Goal: Information Seeking & Learning: Learn about a topic

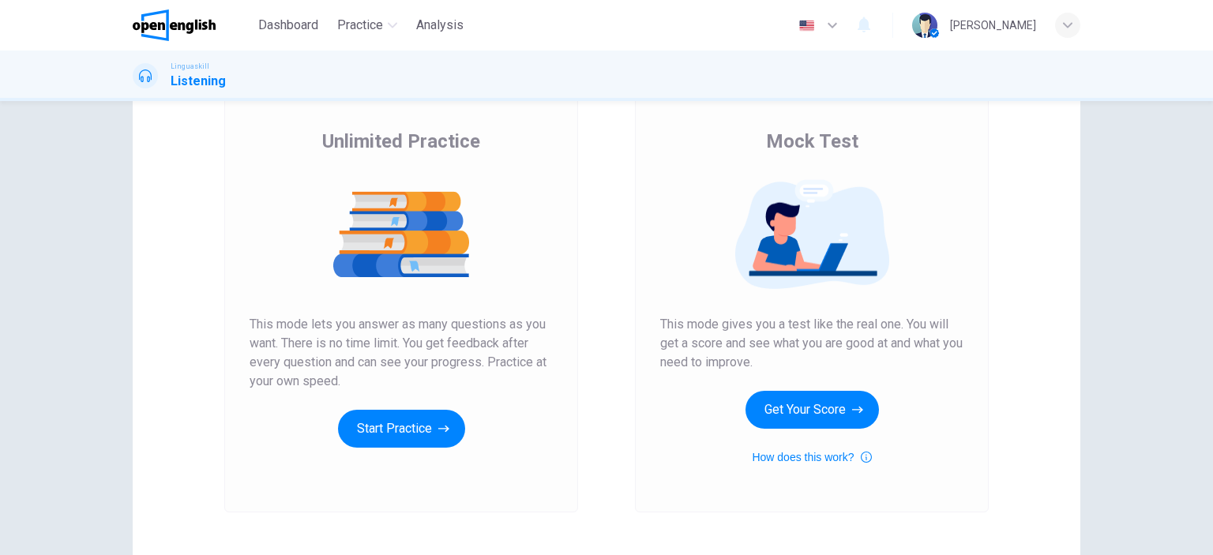
scroll to position [115, 0]
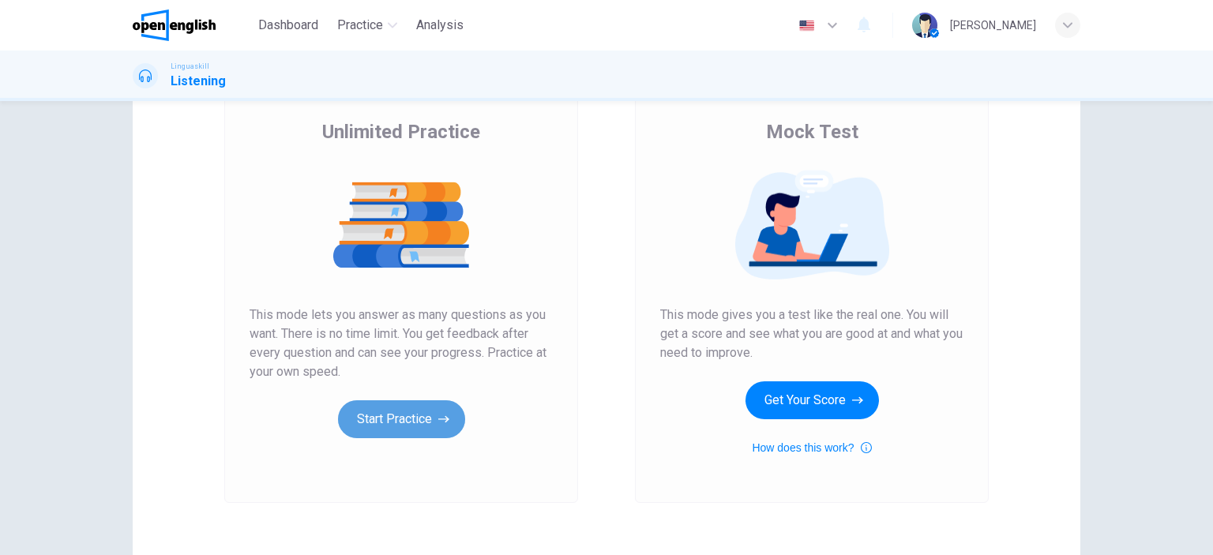
click at [402, 416] on button "Start Practice" at bounding box center [401, 419] width 127 height 38
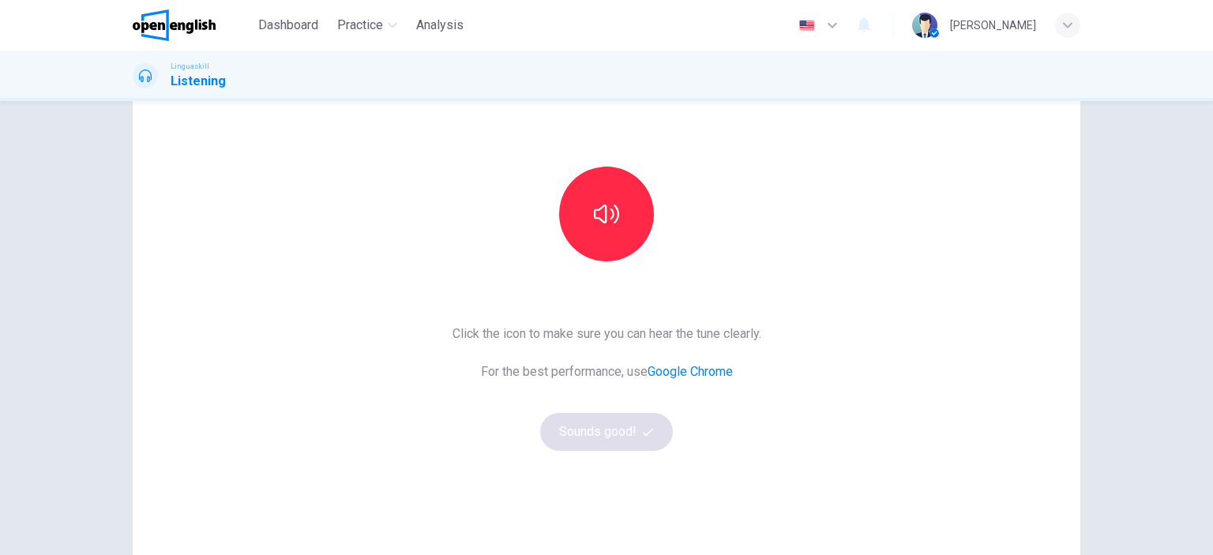
scroll to position [114, 0]
click at [619, 237] on button "button" at bounding box center [606, 211] width 95 height 95
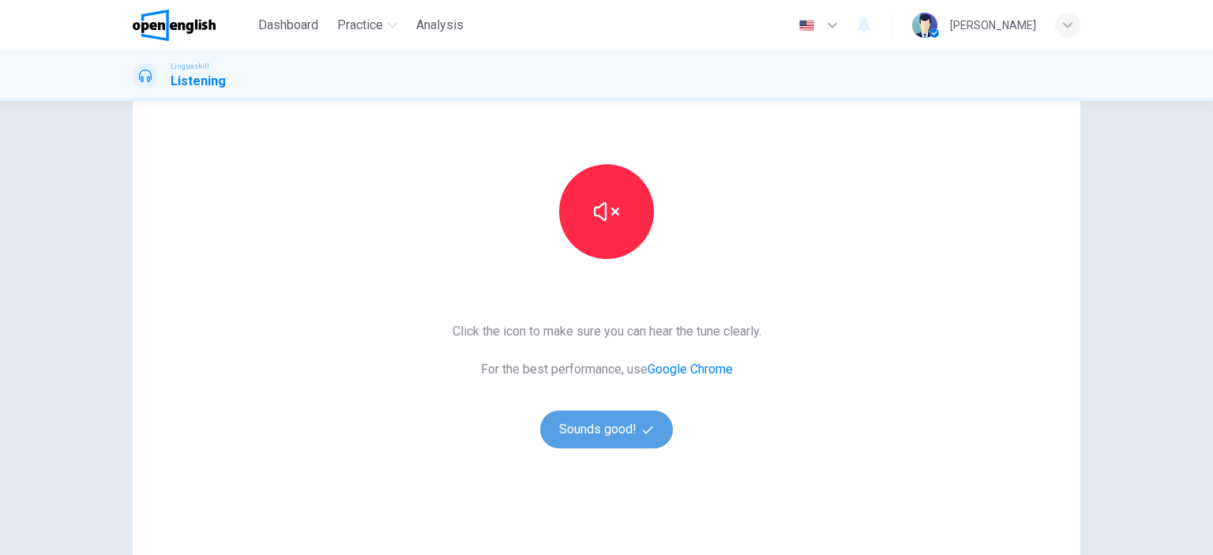
click at [610, 430] on button "Sounds good!" at bounding box center [606, 430] width 133 height 38
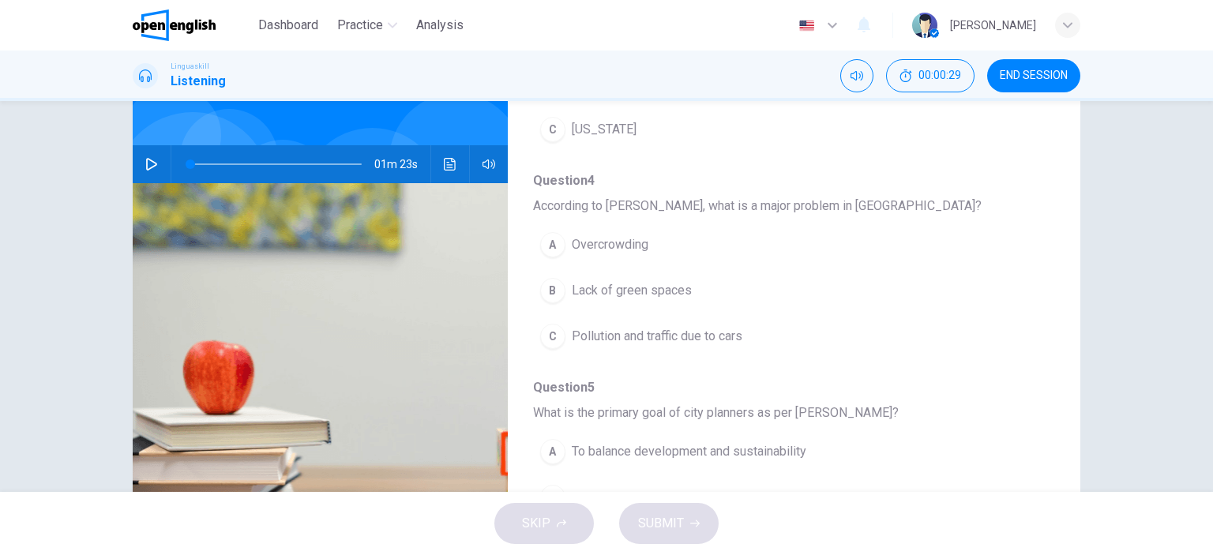
scroll to position [676, 0]
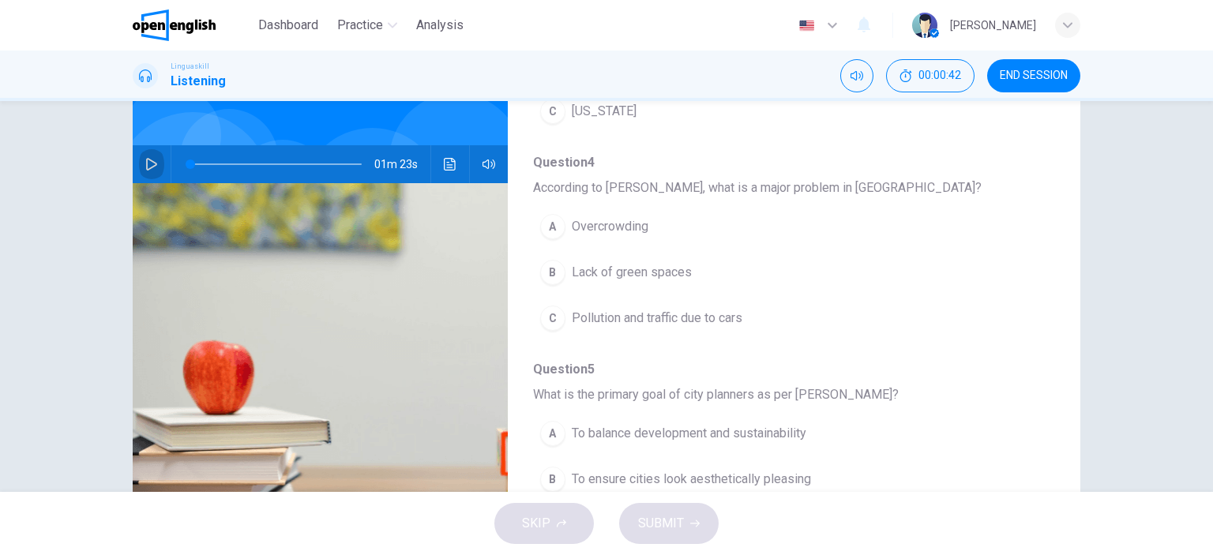
click at [146, 158] on icon "button" at bounding box center [151, 164] width 11 height 13
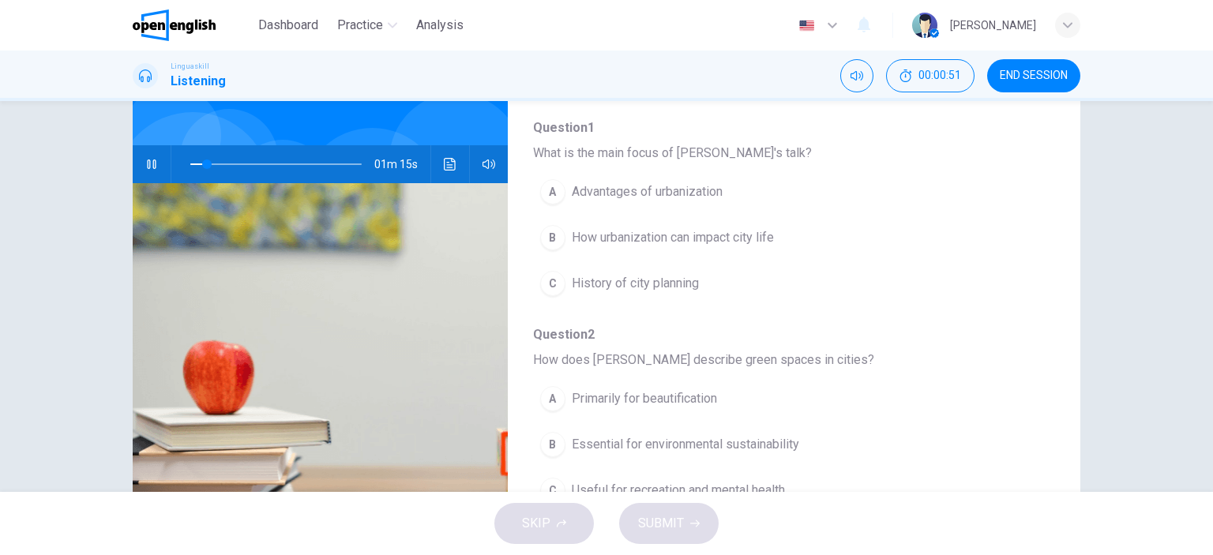
scroll to position [88, 0]
type input "*"
click at [549, 240] on div "B" at bounding box center [552, 239] width 25 height 25
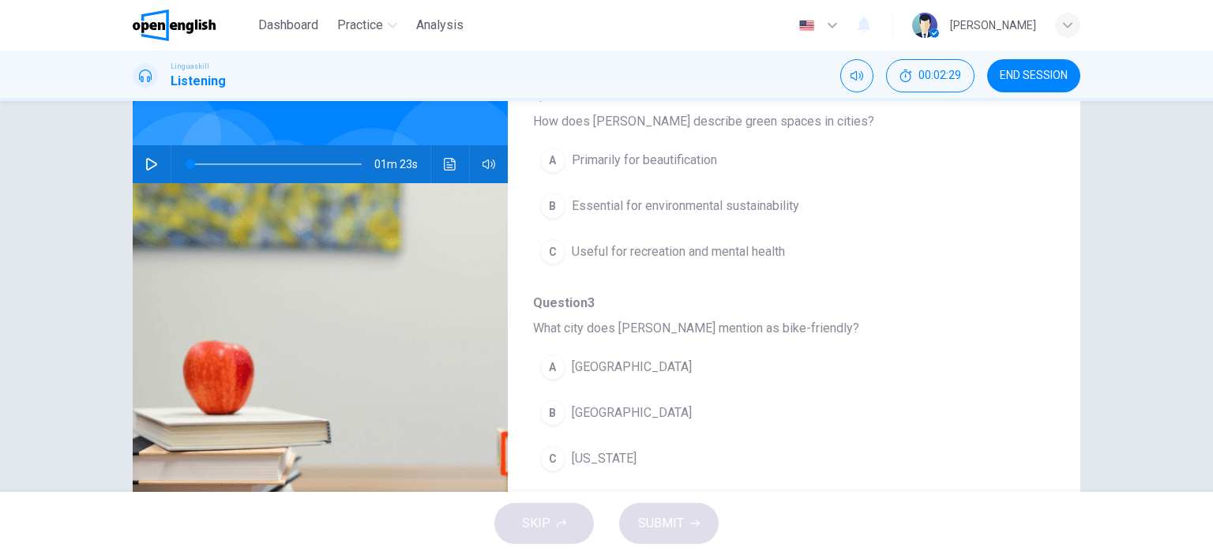
scroll to position [333, 0]
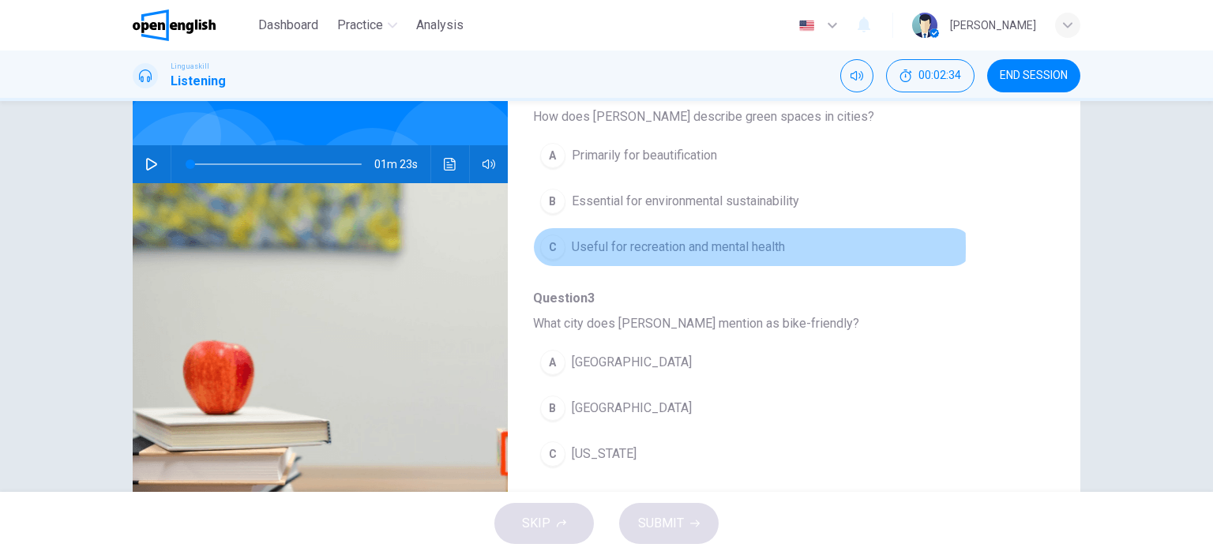
click at [543, 245] on div "C" at bounding box center [552, 246] width 25 height 25
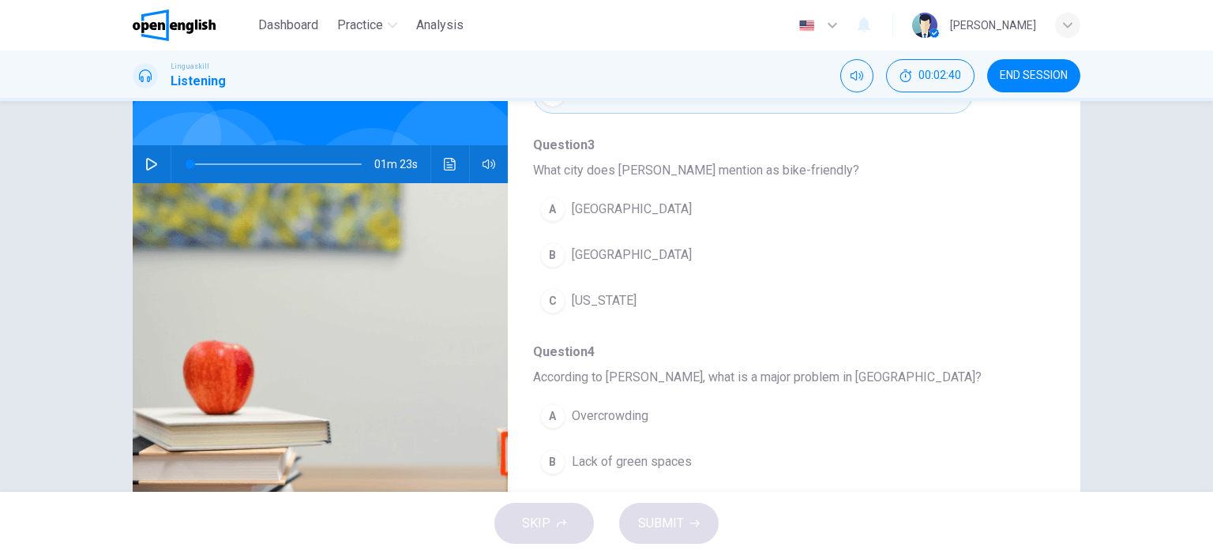
scroll to position [495, 0]
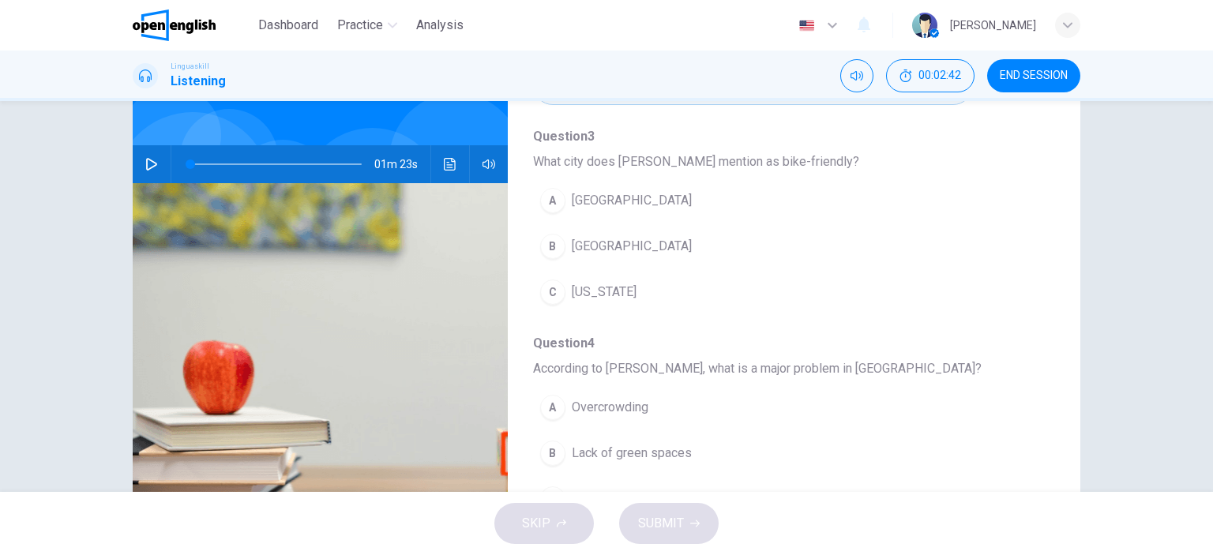
click at [547, 250] on div "B" at bounding box center [552, 246] width 25 height 25
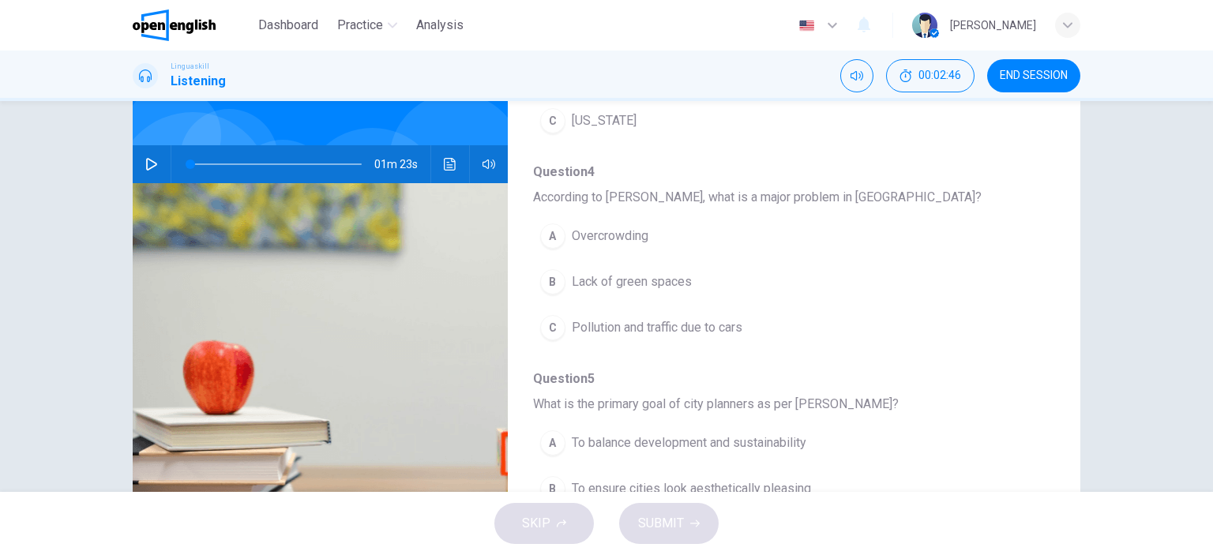
scroll to position [676, 0]
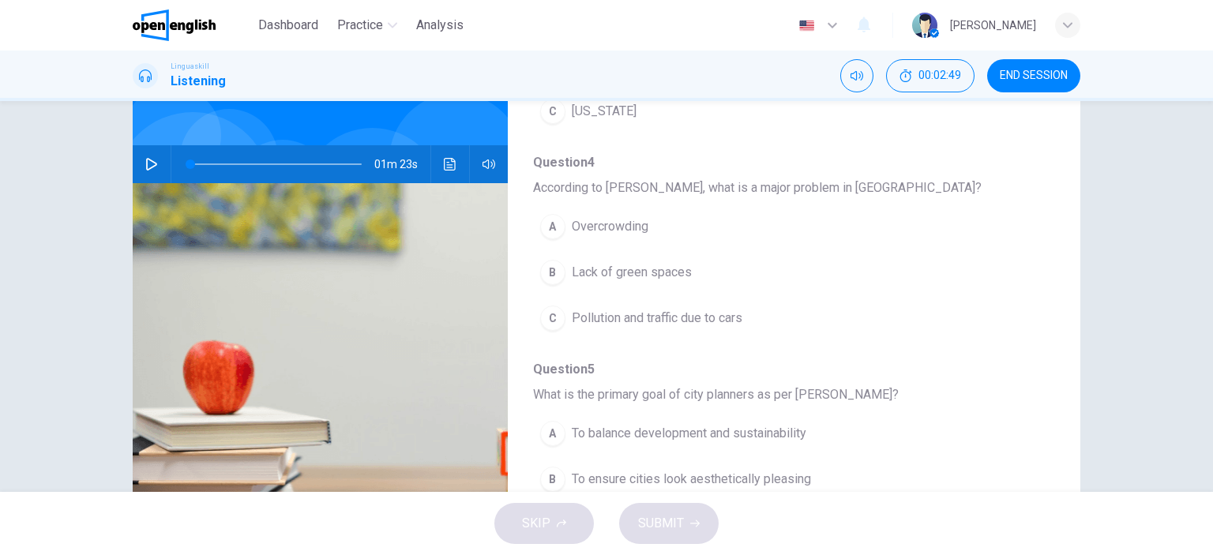
click at [551, 223] on div "A" at bounding box center [552, 226] width 25 height 25
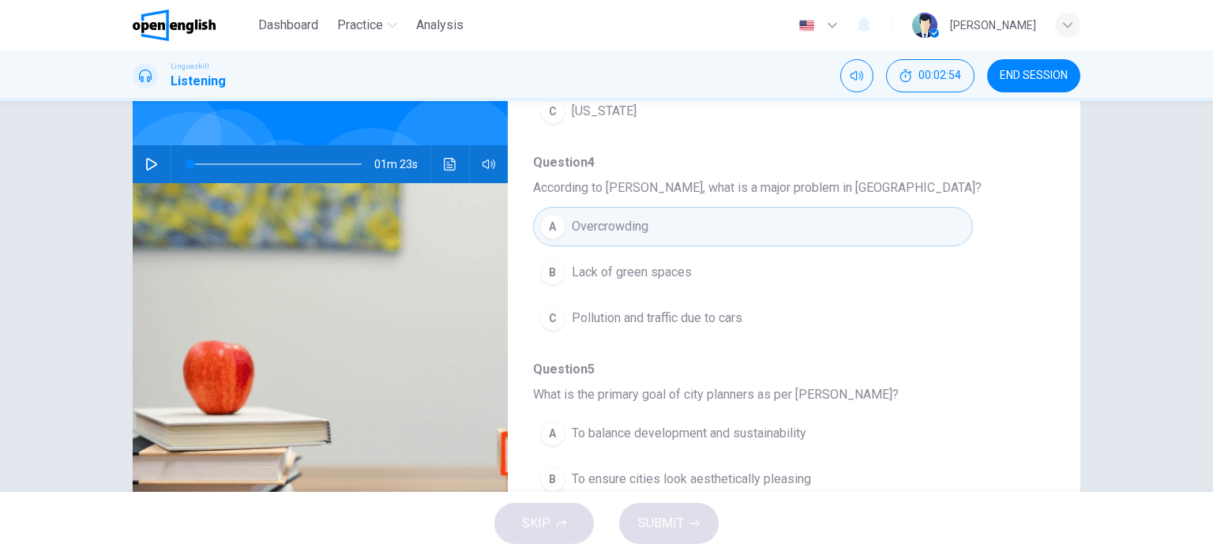
click at [549, 315] on div "C" at bounding box center [552, 318] width 25 height 25
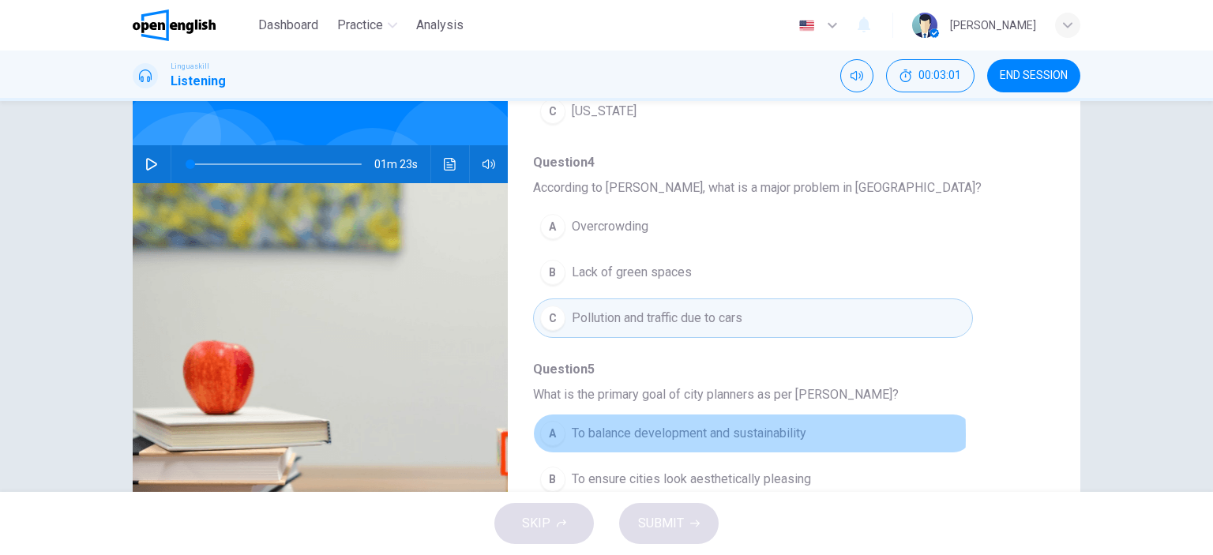
click at [547, 429] on div "A" at bounding box center [552, 433] width 25 height 25
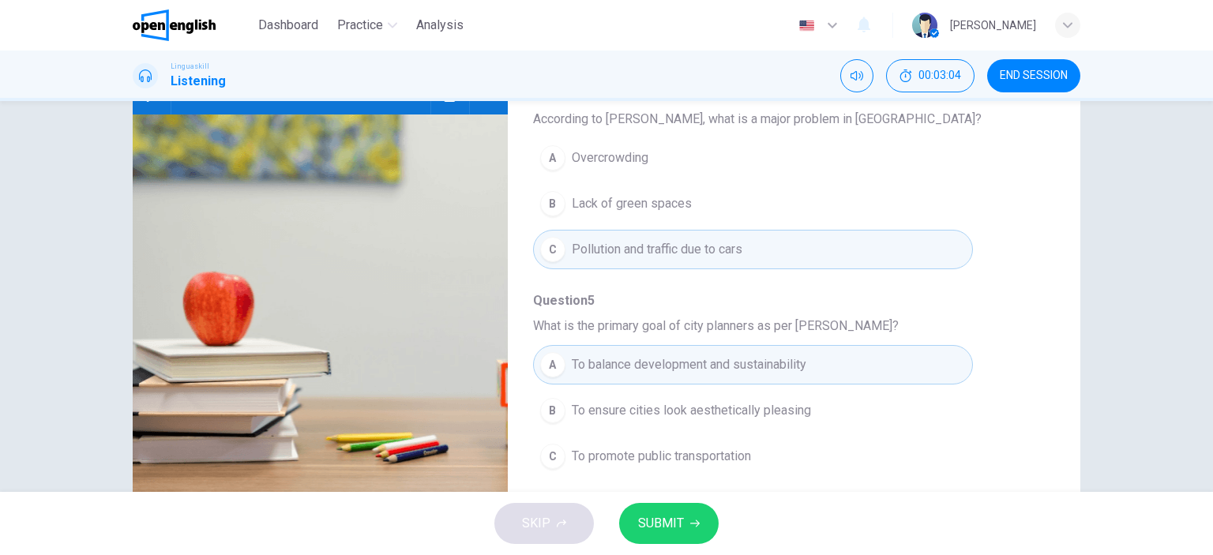
scroll to position [221, 0]
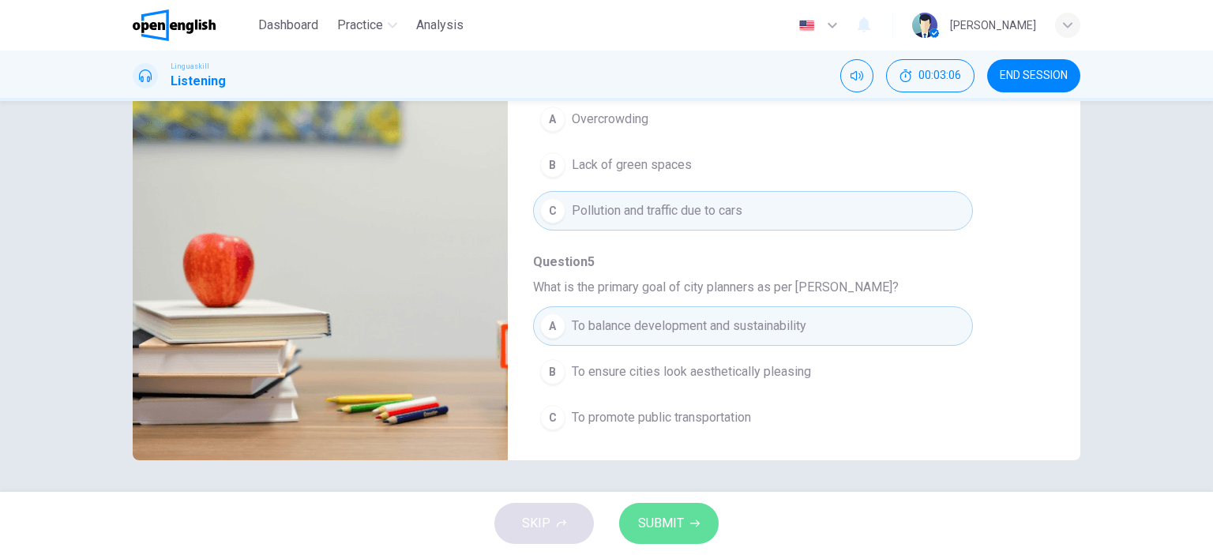
click at [667, 531] on span "SUBMIT" at bounding box center [661, 523] width 46 height 22
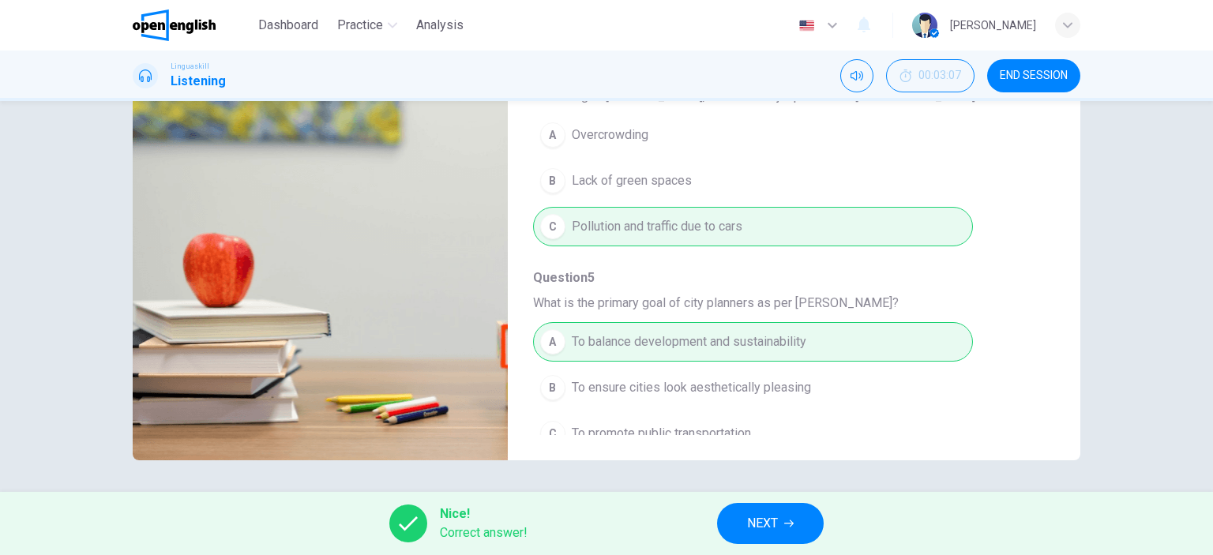
scroll to position [676, 0]
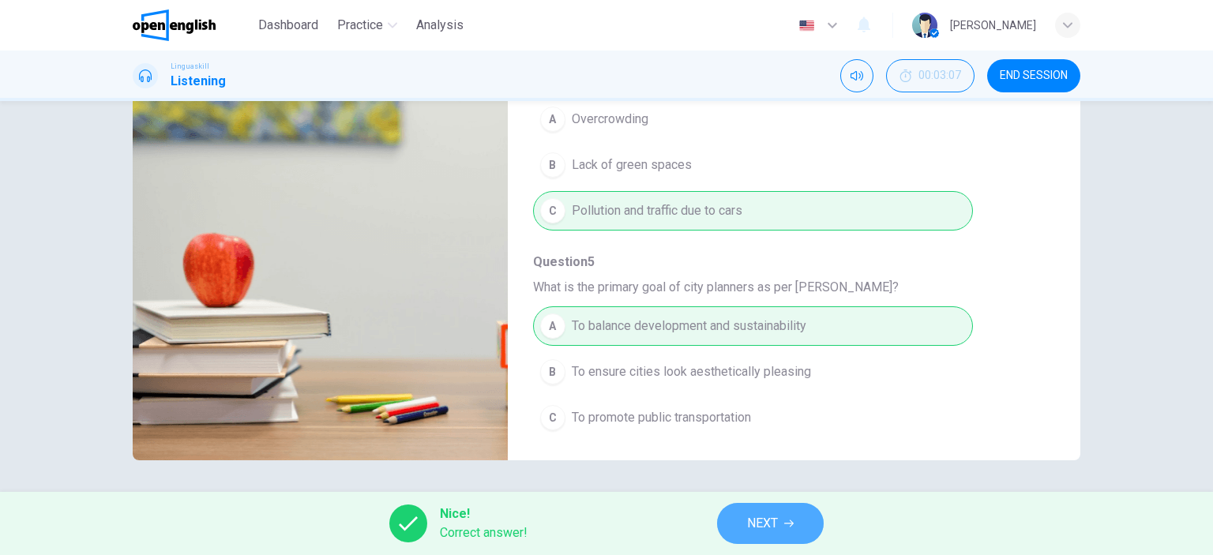
click at [786, 527] on icon "button" at bounding box center [788, 523] width 9 height 9
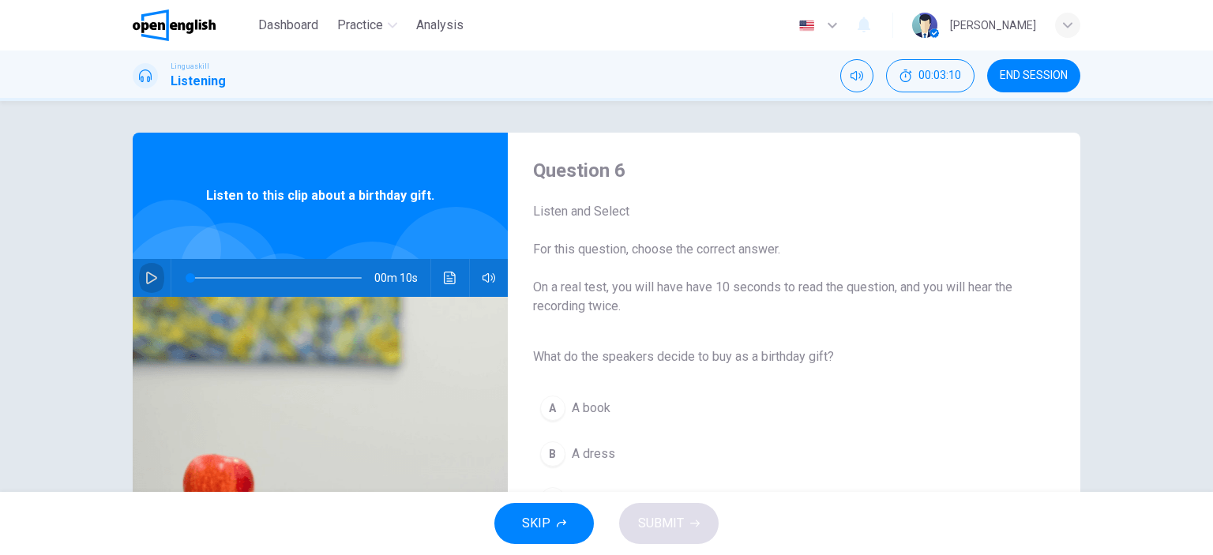
click at [145, 279] on icon "button" at bounding box center [151, 278] width 13 height 13
type input "*"
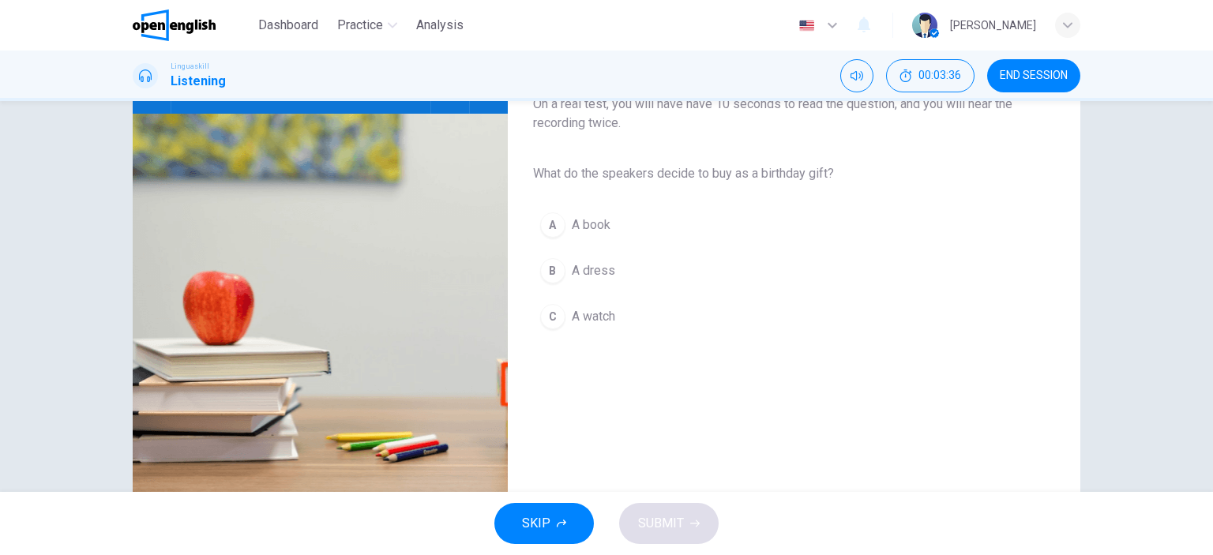
scroll to position [191, 0]
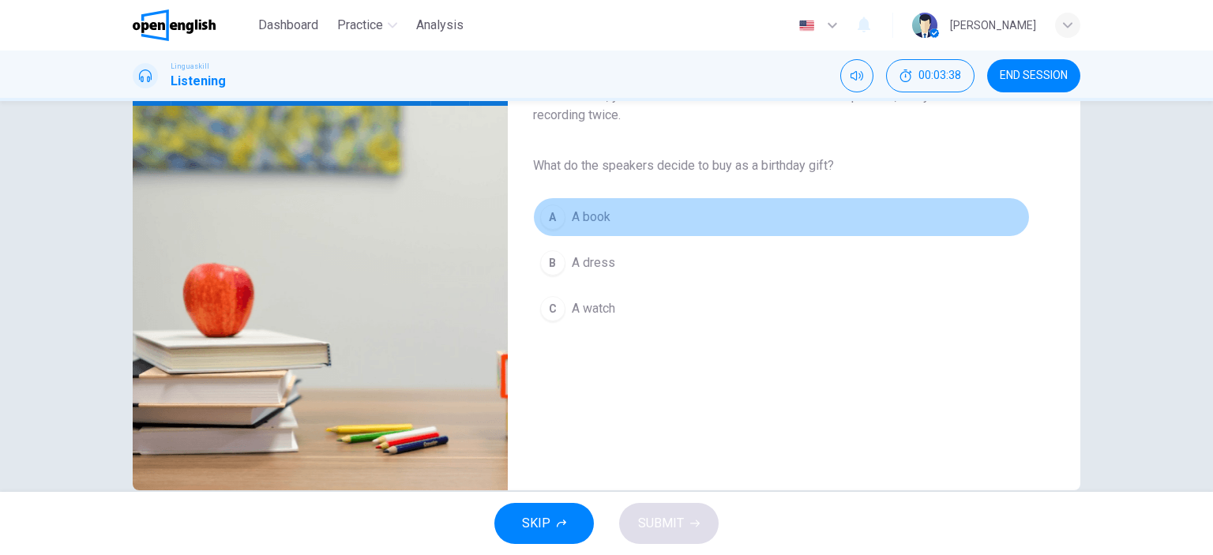
click at [554, 219] on div "A" at bounding box center [552, 216] width 25 height 25
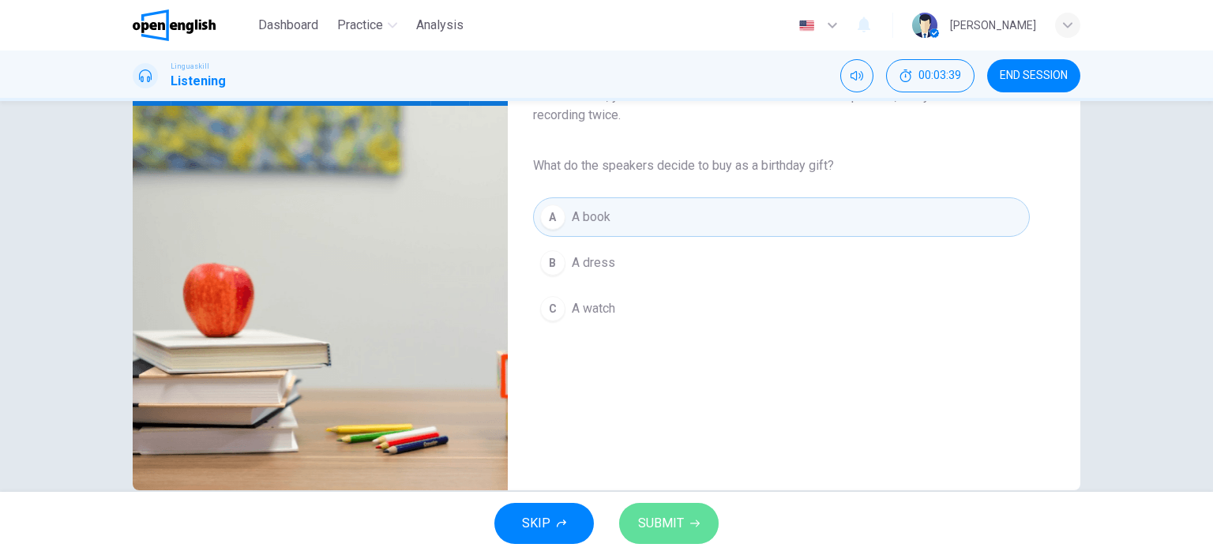
click at [651, 514] on span "SUBMIT" at bounding box center [661, 523] width 46 height 22
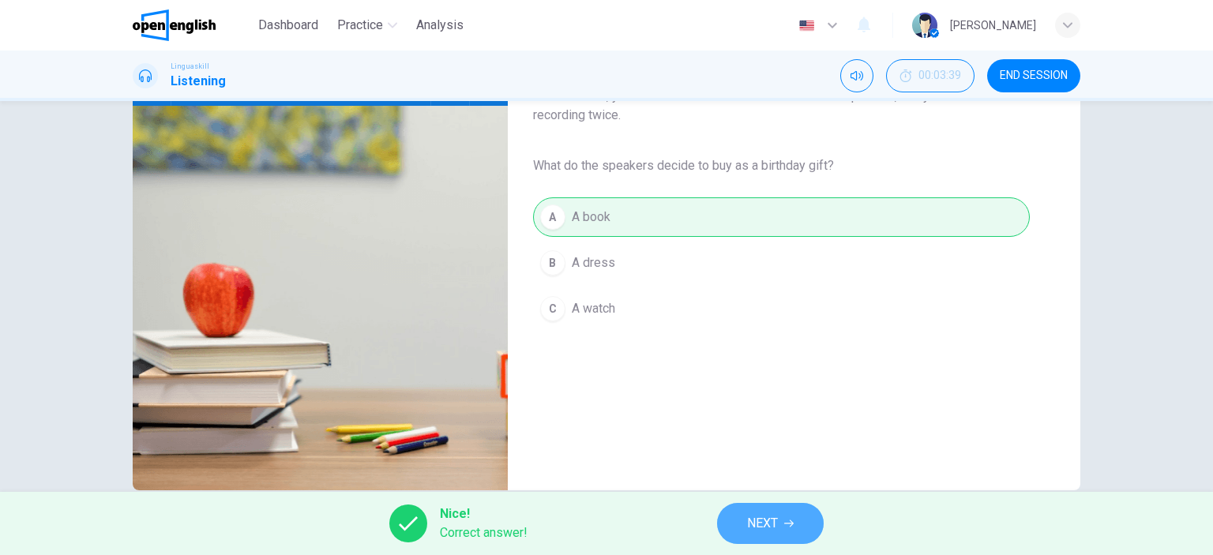
click at [750, 529] on span "NEXT" at bounding box center [762, 523] width 31 height 22
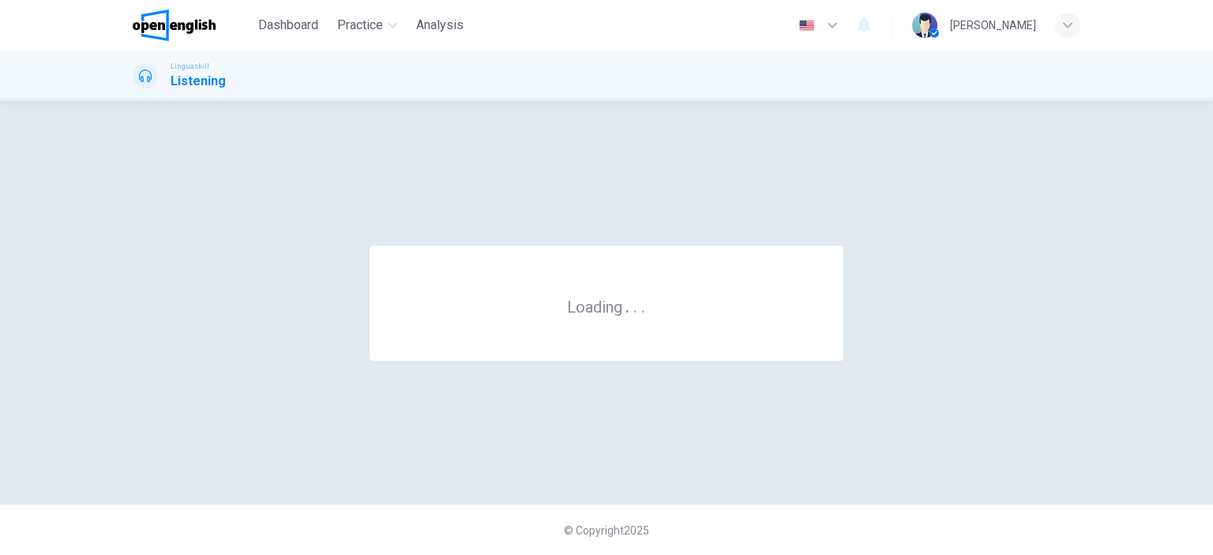
scroll to position [0, 0]
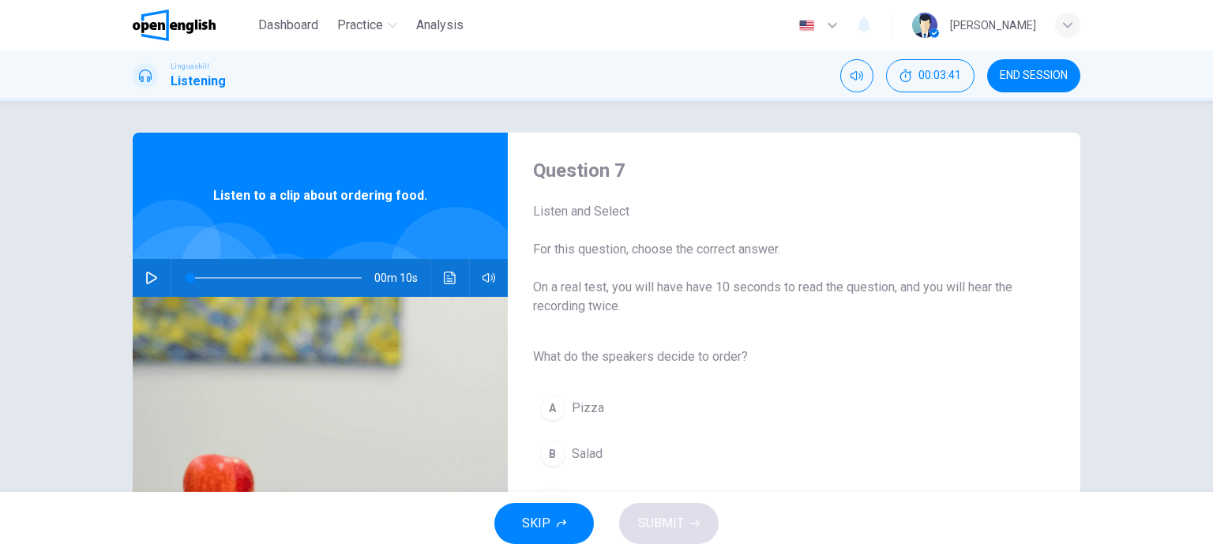
click at [134, 276] on div "00m 10s" at bounding box center [320, 278] width 375 height 38
click at [147, 279] on icon "button" at bounding box center [151, 278] width 13 height 13
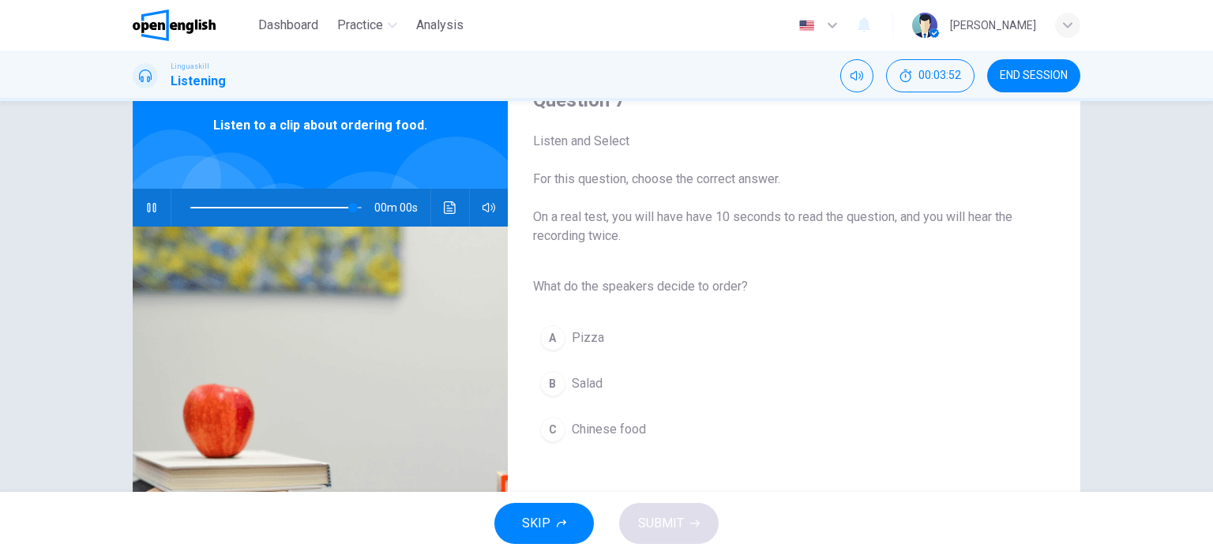
type input "*"
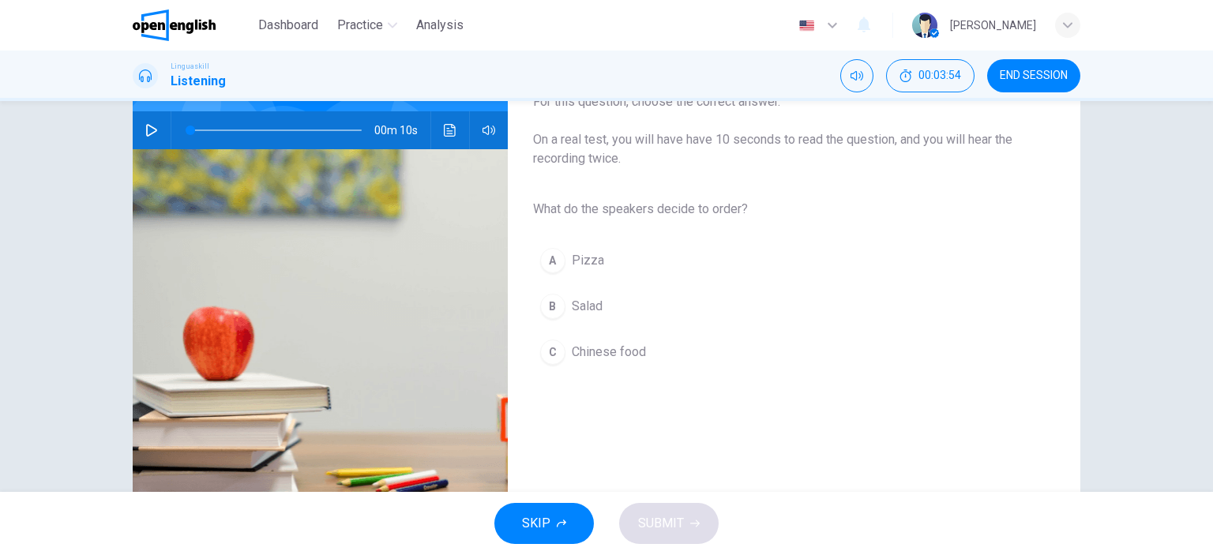
scroll to position [146, 0]
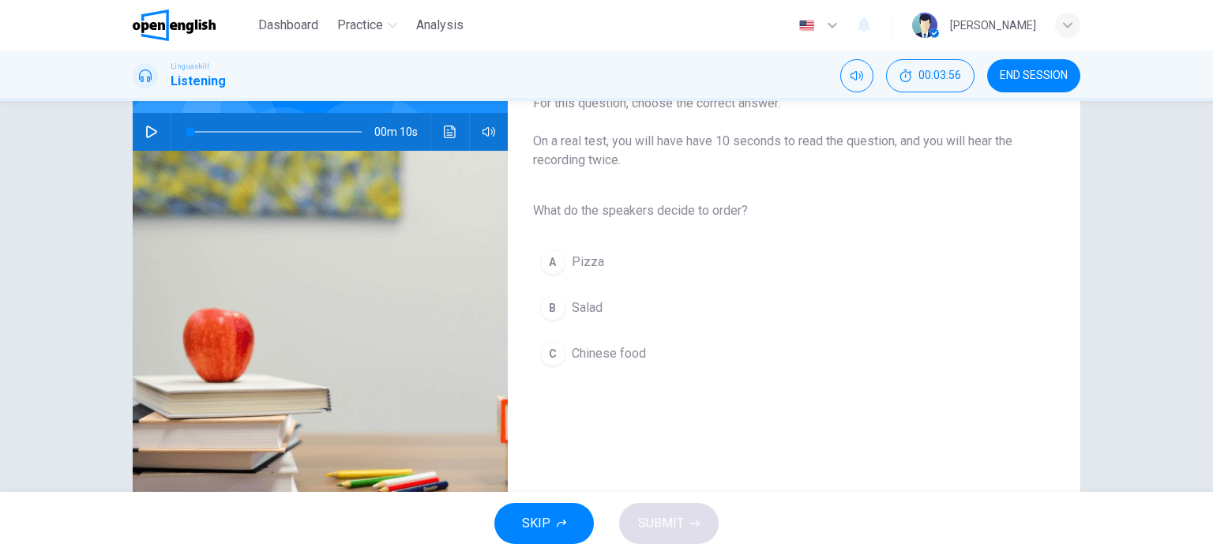
click at [550, 312] on div "B" at bounding box center [552, 307] width 25 height 25
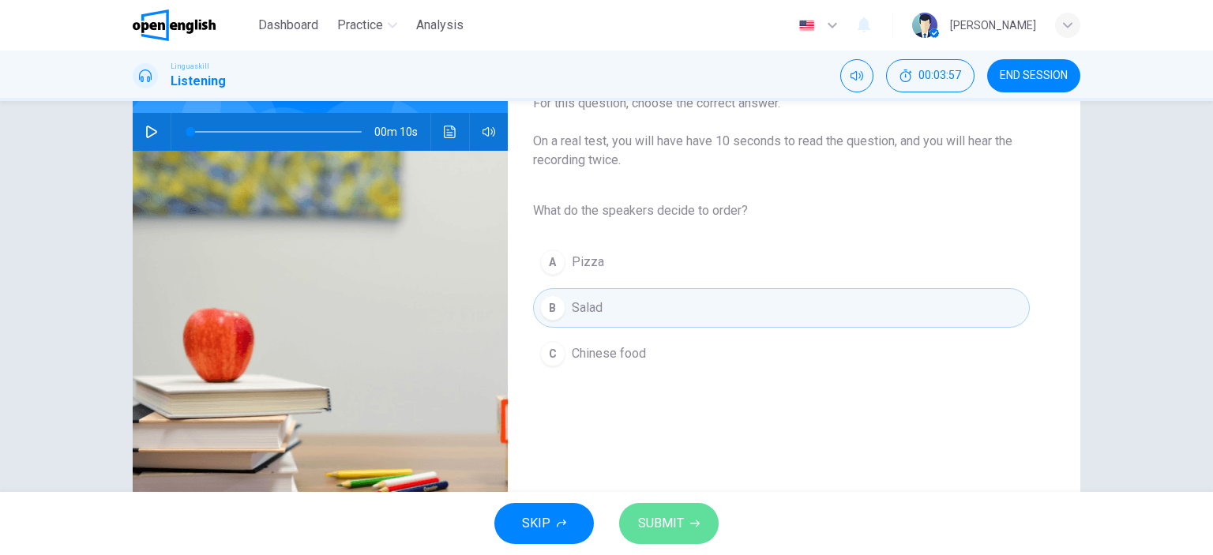
click at [663, 516] on span "SUBMIT" at bounding box center [661, 523] width 46 height 22
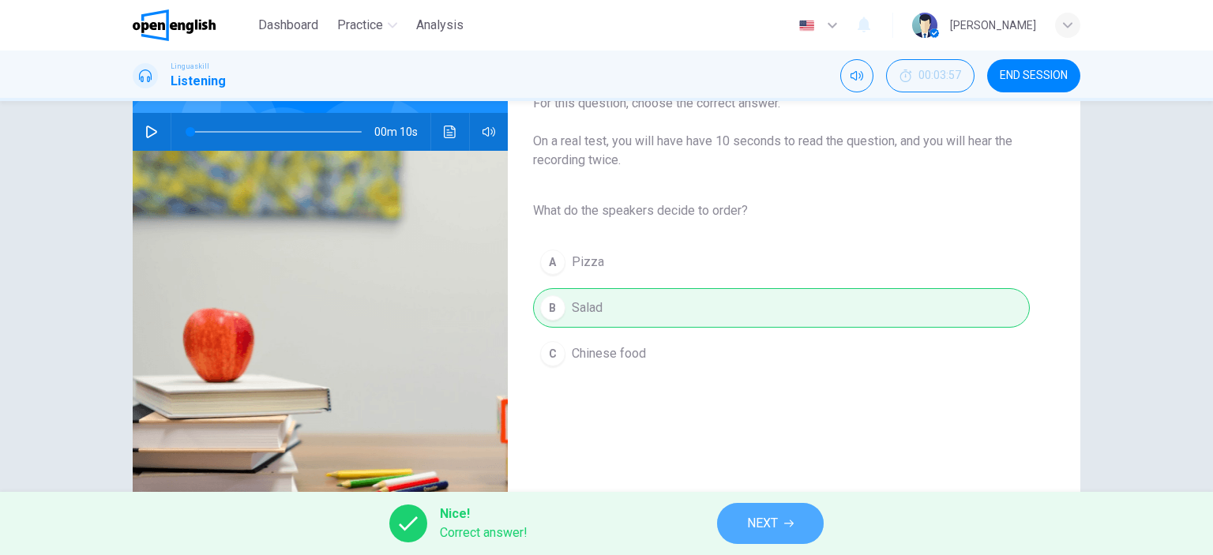
click at [775, 514] on span "NEXT" at bounding box center [762, 523] width 31 height 22
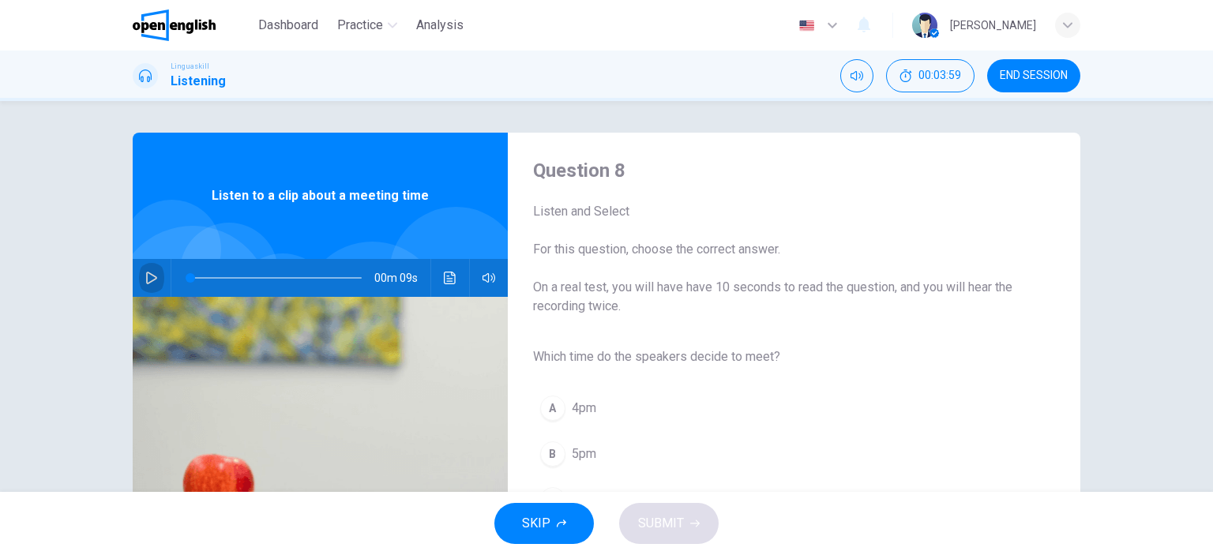
click at [139, 273] on button "button" at bounding box center [151, 278] width 25 height 38
type input "*"
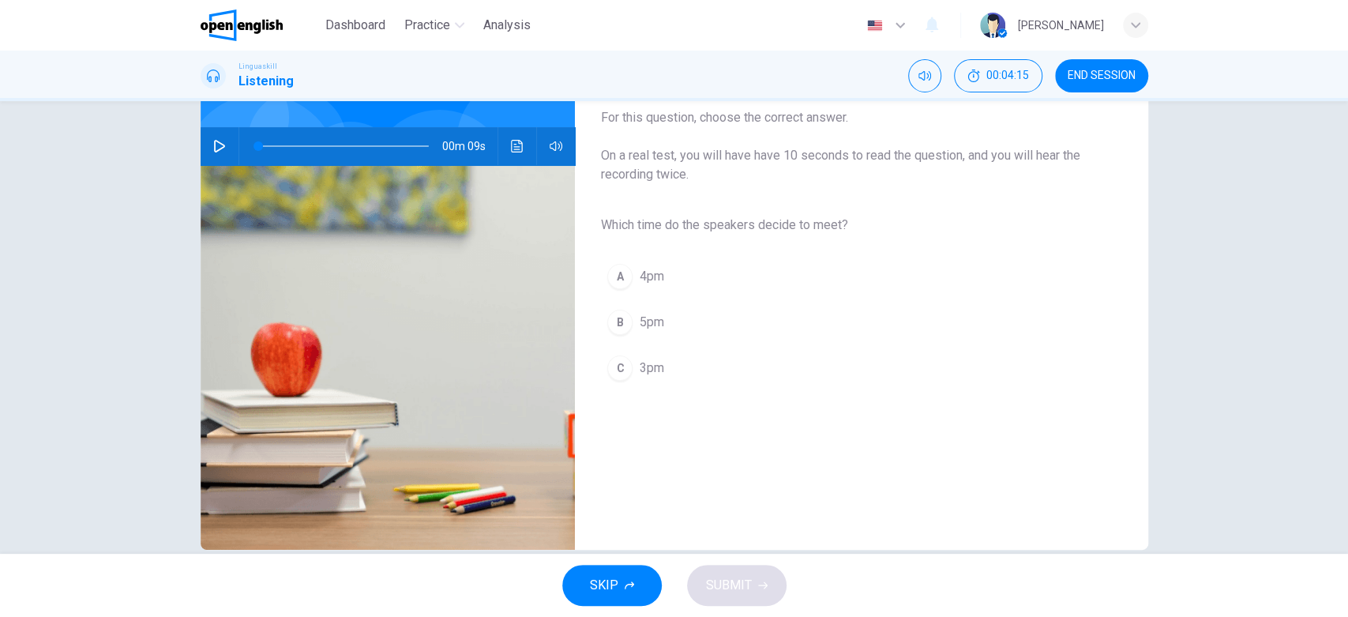
scroll to position [132, 0]
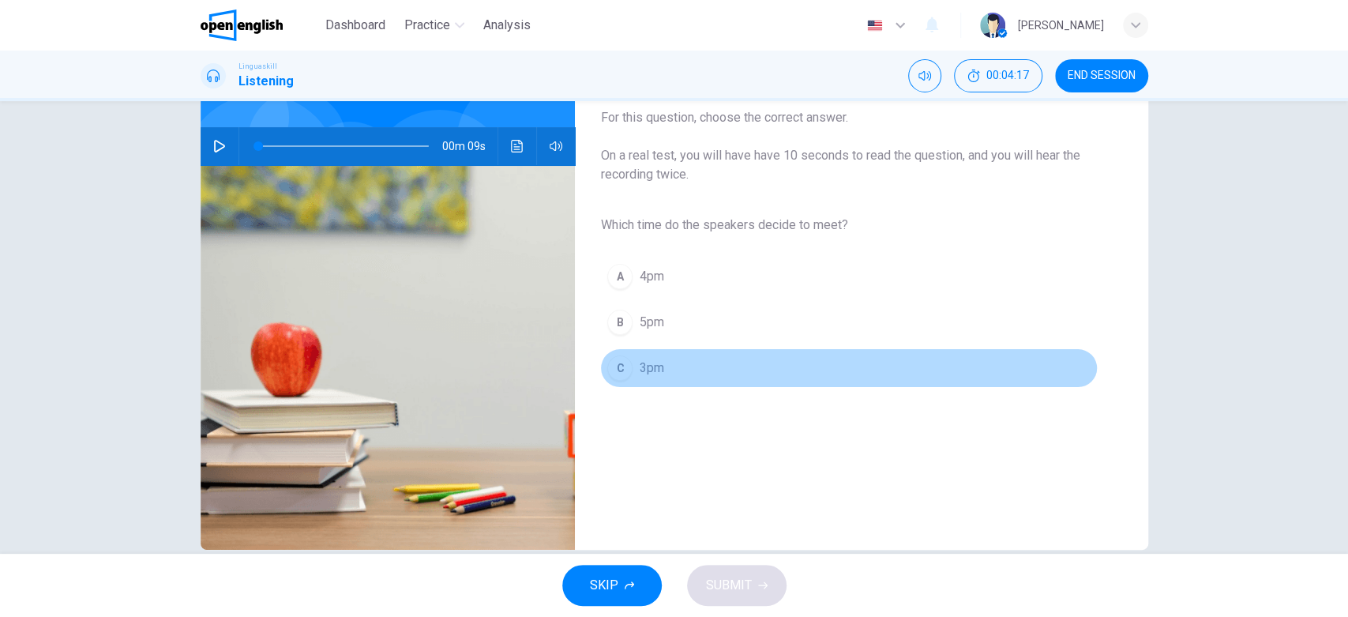
click at [612, 359] on div "C" at bounding box center [619, 367] width 25 height 25
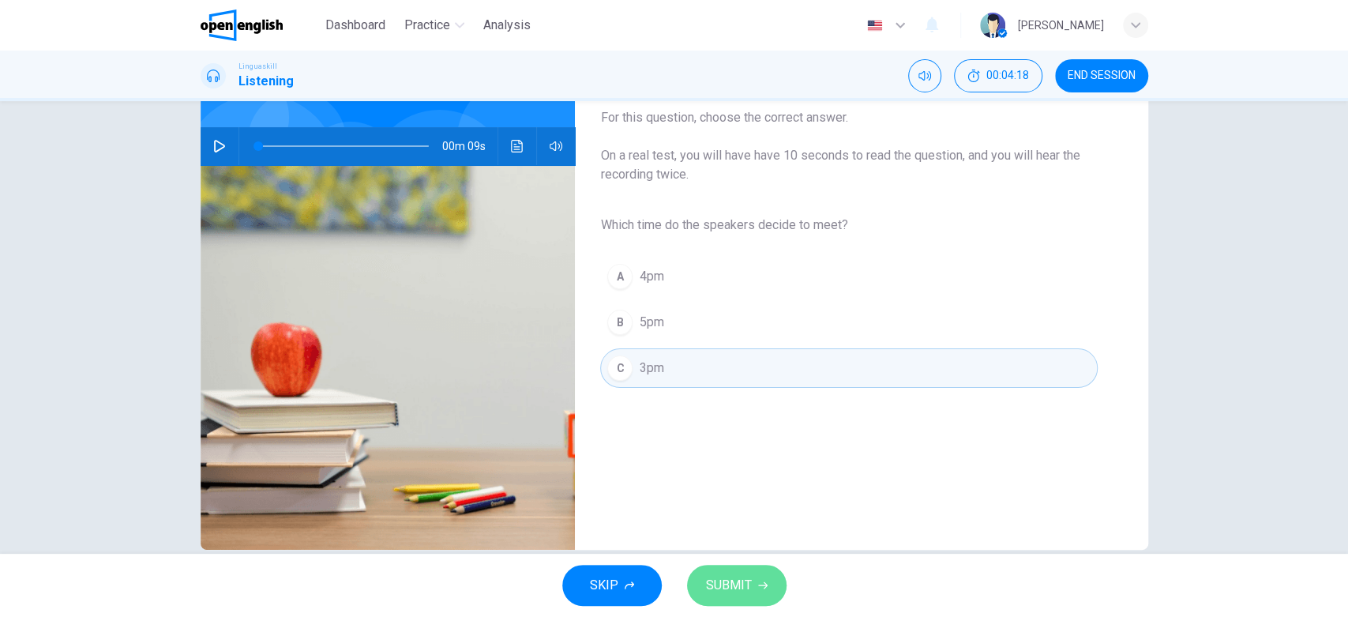
click at [749, 554] on span "SUBMIT" at bounding box center [729, 585] width 46 height 22
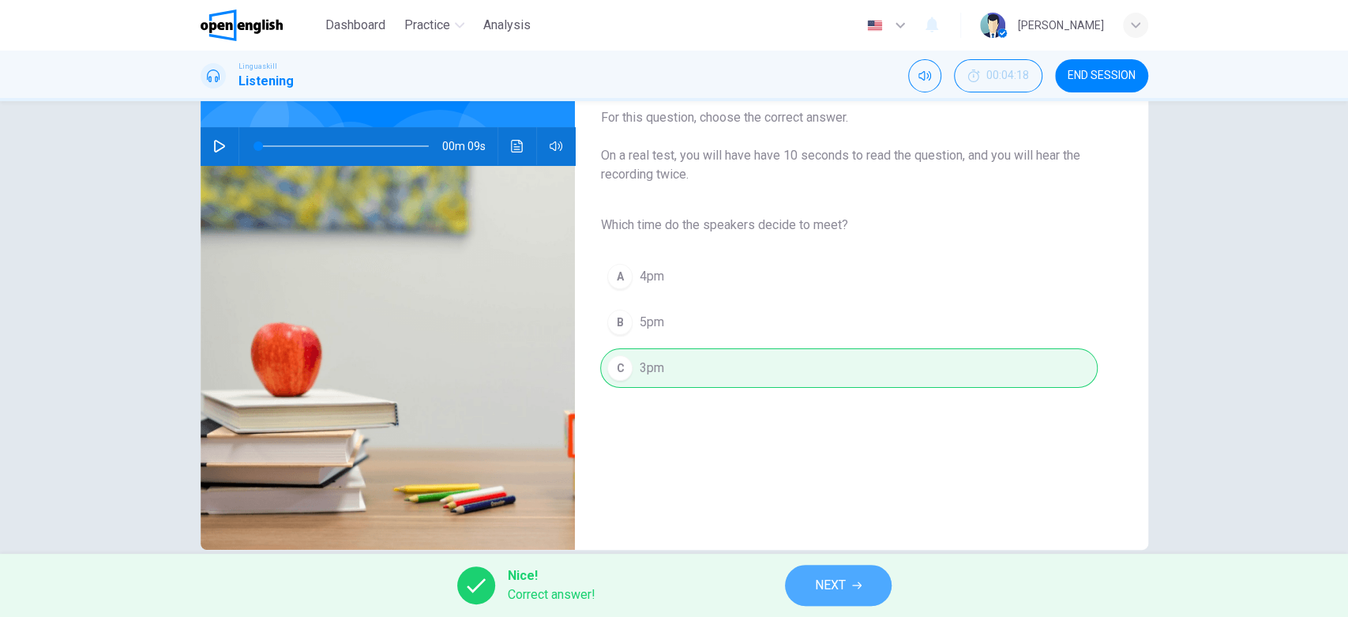
click at [825, 554] on span "NEXT" at bounding box center [830, 585] width 31 height 22
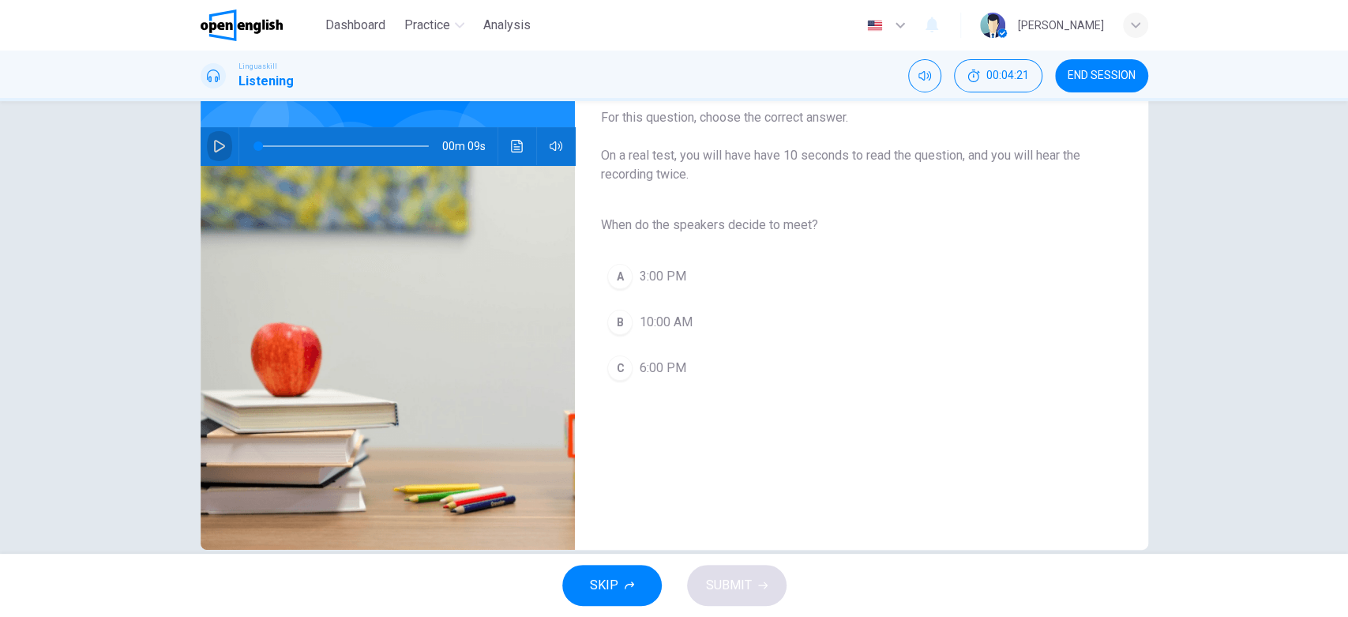
click at [213, 147] on icon "button" at bounding box center [219, 146] width 13 height 13
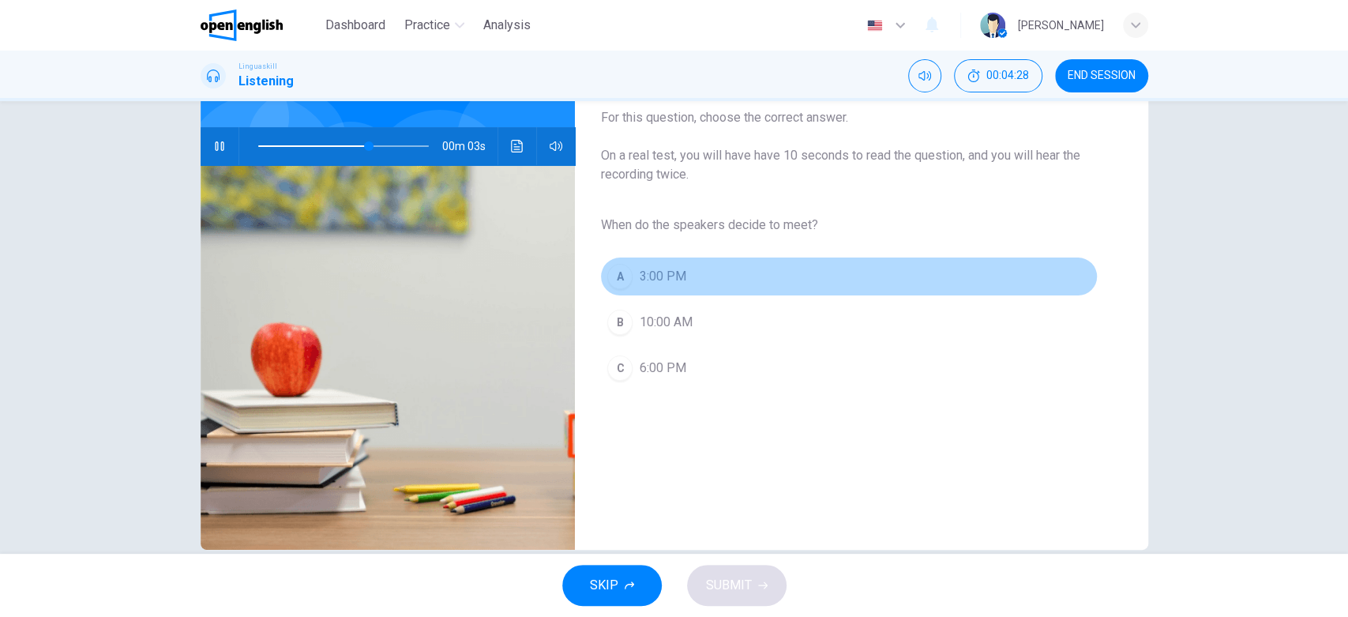
click at [617, 277] on div "A" at bounding box center [619, 276] width 25 height 25
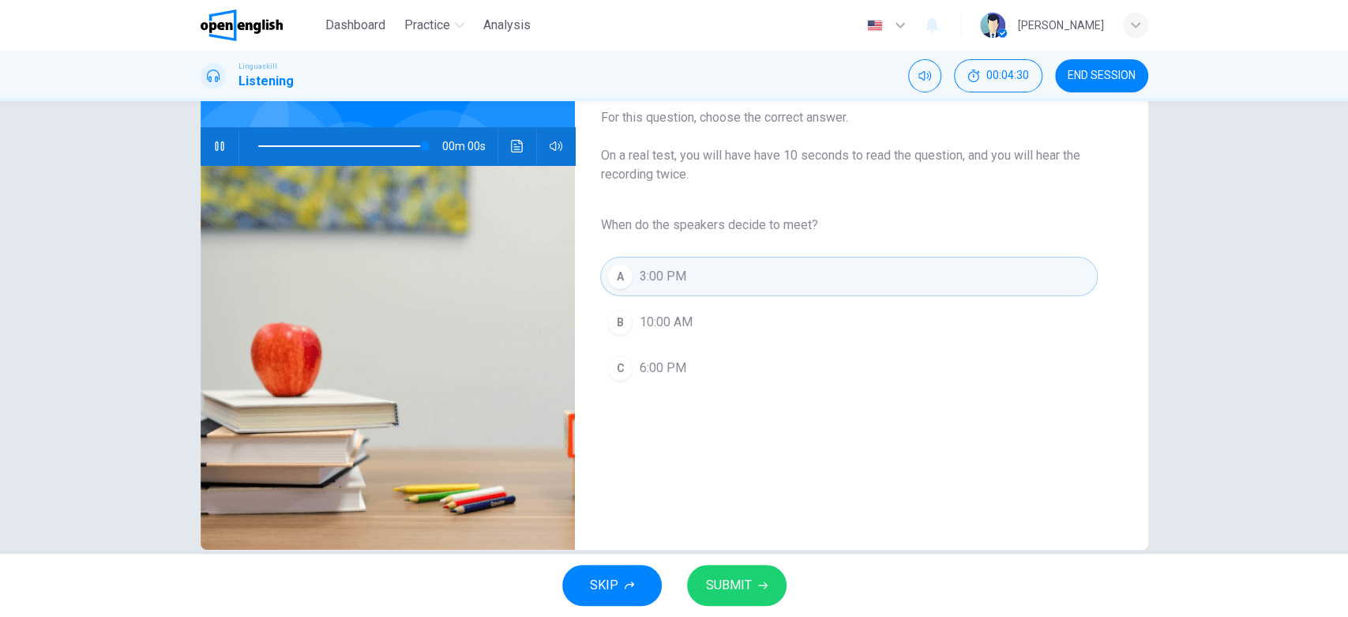
type input "*"
click at [730, 554] on span "SUBMIT" at bounding box center [729, 585] width 46 height 22
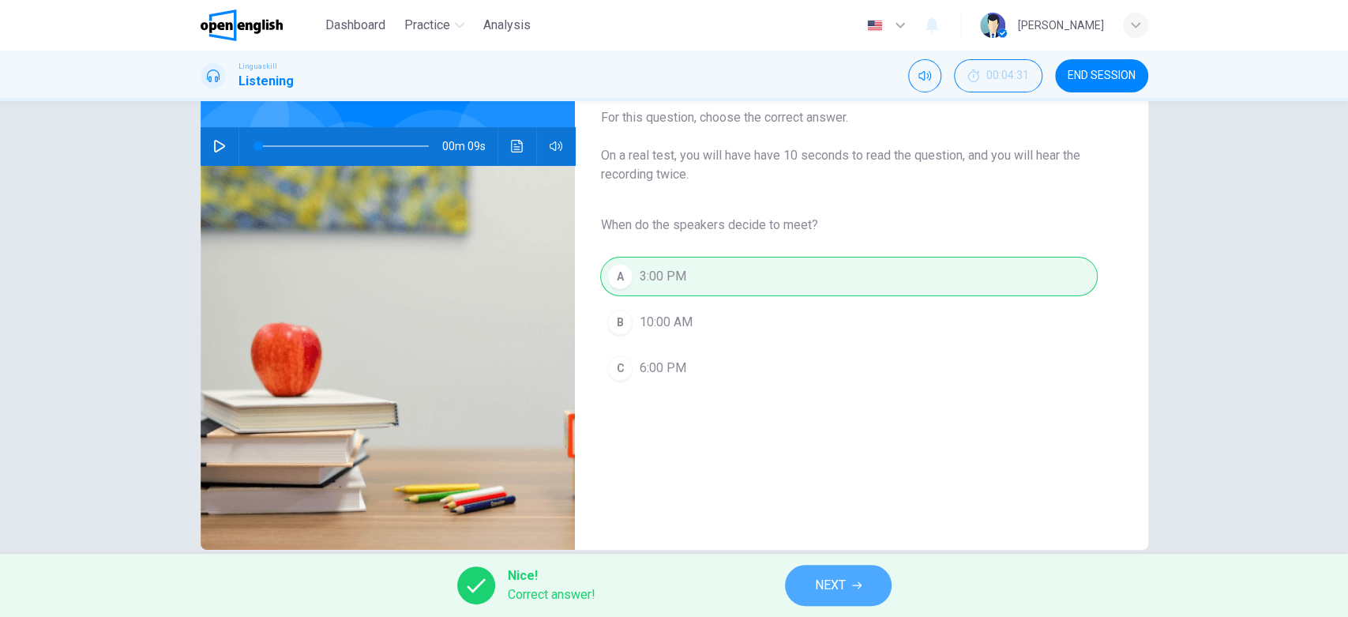
click at [834, 554] on span "NEXT" at bounding box center [830, 585] width 31 height 22
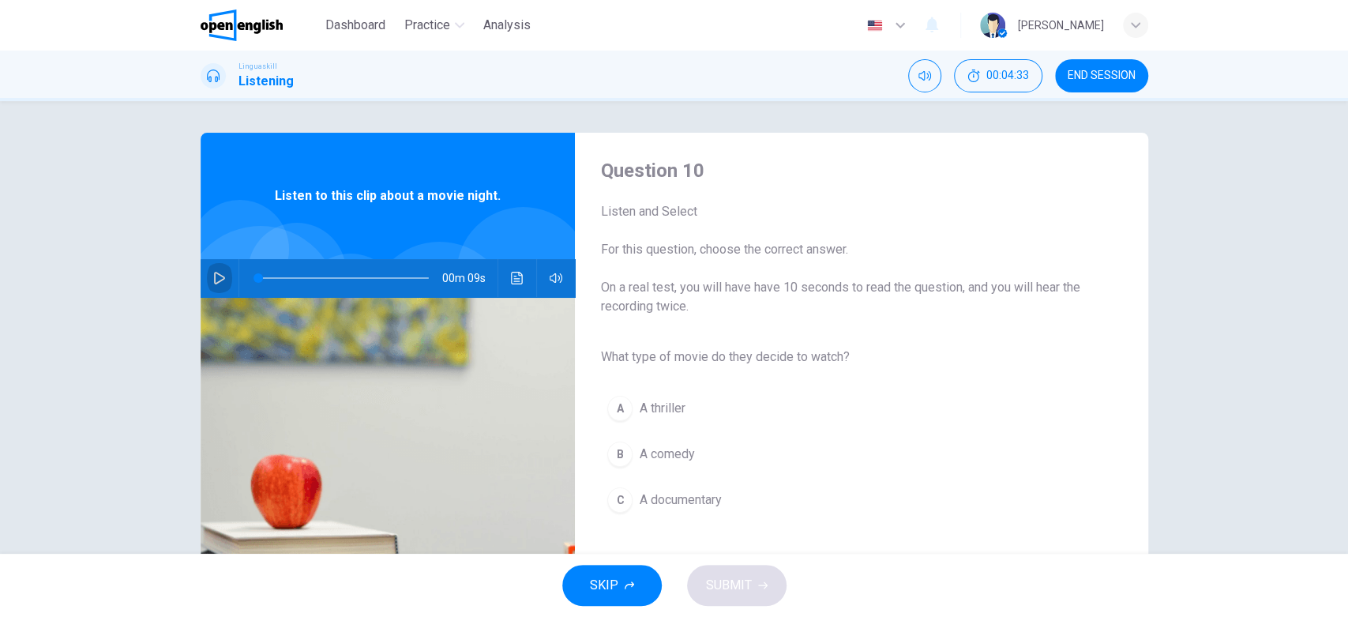
click at [214, 277] on icon "button" at bounding box center [219, 278] width 11 height 13
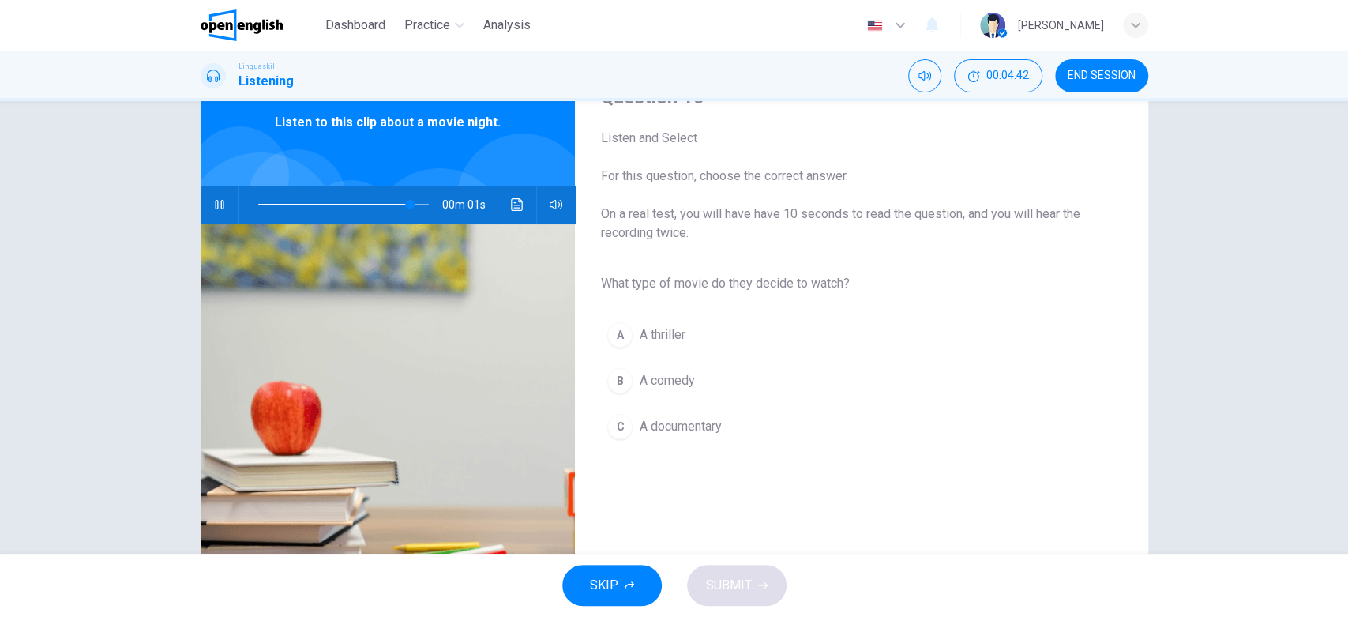
type input "*"
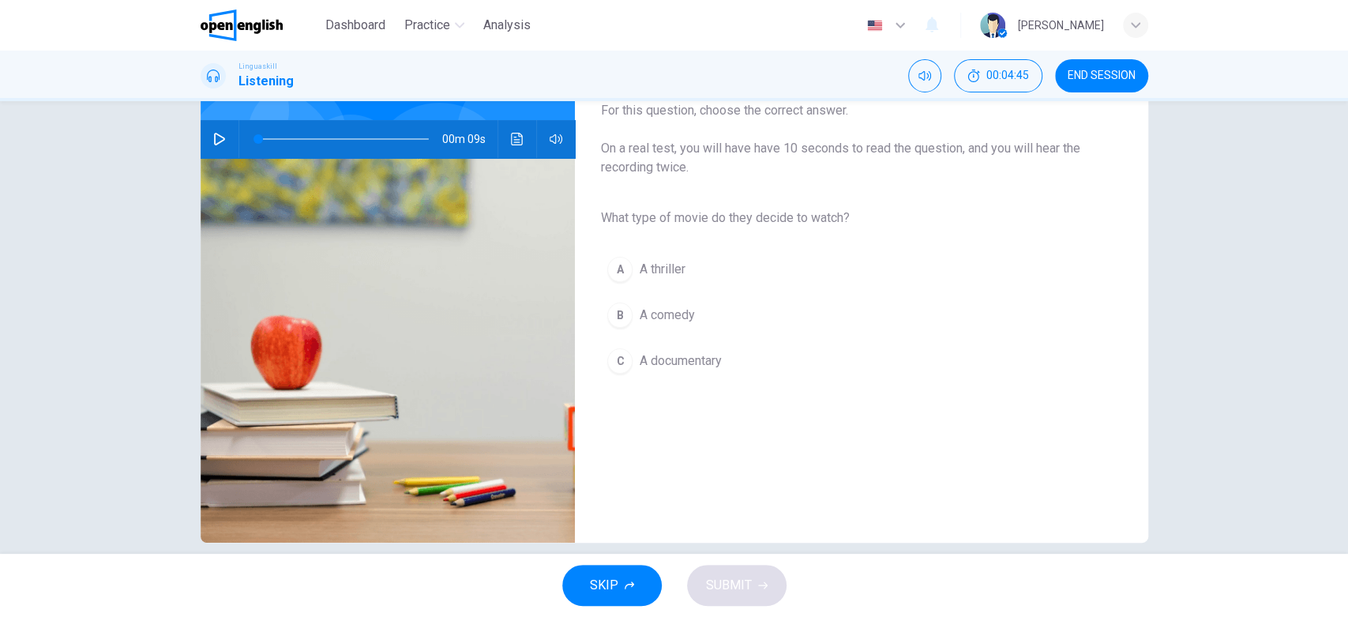
scroll to position [141, 0]
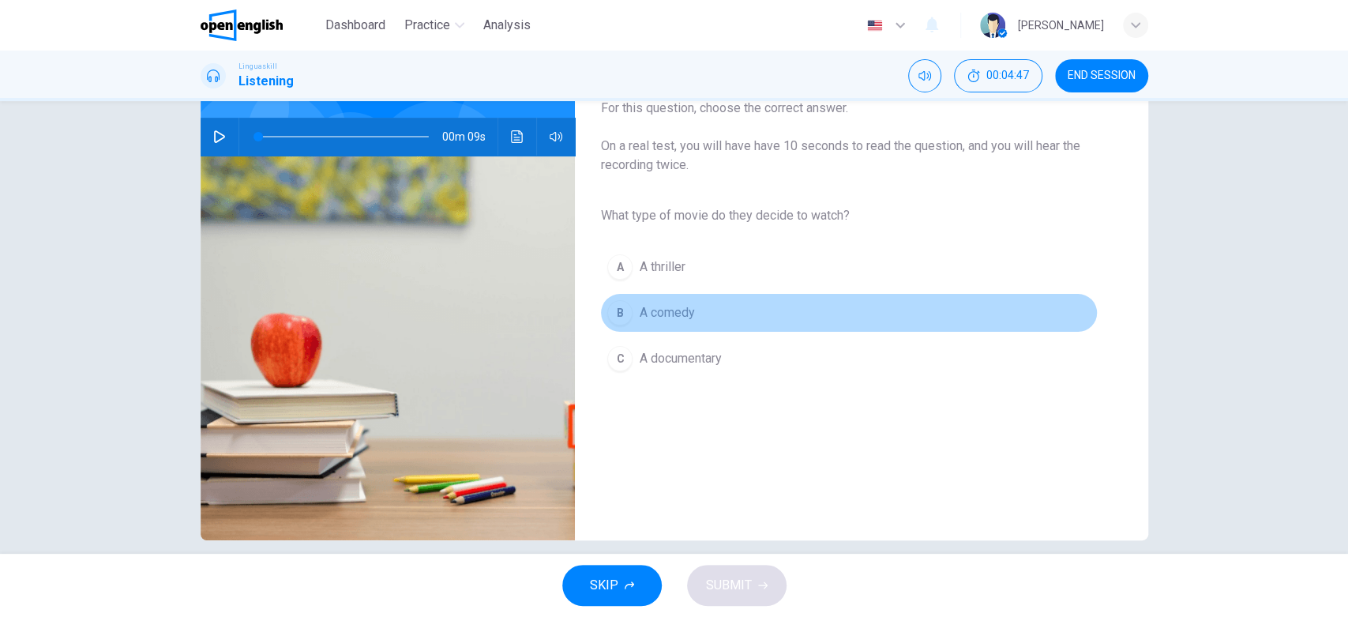
click at [628, 309] on button "B A comedy" at bounding box center [848, 312] width 497 height 39
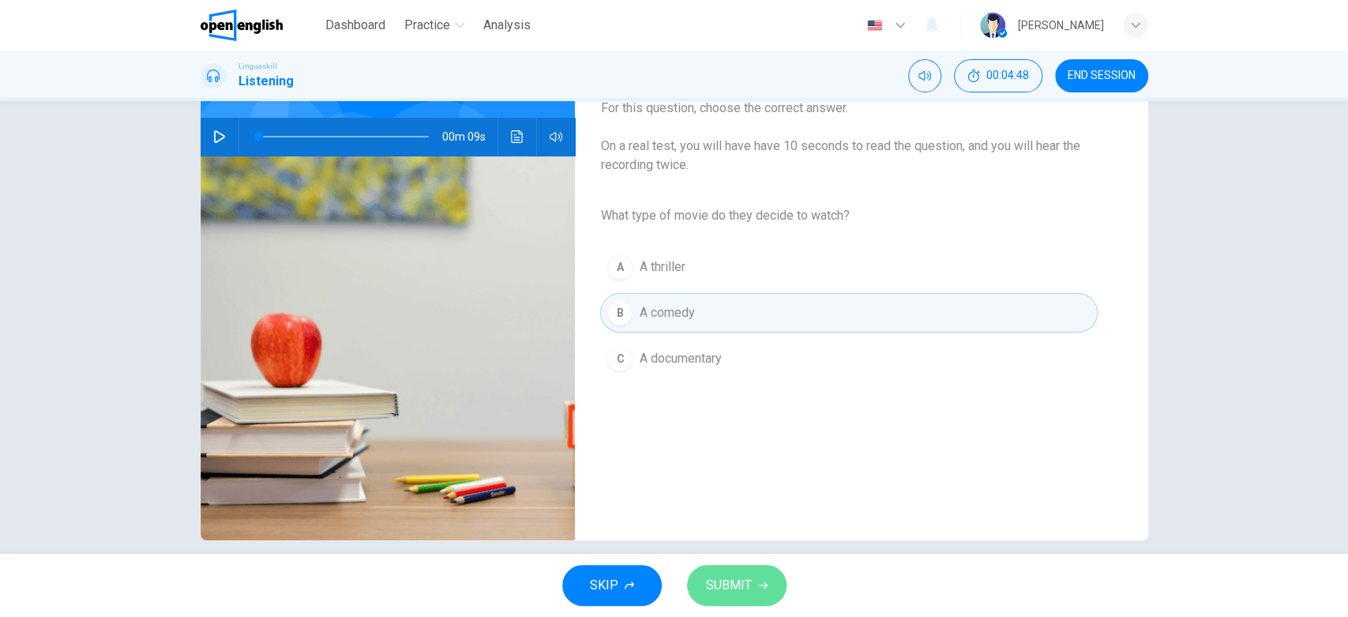
click at [734, 554] on span "SUBMIT" at bounding box center [729, 585] width 46 height 22
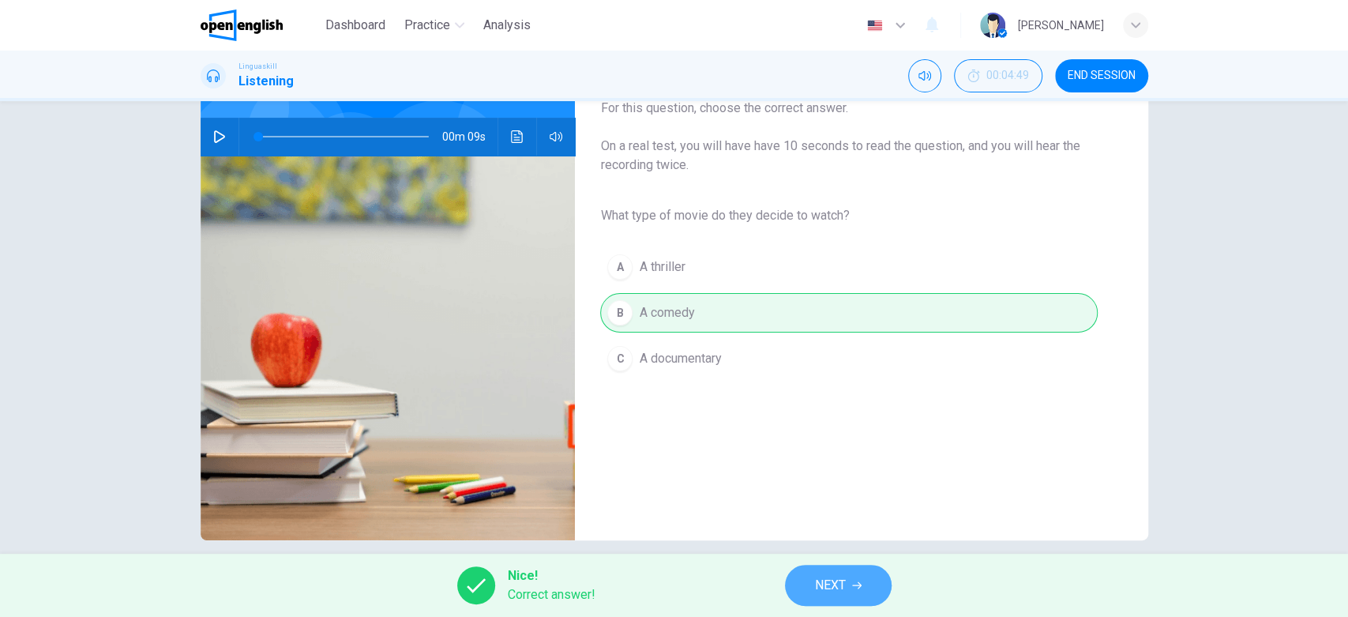
click at [838, 554] on span "NEXT" at bounding box center [830, 585] width 31 height 22
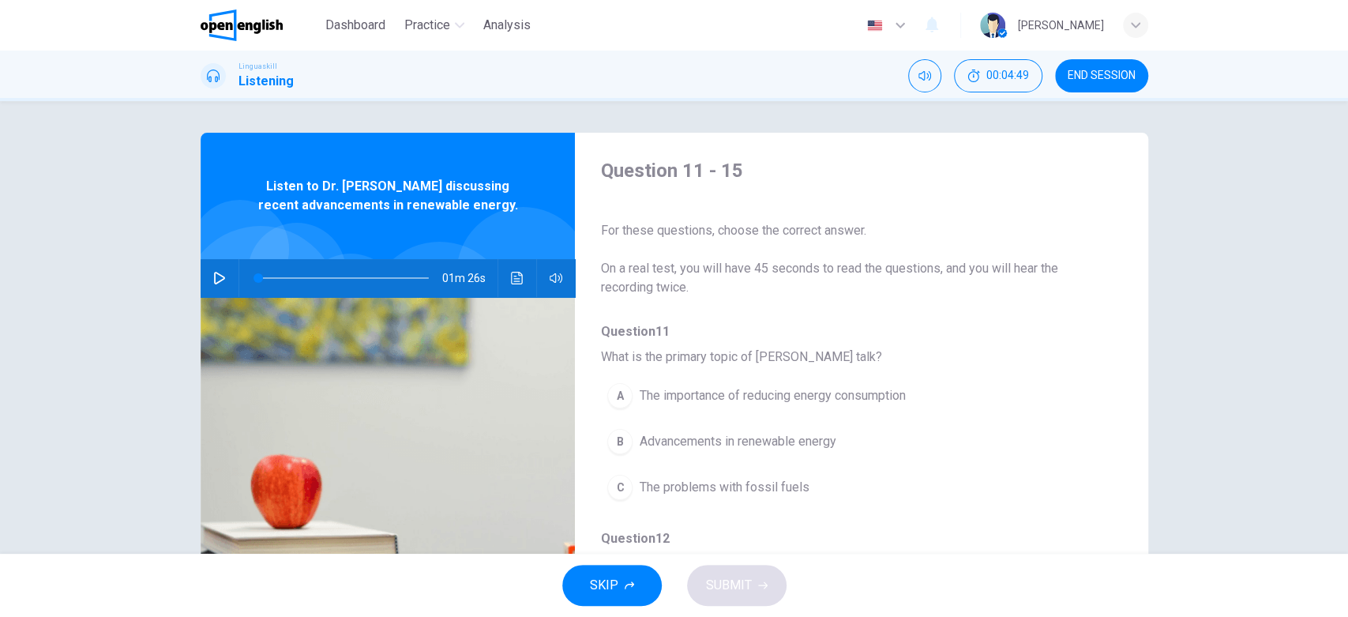
click at [215, 281] on icon "button" at bounding box center [219, 278] width 11 height 13
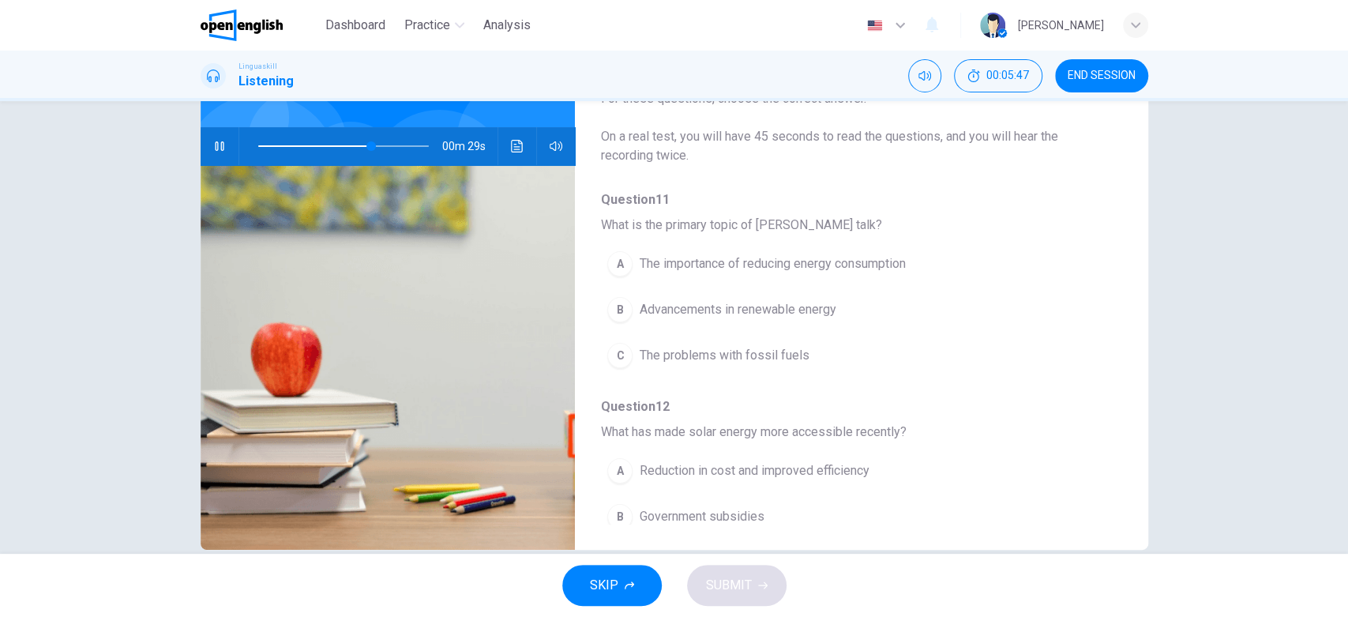
scroll to position [134, 0]
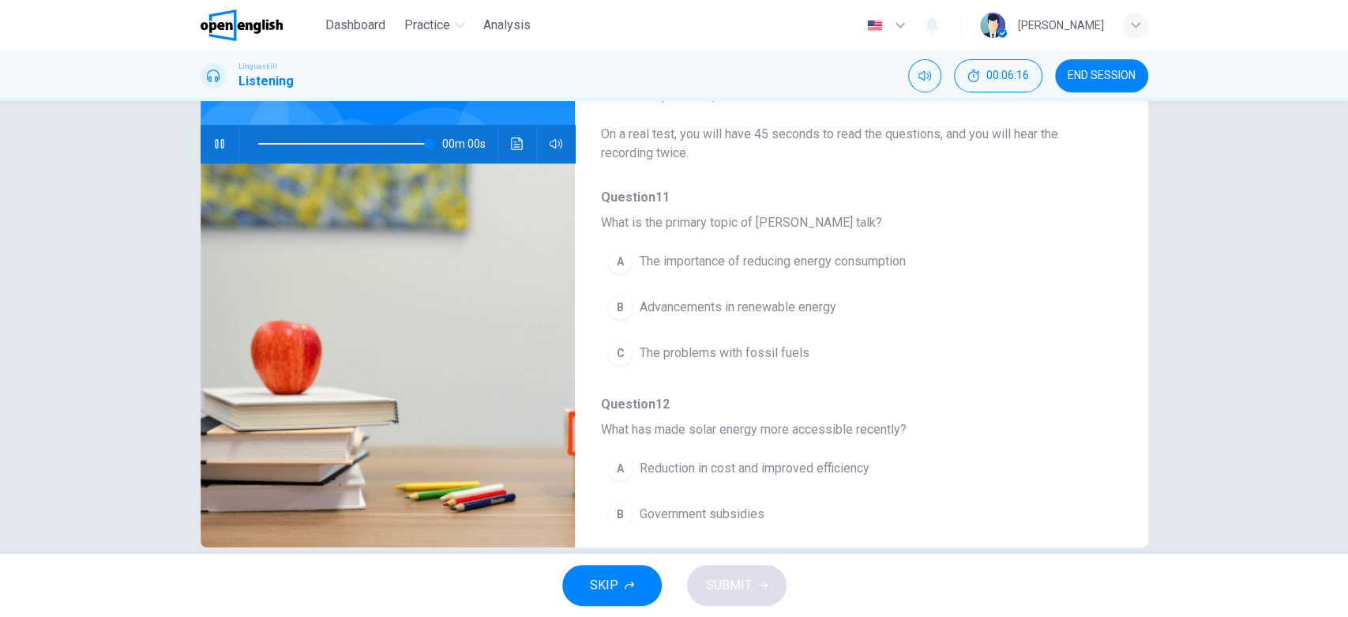
type input "*"
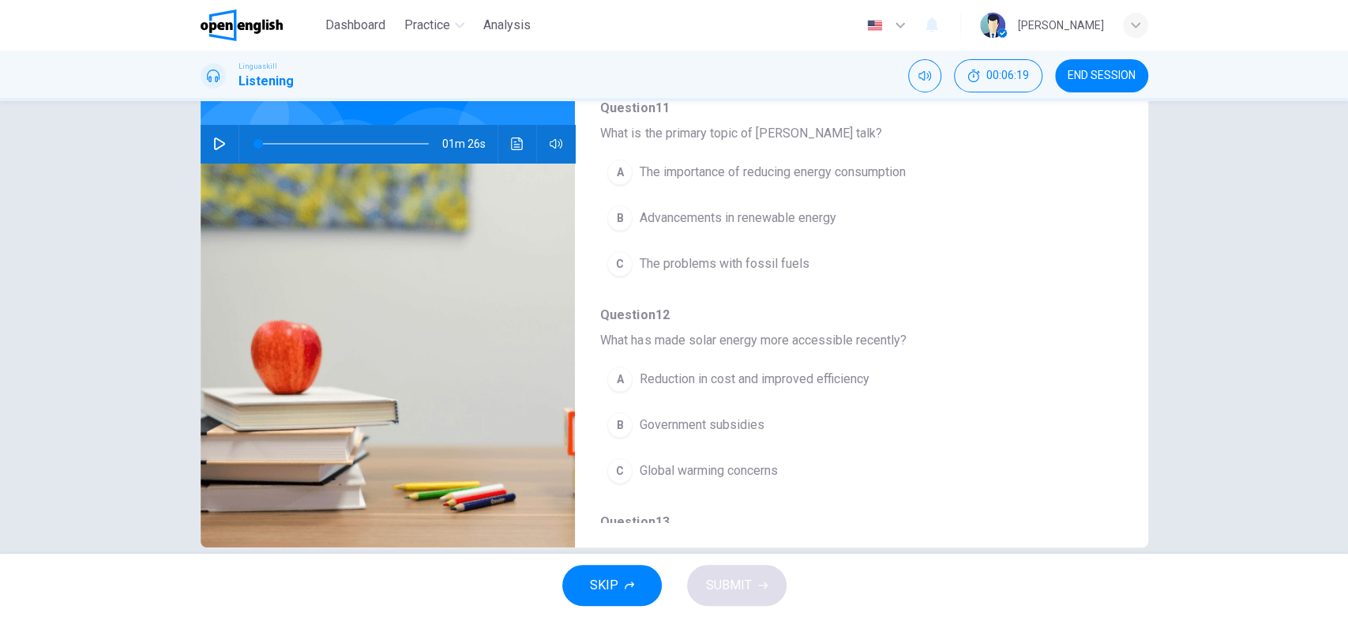
scroll to position [93, 0]
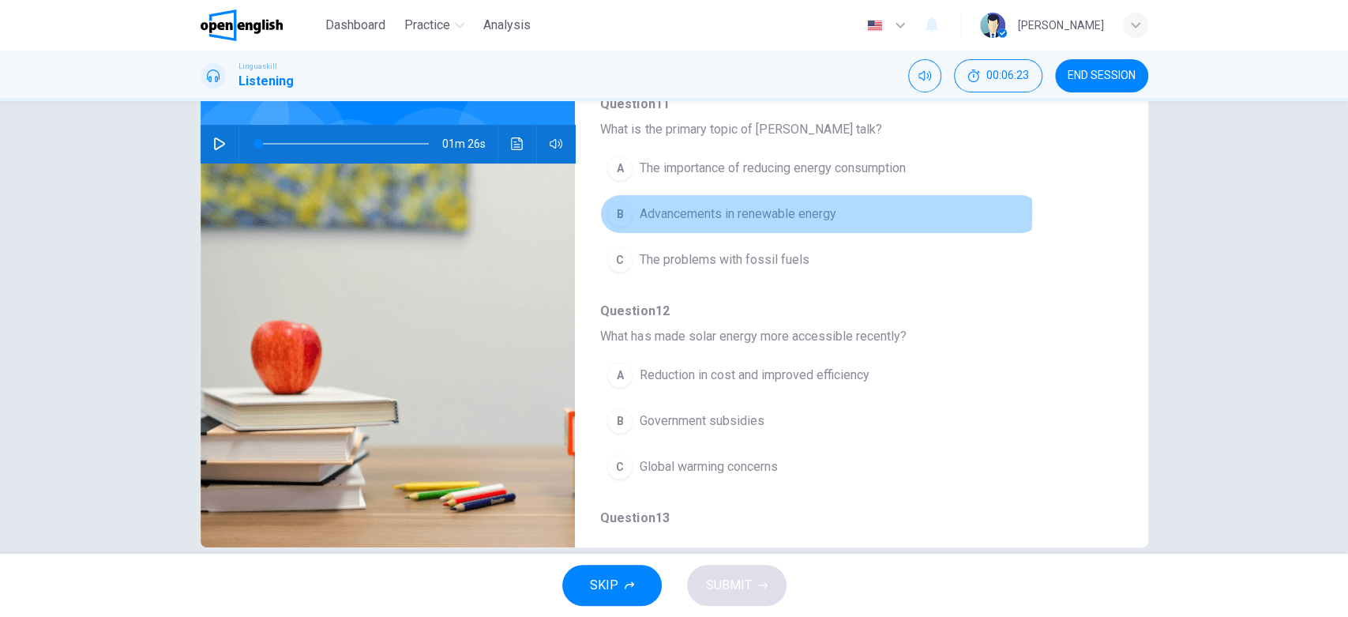
click at [610, 212] on div "B" at bounding box center [619, 213] width 25 height 25
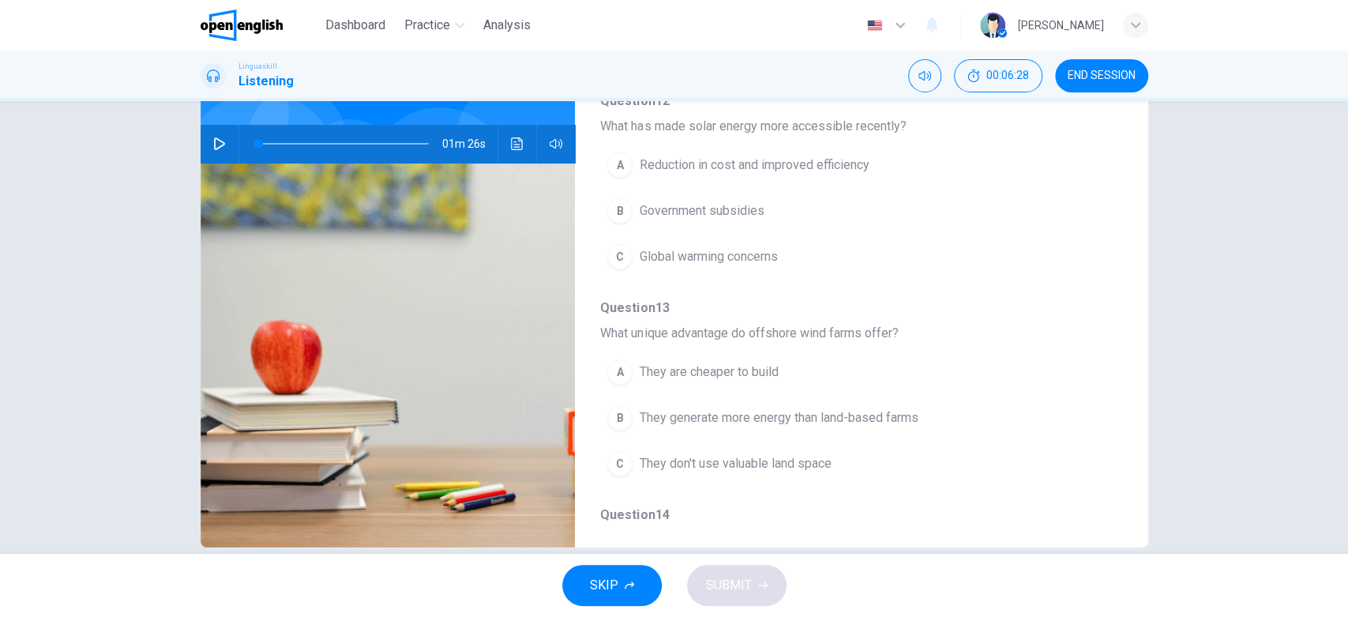
scroll to position [311, 0]
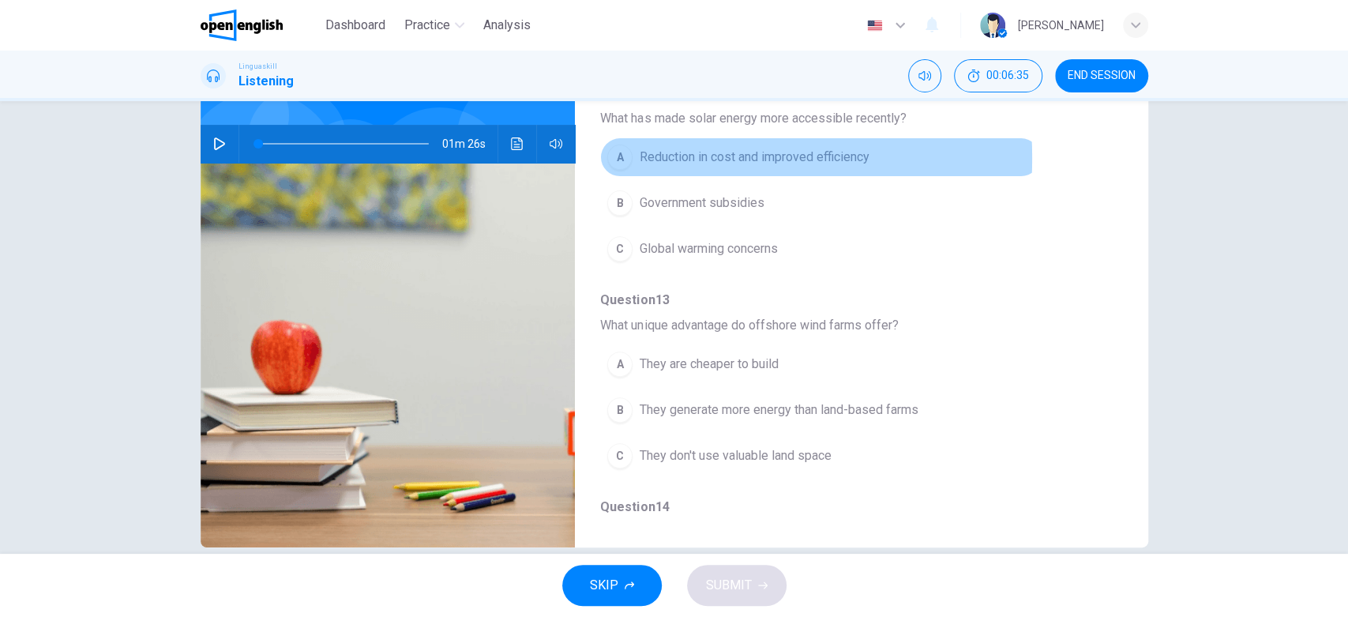
click at [613, 156] on div "A" at bounding box center [619, 156] width 25 height 25
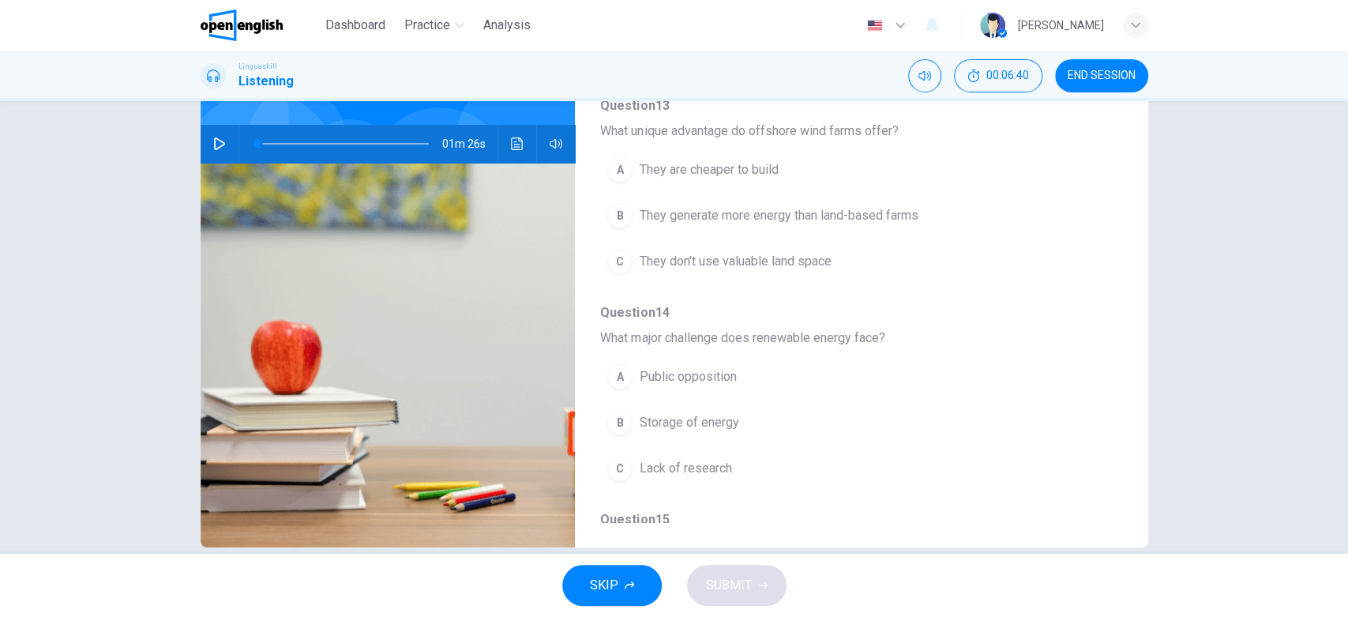
scroll to position [512, 0]
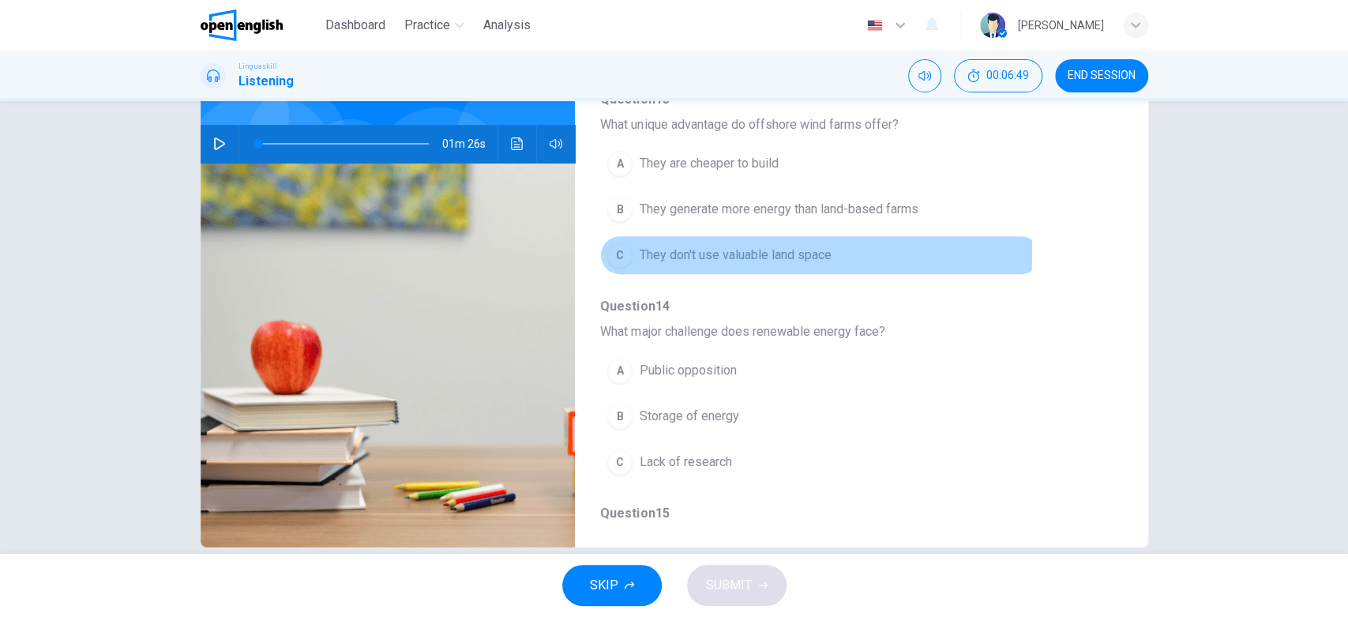
click at [619, 250] on div "C" at bounding box center [619, 254] width 25 height 25
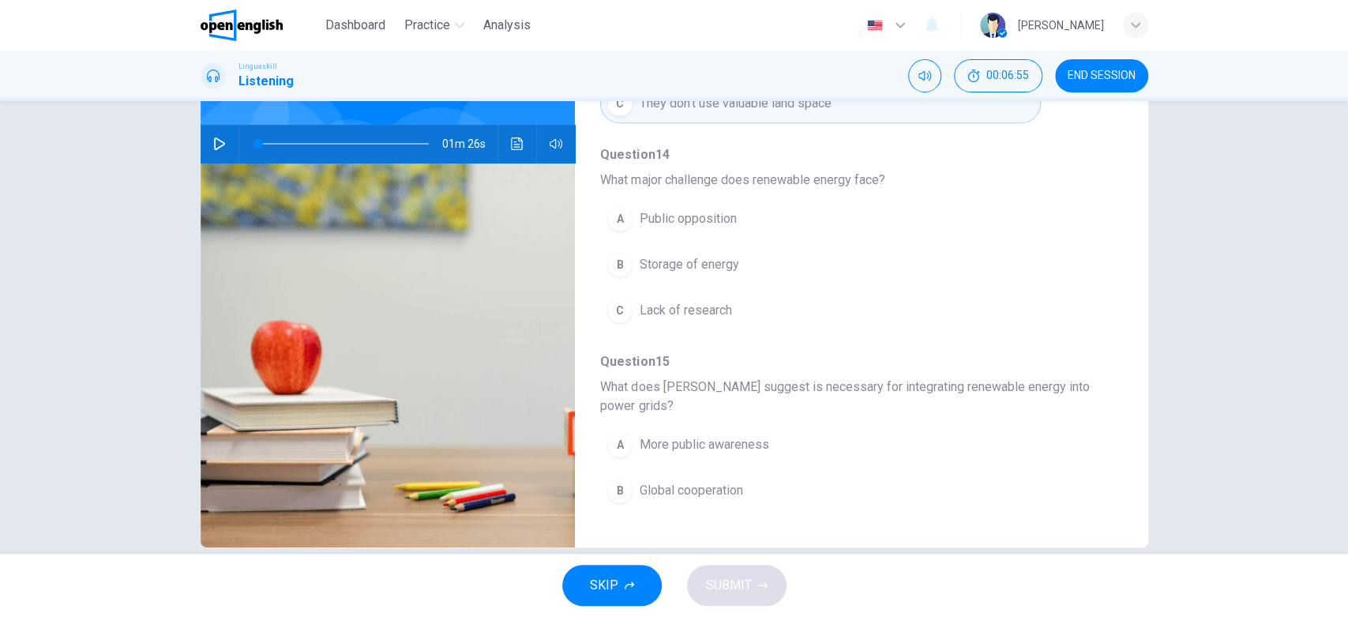
scroll to position [669, 0]
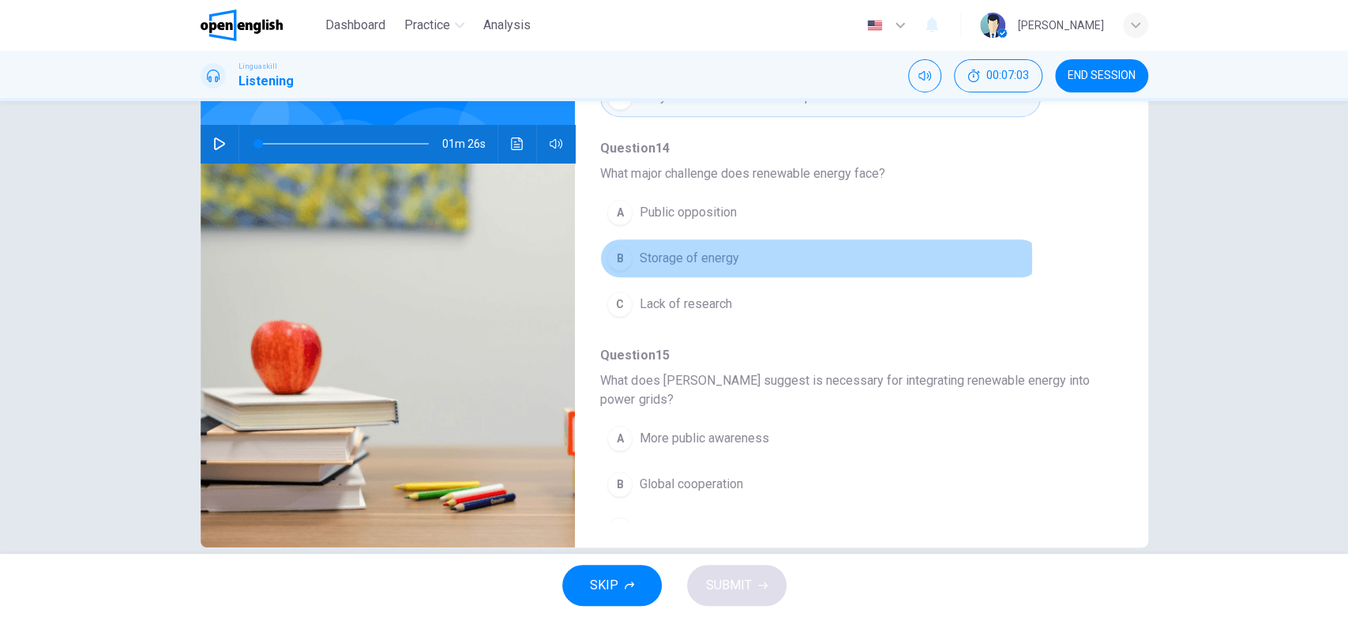
click at [614, 257] on div "B" at bounding box center [619, 258] width 25 height 25
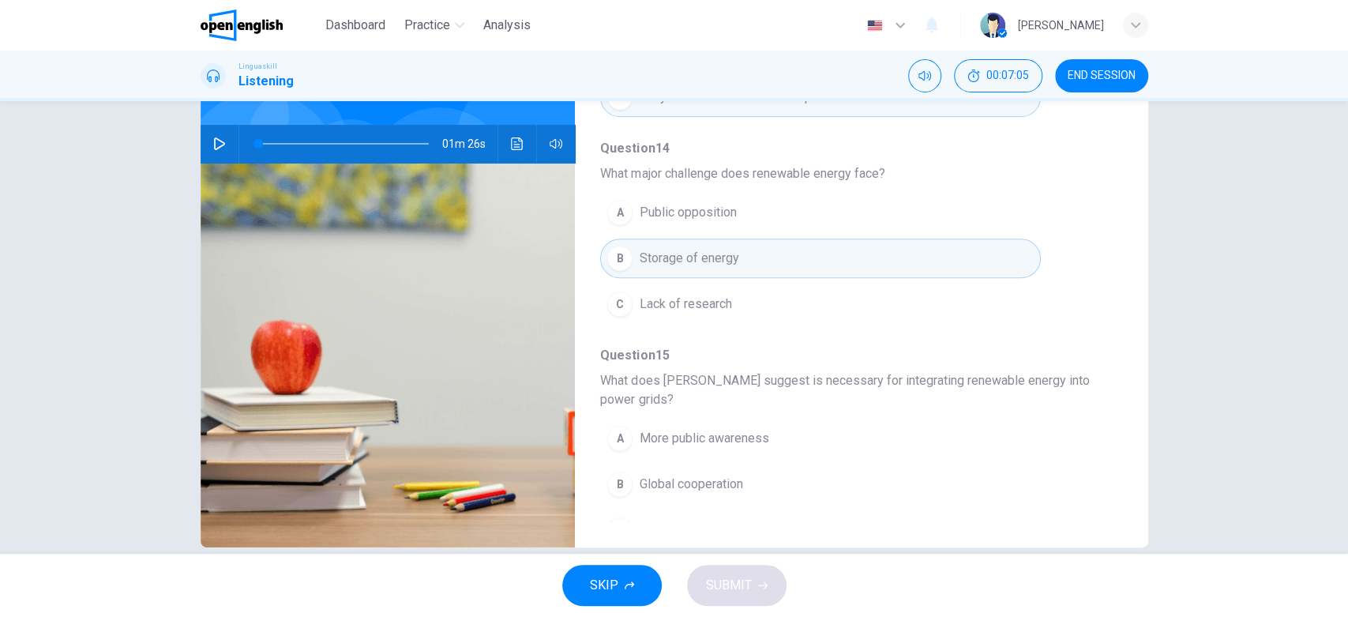
scroll to position [697, 0]
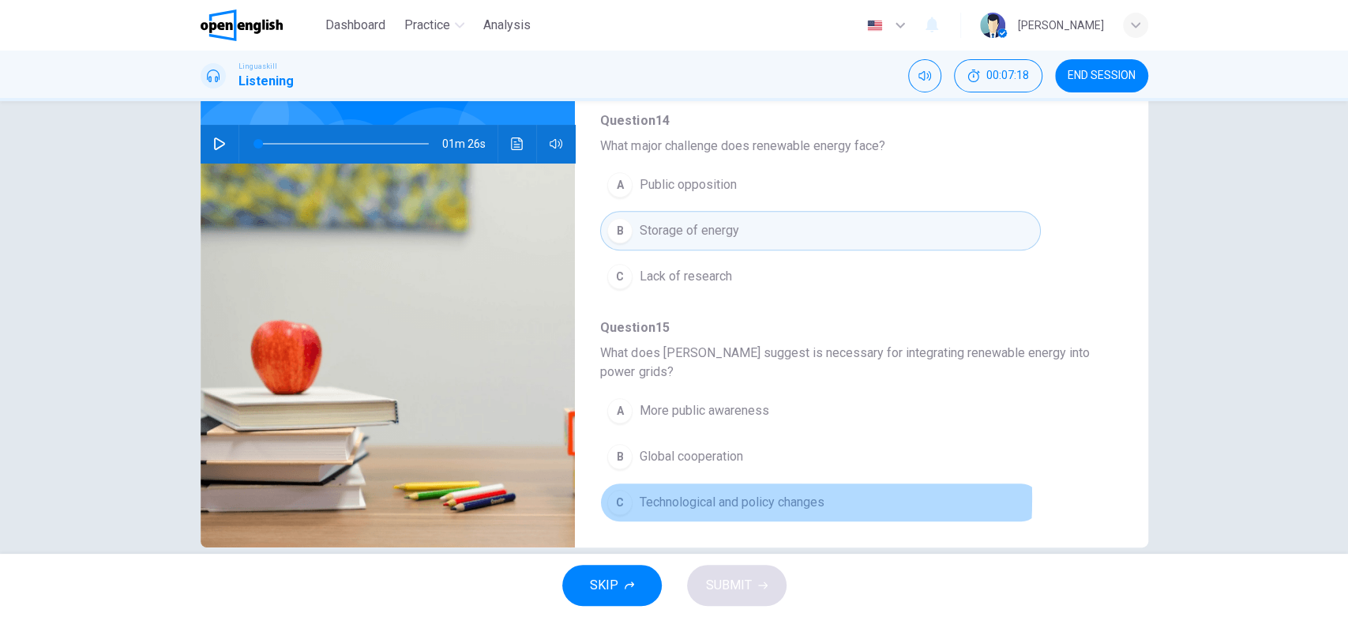
click at [619, 495] on div "C" at bounding box center [619, 501] width 25 height 25
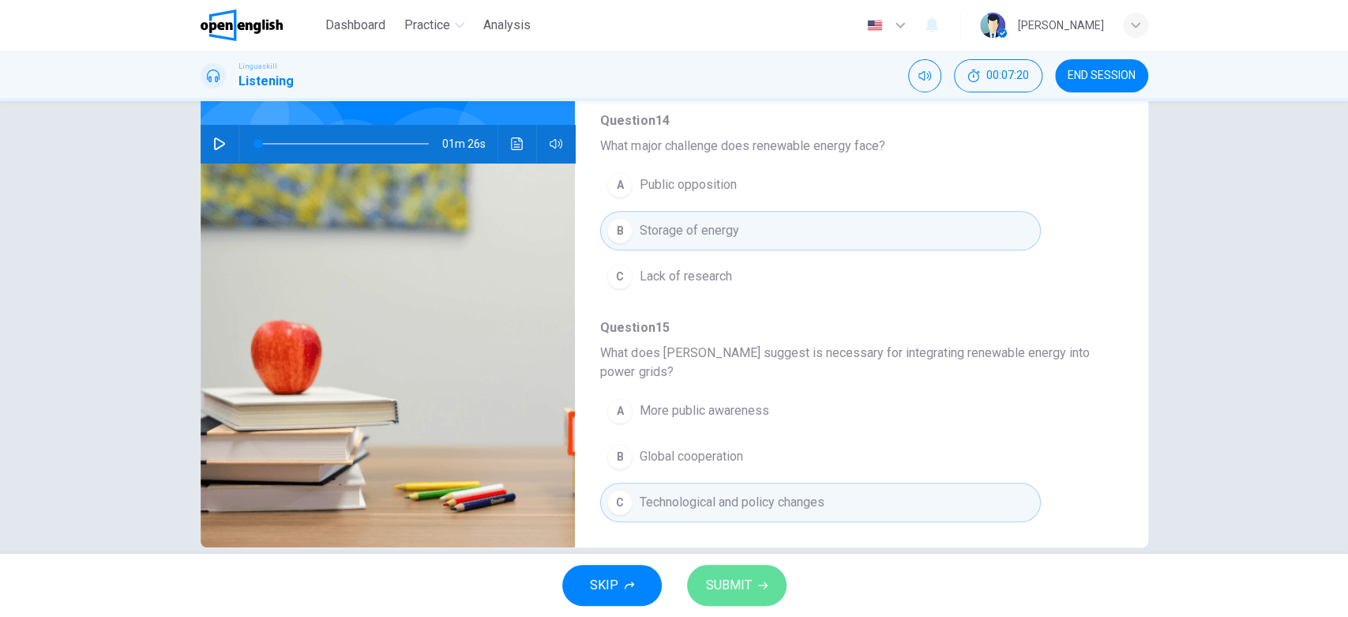
click at [752, 554] on button "SUBMIT" at bounding box center [736, 584] width 99 height 41
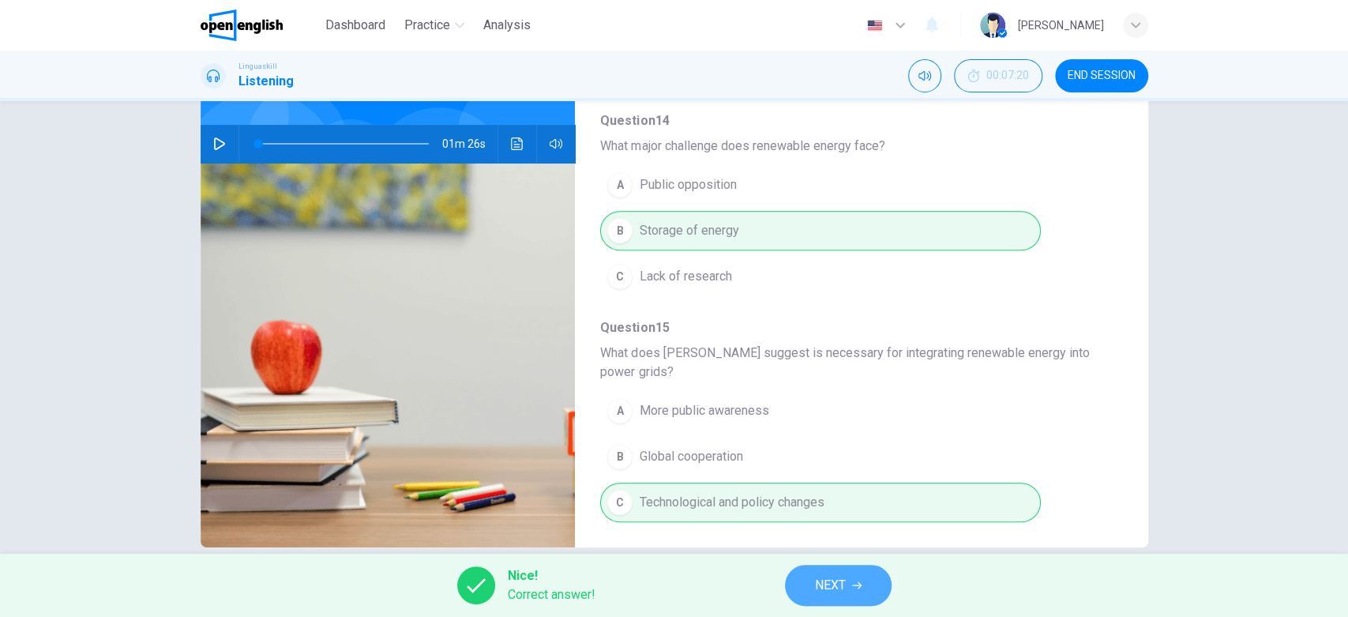
click at [838, 554] on span "NEXT" at bounding box center [830, 585] width 31 height 22
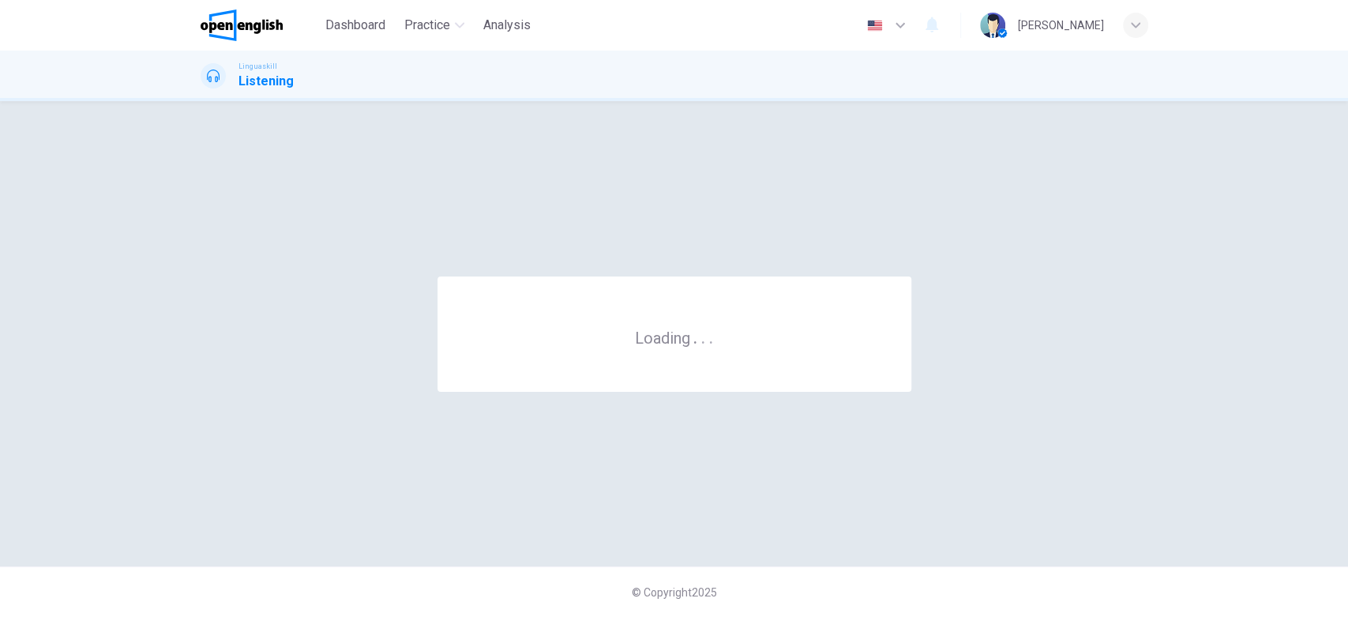
scroll to position [0, 0]
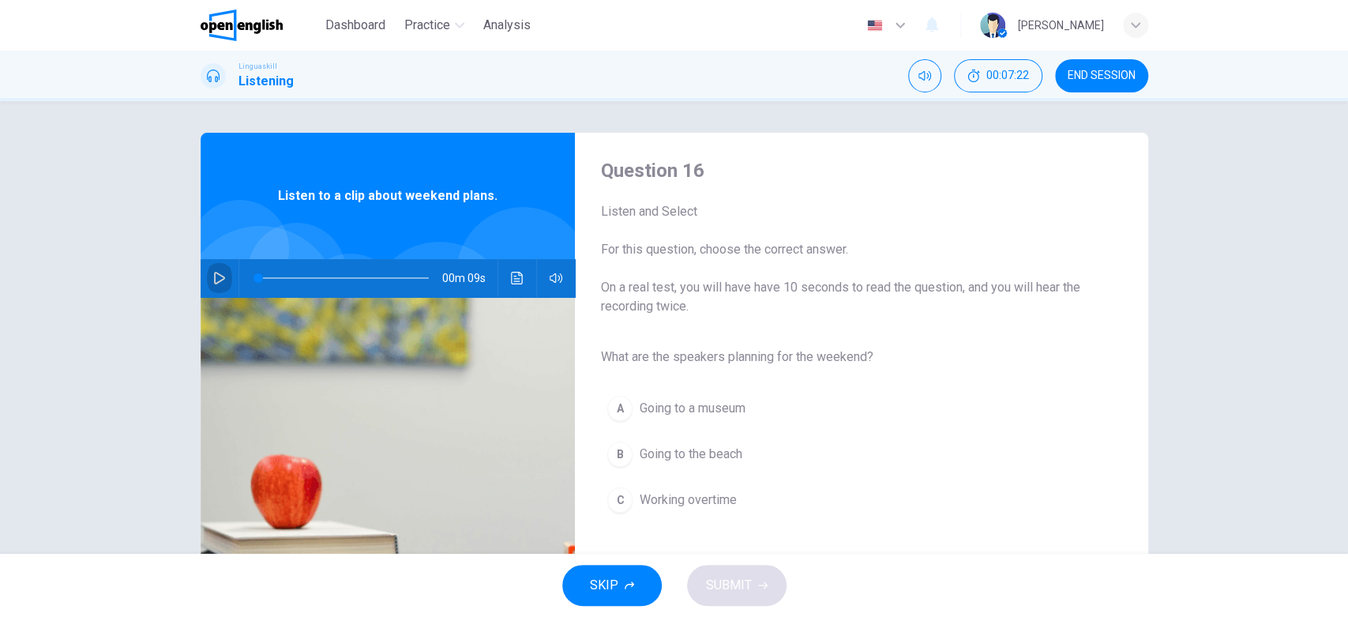
click at [217, 274] on icon "button" at bounding box center [219, 278] width 13 height 13
type input "*"
click at [619, 457] on div "B" at bounding box center [619, 453] width 25 height 25
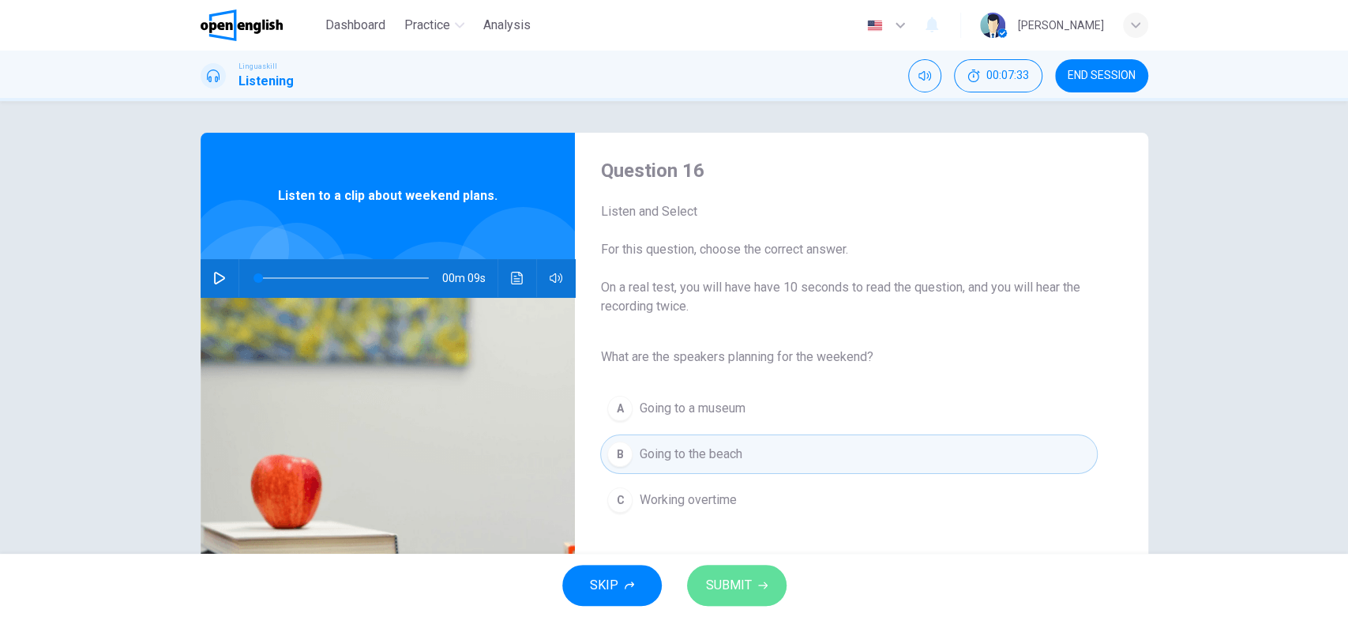
click at [735, 554] on span "SUBMIT" at bounding box center [729, 585] width 46 height 22
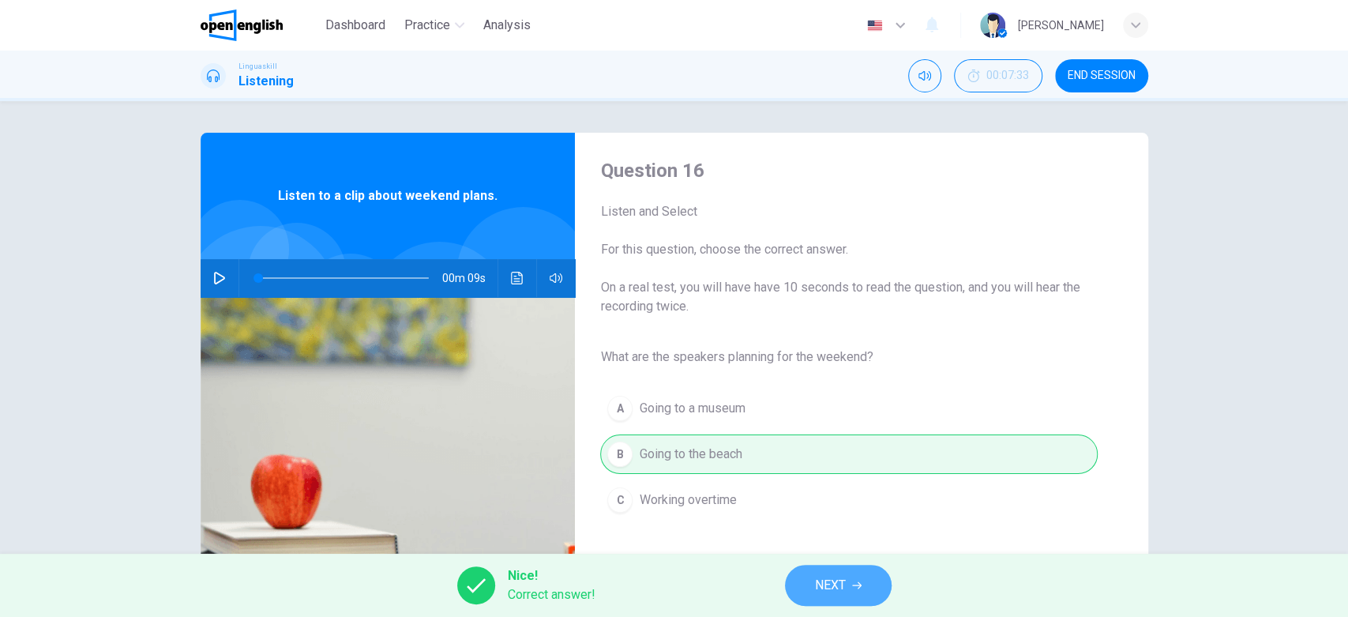
click at [829, 554] on span "NEXT" at bounding box center [830, 585] width 31 height 22
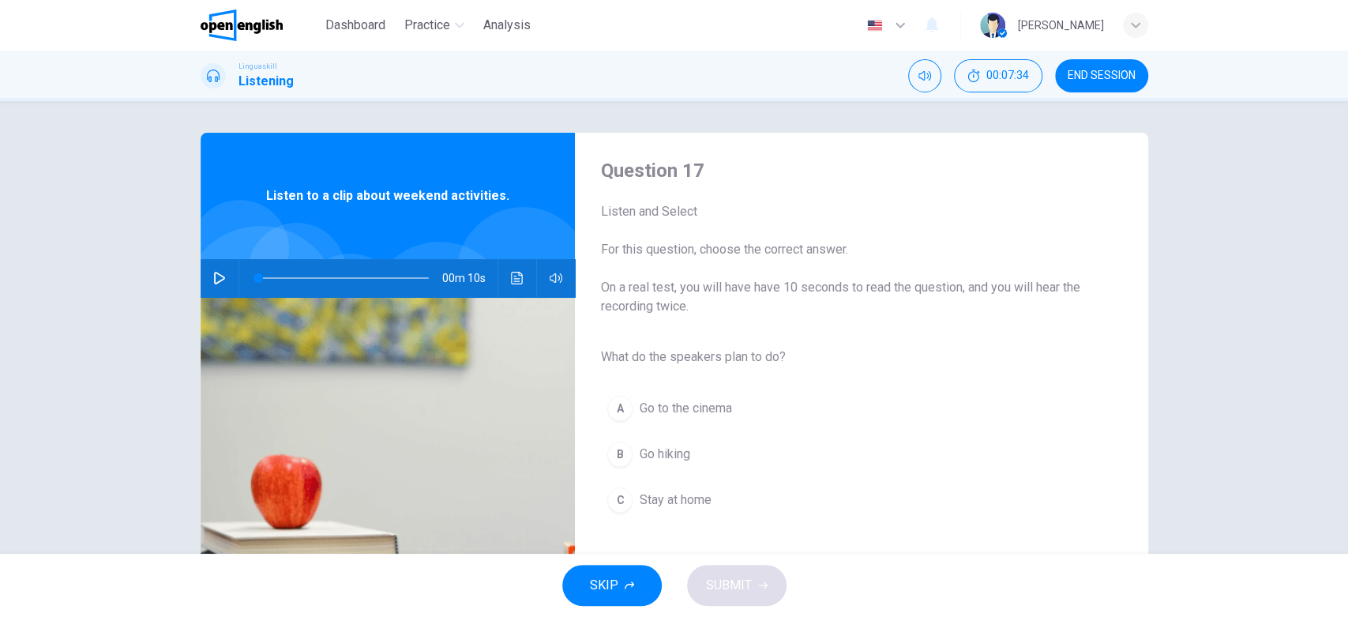
click at [213, 280] on icon "button" at bounding box center [219, 278] width 13 height 13
type input "*"
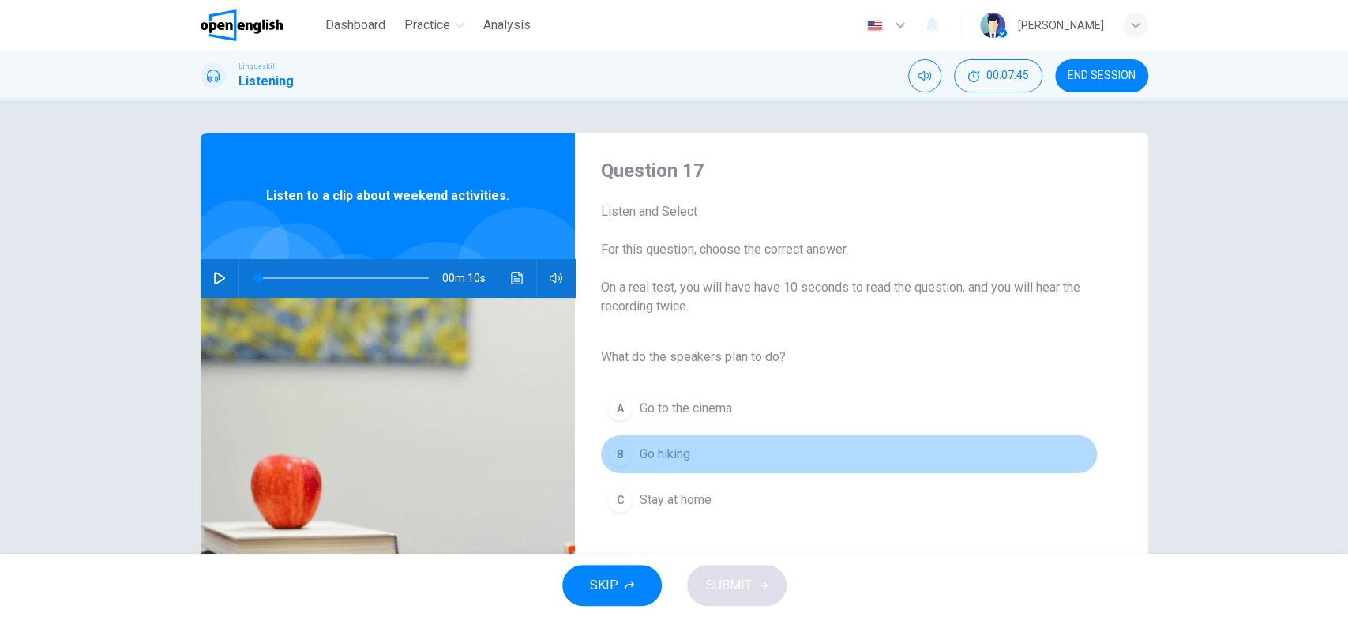
click at [617, 452] on div "B" at bounding box center [619, 453] width 25 height 25
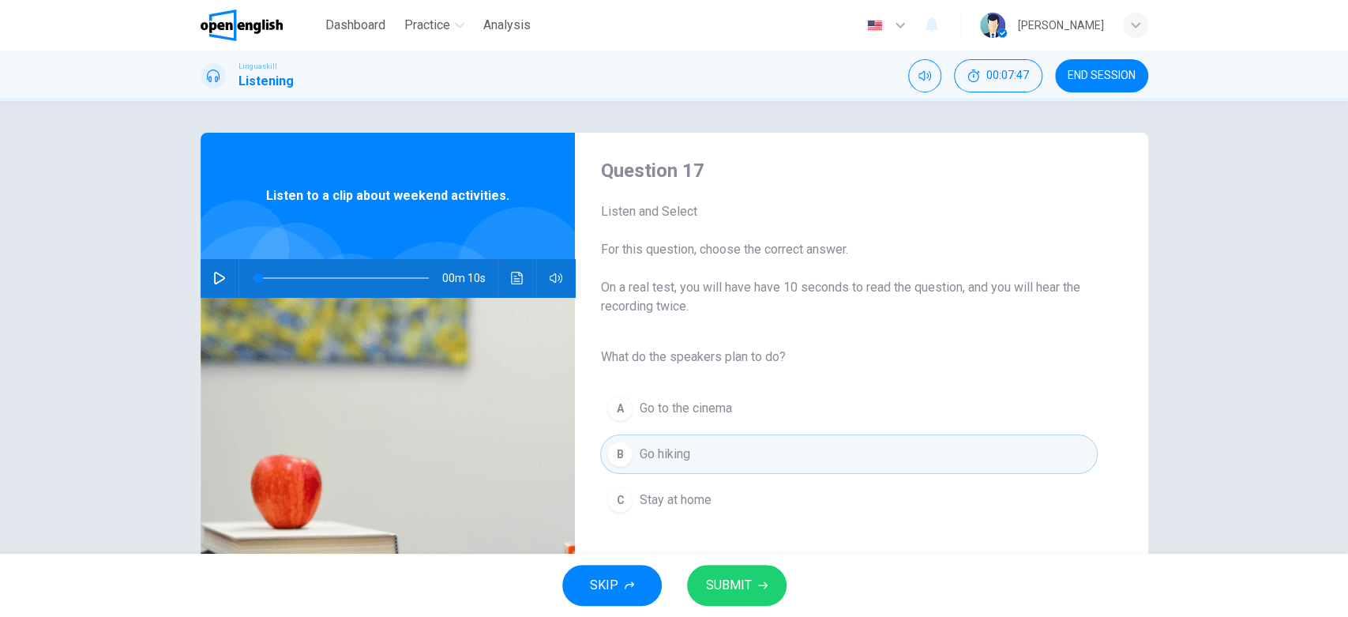
click at [745, 554] on span "SUBMIT" at bounding box center [729, 585] width 46 height 22
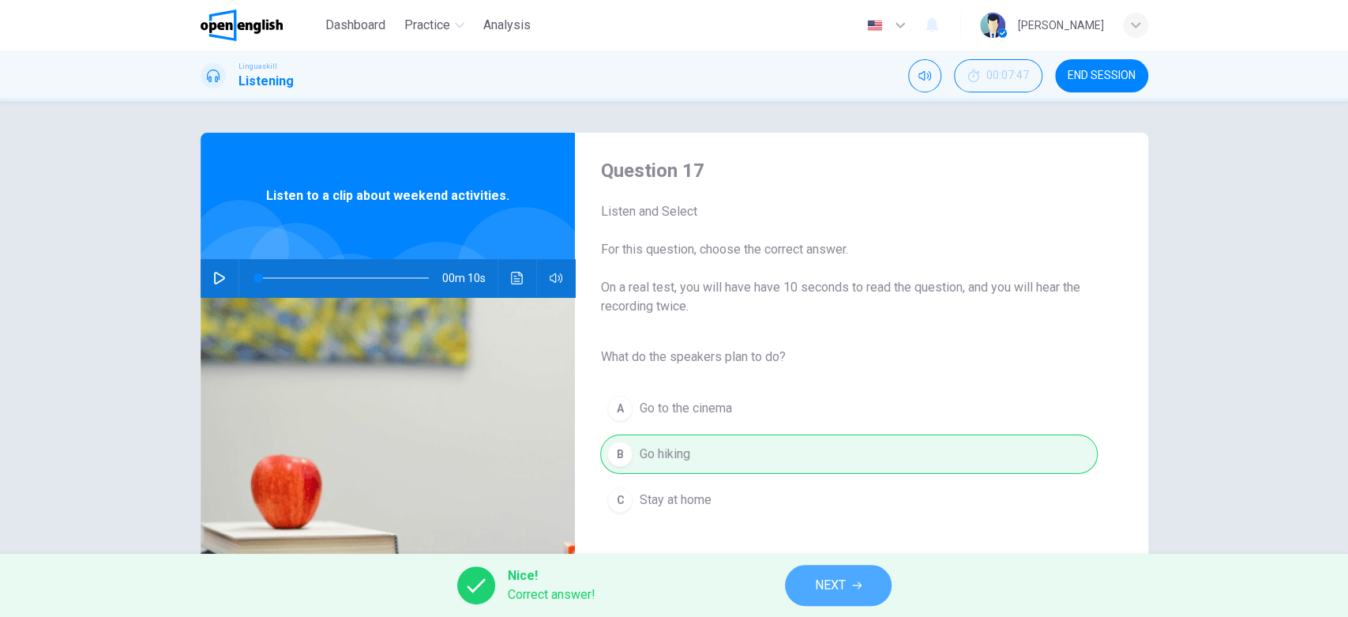
click at [828, 554] on span "NEXT" at bounding box center [830, 585] width 31 height 22
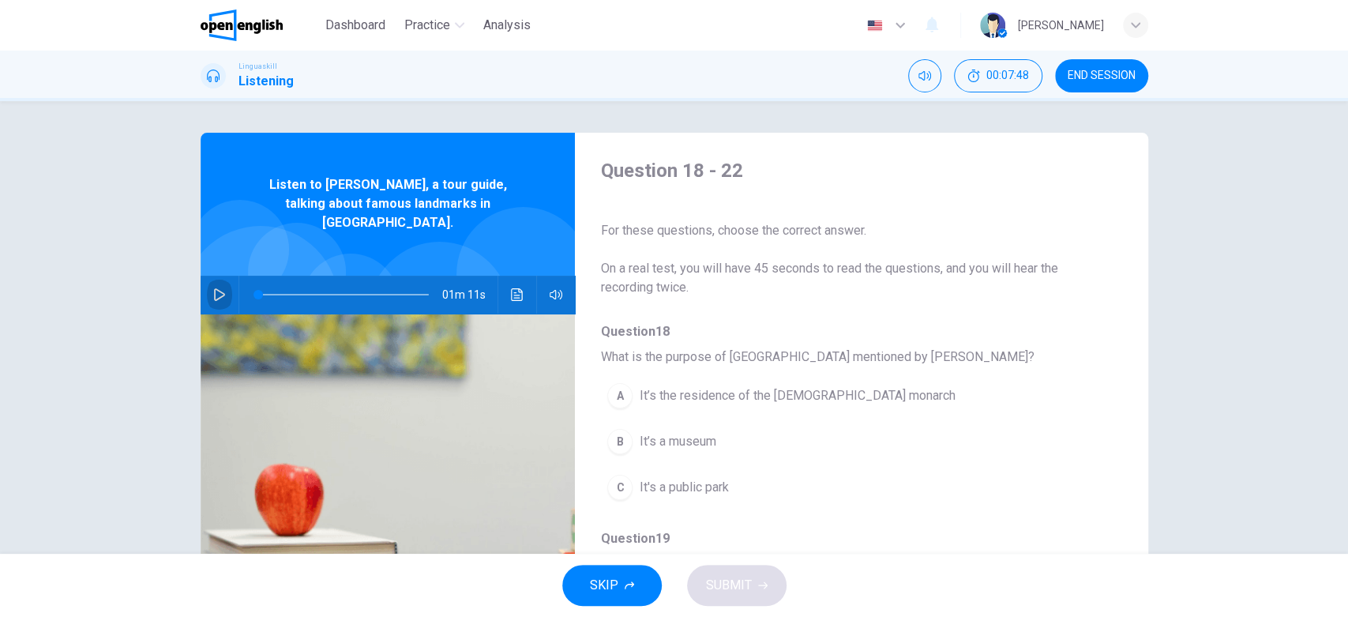
click at [219, 288] on icon "button" at bounding box center [219, 294] width 13 height 13
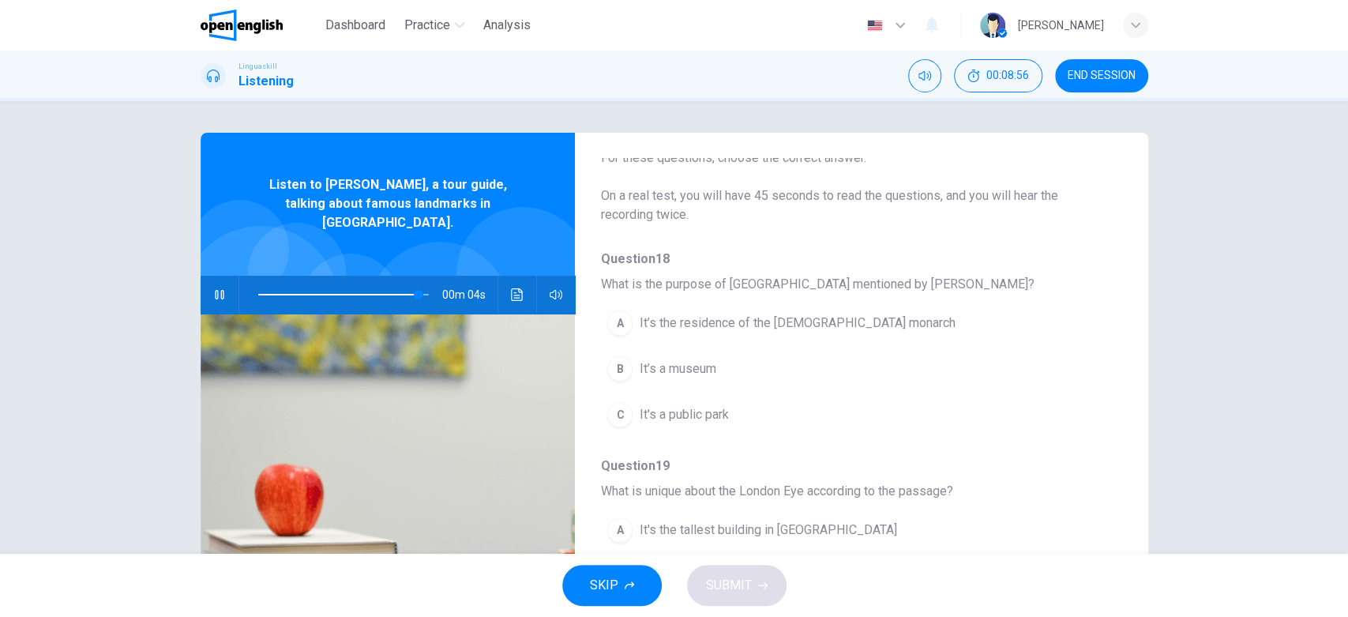
scroll to position [76, 0]
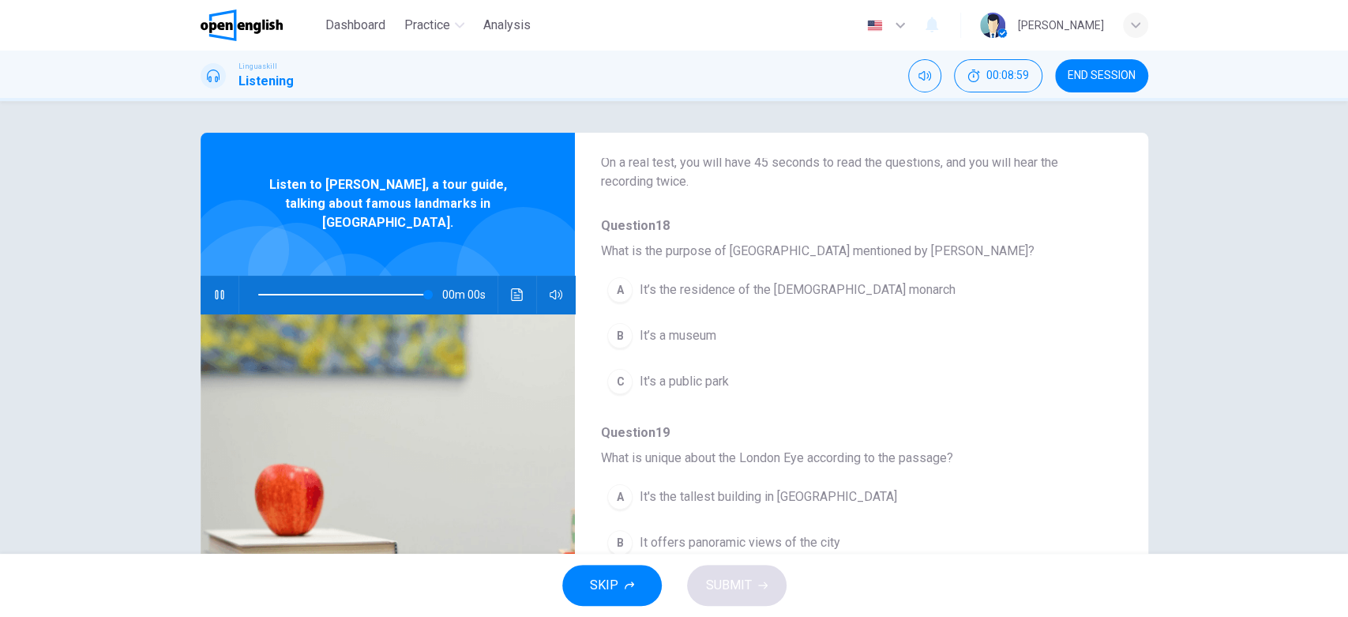
type input "*"
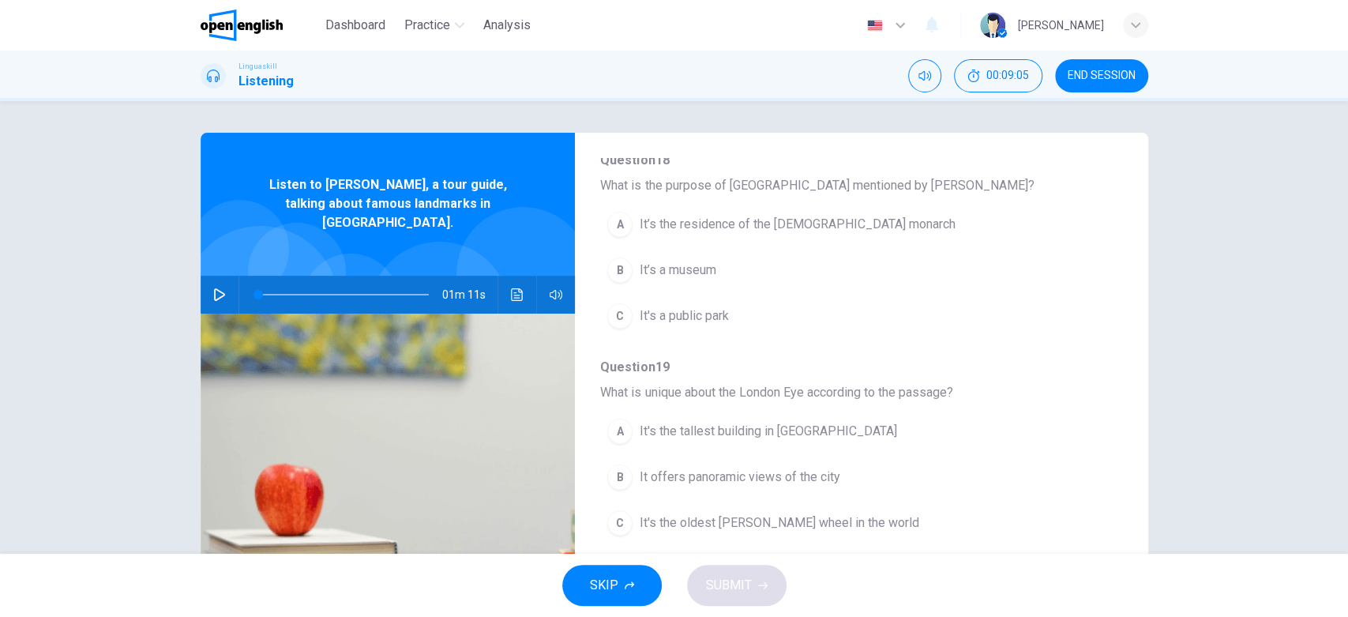
scroll to position [177, 0]
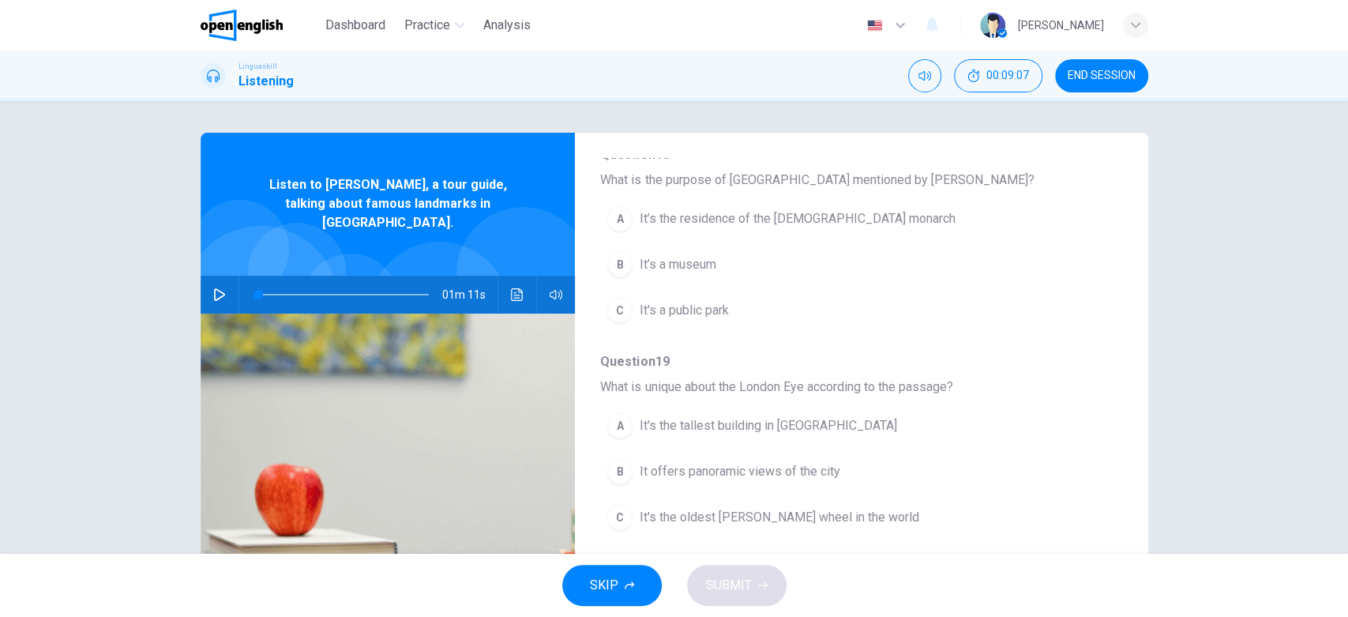
click at [607, 219] on div "A" at bounding box center [619, 218] width 25 height 25
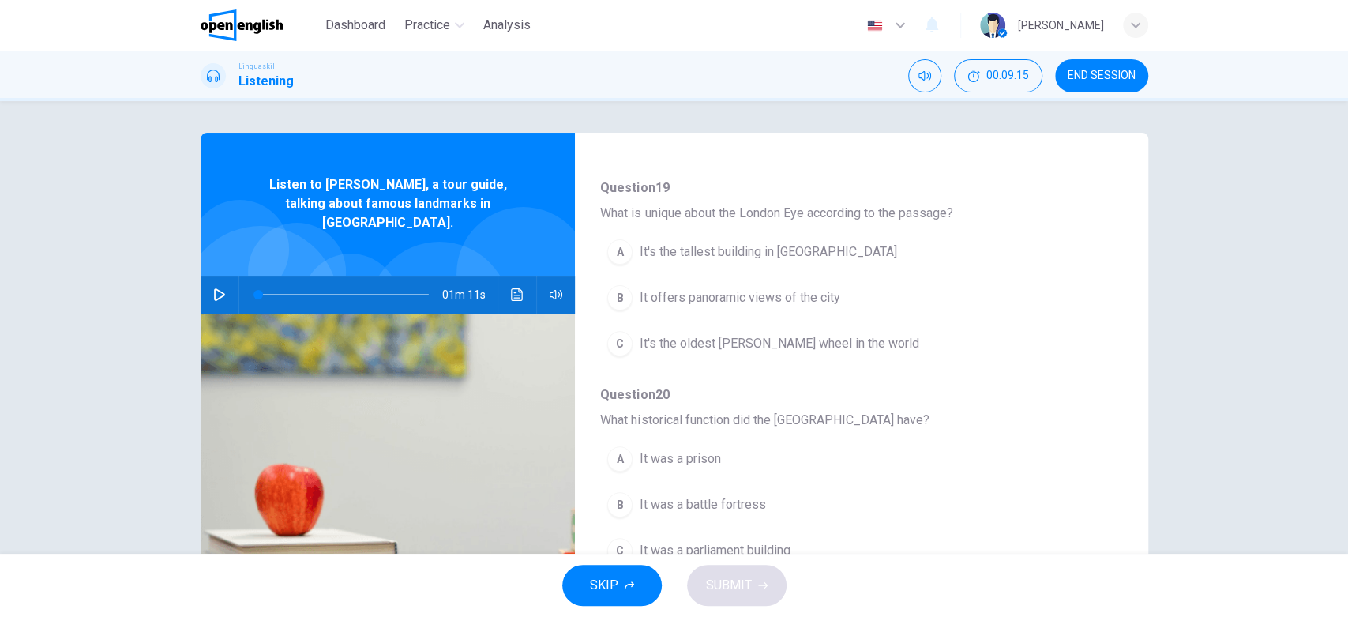
scroll to position [354, 0]
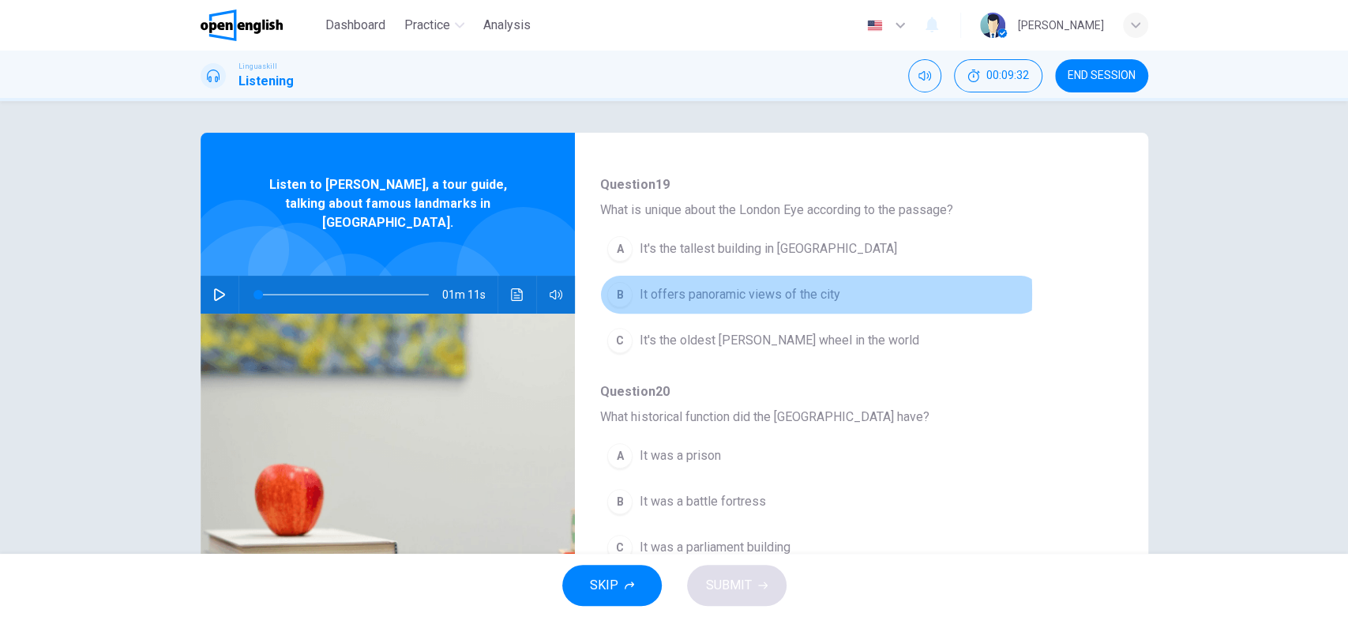
click at [617, 294] on div "B" at bounding box center [619, 294] width 25 height 25
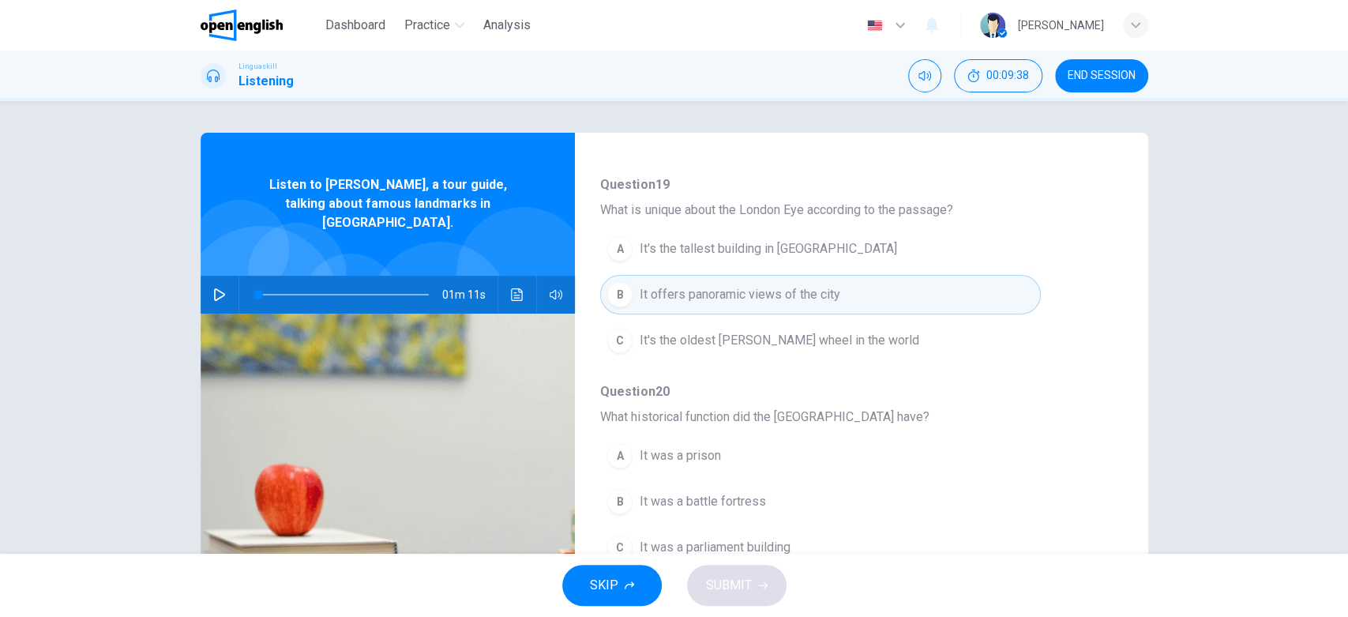
drag, startPoint x: 1118, startPoint y: 357, endPoint x: 1126, endPoint y: 390, distance: 34.1
click at [1126, 390] on div "Question 18 - 22 For these questions, choose the correct answer. On a real test…" at bounding box center [674, 407] width 947 height 549
drag, startPoint x: 1126, startPoint y: 390, endPoint x: 1128, endPoint y: 405, distance: 15.2
click at [1128, 405] on div "Question 18 - 22 For these questions, choose the correct answer. On a real test…" at bounding box center [674, 407] width 947 height 549
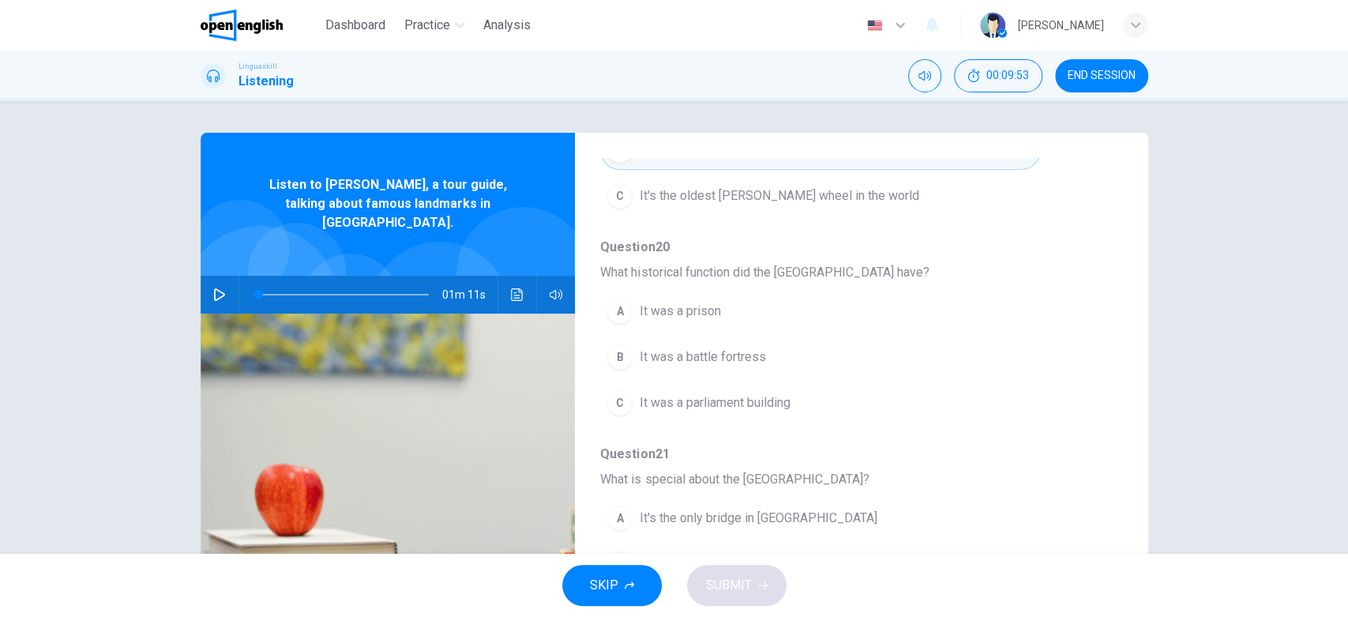
scroll to position [499, 0]
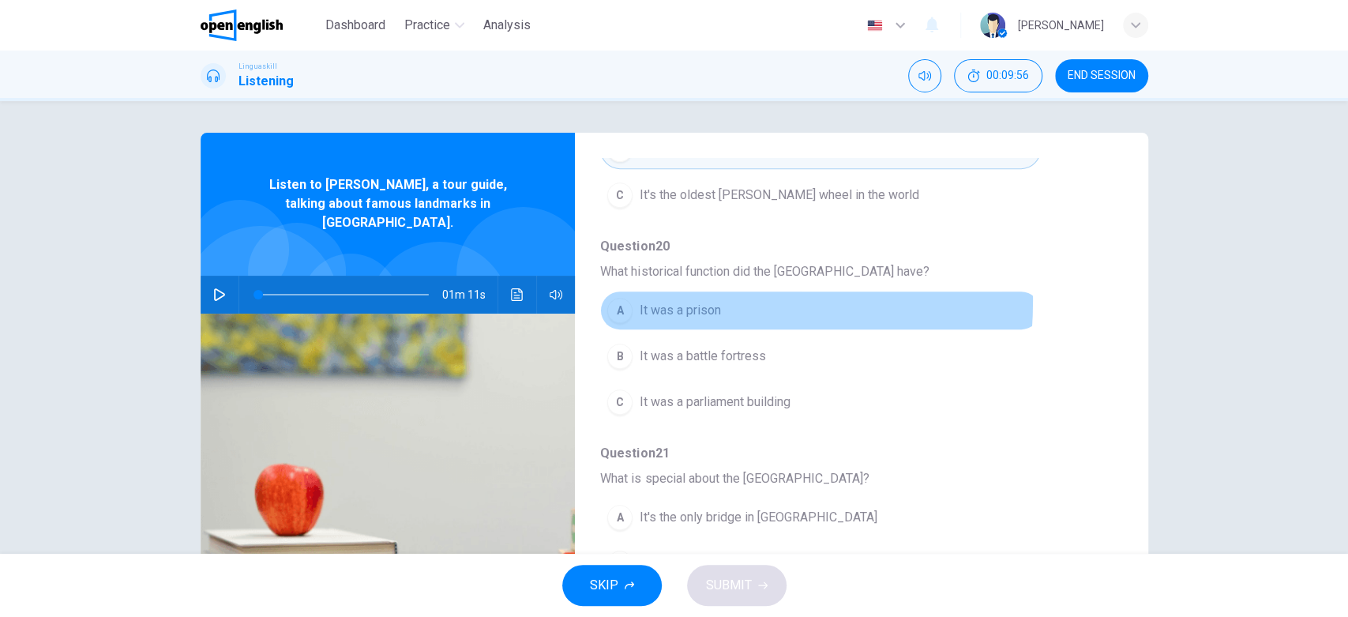
click at [612, 298] on div "A" at bounding box center [619, 310] width 25 height 25
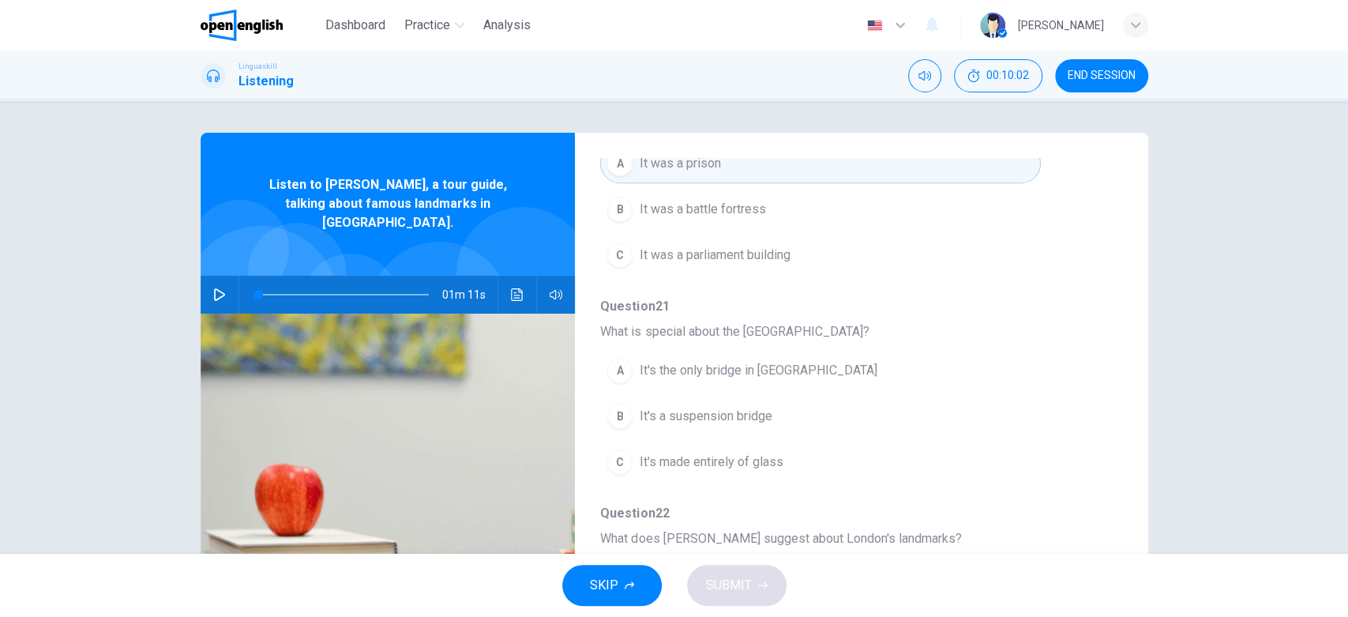
scroll to position [678, 0]
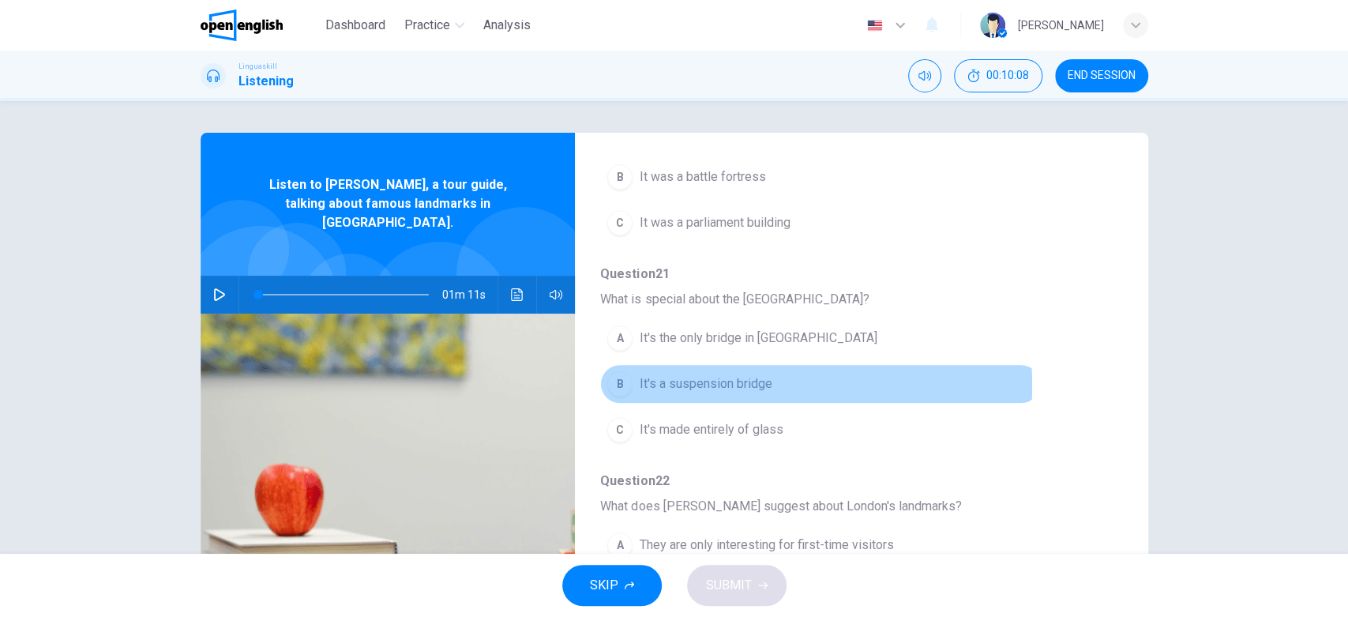
click at [620, 384] on div "B" at bounding box center [619, 383] width 25 height 25
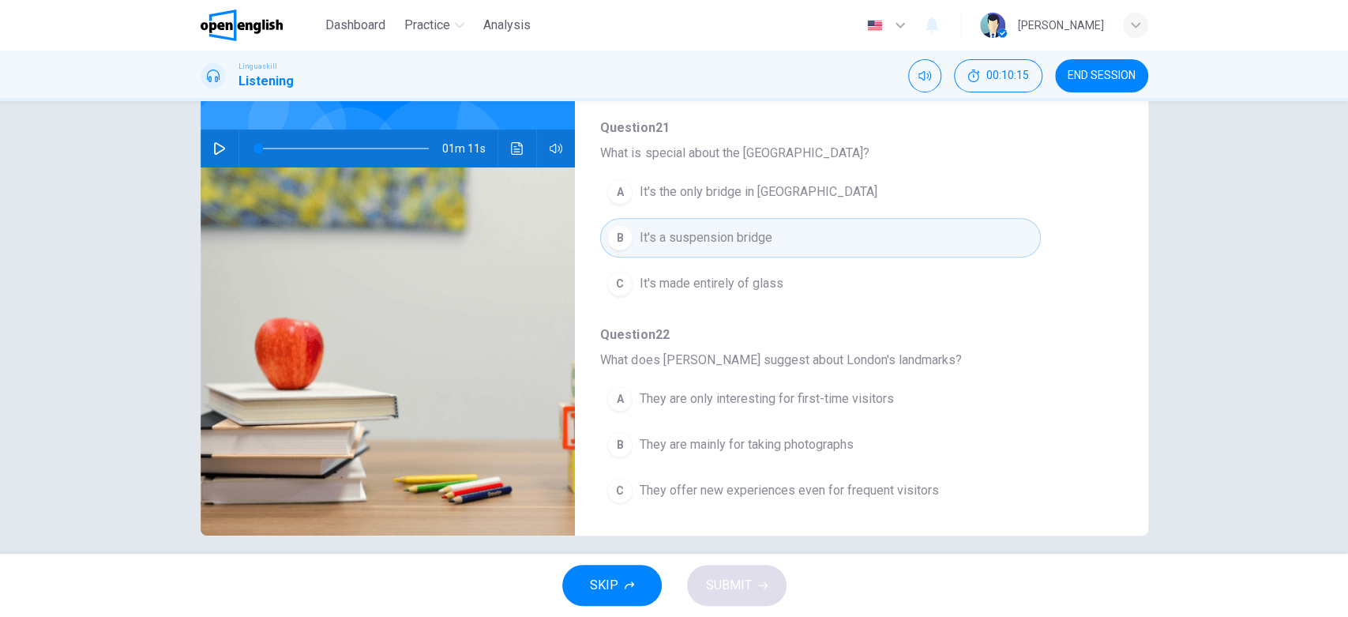
scroll to position [139, 0]
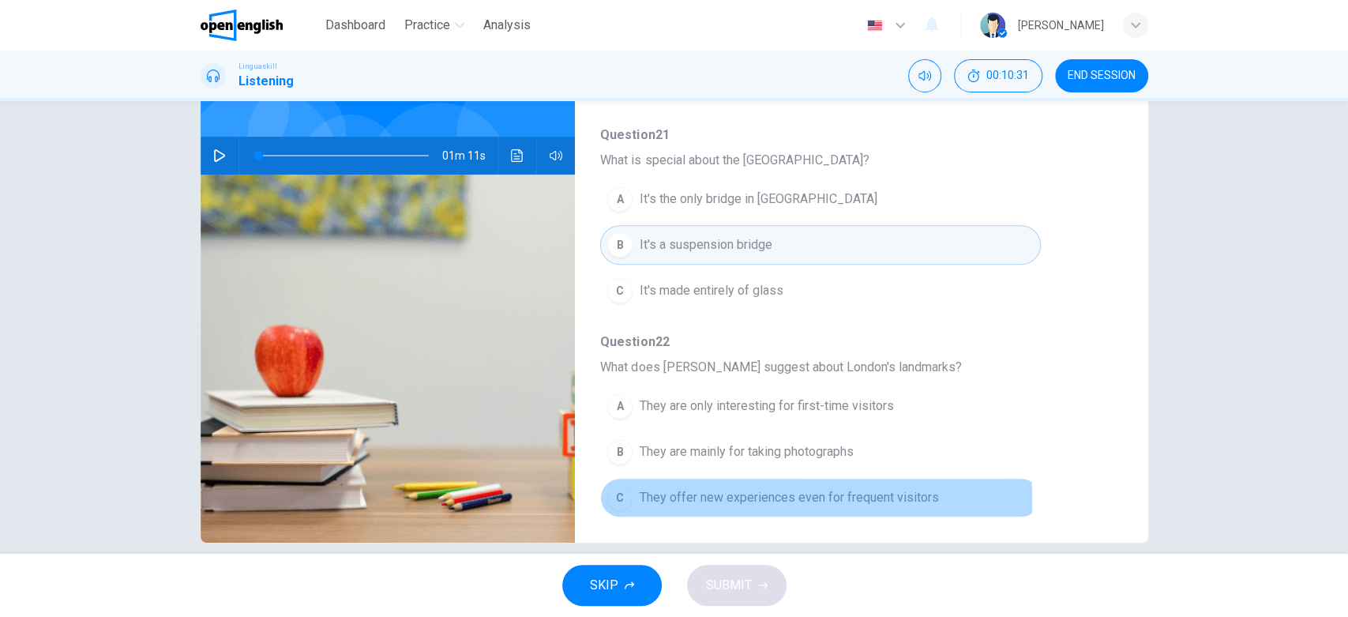
click at [617, 496] on div "C" at bounding box center [619, 497] width 25 height 25
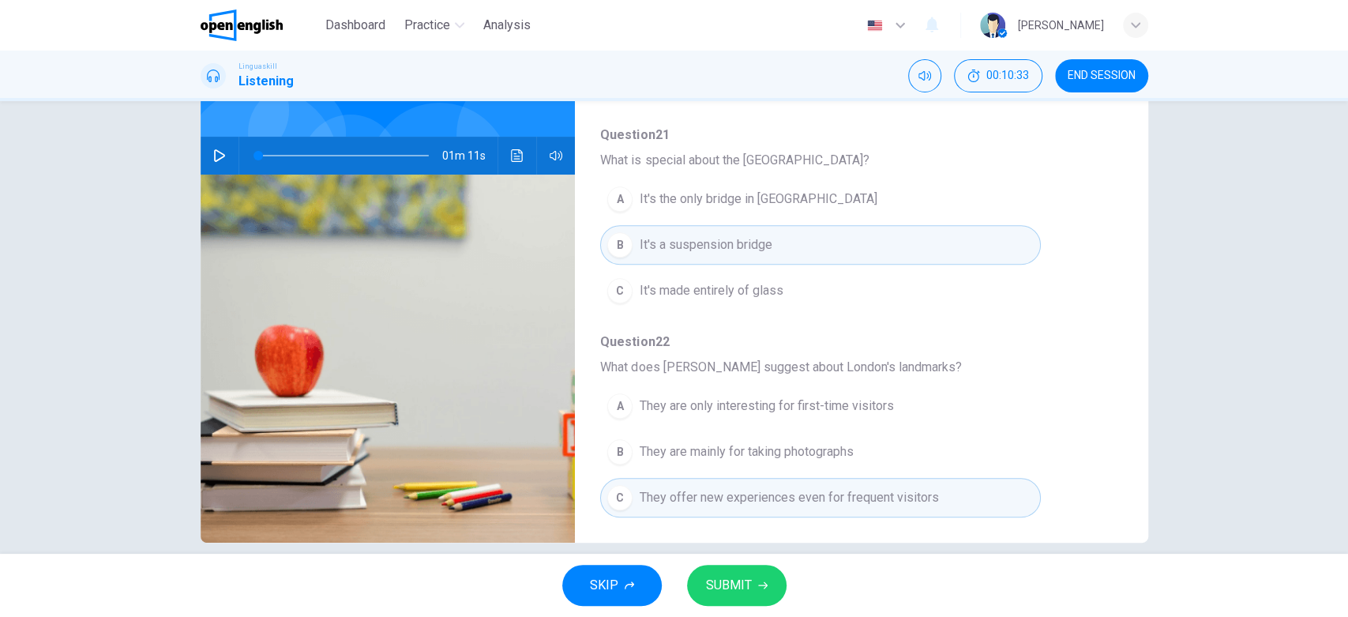
drag, startPoint x: 1118, startPoint y: 420, endPoint x: 1121, endPoint y: 459, distance: 39.6
click at [1121, 459] on div "Question 18 - 22 For these questions, choose the correct answer. On a real test…" at bounding box center [674, 268] width 947 height 549
click at [719, 554] on span "SUBMIT" at bounding box center [729, 585] width 46 height 22
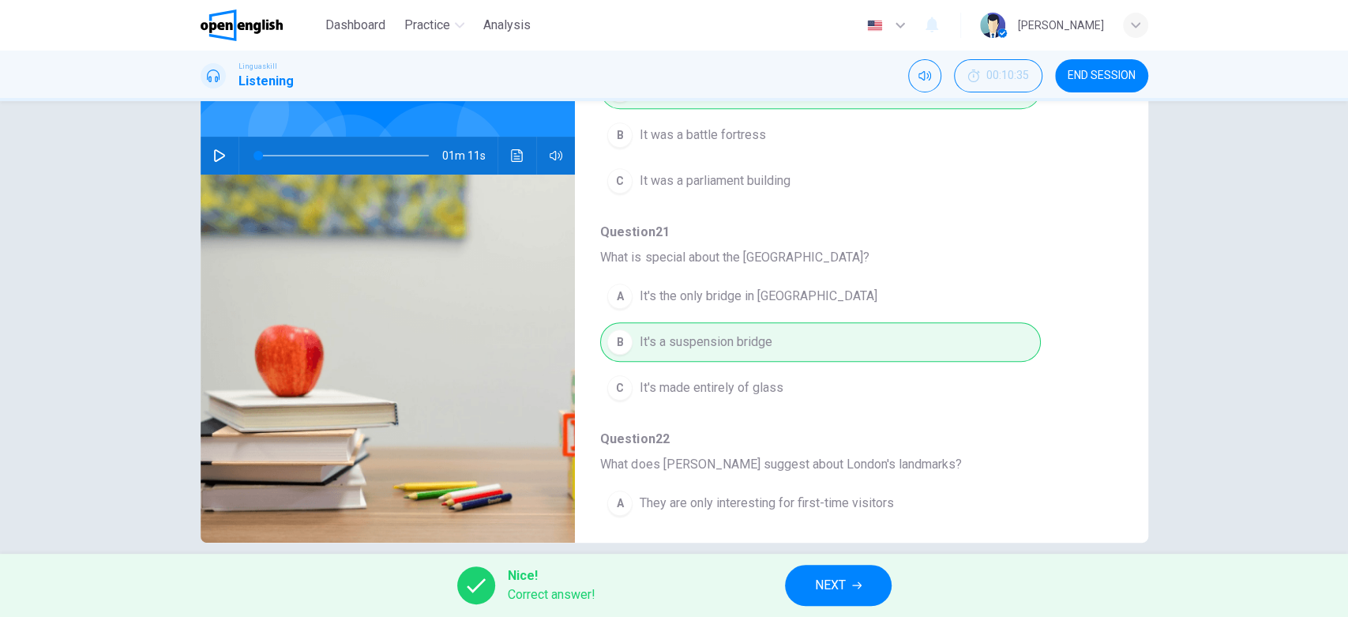
scroll to position [678, 0]
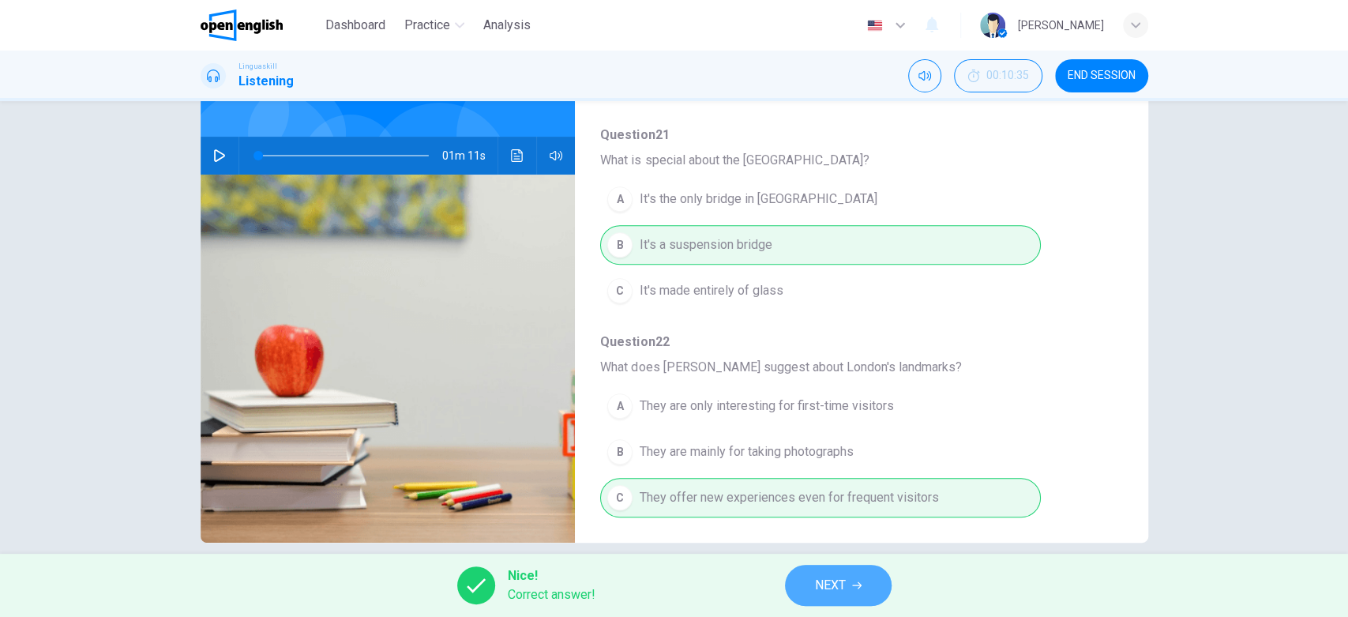
click at [837, 554] on span "NEXT" at bounding box center [830, 585] width 31 height 22
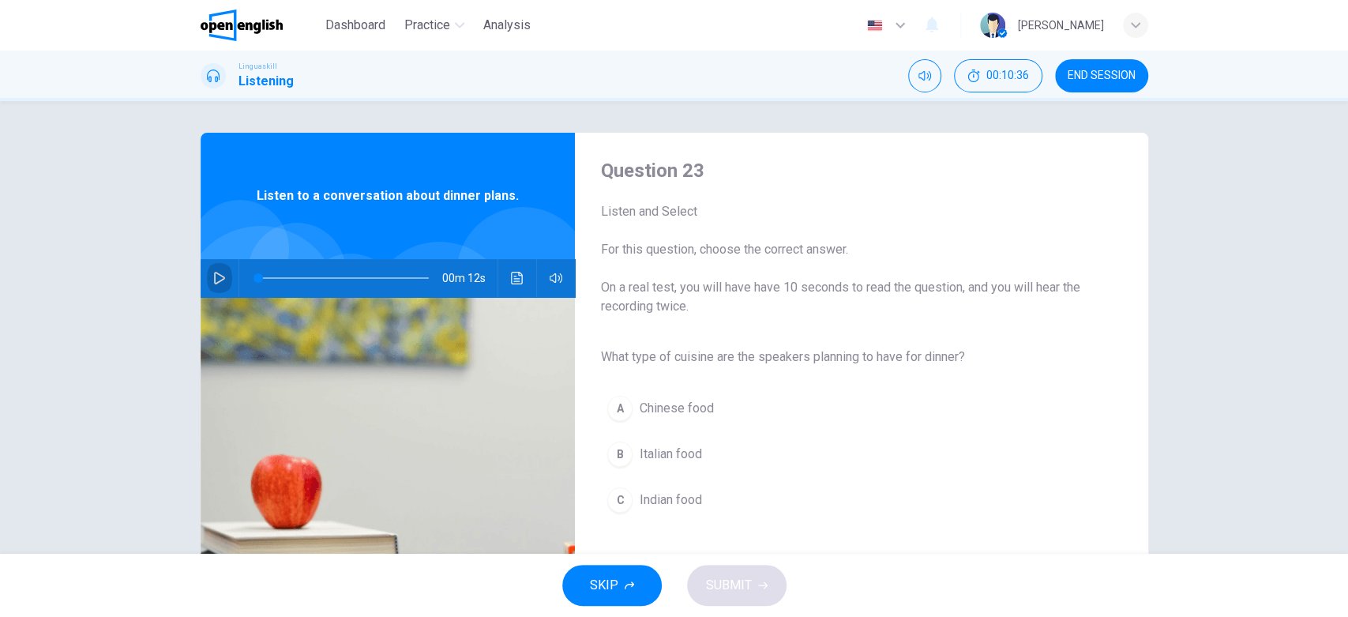
click at [216, 276] on icon "button" at bounding box center [219, 278] width 11 height 13
type input "*"
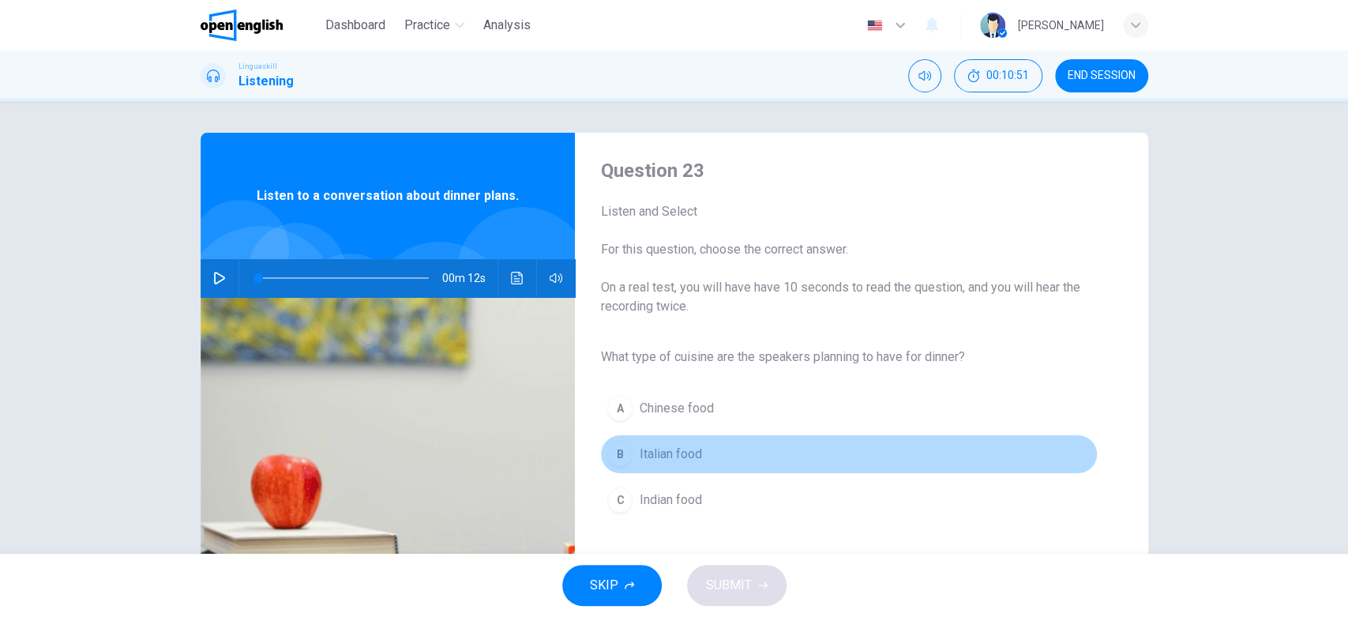
click at [612, 450] on div "B" at bounding box center [619, 453] width 25 height 25
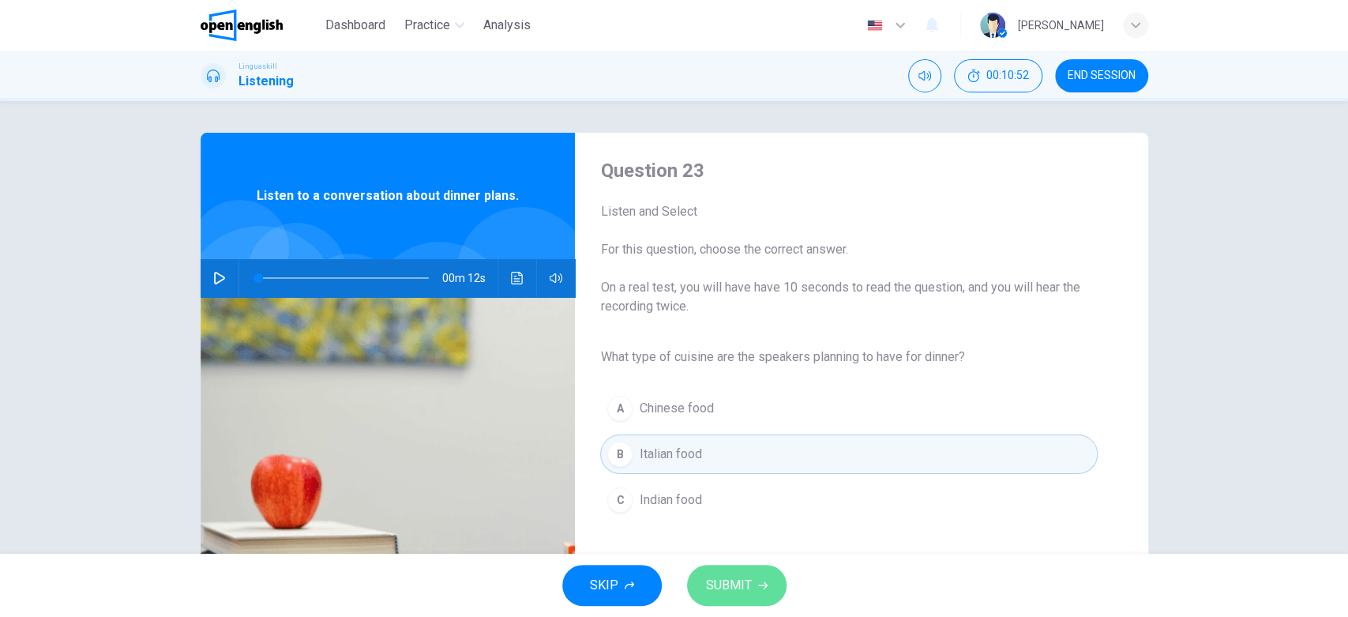
click at [740, 554] on span "SUBMIT" at bounding box center [729, 585] width 46 height 22
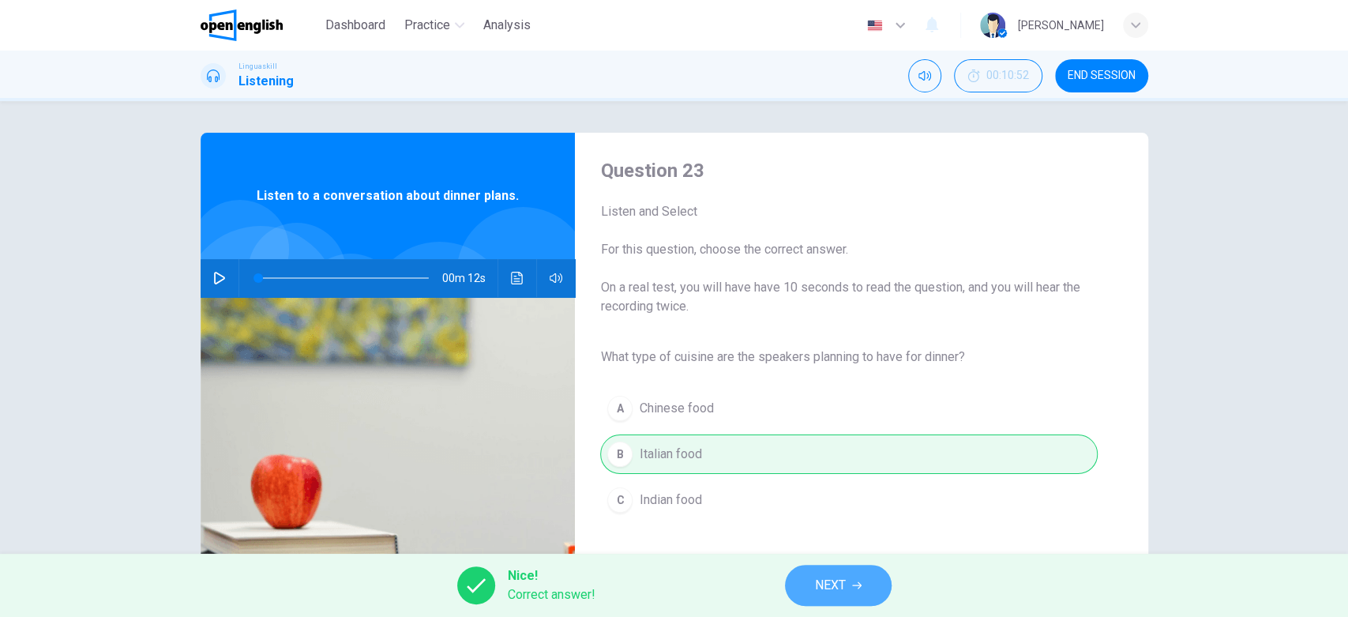
click at [854, 554] on button "NEXT" at bounding box center [838, 584] width 107 height 41
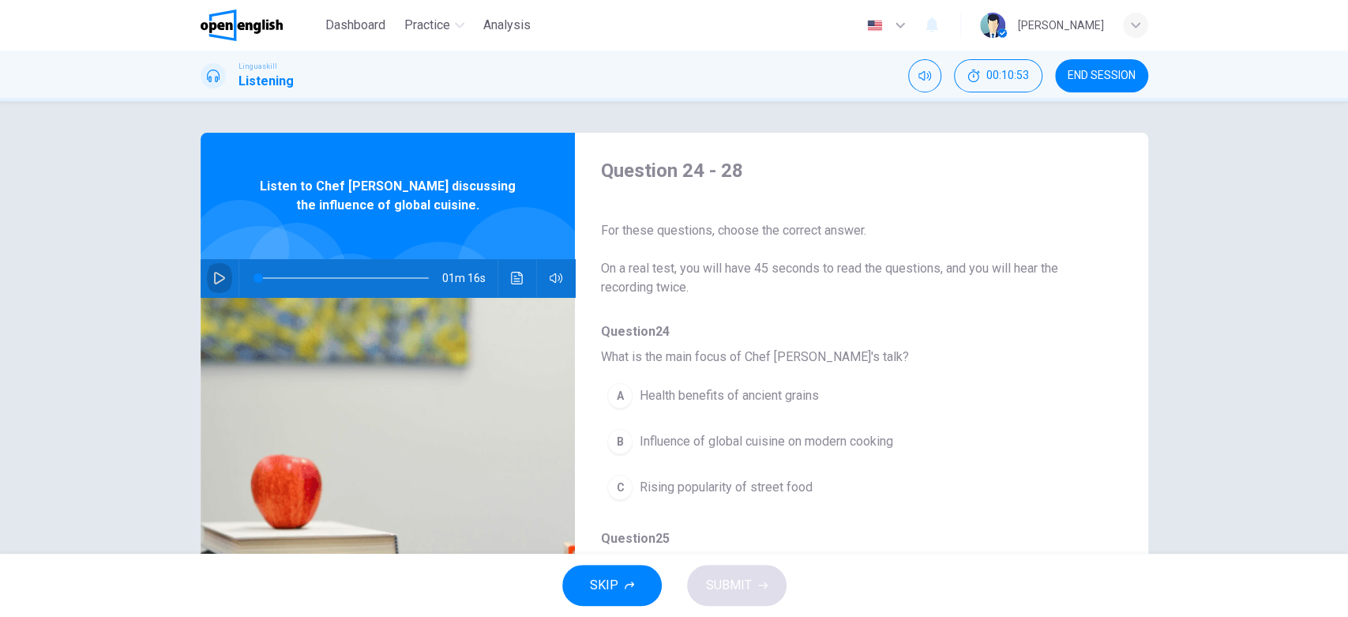
click at [214, 276] on icon "button" at bounding box center [219, 278] width 11 height 13
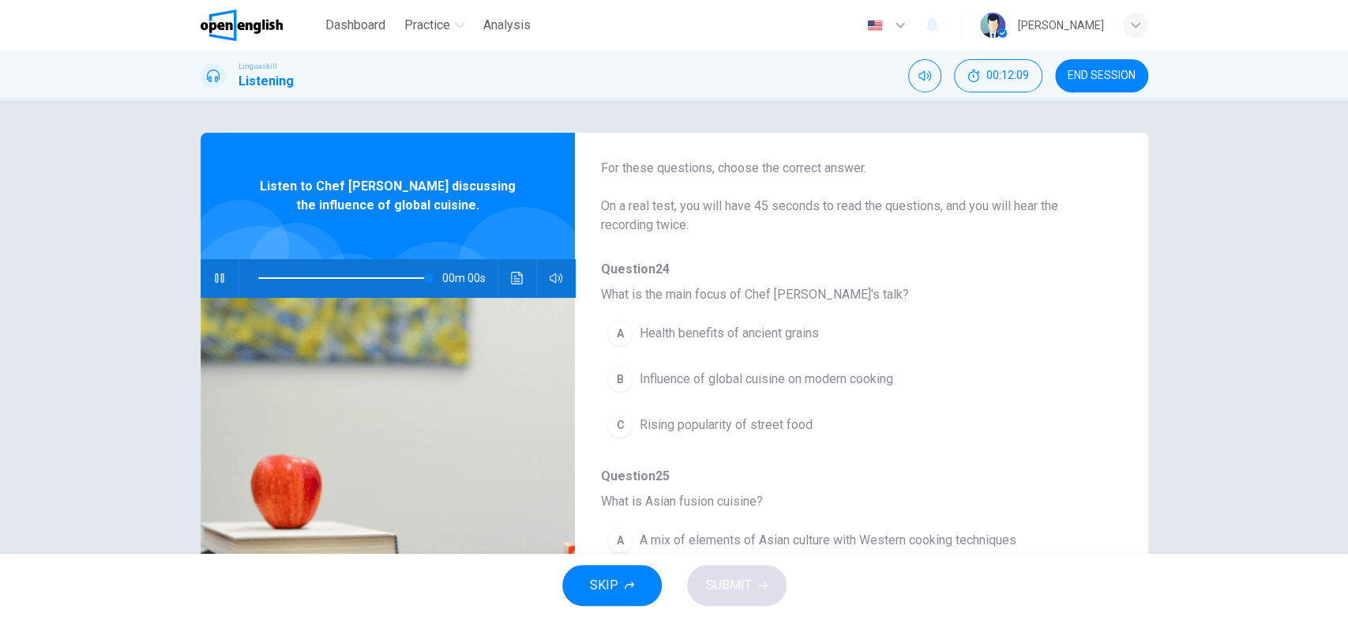
type input "*"
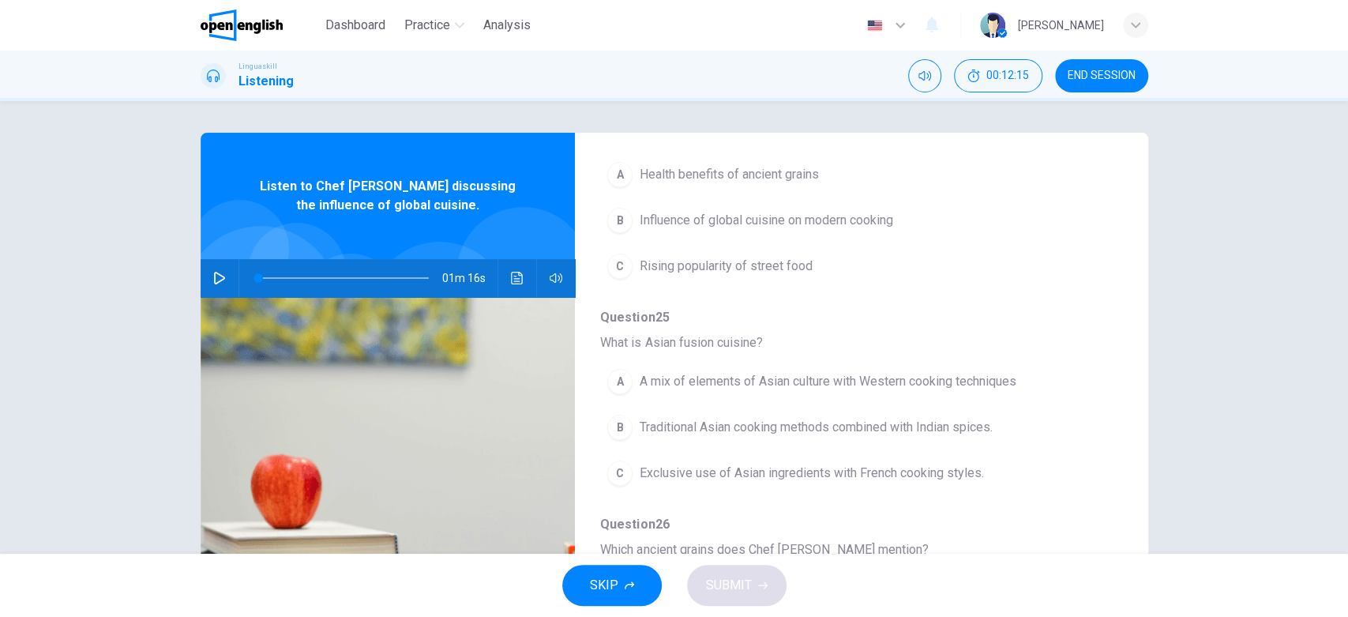
scroll to position [223, 0]
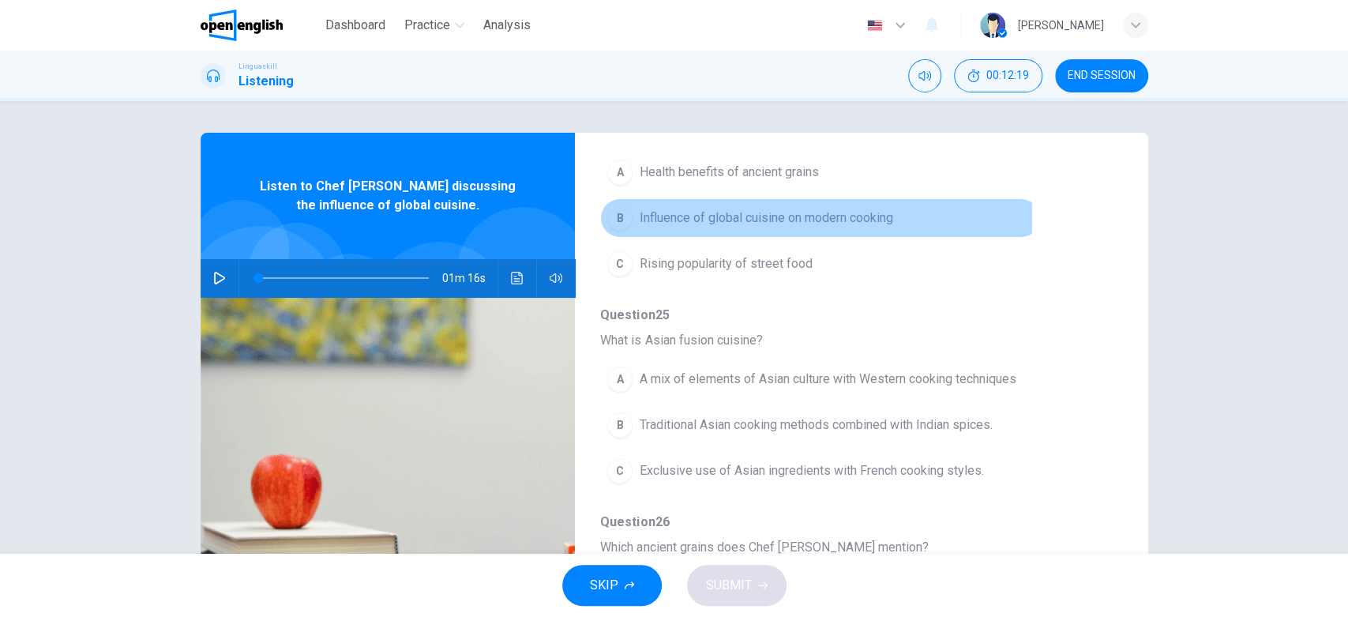
click at [610, 217] on div "B" at bounding box center [619, 217] width 25 height 25
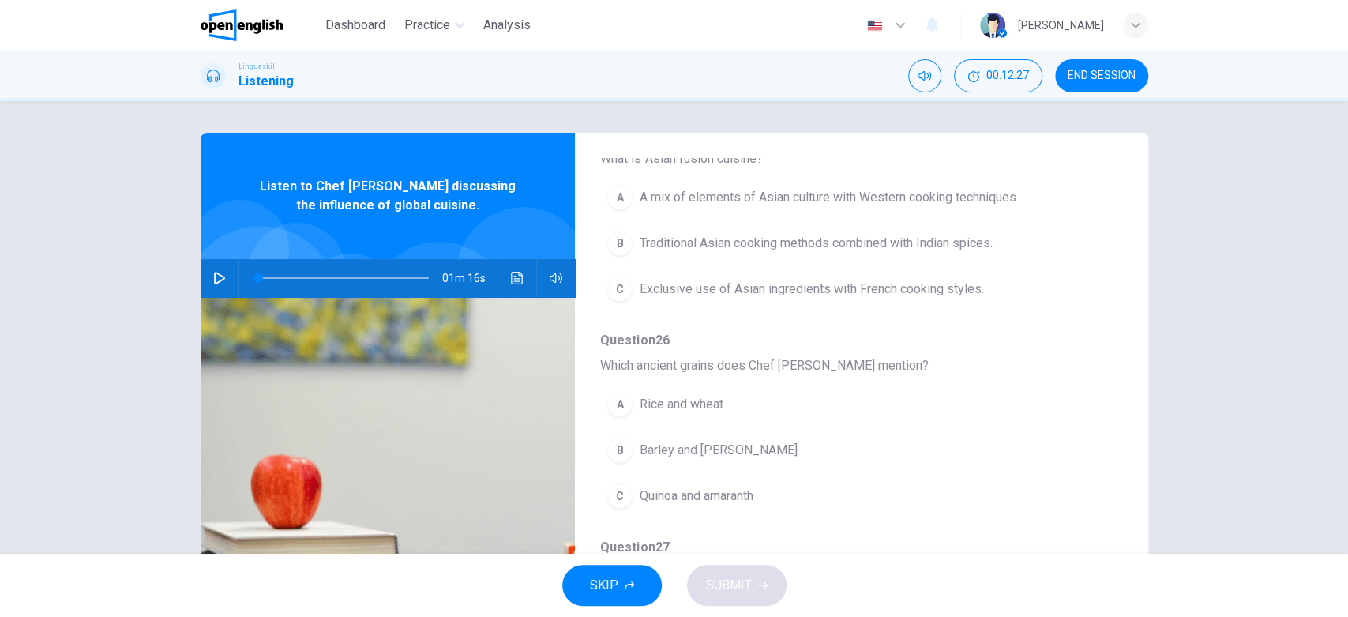
scroll to position [407, 0]
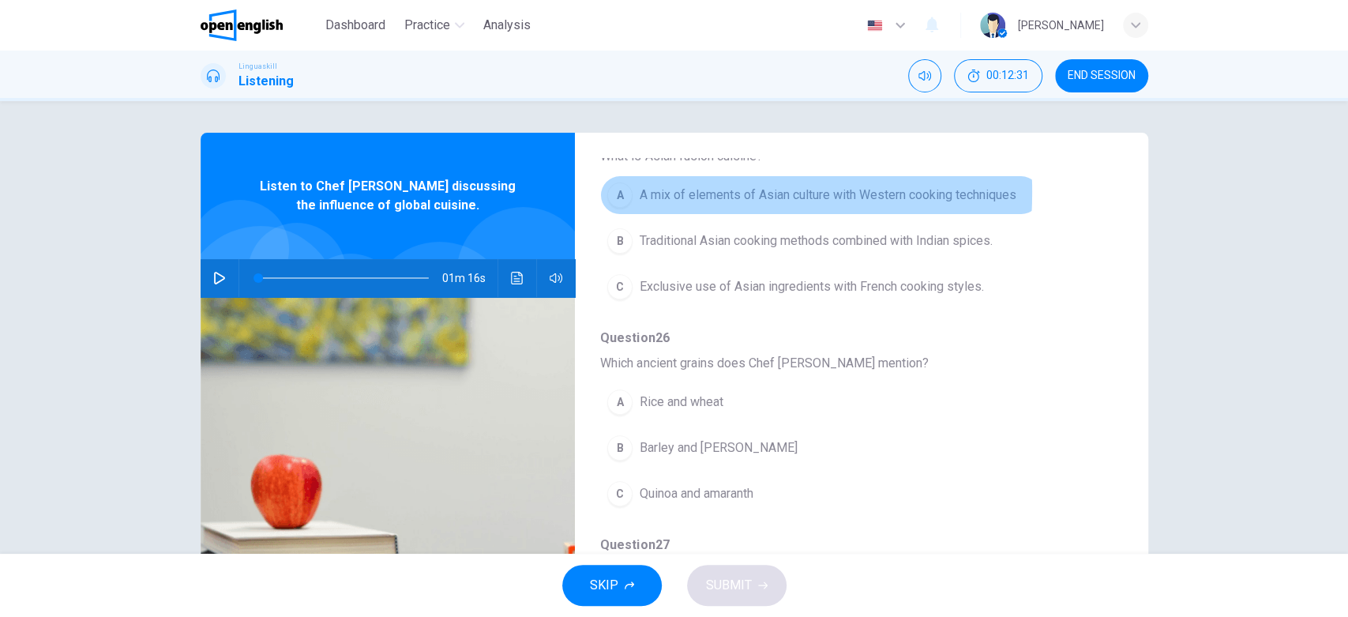
click at [614, 191] on div "A" at bounding box center [619, 194] width 25 height 25
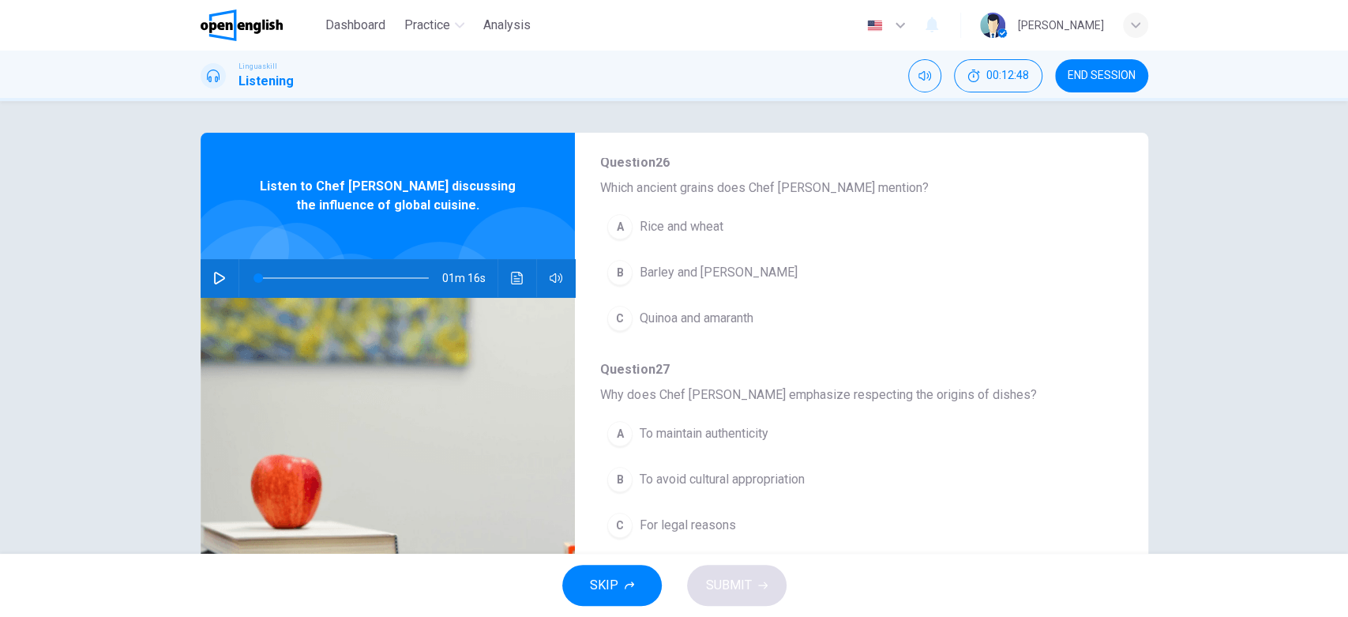
scroll to position [587, 0]
click at [618, 312] on div "C" at bounding box center [619, 314] width 25 height 25
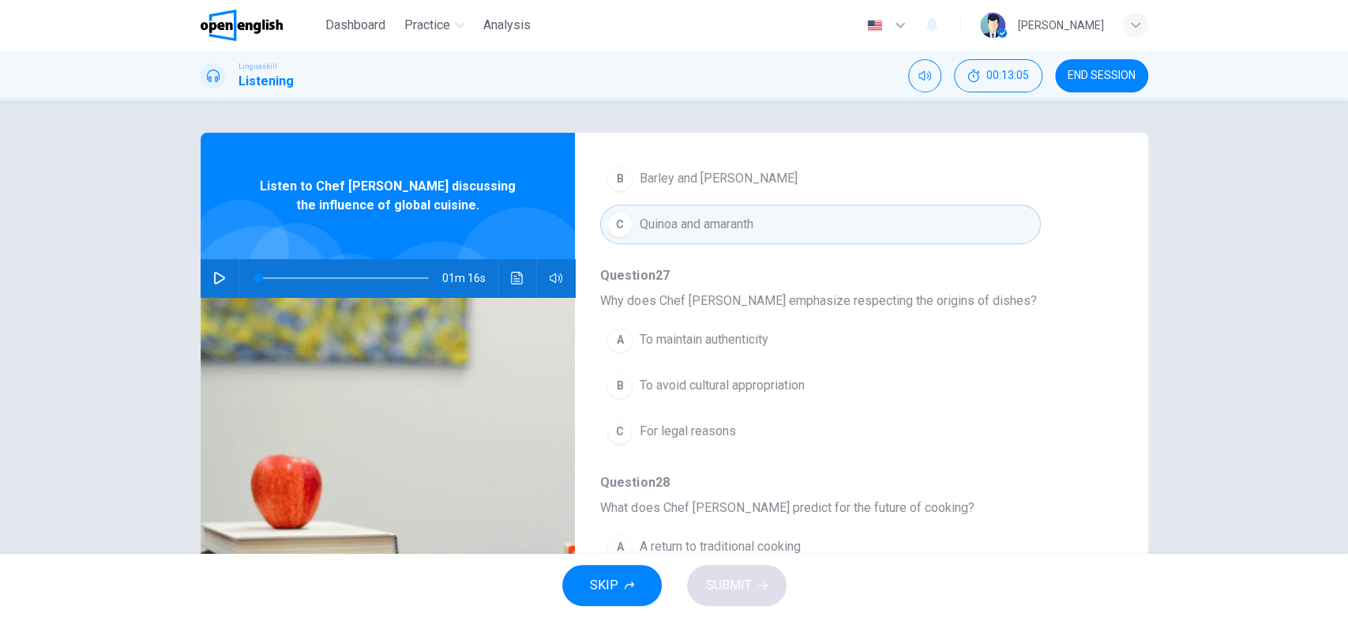
scroll to position [678, 0]
click at [617, 384] on div "B" at bounding box center [619, 383] width 25 height 25
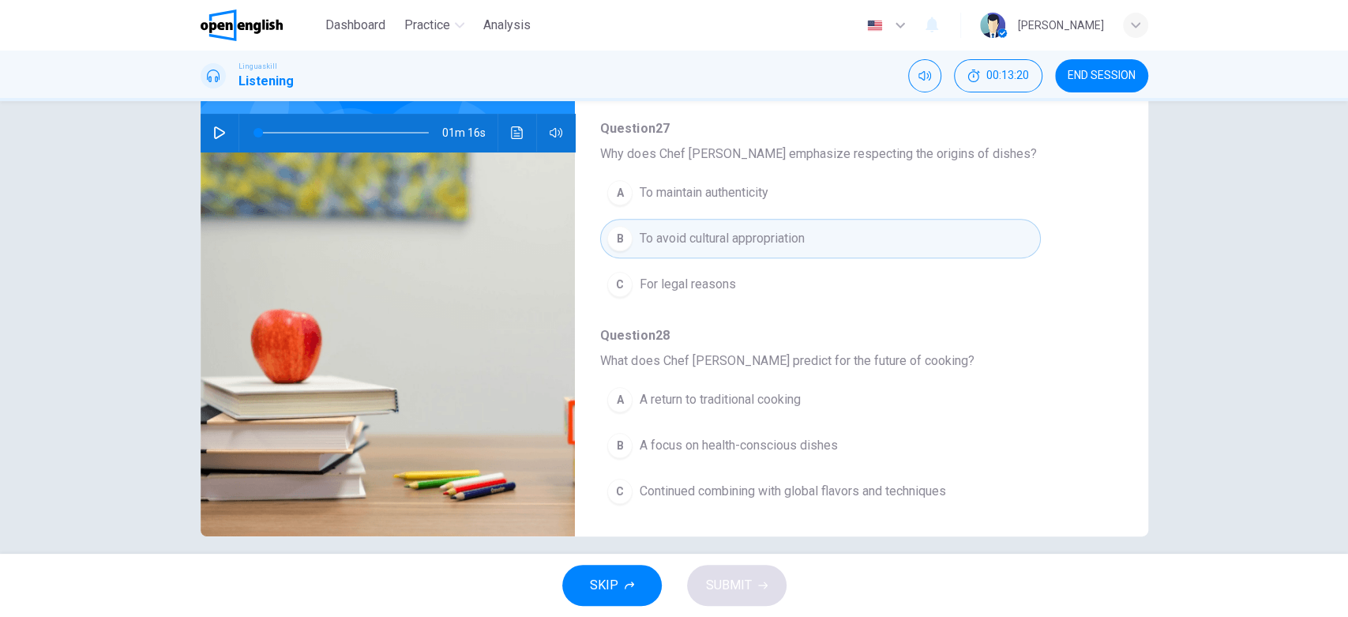
scroll to position [159, 0]
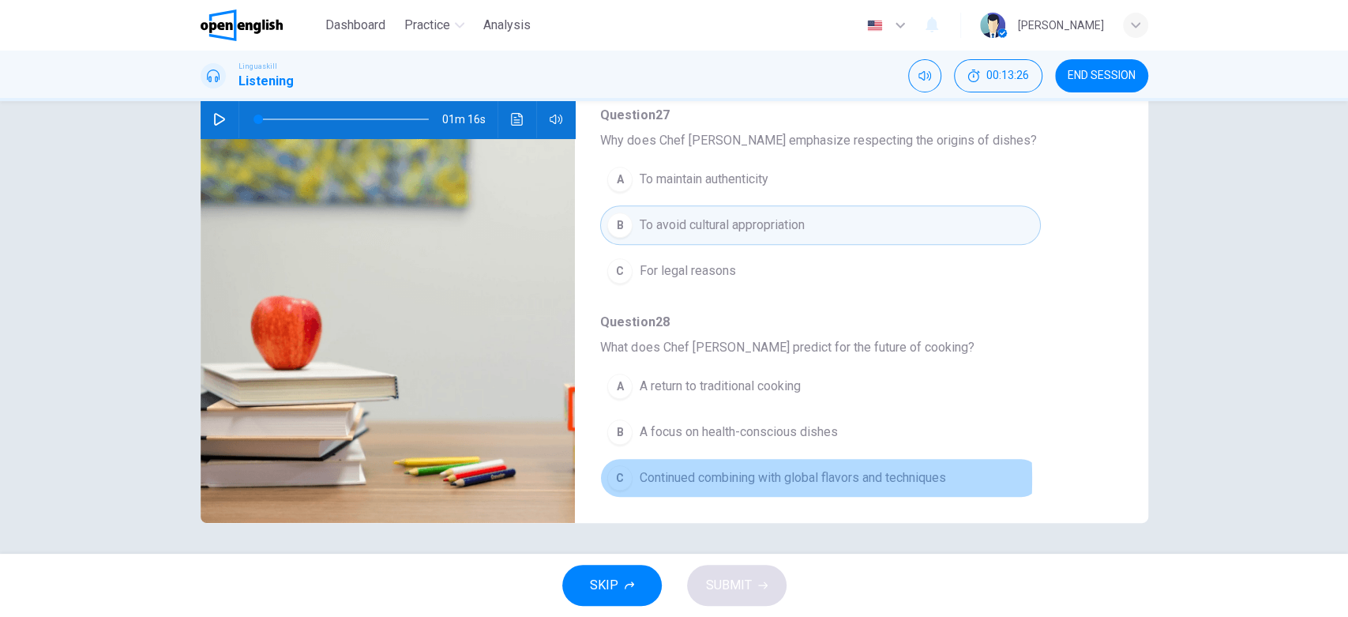
click at [615, 474] on div "C" at bounding box center [619, 477] width 25 height 25
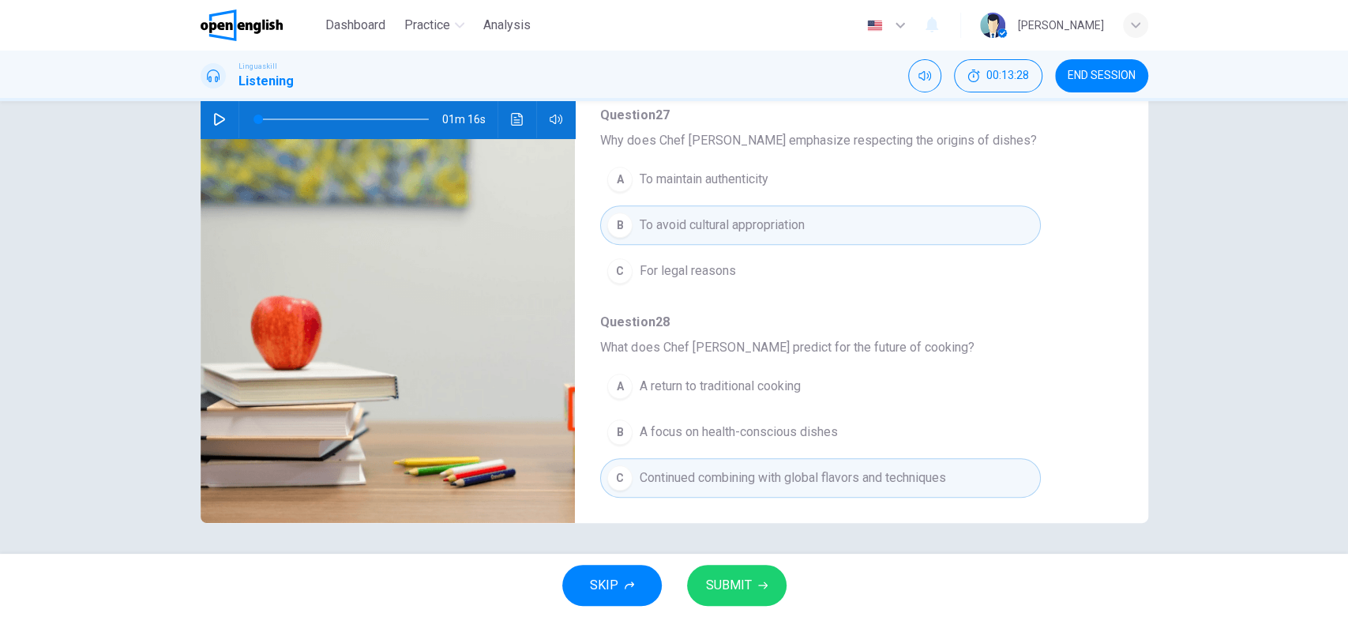
click at [747, 554] on span "SUBMIT" at bounding box center [729, 585] width 46 height 22
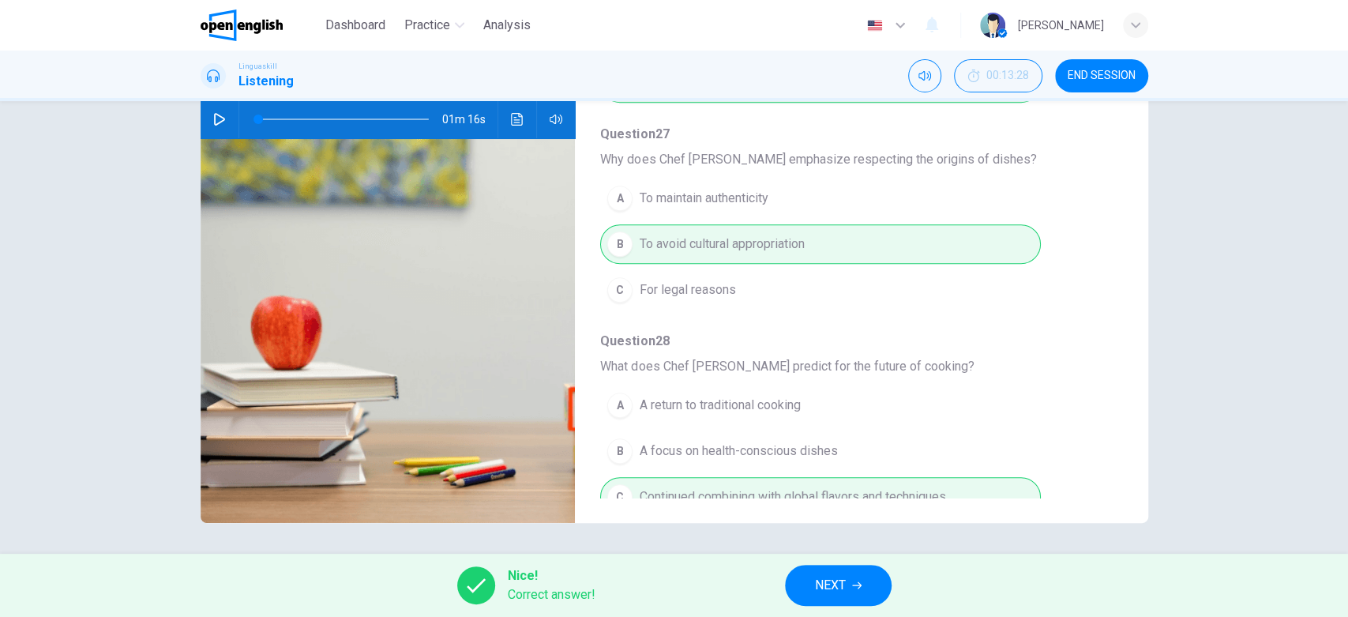
scroll to position [678, 0]
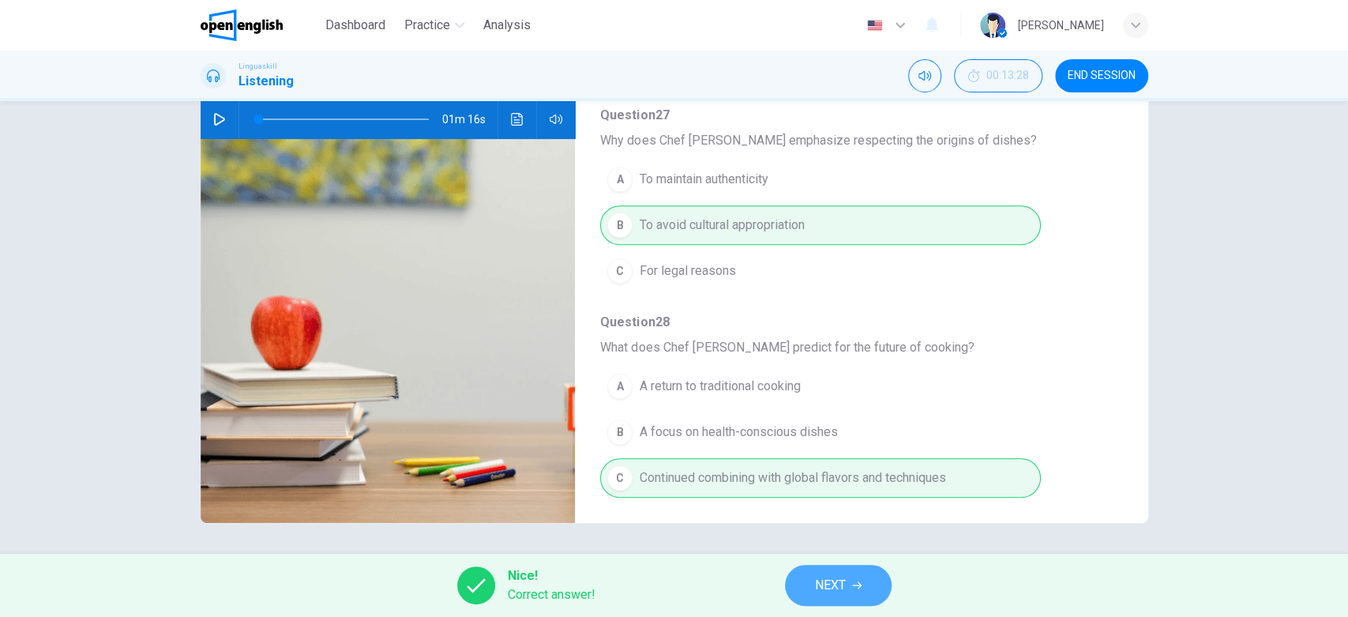
click at [820, 554] on span "NEXT" at bounding box center [830, 585] width 31 height 22
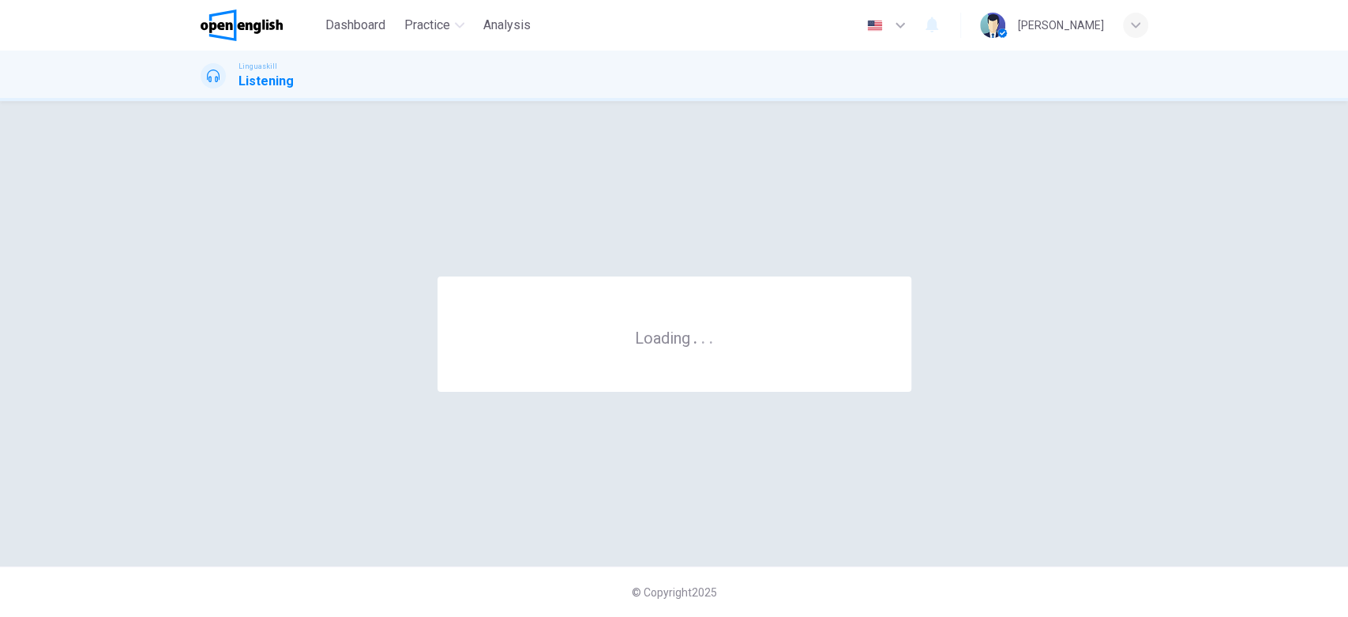
scroll to position [0, 0]
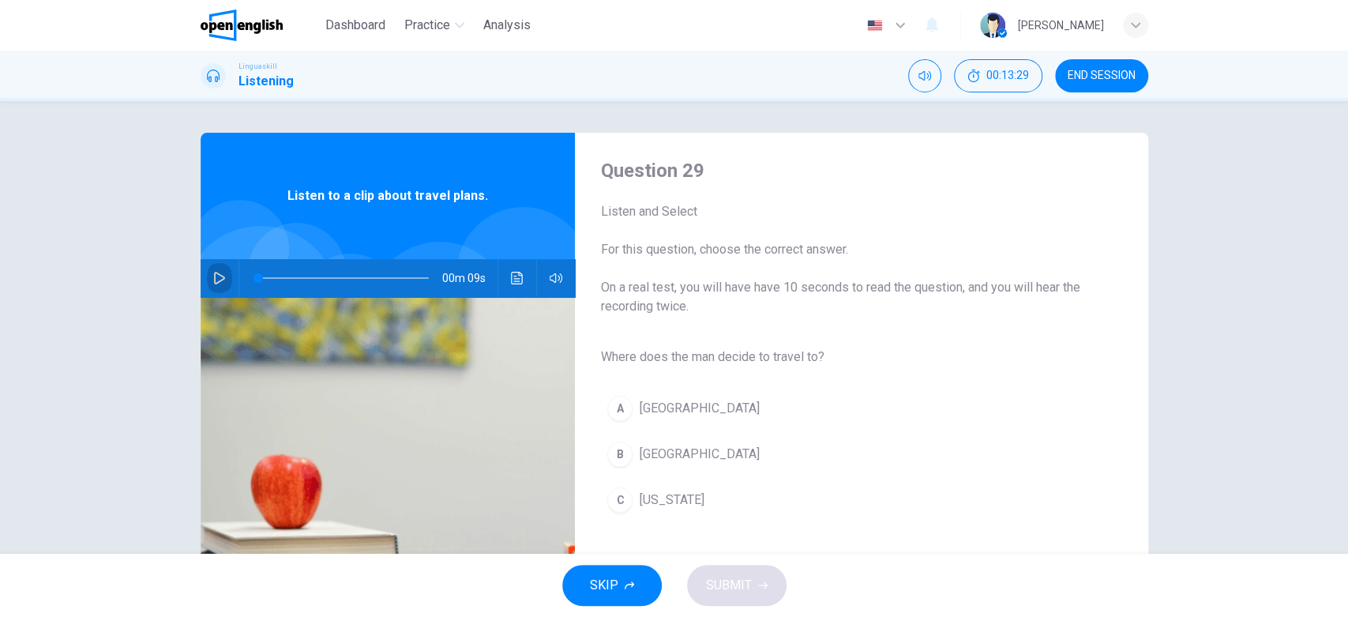
click at [213, 276] on icon "button" at bounding box center [219, 278] width 13 height 13
type input "*"
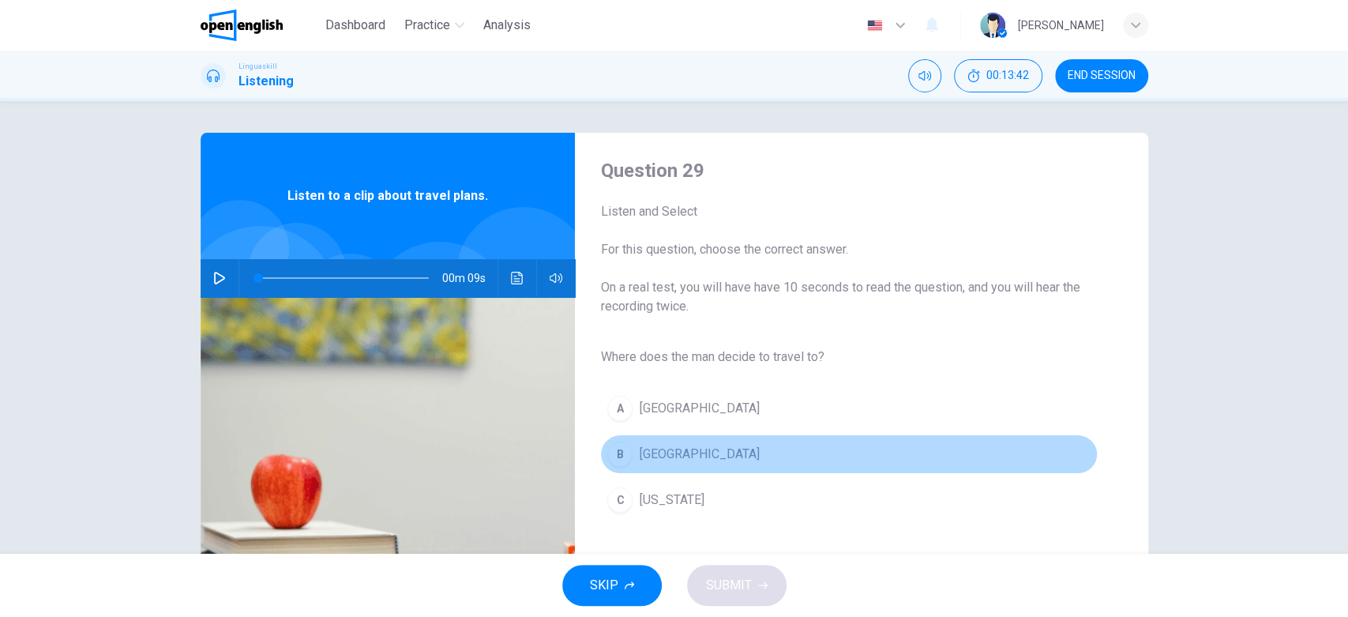
click at [612, 441] on button "B [GEOGRAPHIC_DATA]" at bounding box center [848, 453] width 497 height 39
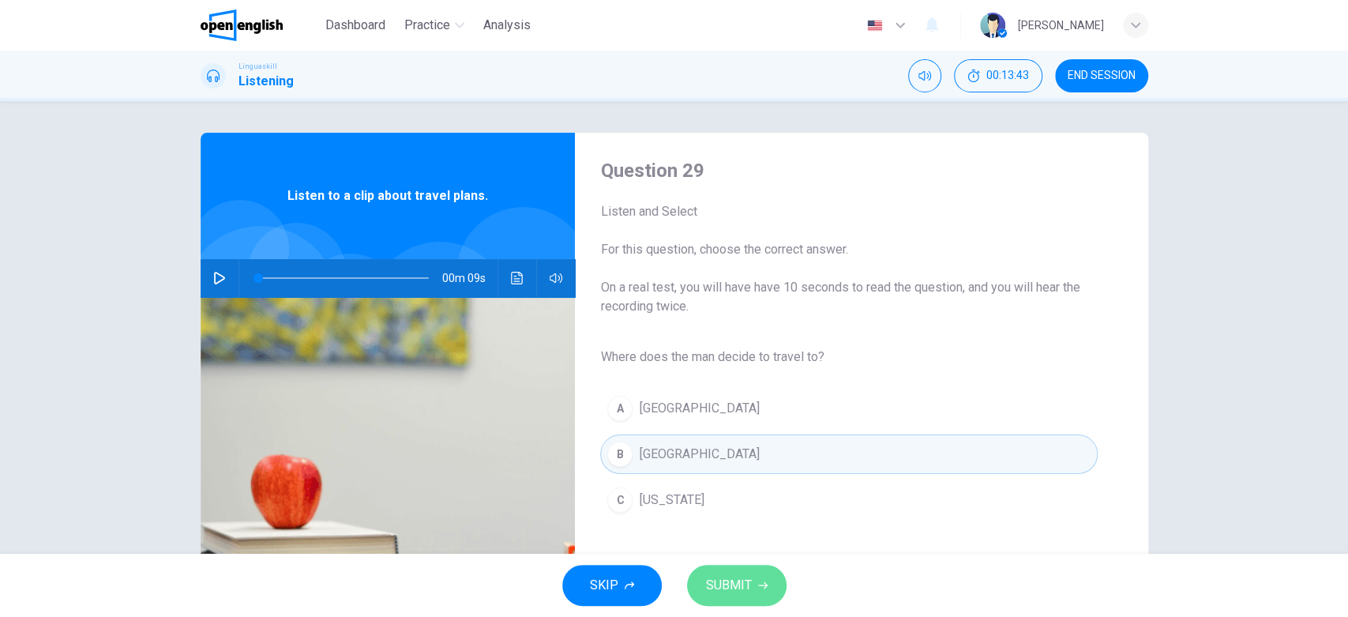
click at [729, 554] on button "SUBMIT" at bounding box center [736, 584] width 99 height 41
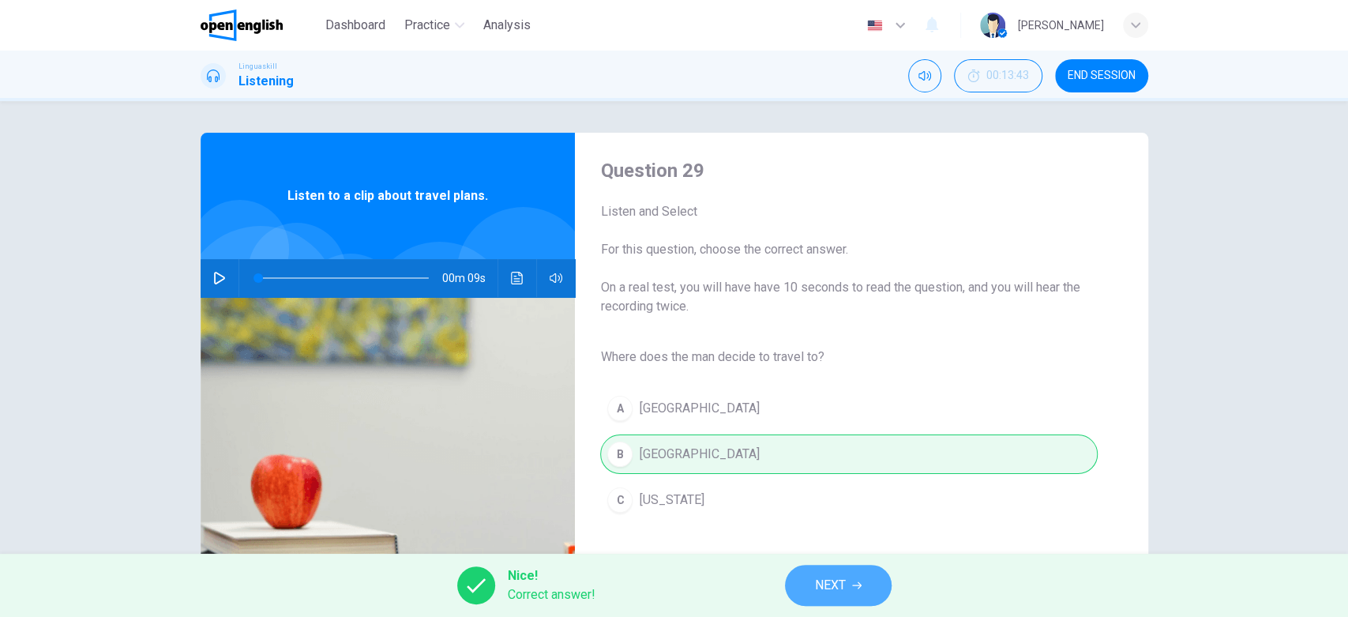
click at [823, 554] on button "NEXT" at bounding box center [838, 584] width 107 height 41
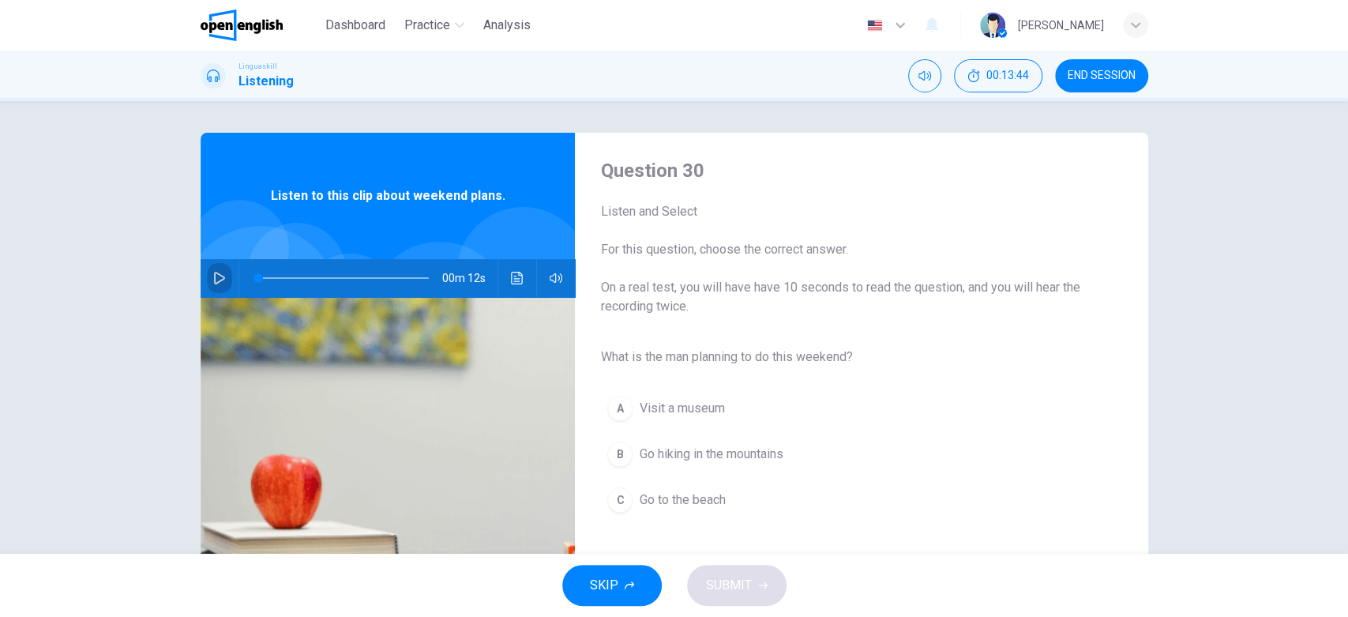
click at [207, 276] on button "button" at bounding box center [219, 278] width 25 height 38
type input "*"
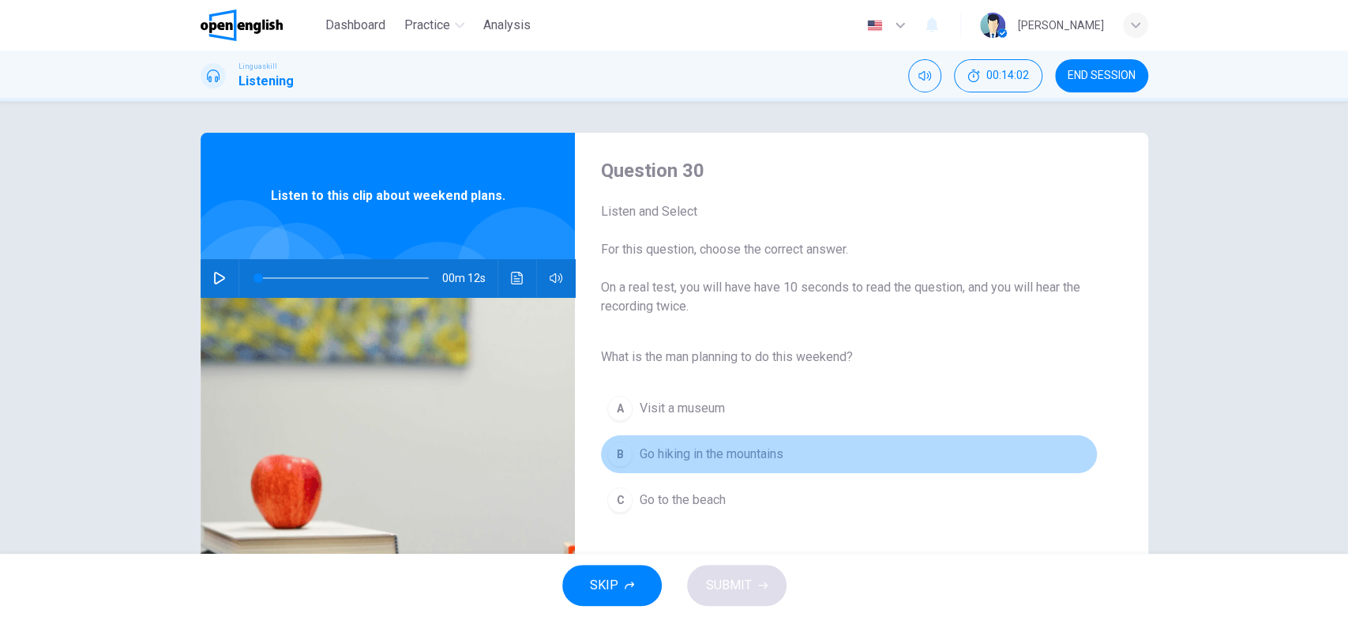
click at [620, 458] on div "B" at bounding box center [619, 453] width 25 height 25
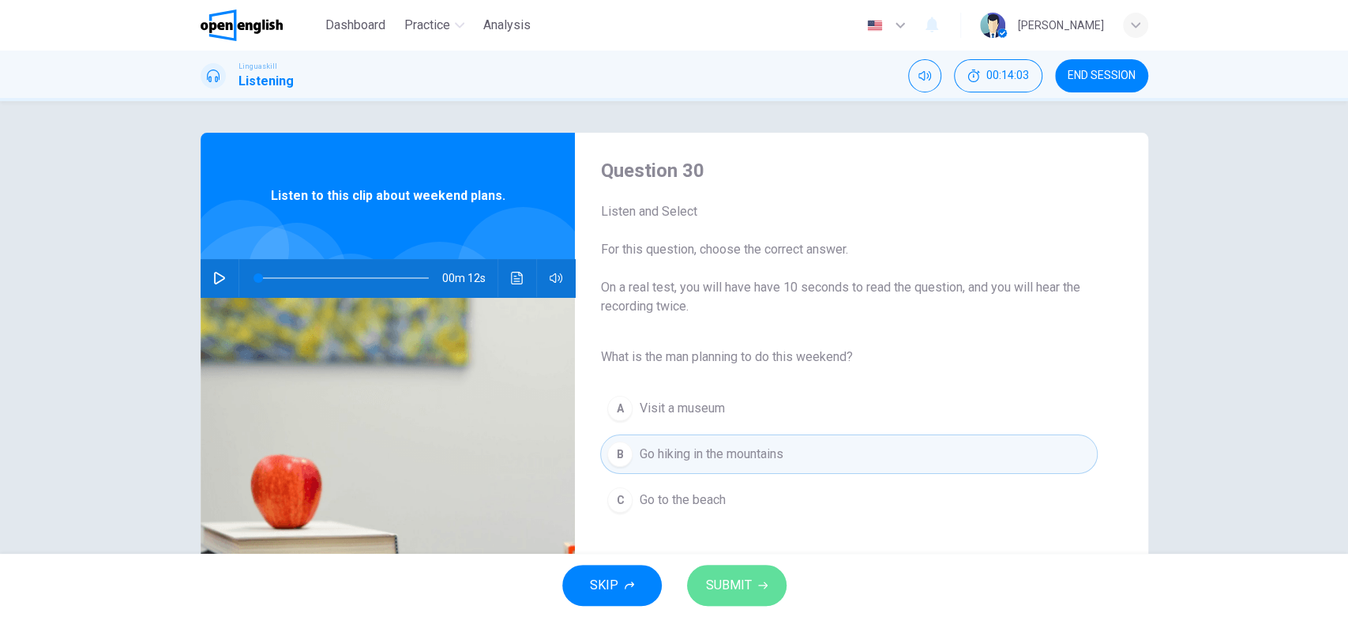
click at [745, 554] on span "SUBMIT" at bounding box center [729, 585] width 46 height 22
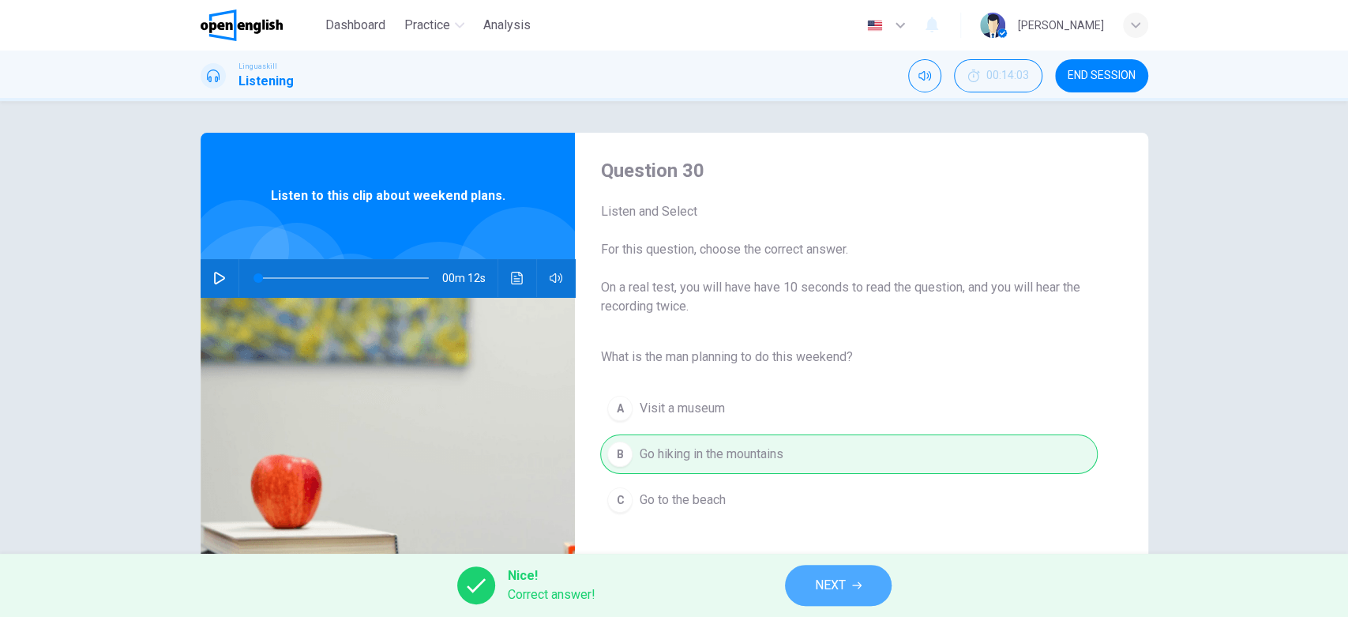
click at [823, 554] on span "NEXT" at bounding box center [830, 585] width 31 height 22
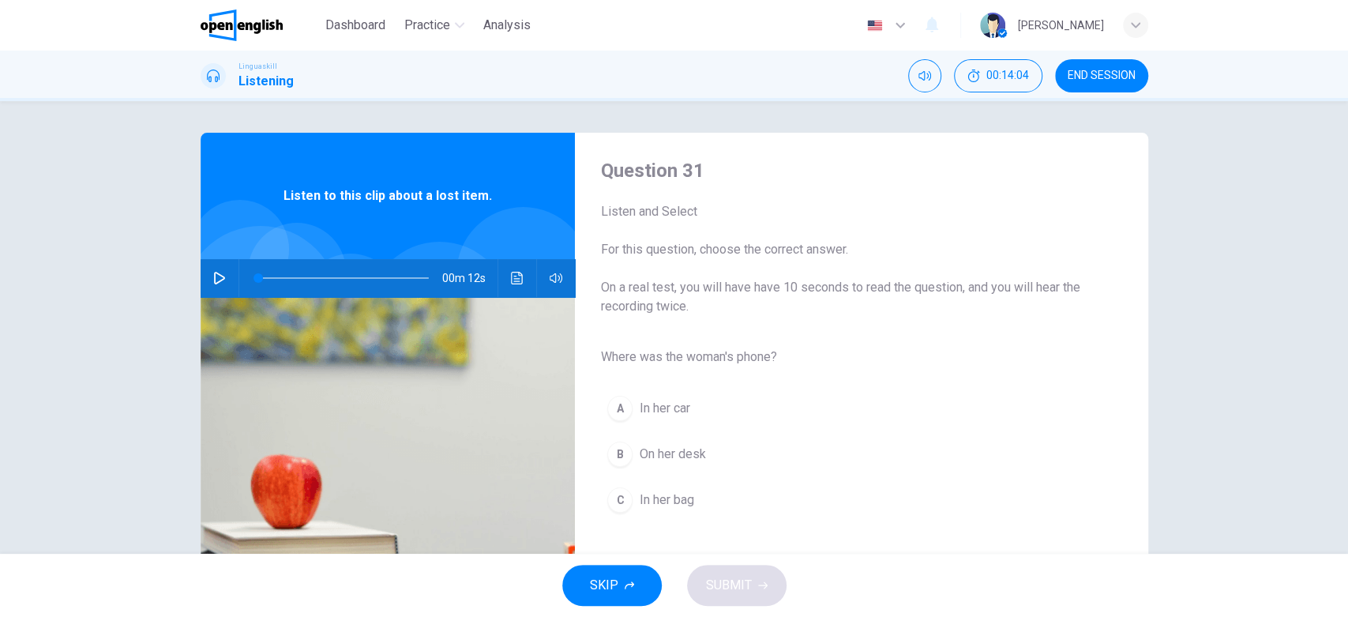
click at [219, 273] on icon "button" at bounding box center [219, 278] width 13 height 13
type input "*"
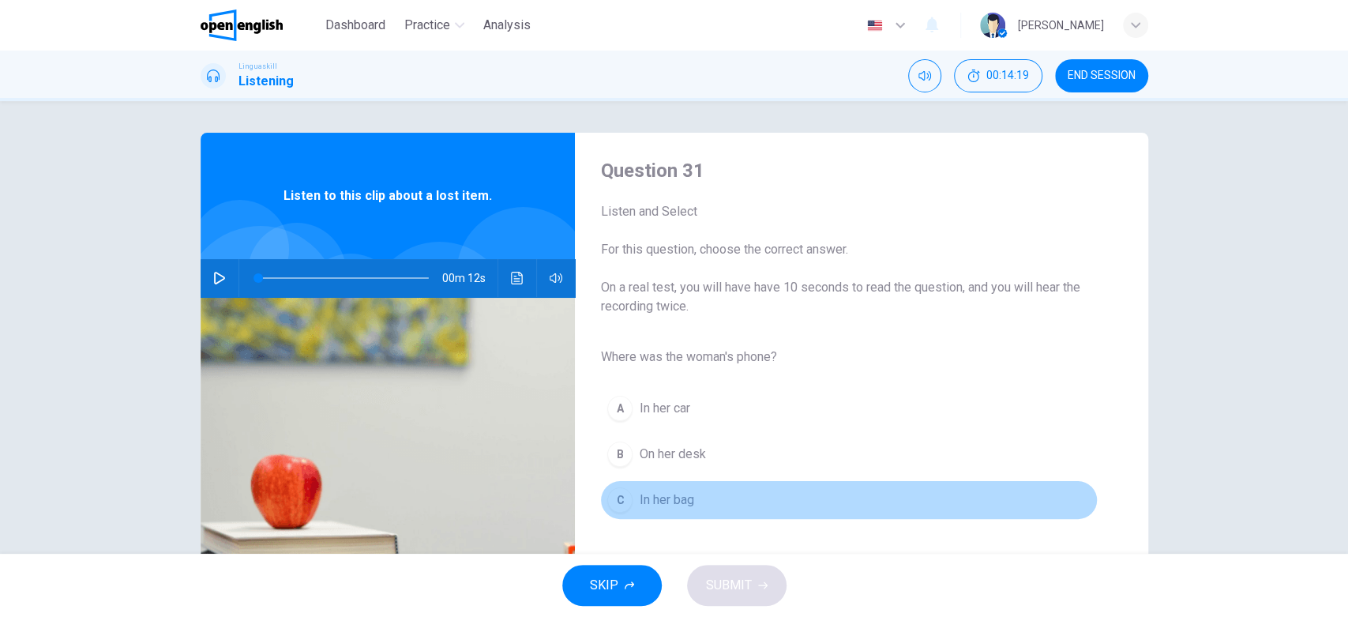
click at [618, 501] on div "C" at bounding box center [619, 499] width 25 height 25
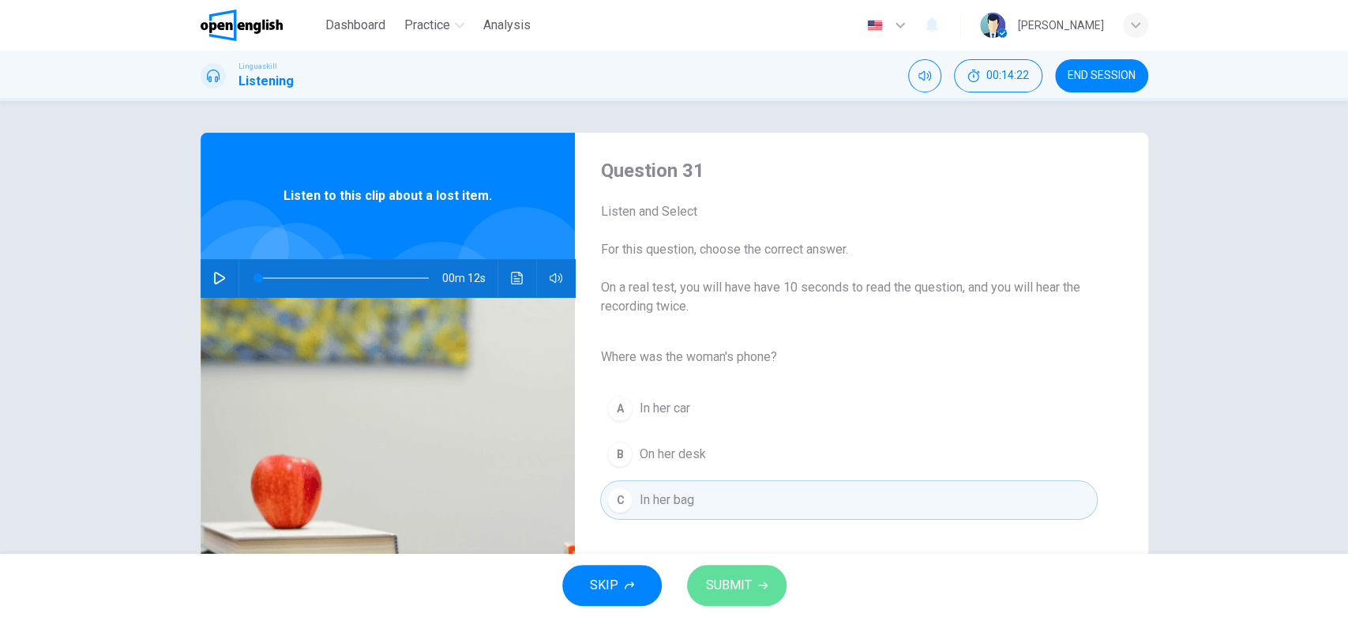
click at [745, 554] on span "SUBMIT" at bounding box center [729, 585] width 46 height 22
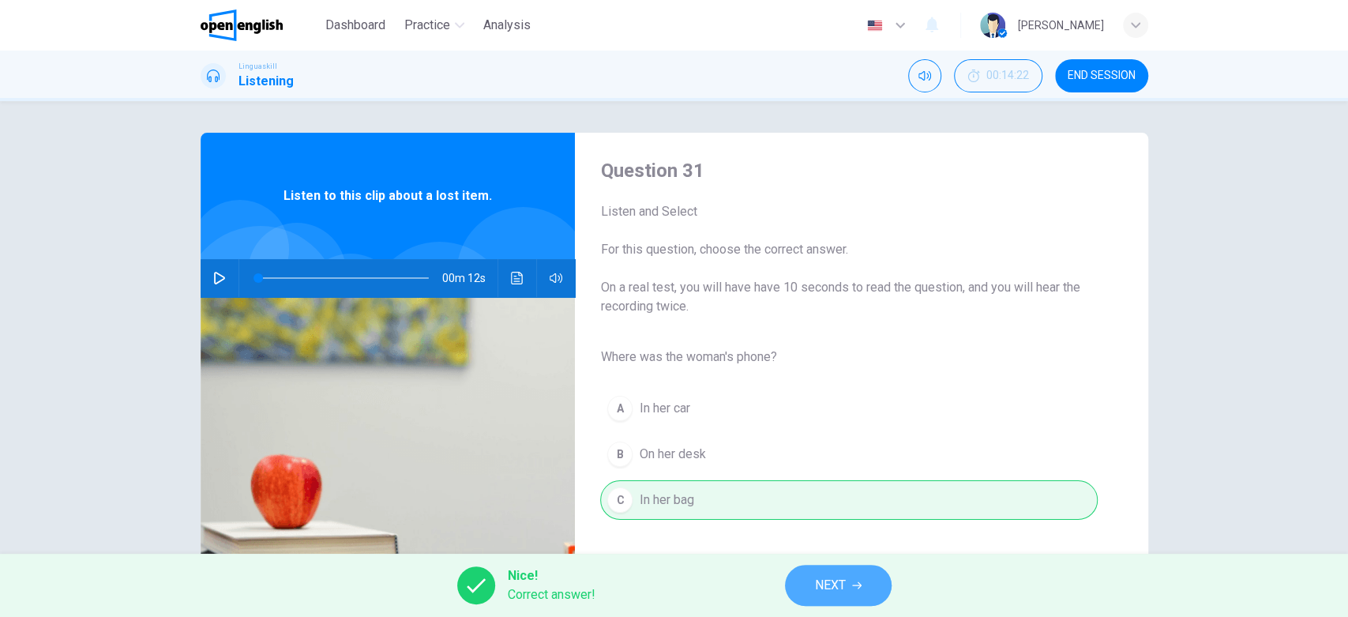
click at [825, 554] on span "NEXT" at bounding box center [830, 585] width 31 height 22
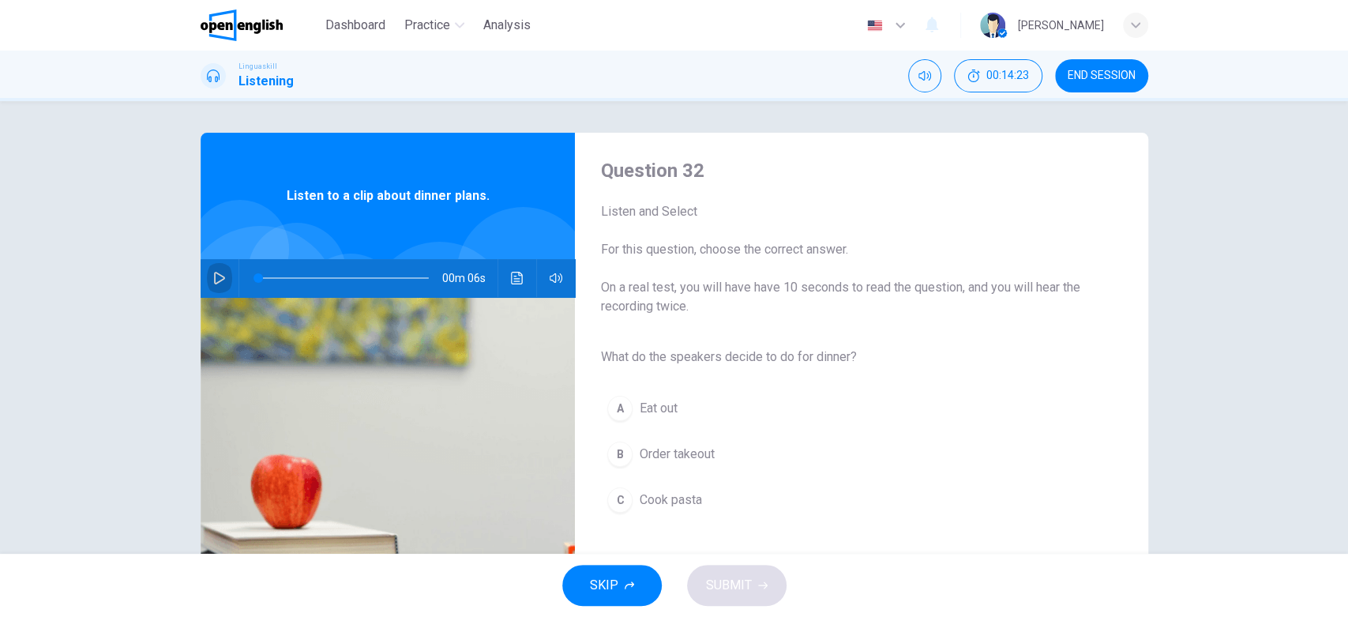
click at [221, 281] on button "button" at bounding box center [219, 278] width 25 height 38
type input "*"
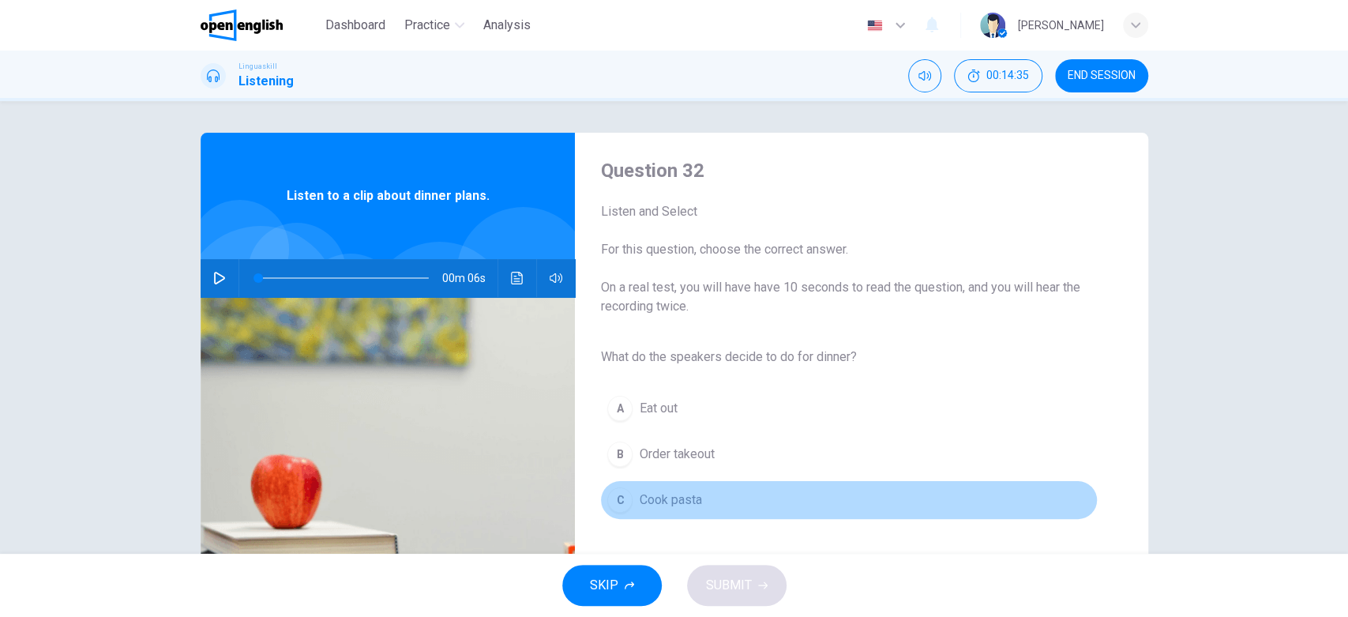
click at [613, 503] on div "C" at bounding box center [619, 499] width 25 height 25
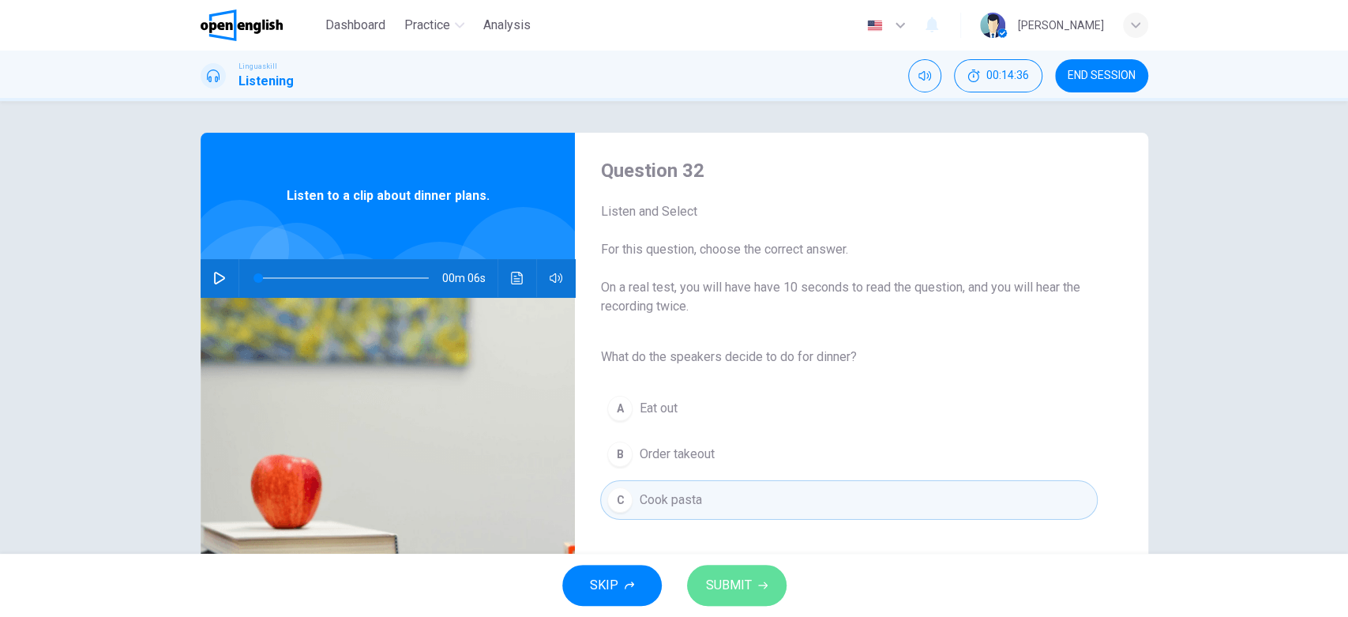
click at [749, 554] on span "SUBMIT" at bounding box center [729, 585] width 46 height 22
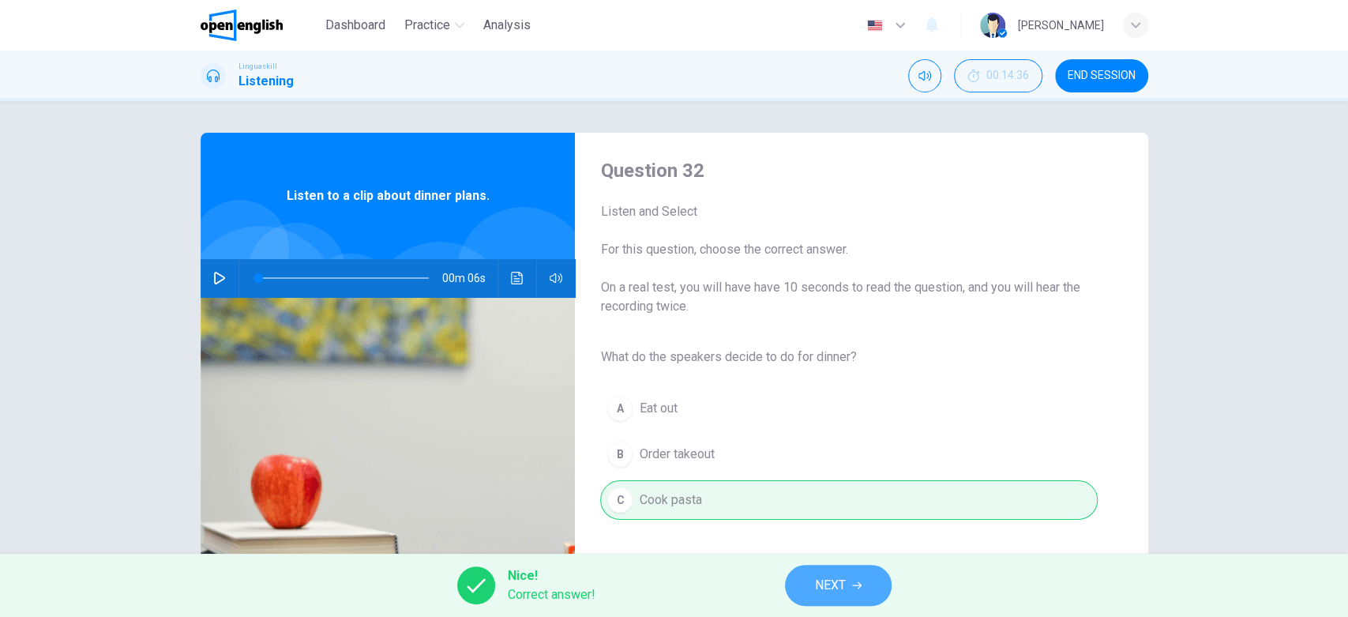
click at [823, 554] on span "NEXT" at bounding box center [830, 585] width 31 height 22
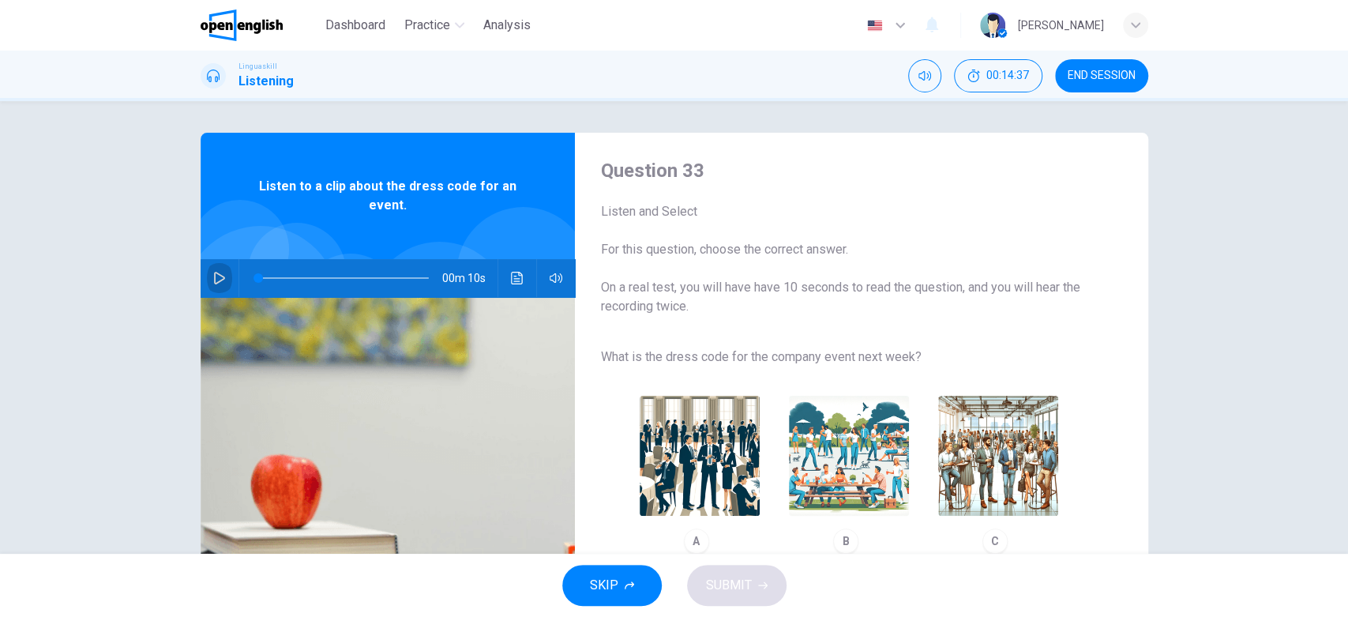
click at [214, 275] on icon "button" at bounding box center [219, 278] width 11 height 13
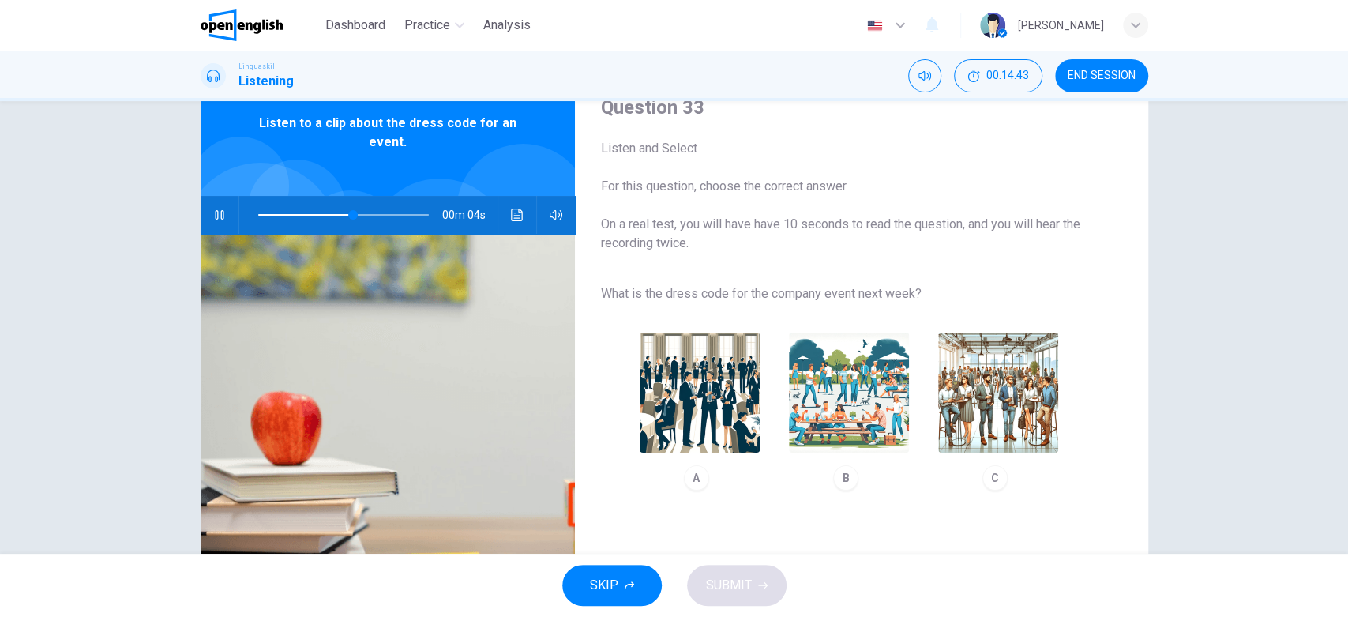
scroll to position [66, 0]
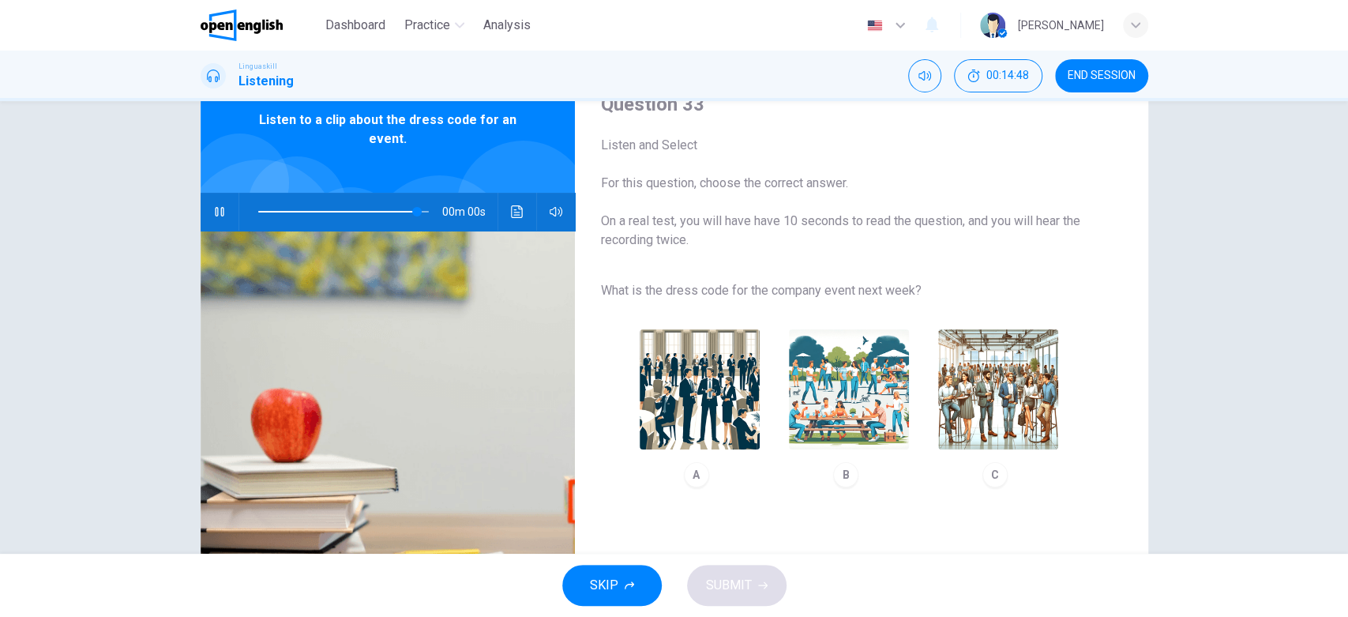
type input "*"
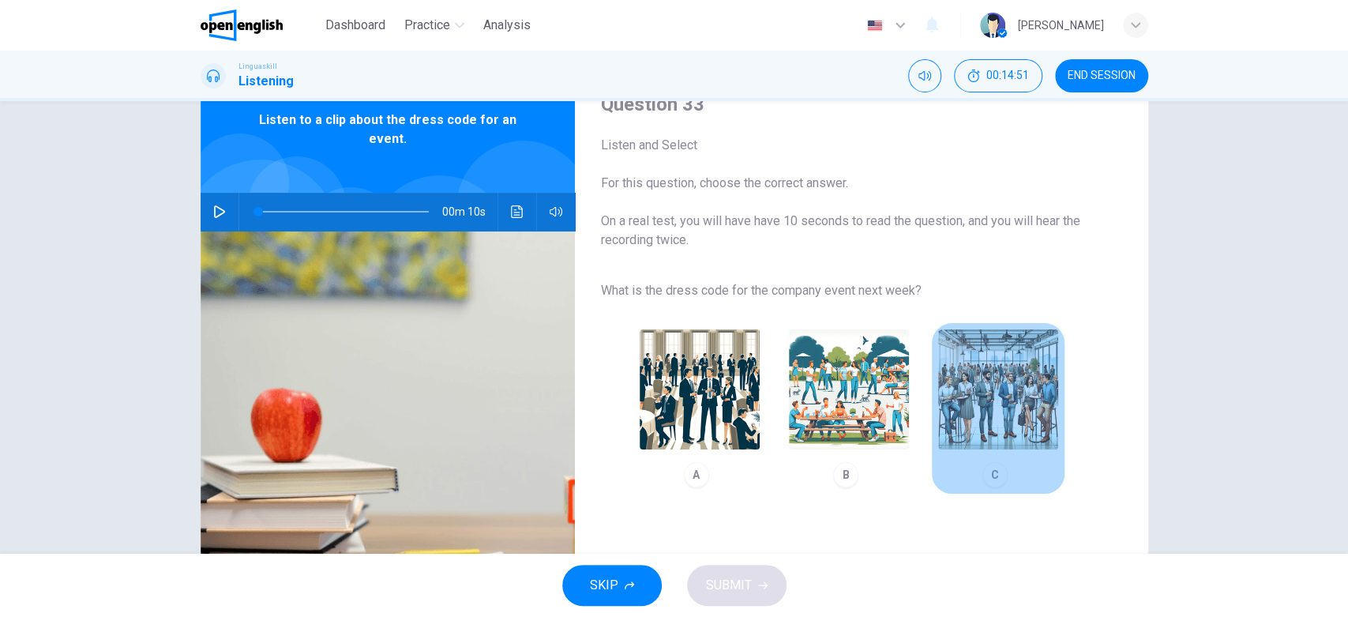
click at [998, 384] on img "button" at bounding box center [998, 389] width 120 height 120
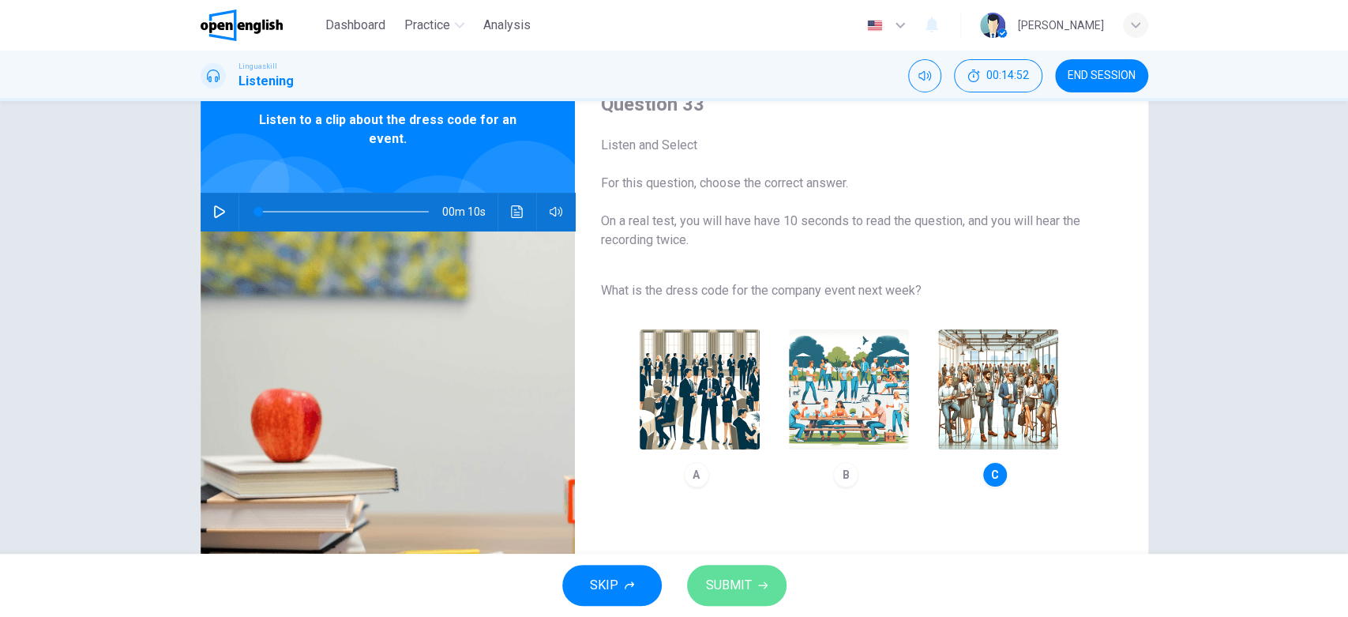
click at [737, 554] on span "SUBMIT" at bounding box center [729, 585] width 46 height 22
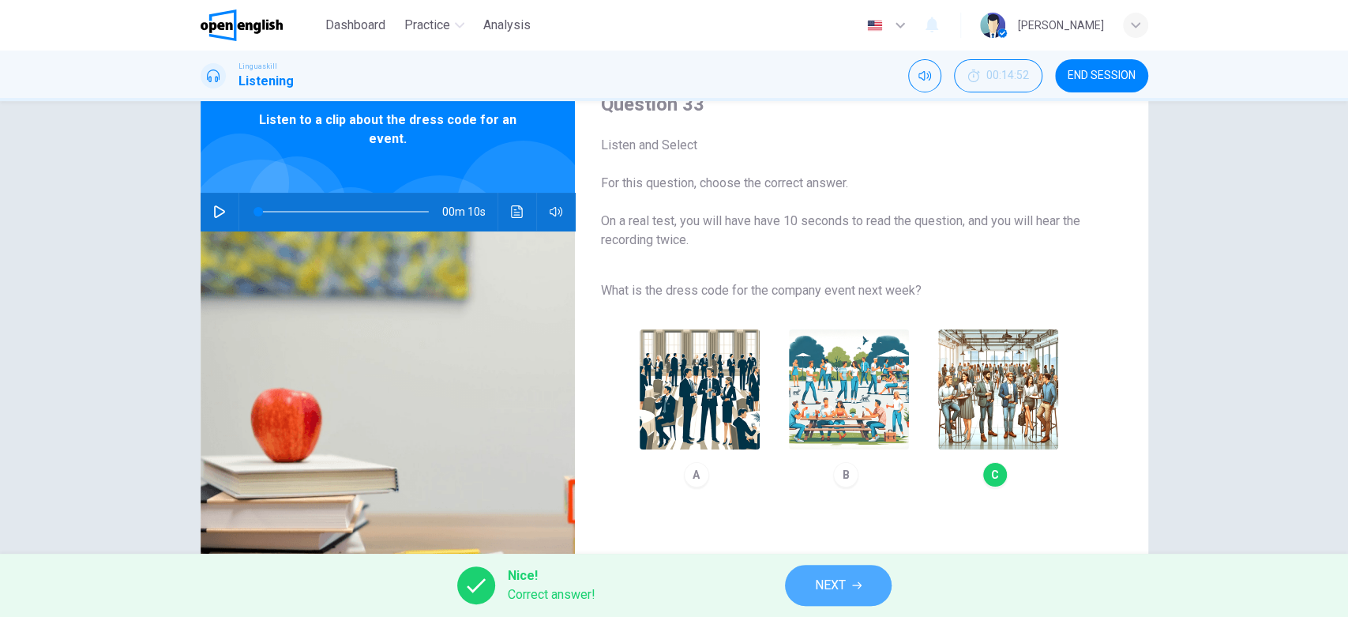
click at [836, 554] on span "NEXT" at bounding box center [830, 585] width 31 height 22
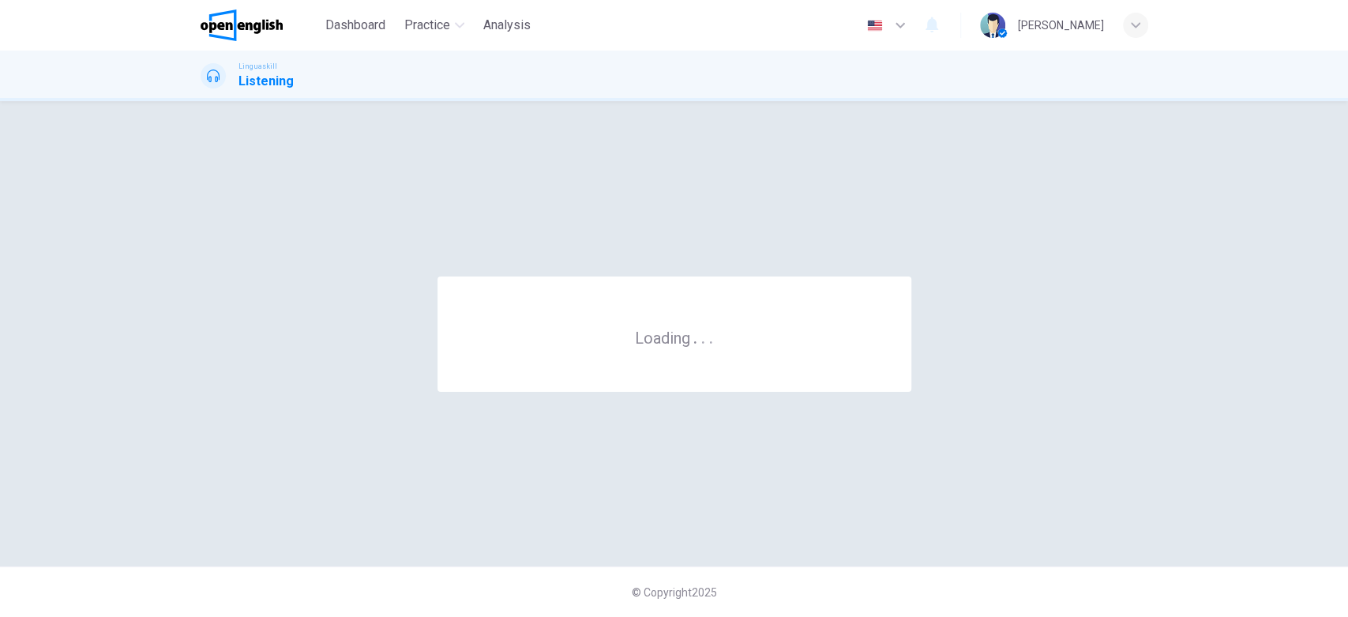
scroll to position [0, 0]
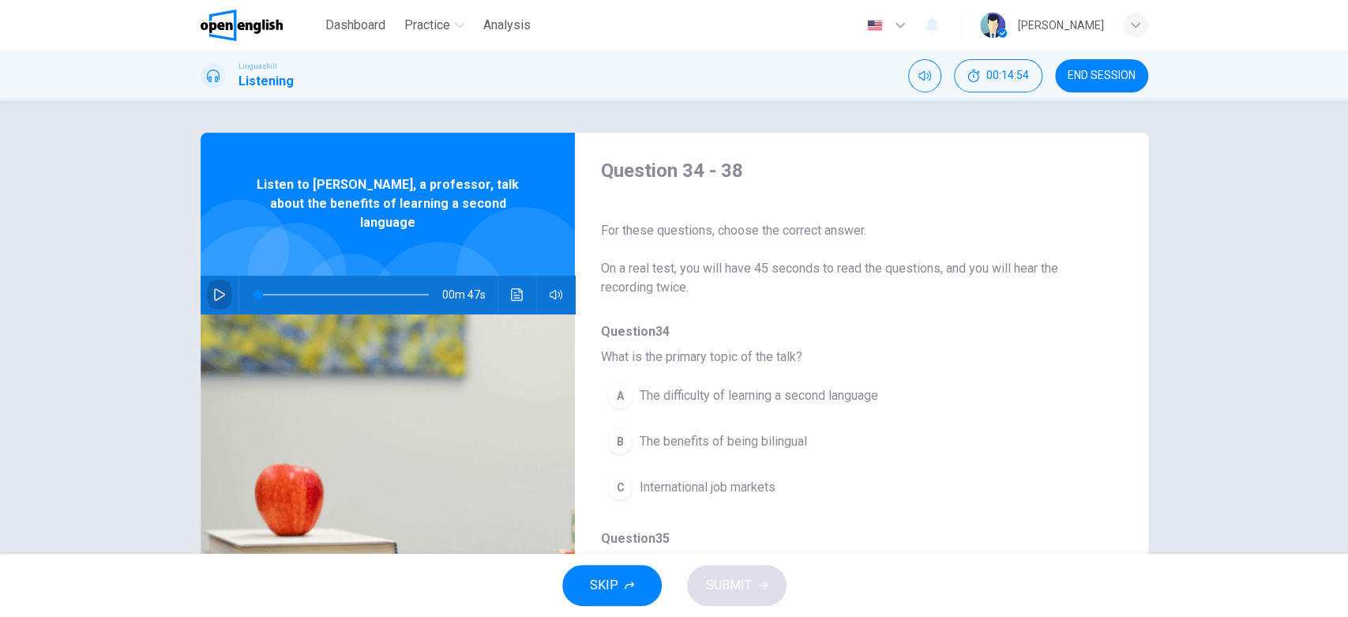
click at [216, 288] on icon "button" at bounding box center [219, 294] width 13 height 13
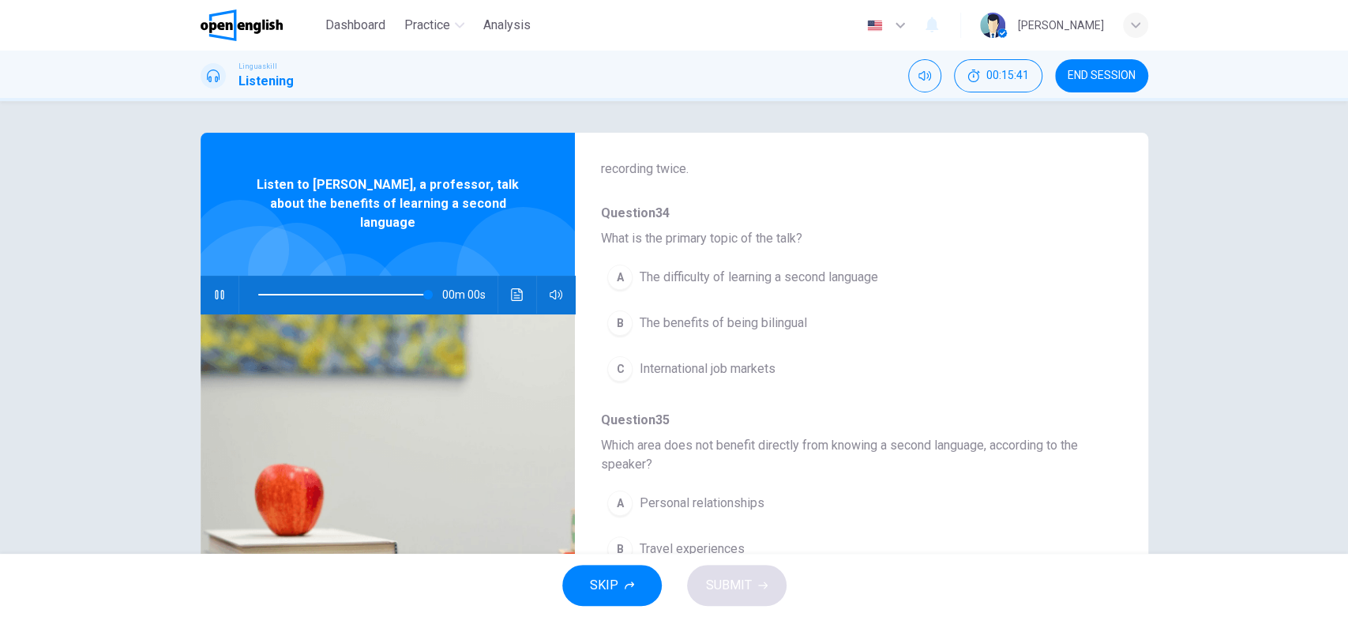
type input "*"
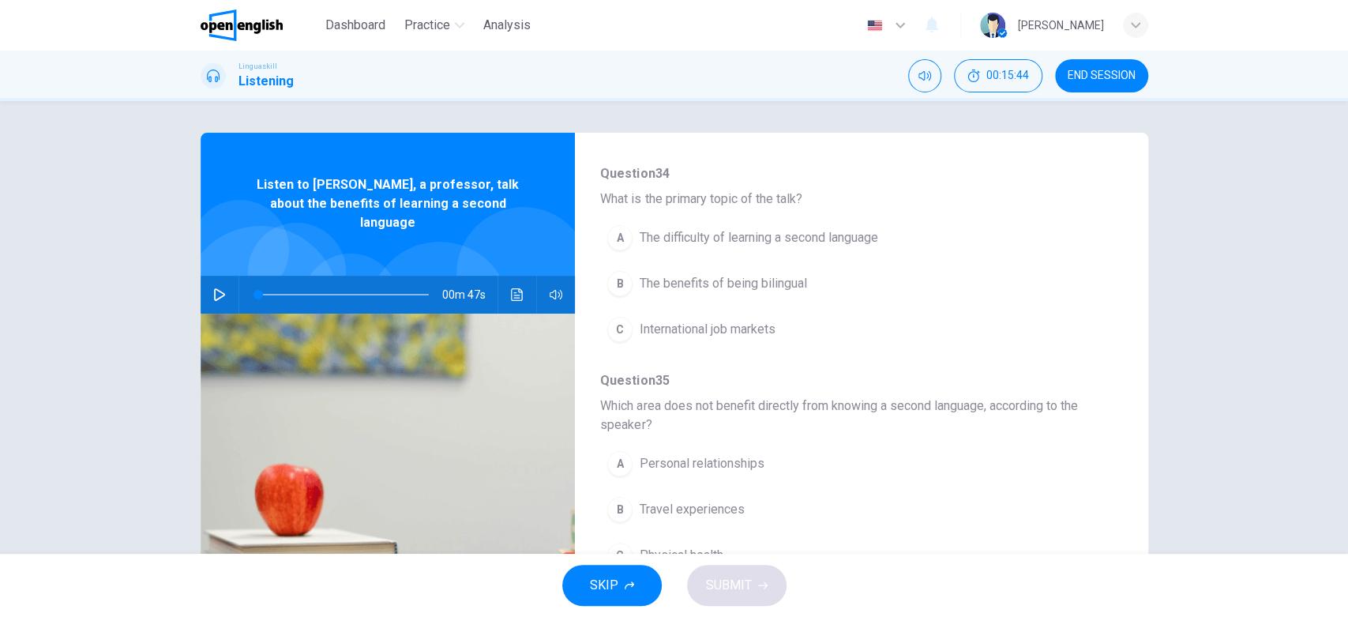
scroll to position [159, 0]
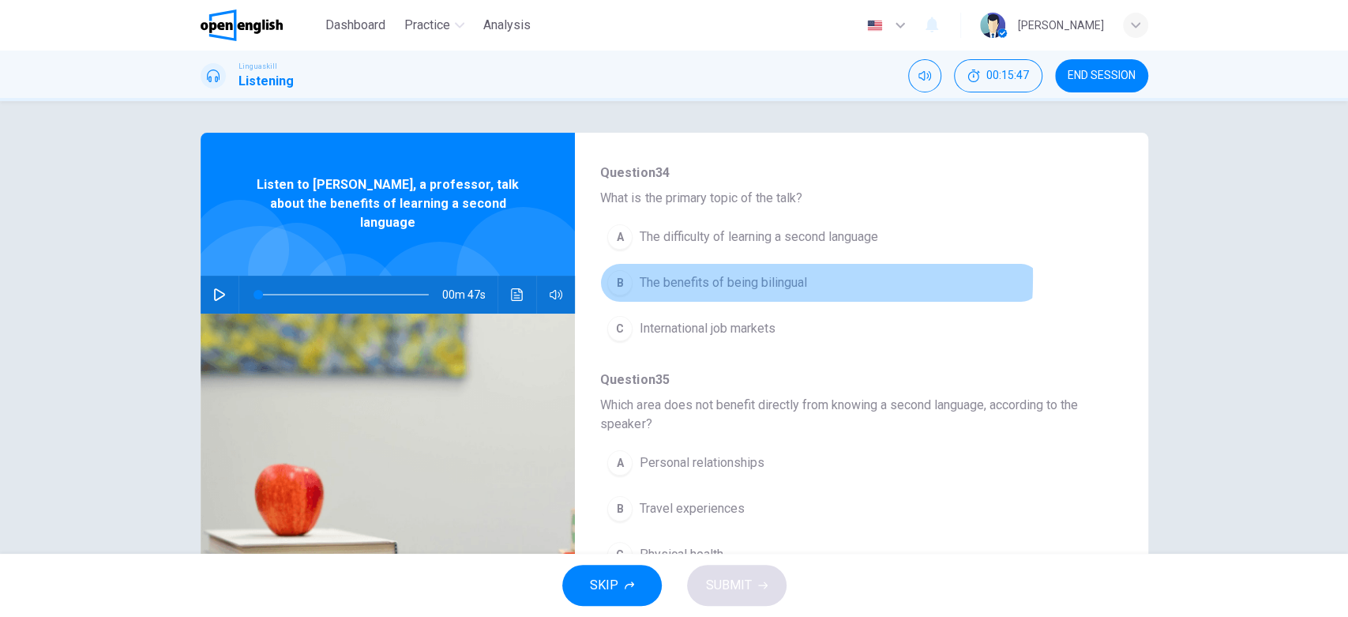
click at [617, 276] on div "B" at bounding box center [619, 282] width 25 height 25
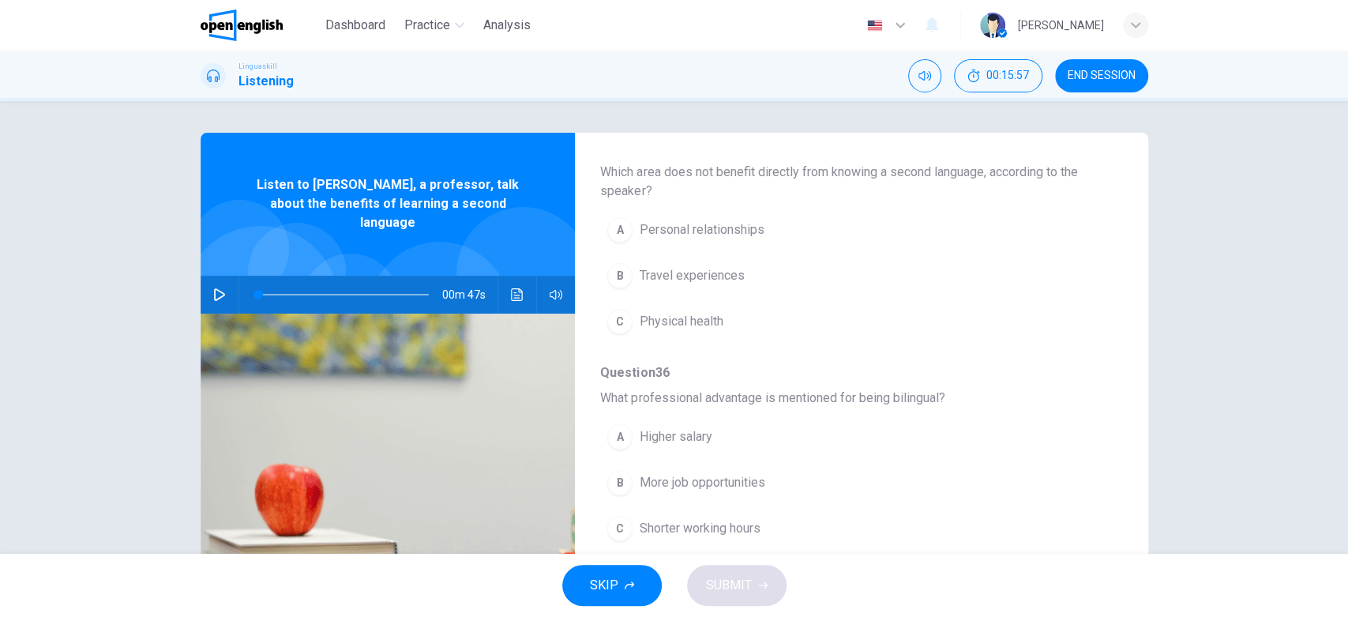
scroll to position [393, 0]
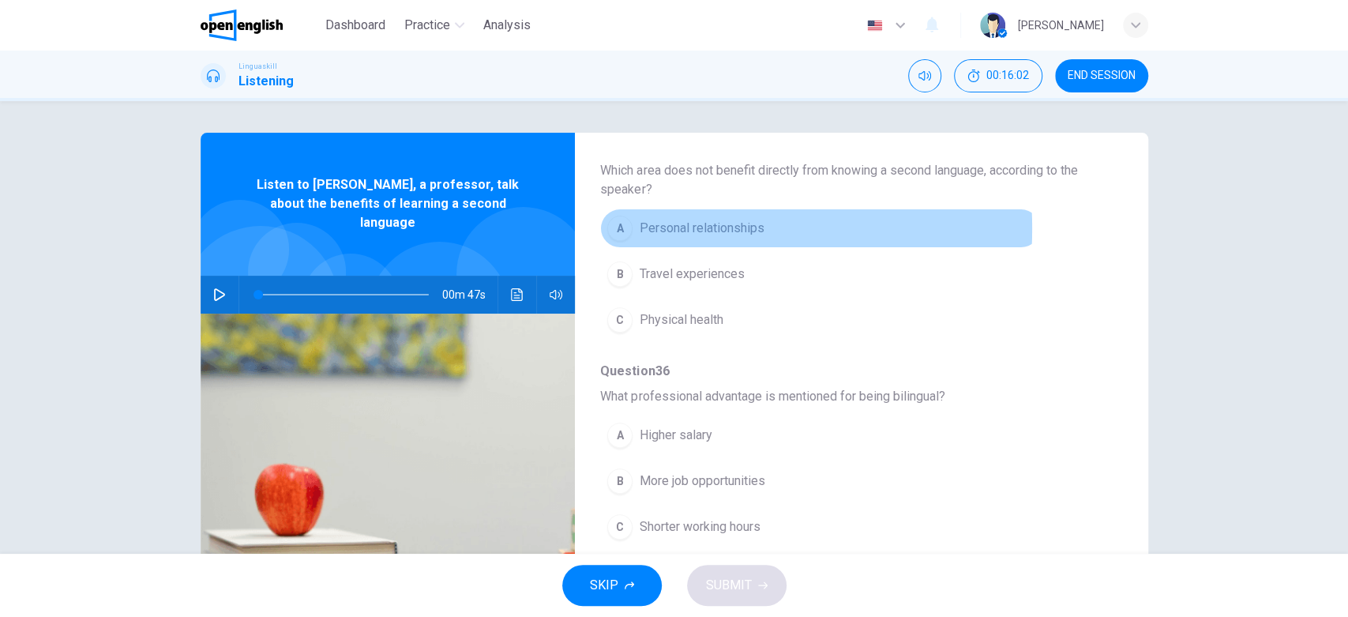
click at [617, 227] on div "A" at bounding box center [619, 228] width 25 height 25
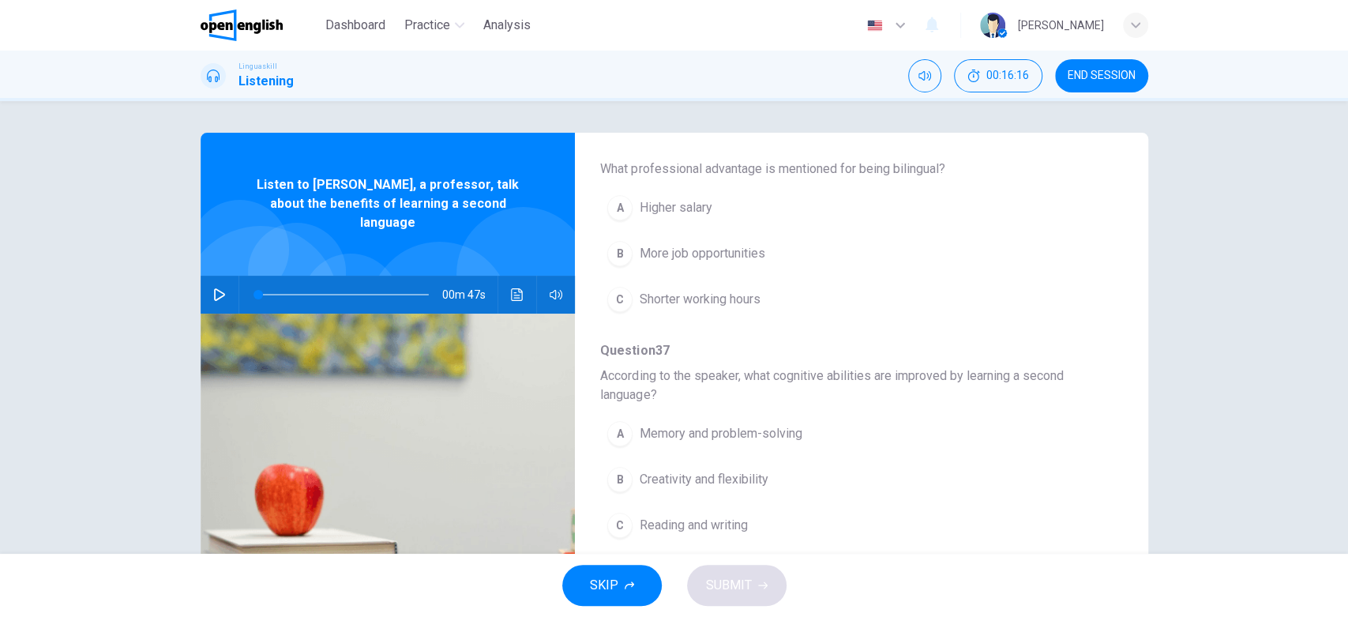
scroll to position [625, 0]
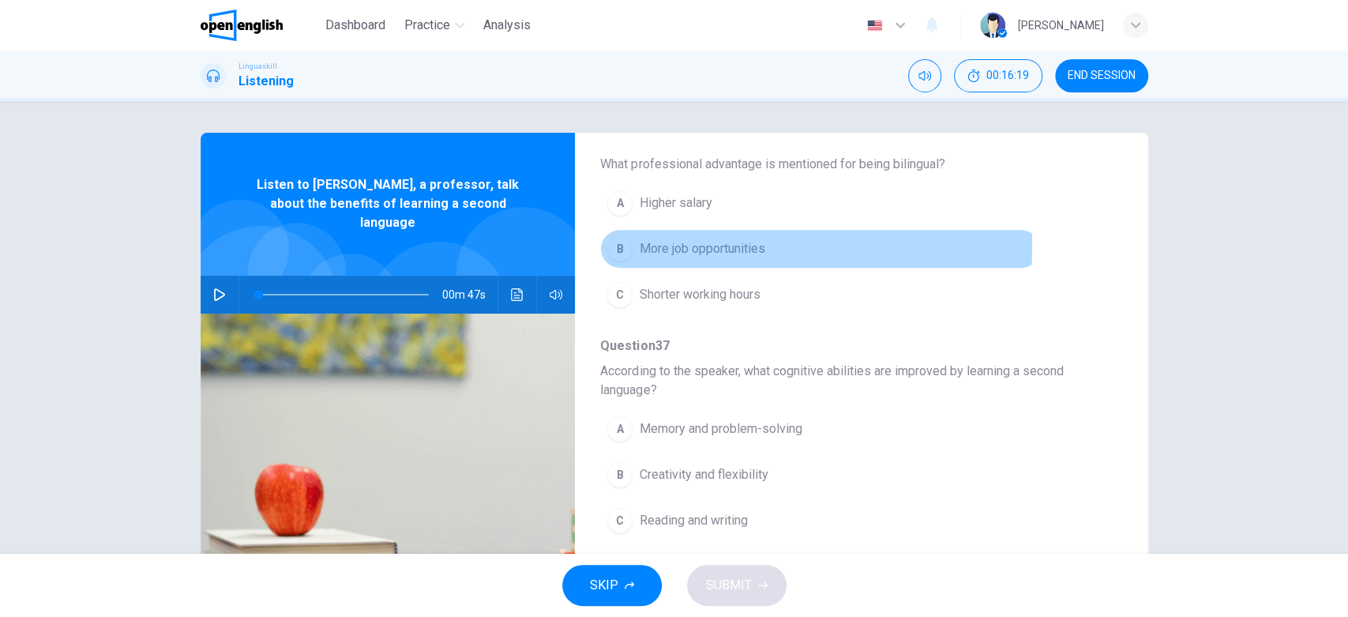
click at [615, 244] on div "B" at bounding box center [619, 248] width 25 height 25
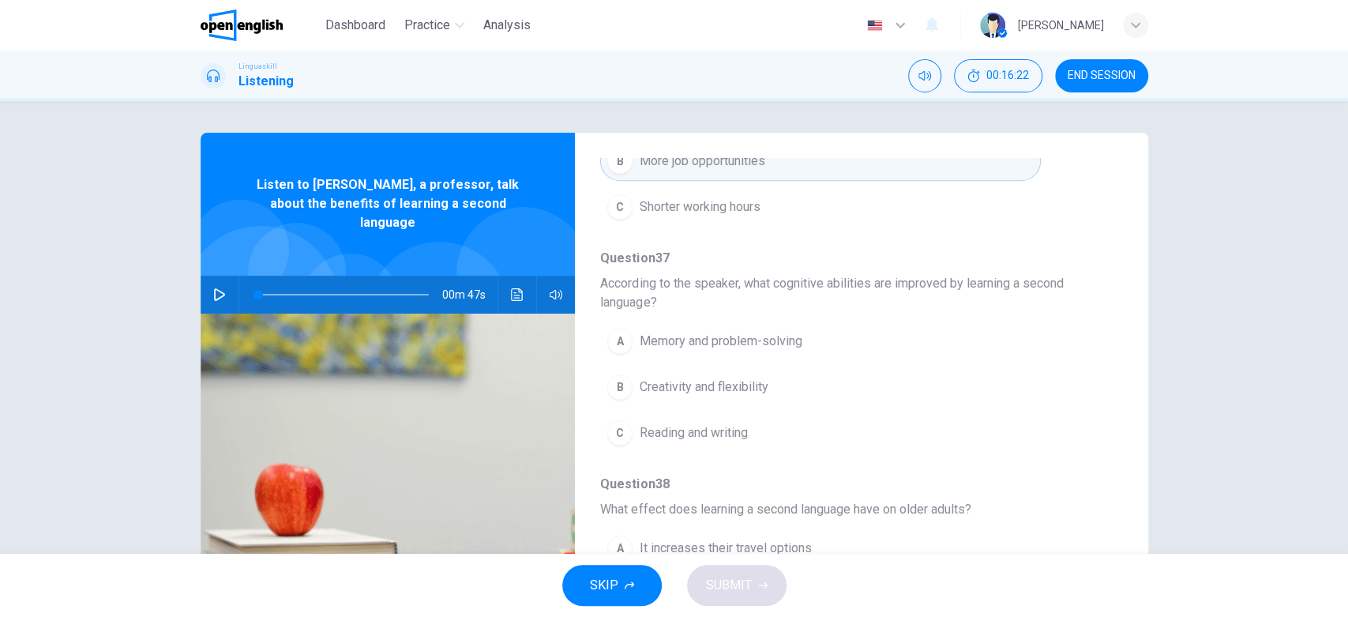
scroll to position [716, 0]
click at [616, 333] on div "A" at bounding box center [619, 337] width 25 height 25
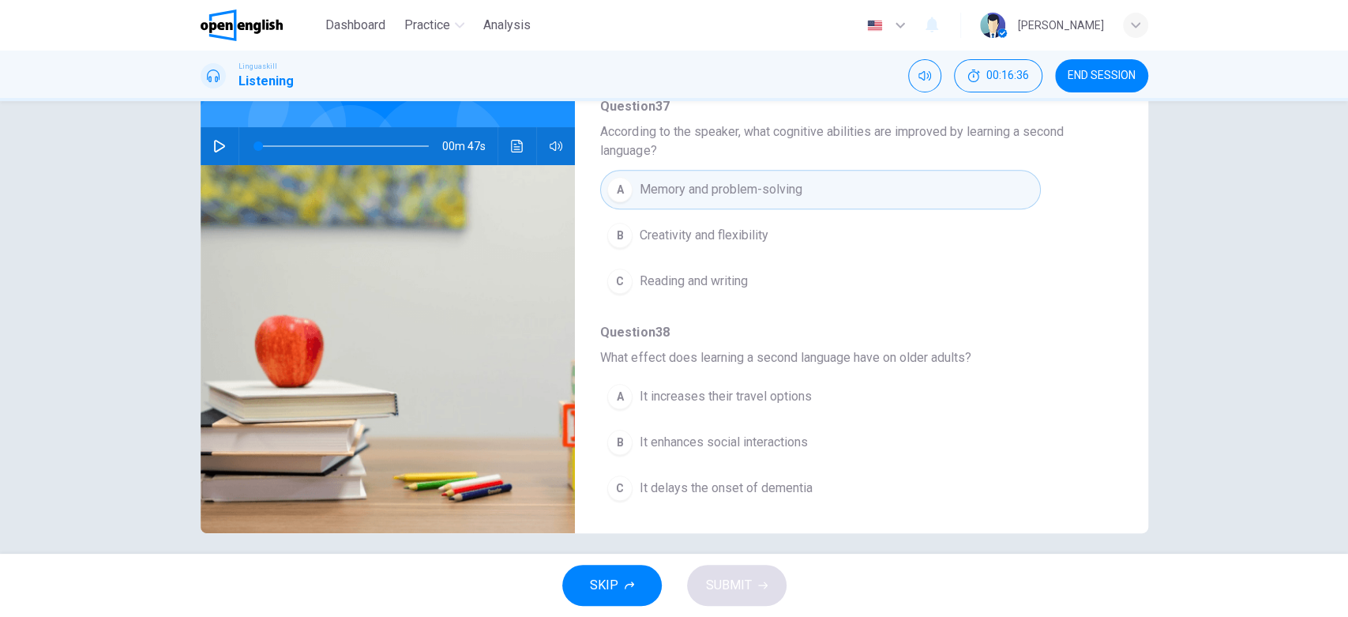
scroll to position [159, 0]
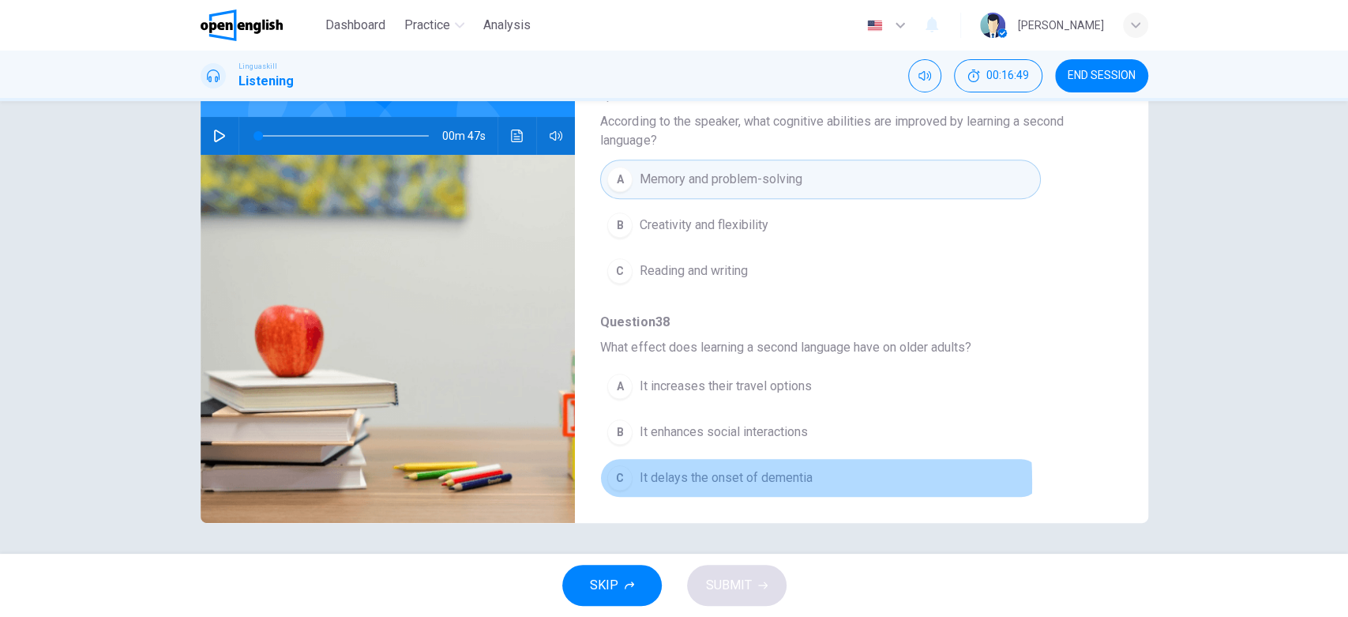
click at [619, 478] on div "C" at bounding box center [619, 477] width 25 height 25
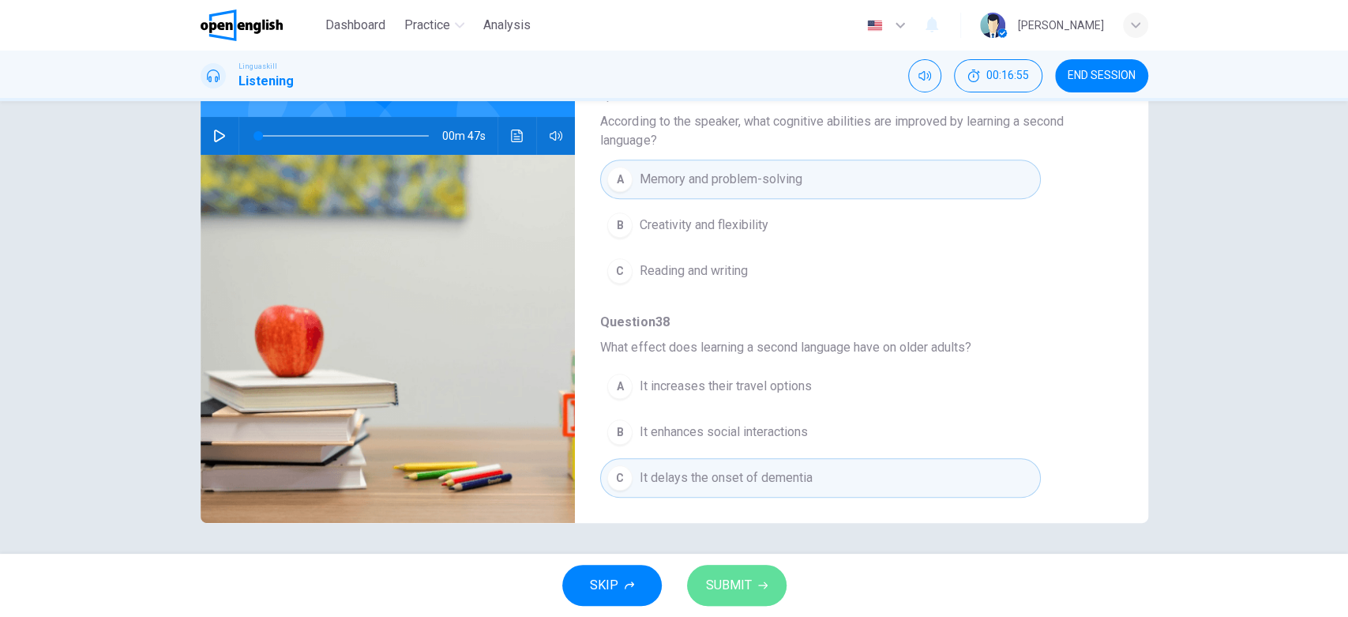
click at [740, 554] on span "SUBMIT" at bounding box center [729, 585] width 46 height 22
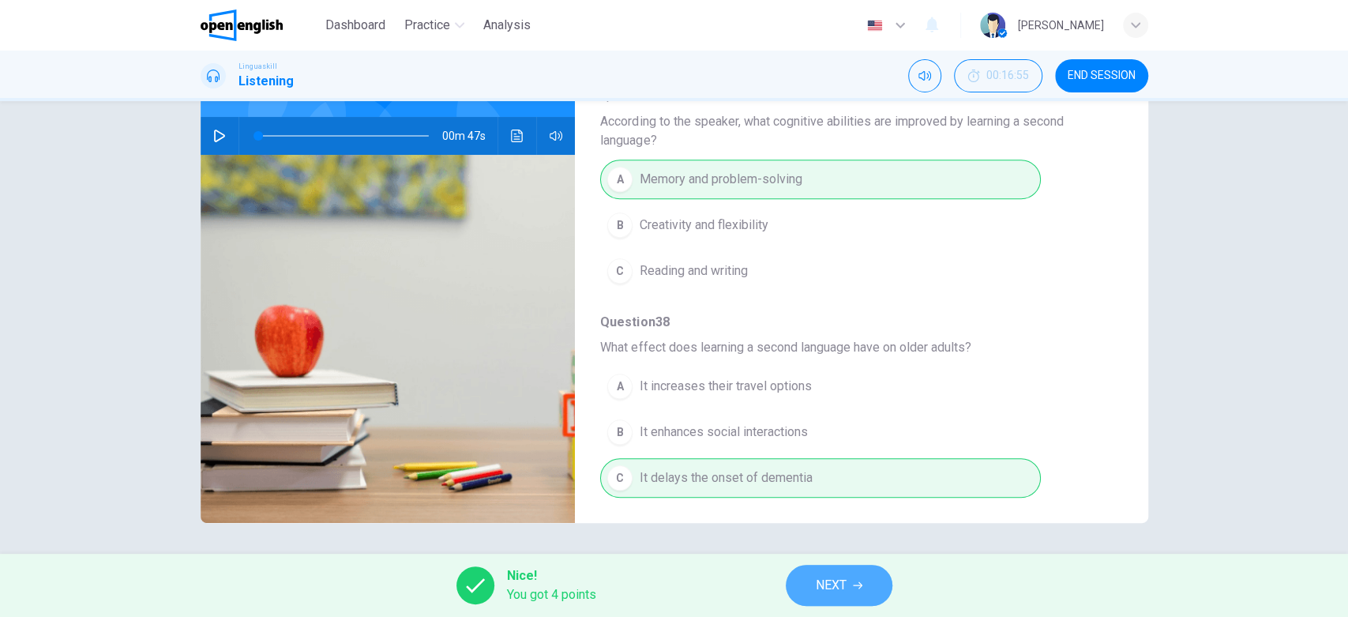
click at [838, 554] on span "NEXT" at bounding box center [830, 585] width 31 height 22
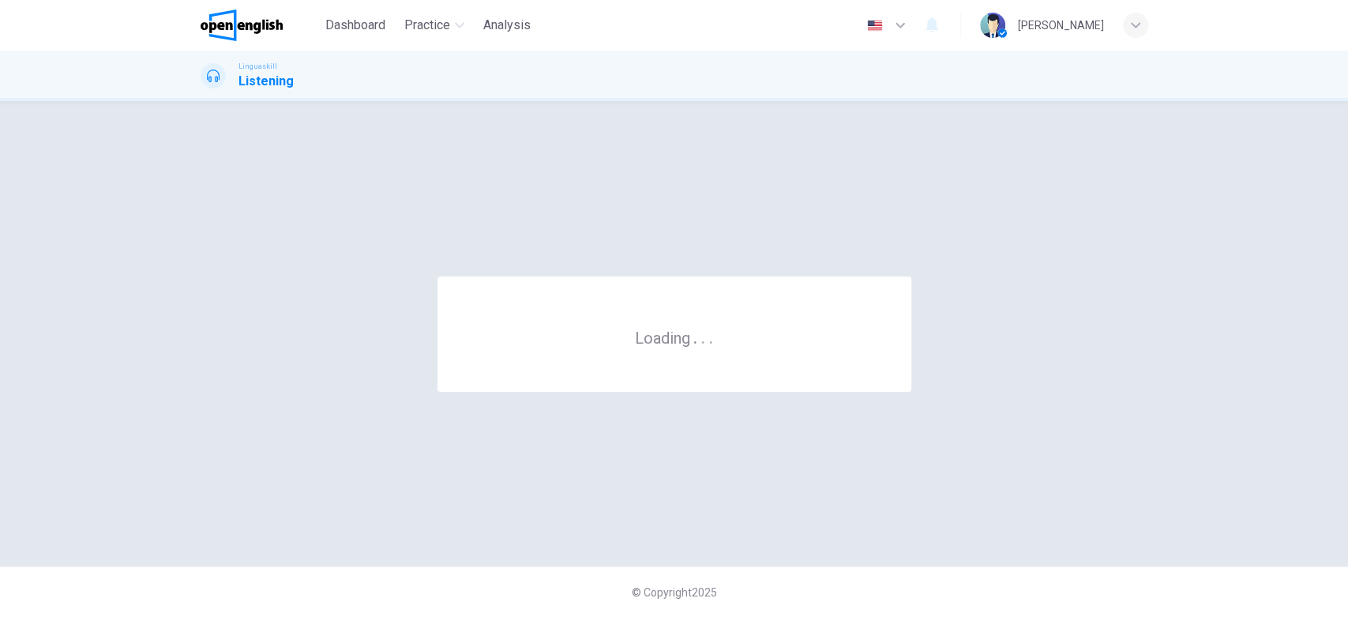
scroll to position [0, 0]
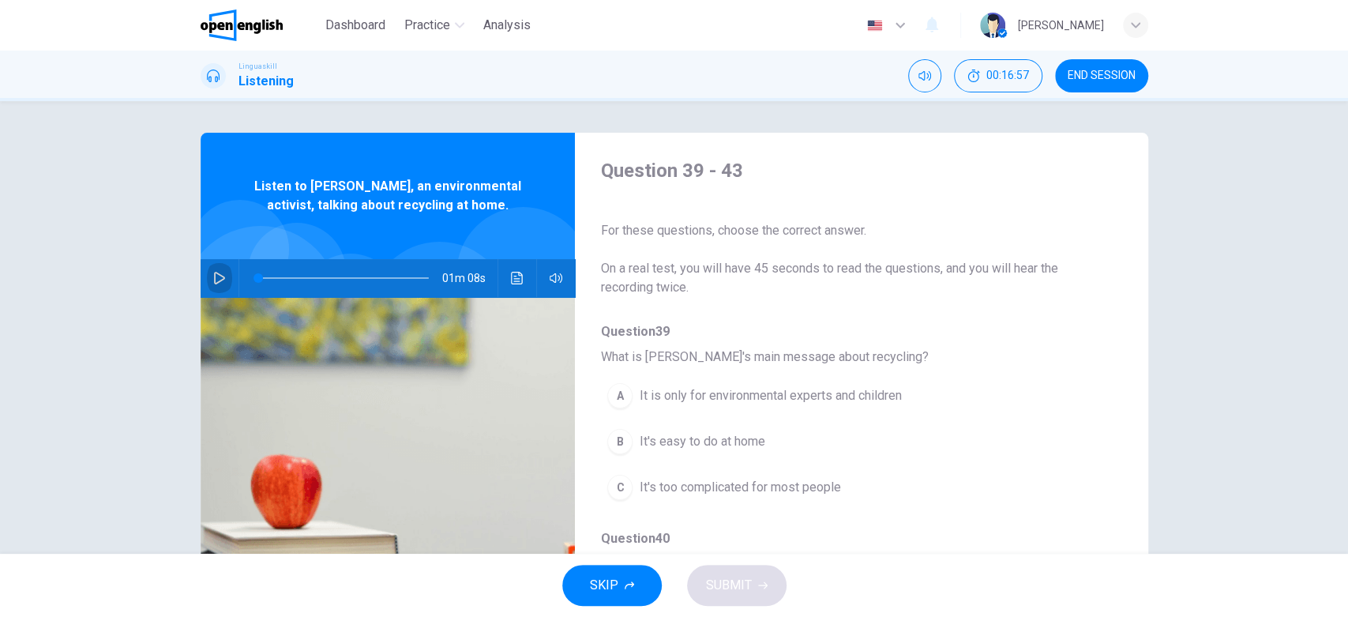
click at [218, 279] on icon "button" at bounding box center [219, 278] width 13 height 13
type input "*"
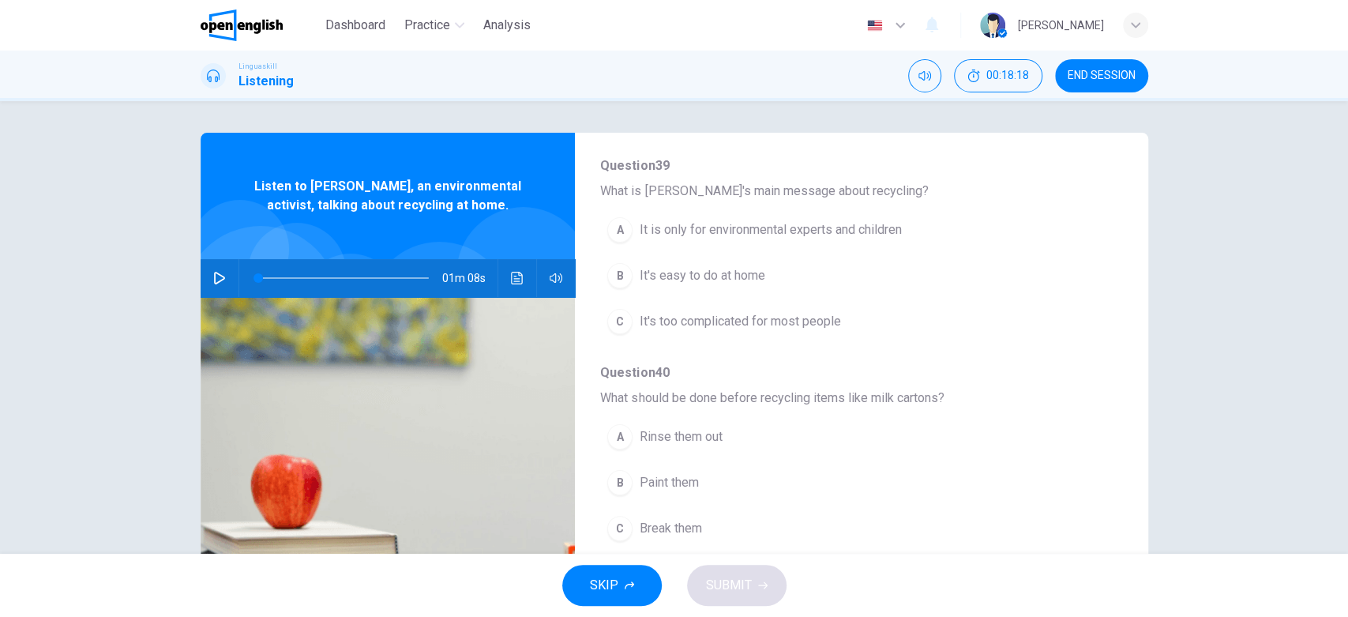
scroll to position [163, 0]
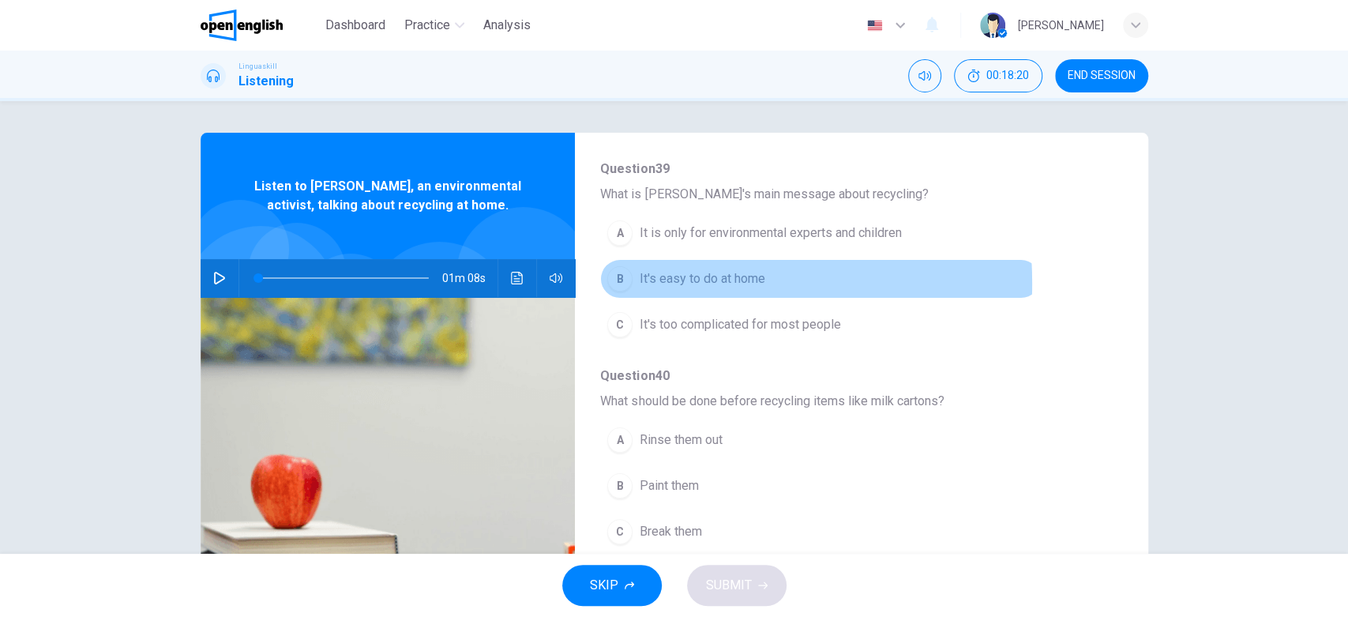
click at [623, 283] on div "B" at bounding box center [619, 278] width 25 height 25
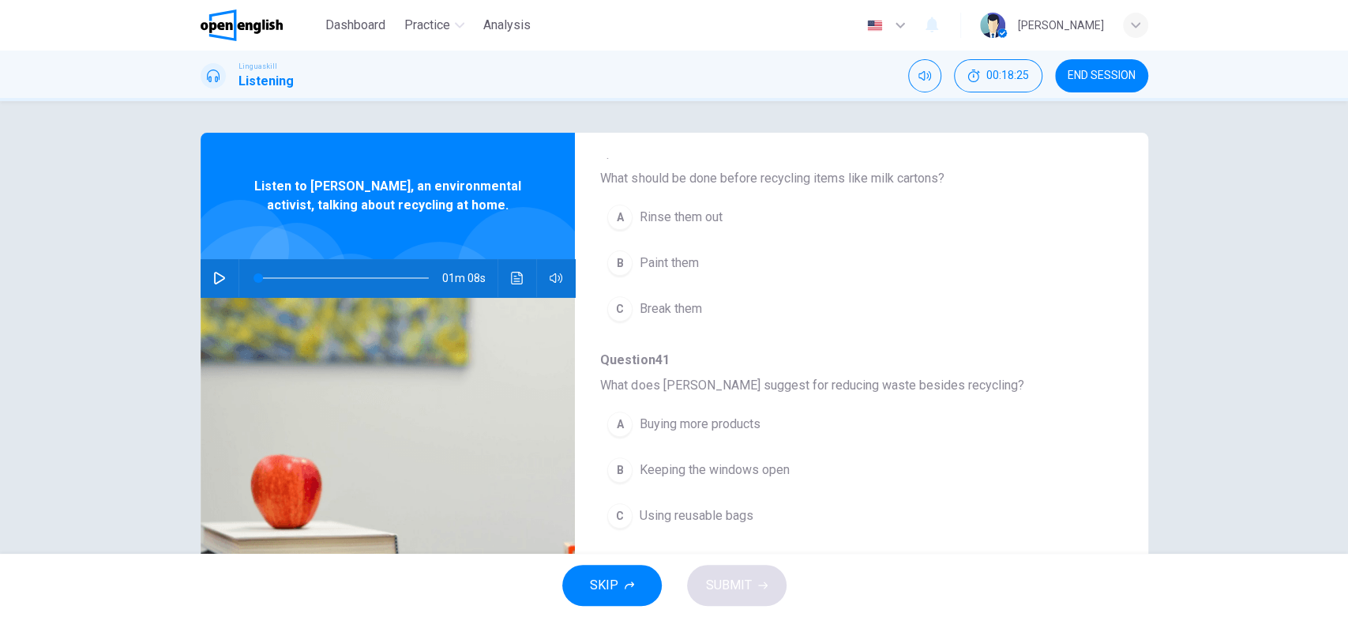
scroll to position [386, 0]
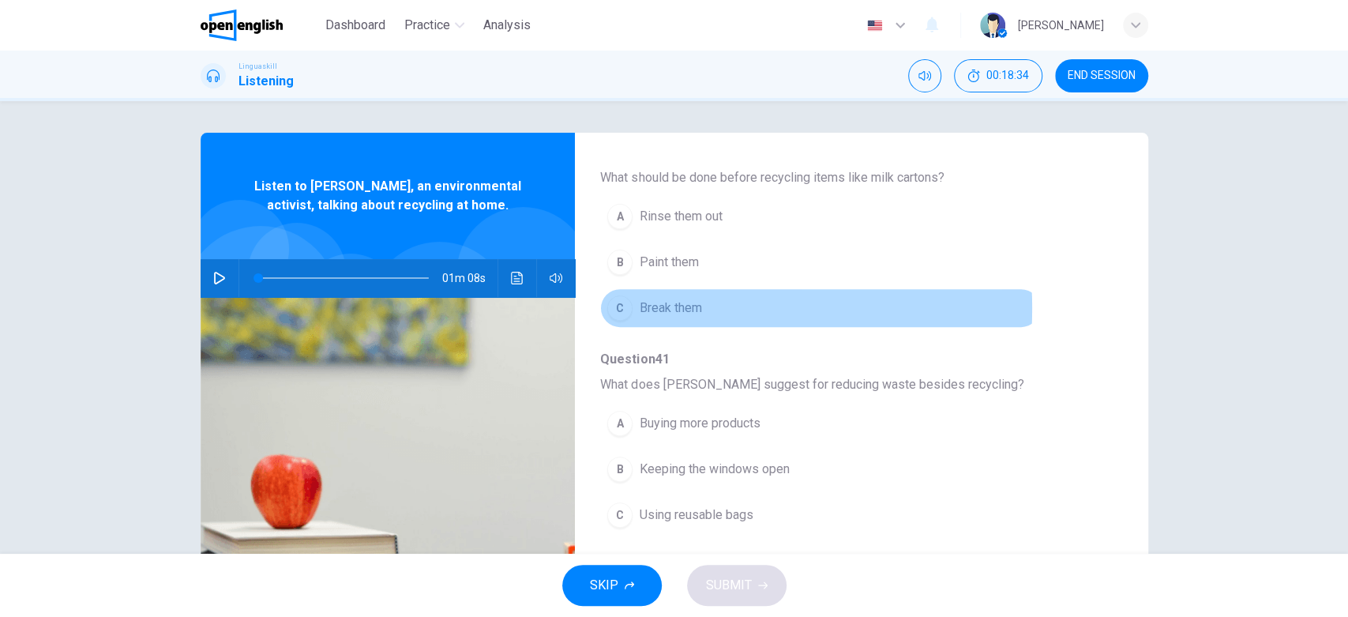
click at [613, 306] on div "C" at bounding box center [619, 307] width 25 height 25
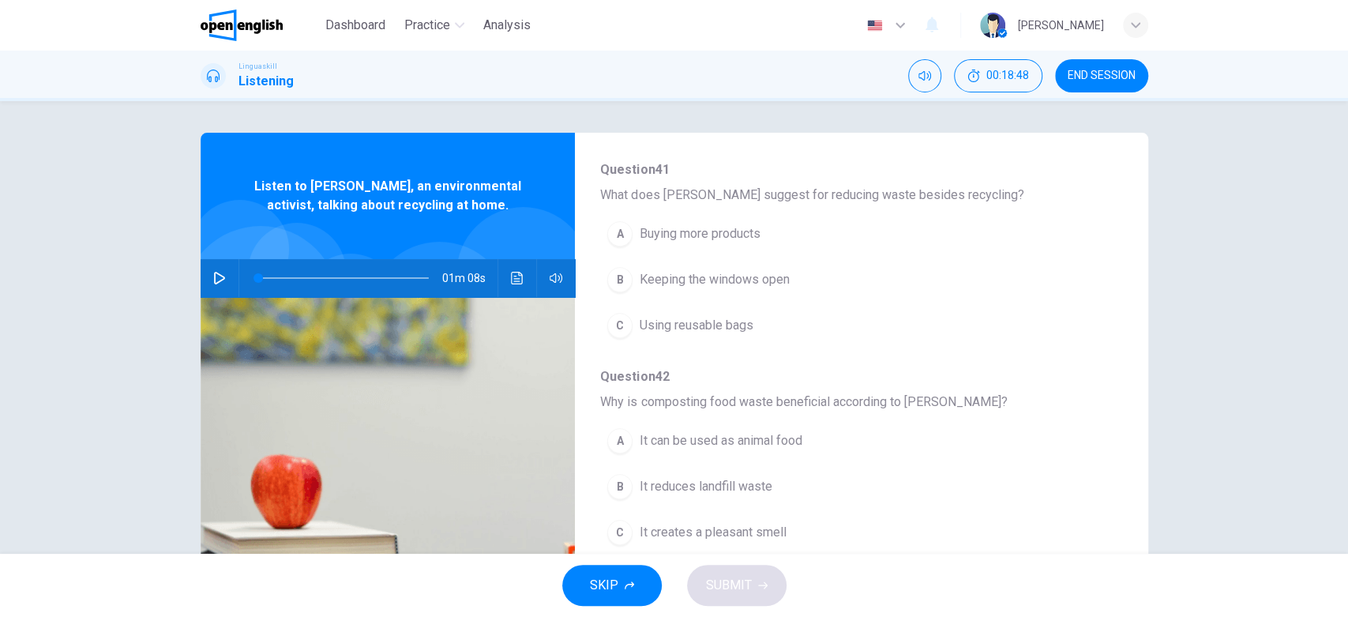
scroll to position [577, 0]
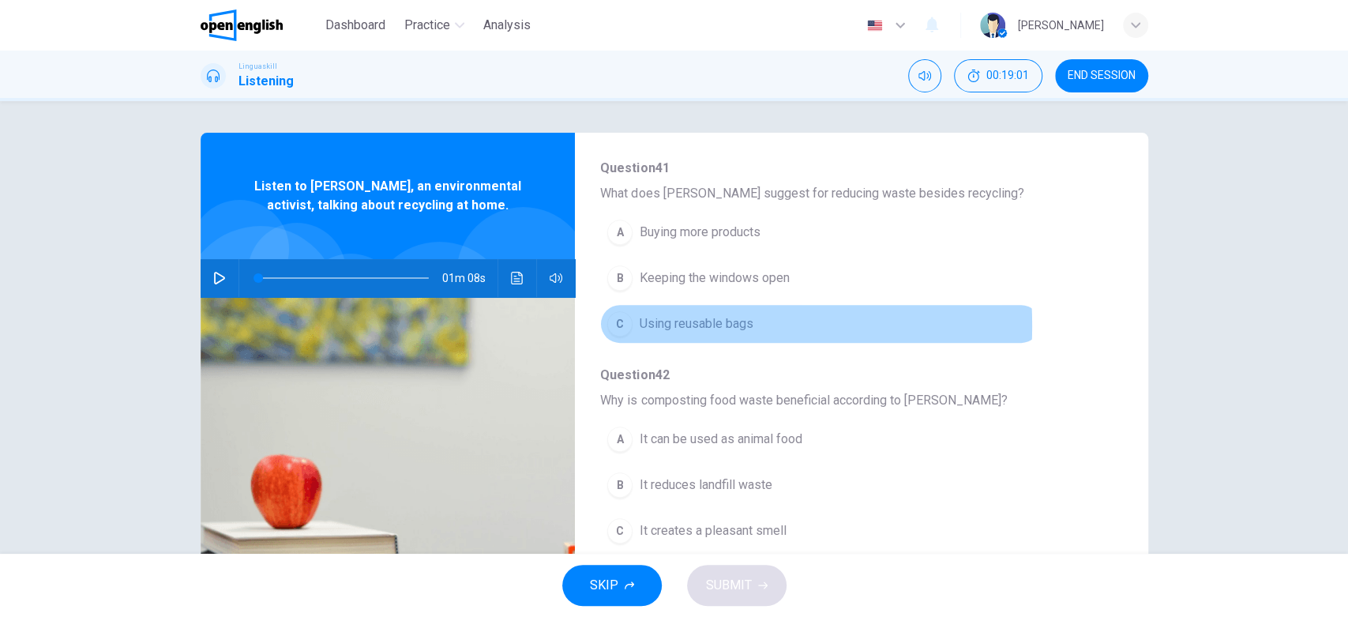
click at [617, 324] on div "C" at bounding box center [619, 323] width 25 height 25
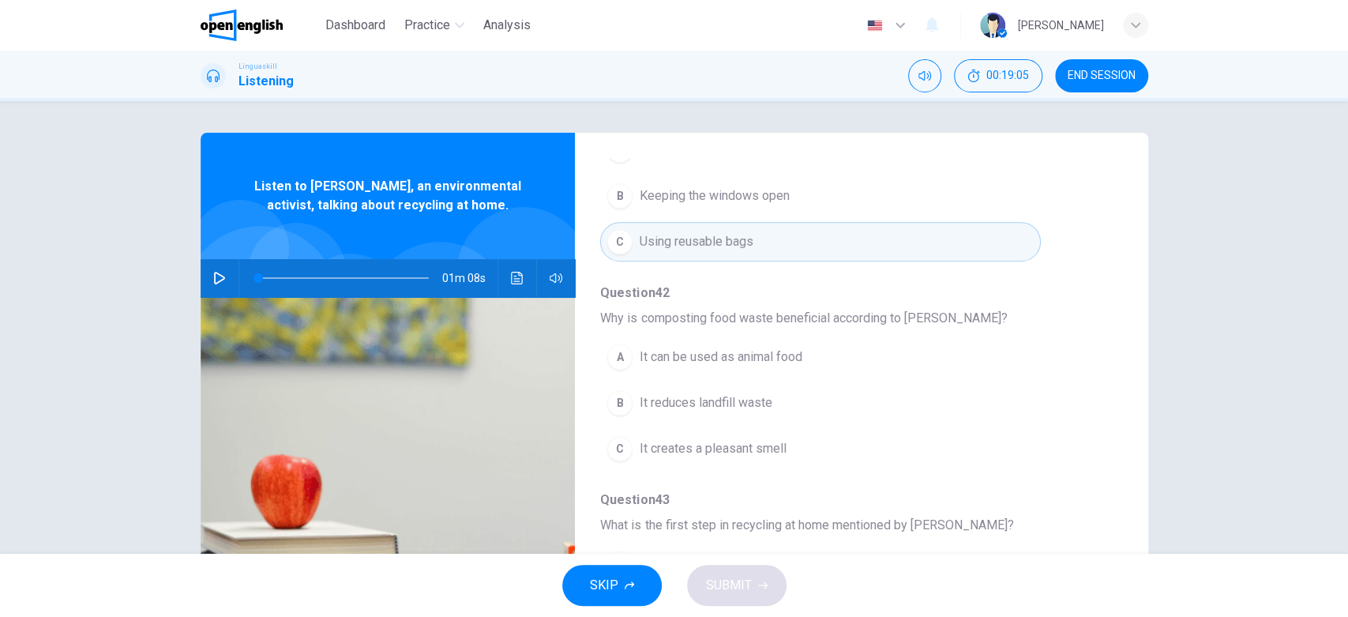
scroll to position [678, 0]
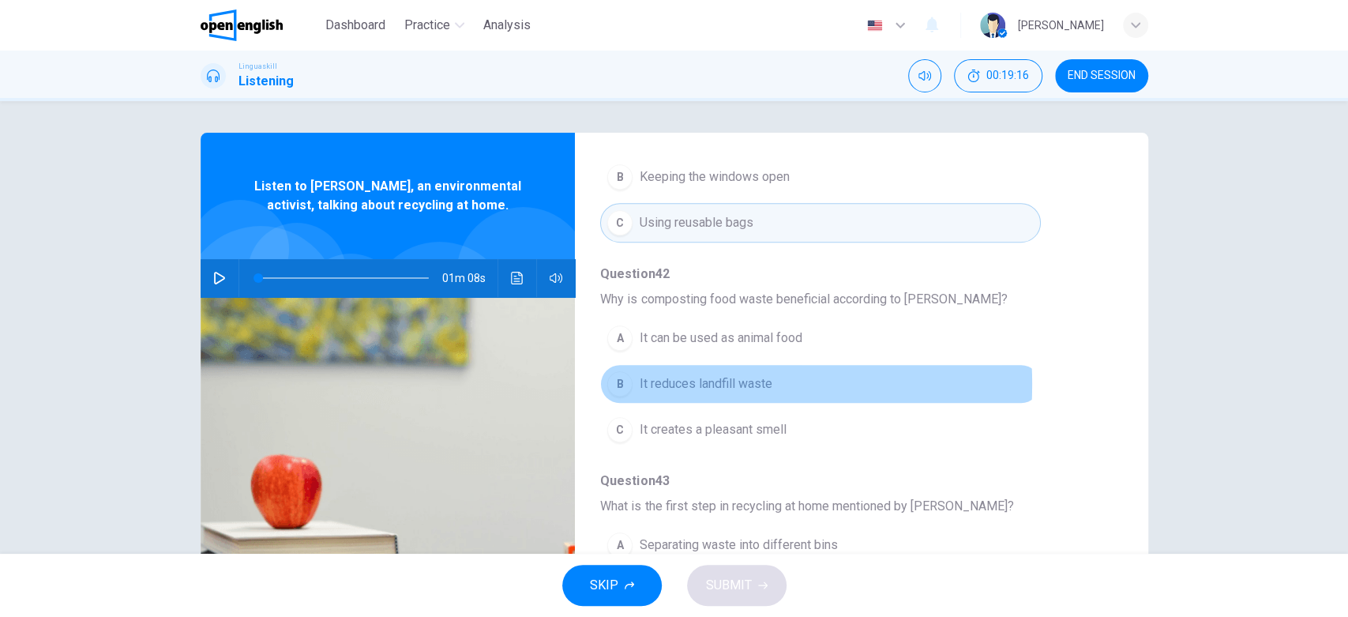
click at [617, 381] on div "B" at bounding box center [619, 383] width 25 height 25
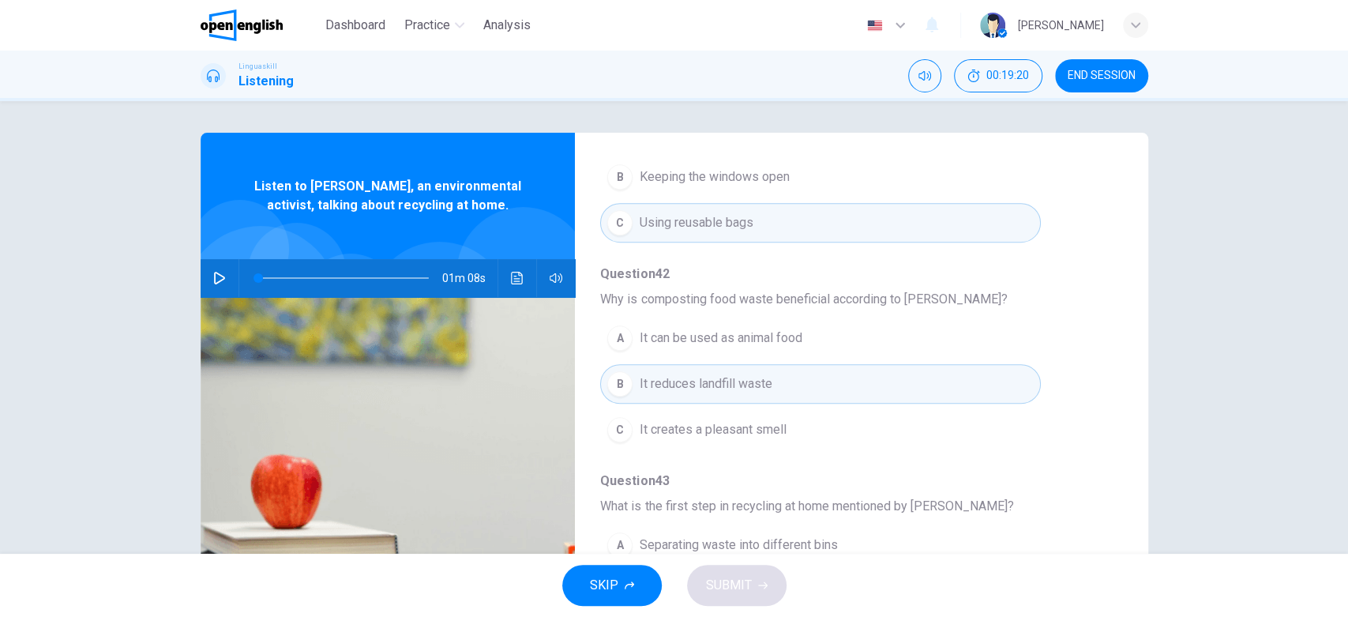
drag, startPoint x: 1120, startPoint y: 473, endPoint x: 1121, endPoint y: 490, distance: 17.4
click at [1121, 490] on div "Question 39 - 43 For these questions, choose the correct answer. On a real test…" at bounding box center [674, 407] width 947 height 549
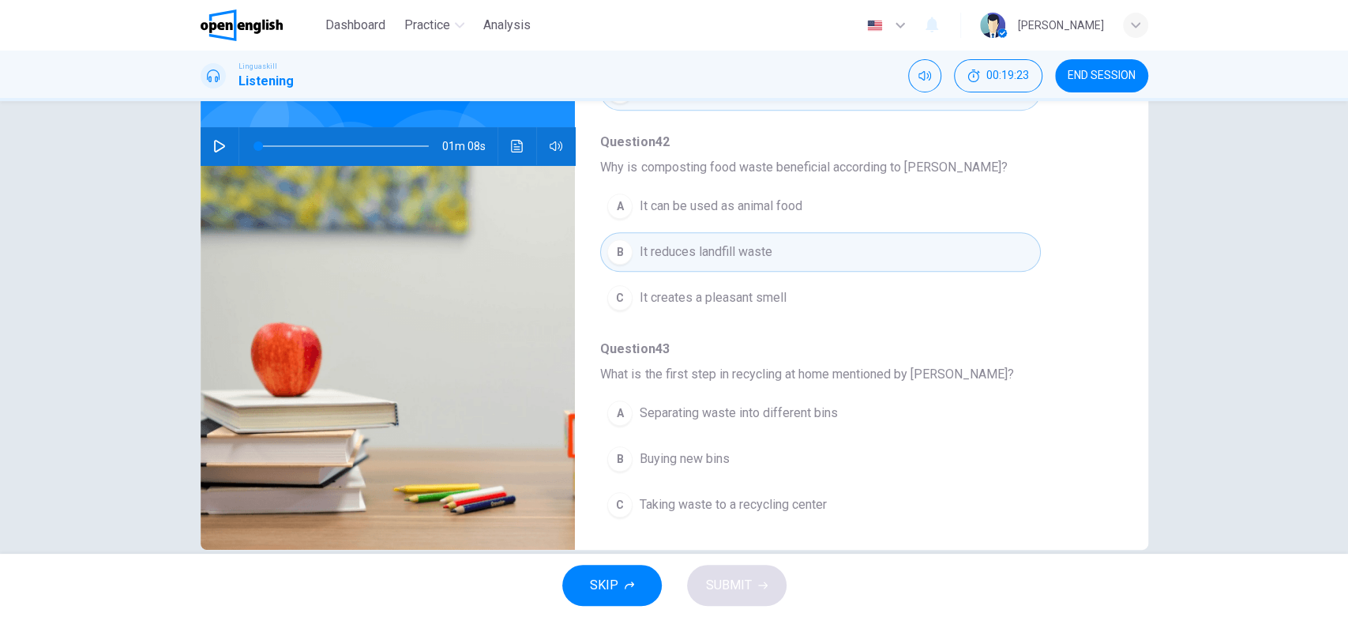
scroll to position [159, 0]
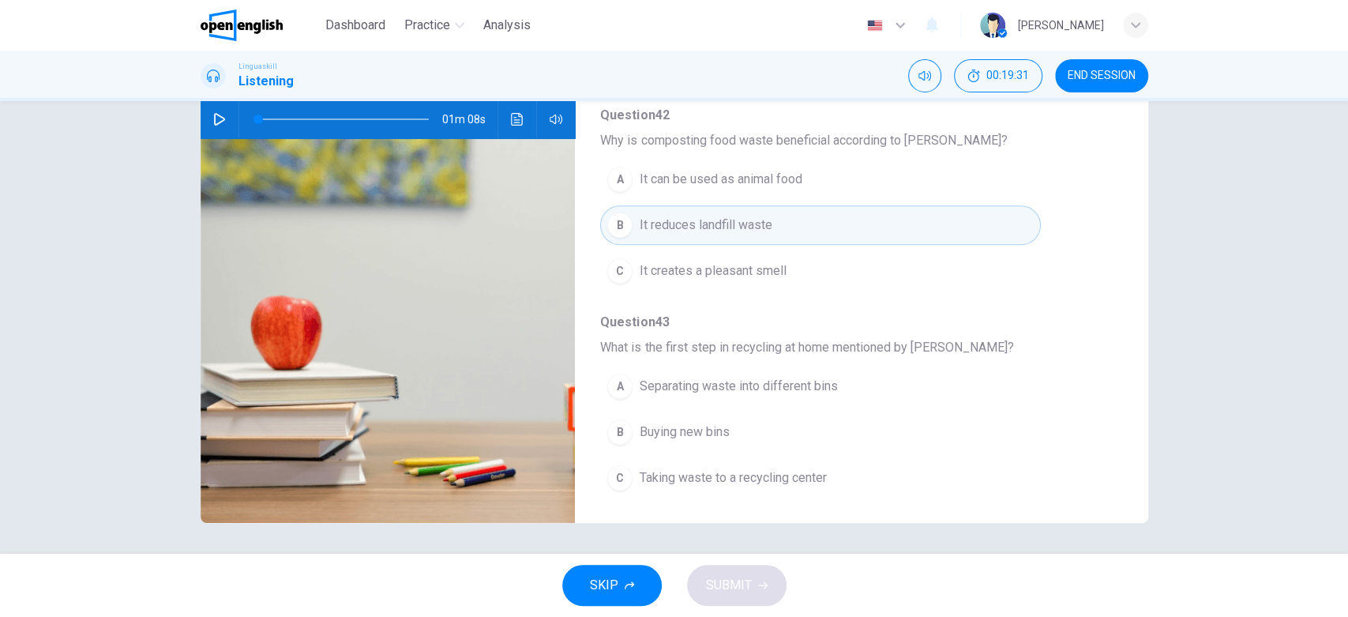
click at [615, 380] on div "A" at bounding box center [619, 385] width 25 height 25
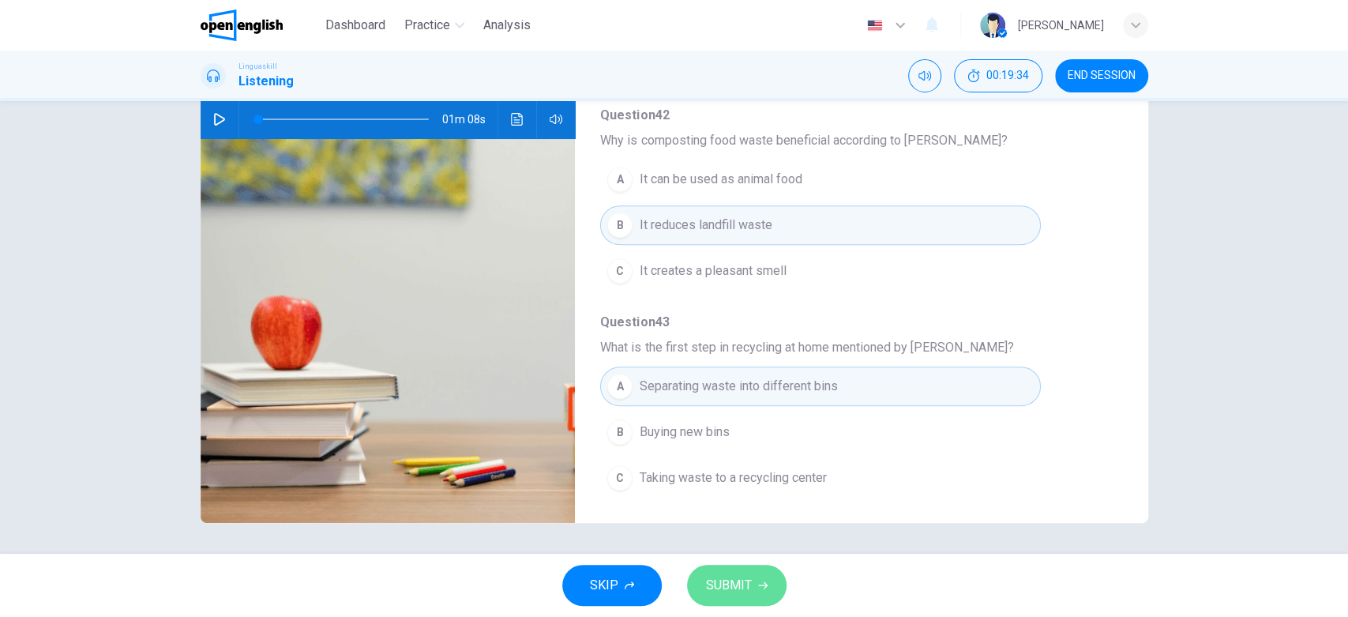
click at [746, 554] on span "SUBMIT" at bounding box center [729, 585] width 46 height 22
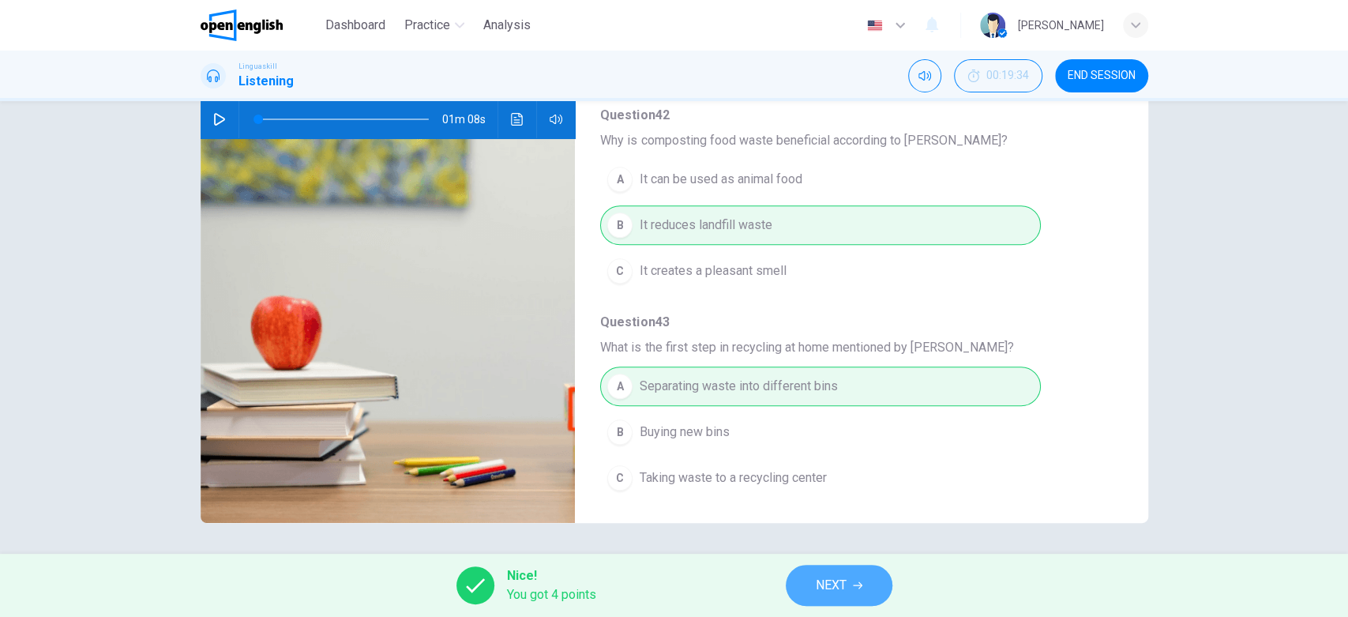
click at [826, 554] on span "NEXT" at bounding box center [830, 585] width 31 height 22
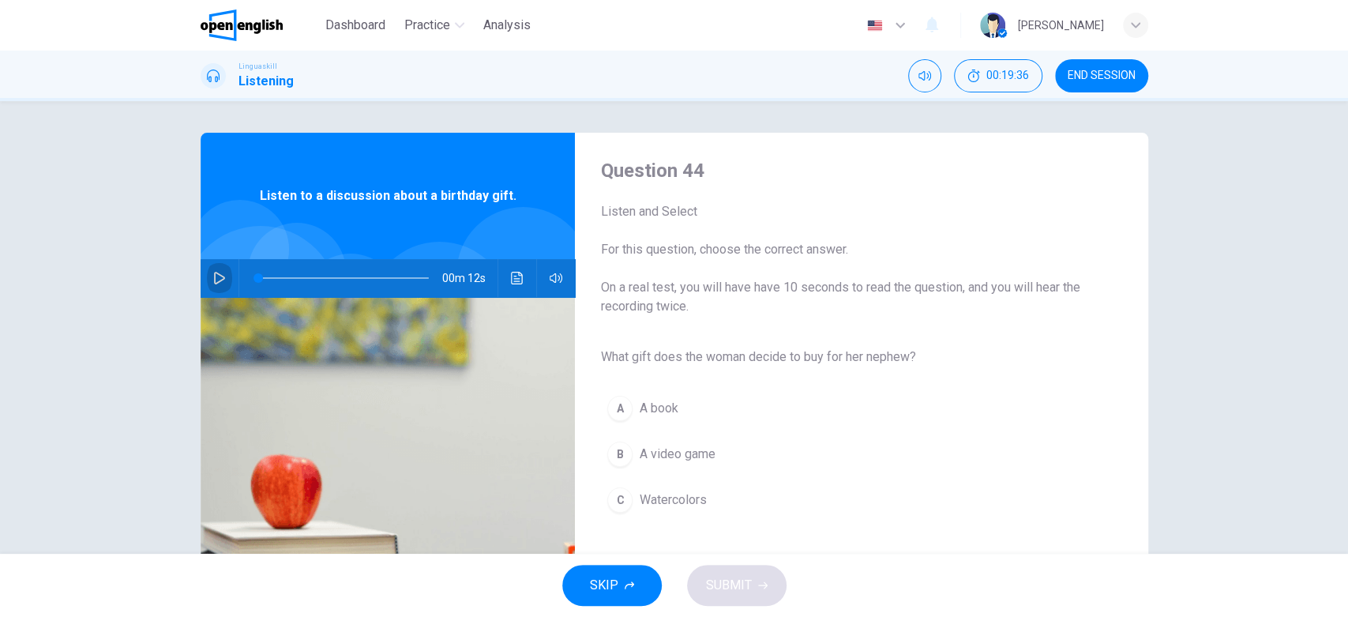
click at [213, 276] on icon "button" at bounding box center [219, 278] width 13 height 13
type input "*"
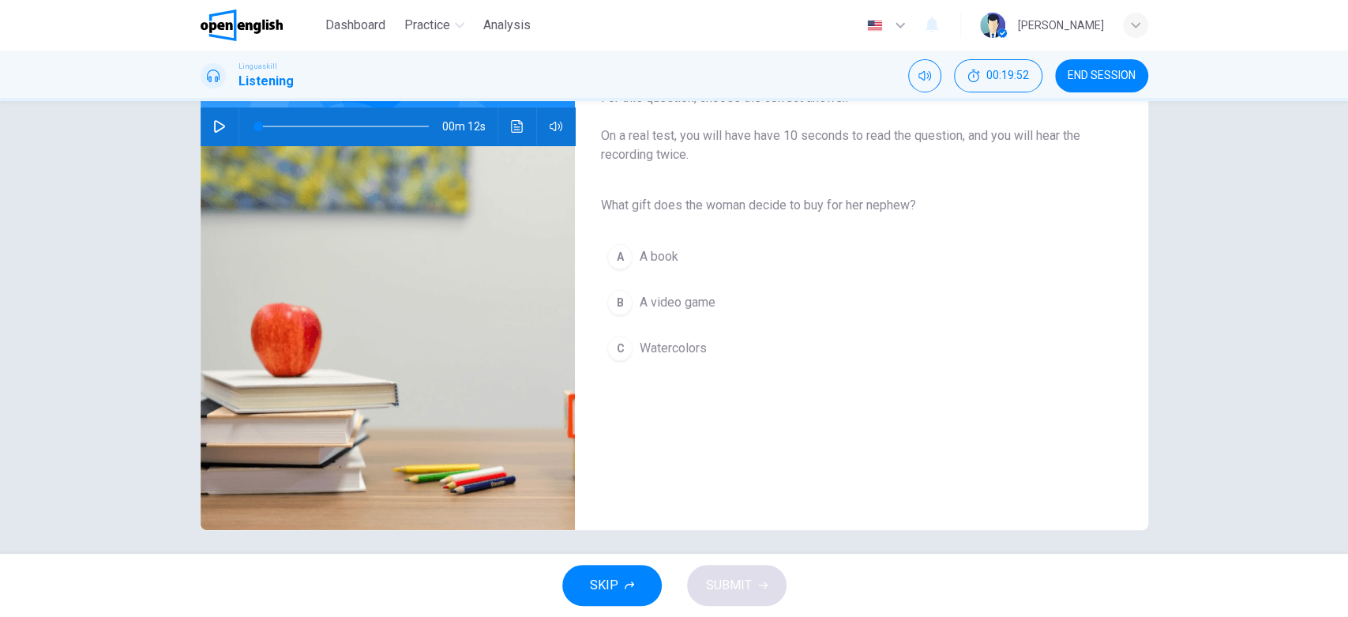
scroll to position [159, 0]
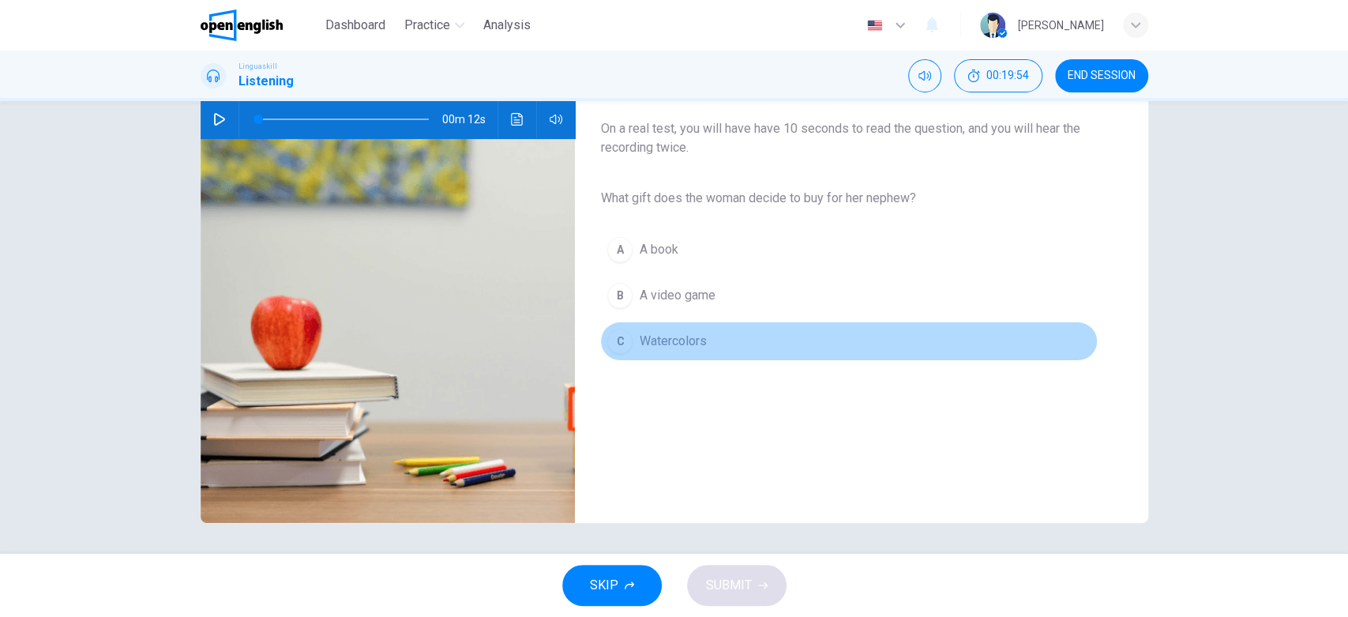
click at [614, 342] on div "C" at bounding box center [619, 340] width 25 height 25
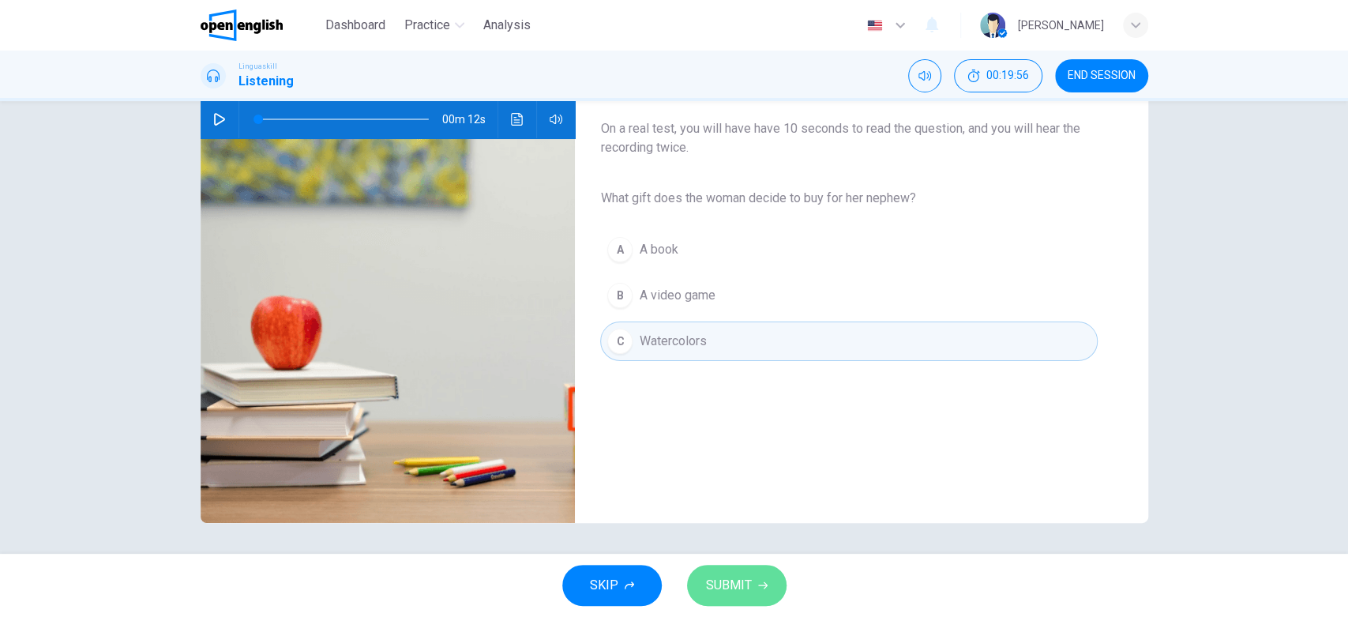
click at [729, 554] on span "SUBMIT" at bounding box center [729, 585] width 46 height 22
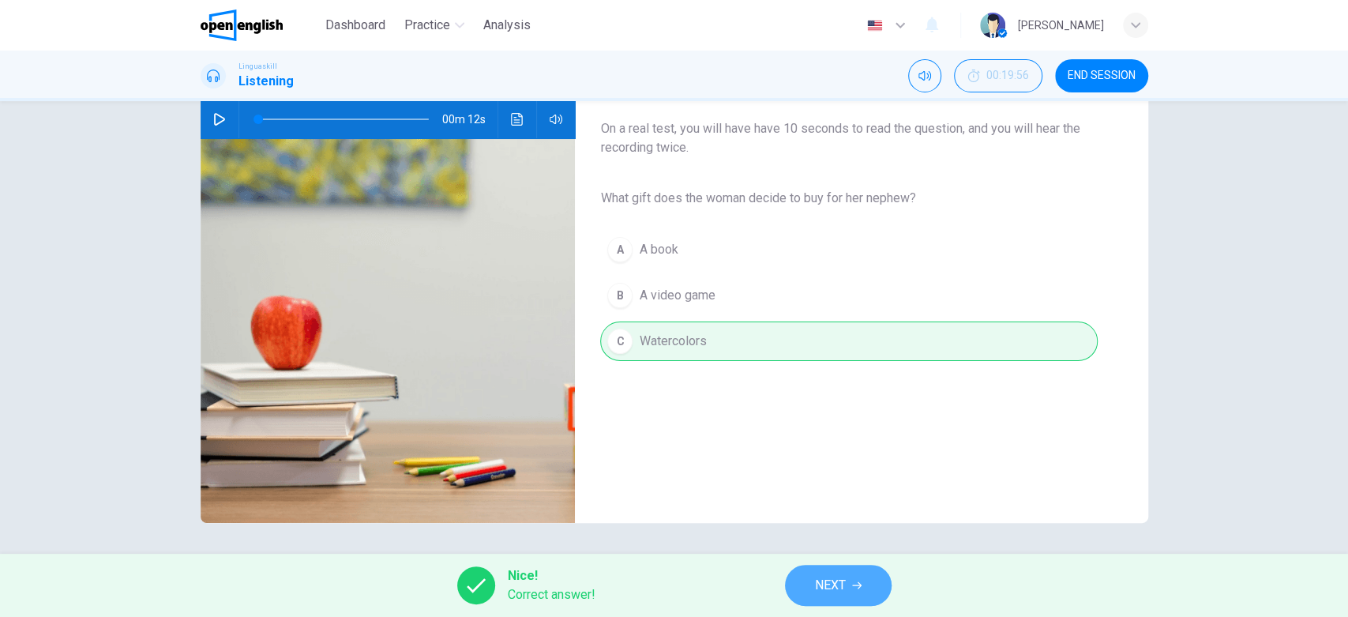
click at [836, 554] on span "NEXT" at bounding box center [830, 585] width 31 height 22
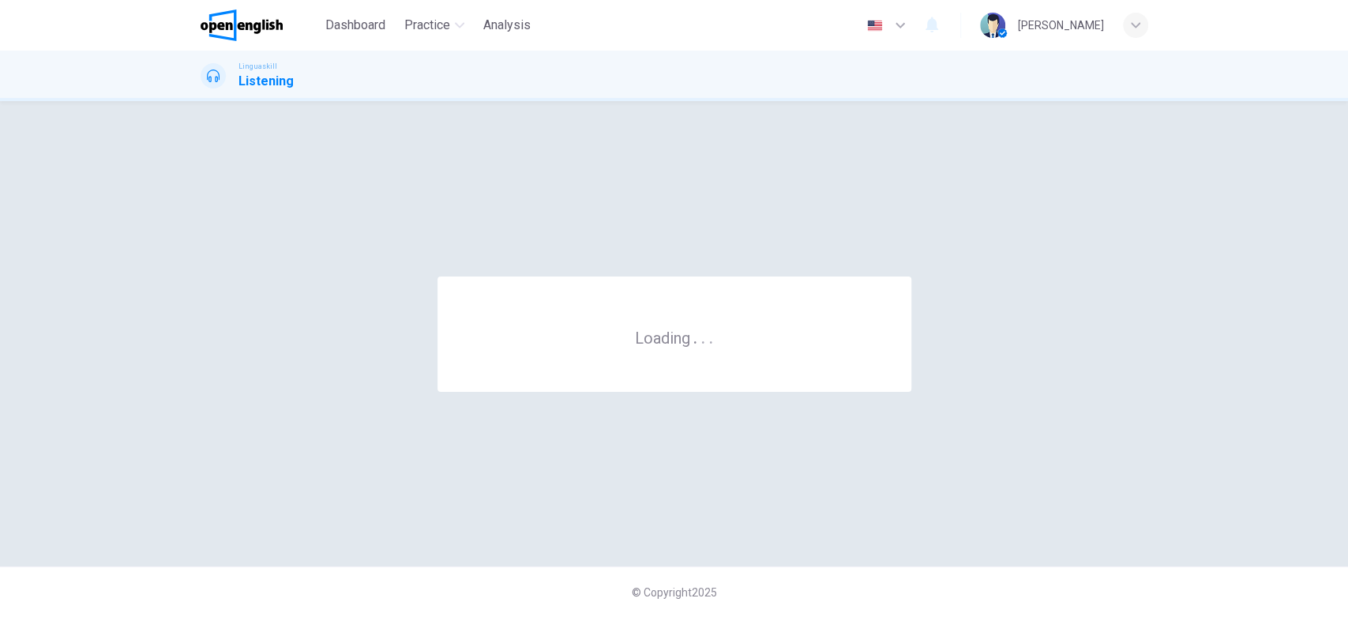
scroll to position [0, 0]
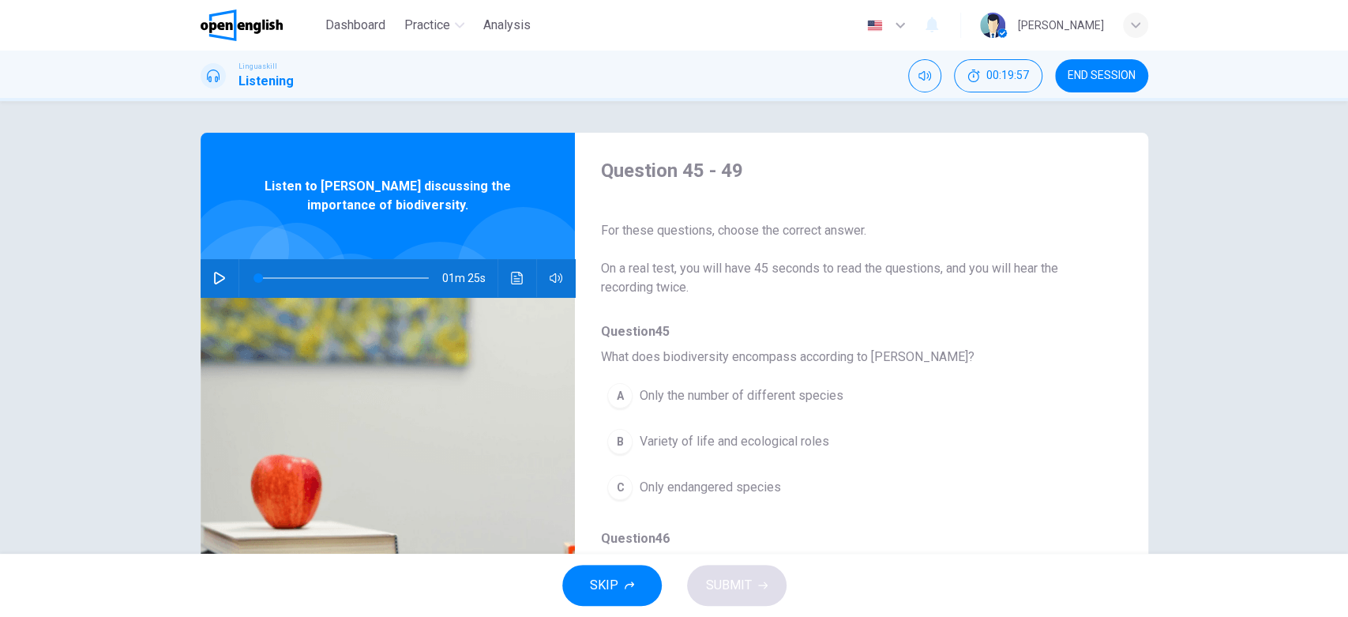
click at [214, 280] on icon "button" at bounding box center [219, 278] width 11 height 13
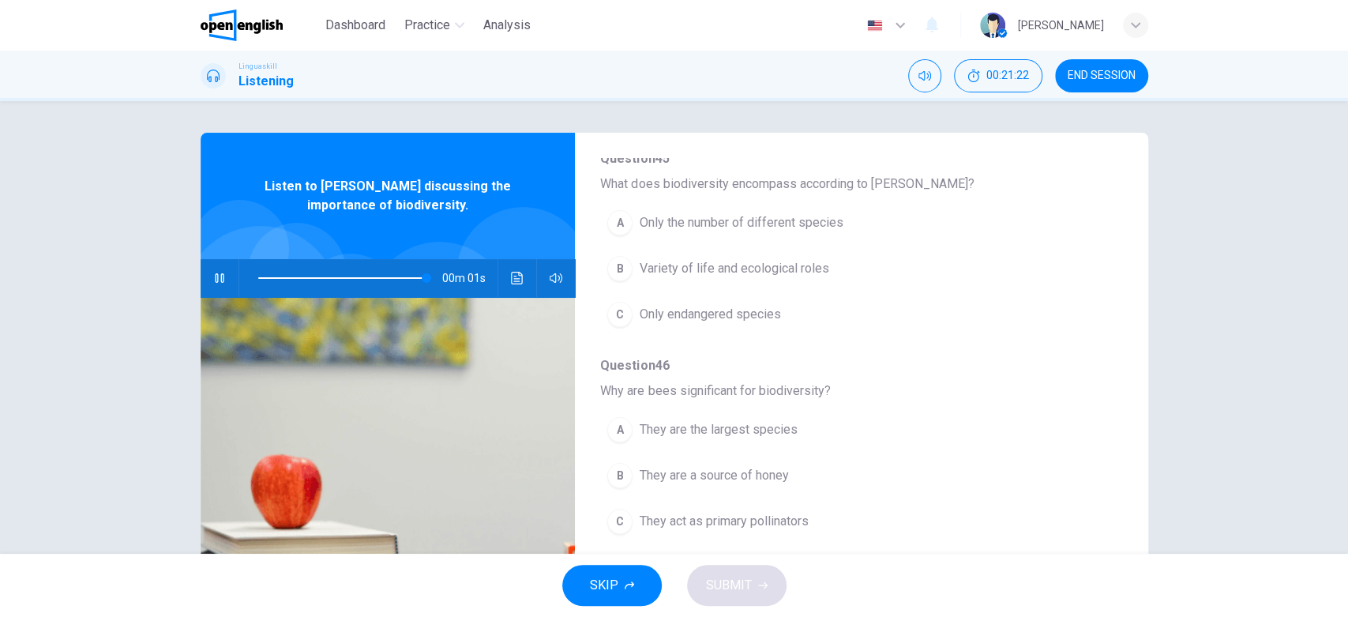
scroll to position [175, 0]
type input "*"
click at [1123, 332] on div "Question 45 - 49 For these questions, choose the correct answer. On a real test…" at bounding box center [674, 407] width 947 height 549
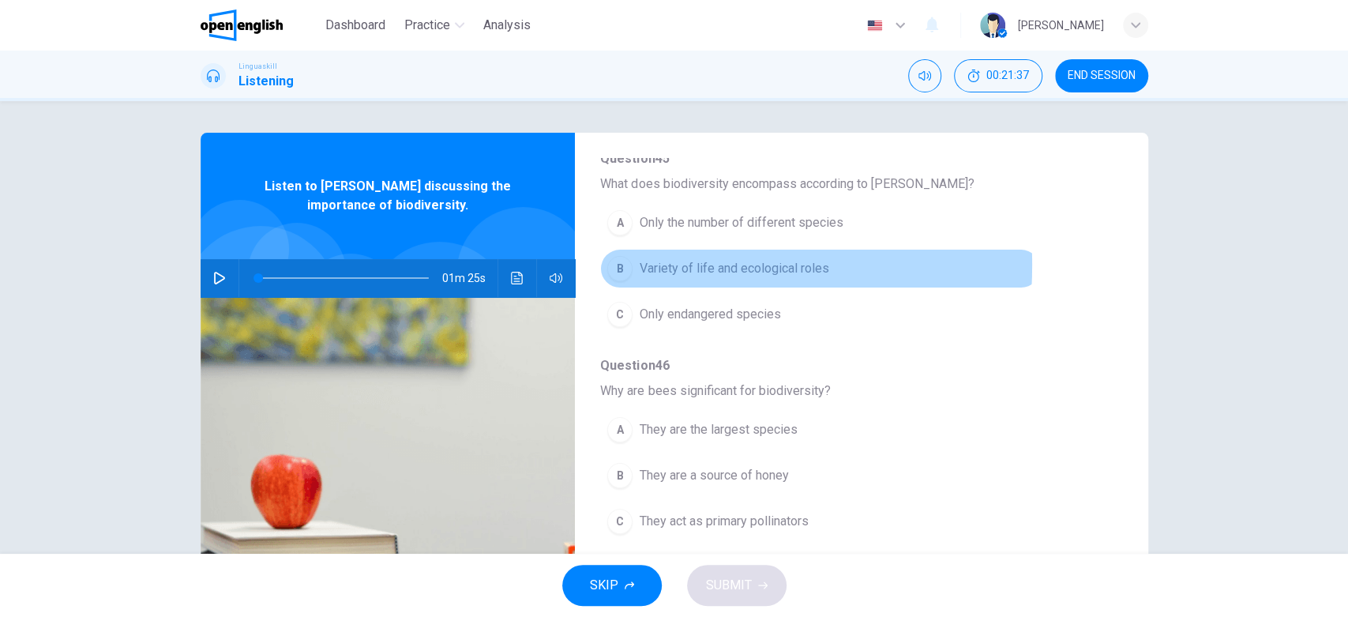
click at [613, 264] on div "B" at bounding box center [619, 268] width 25 height 25
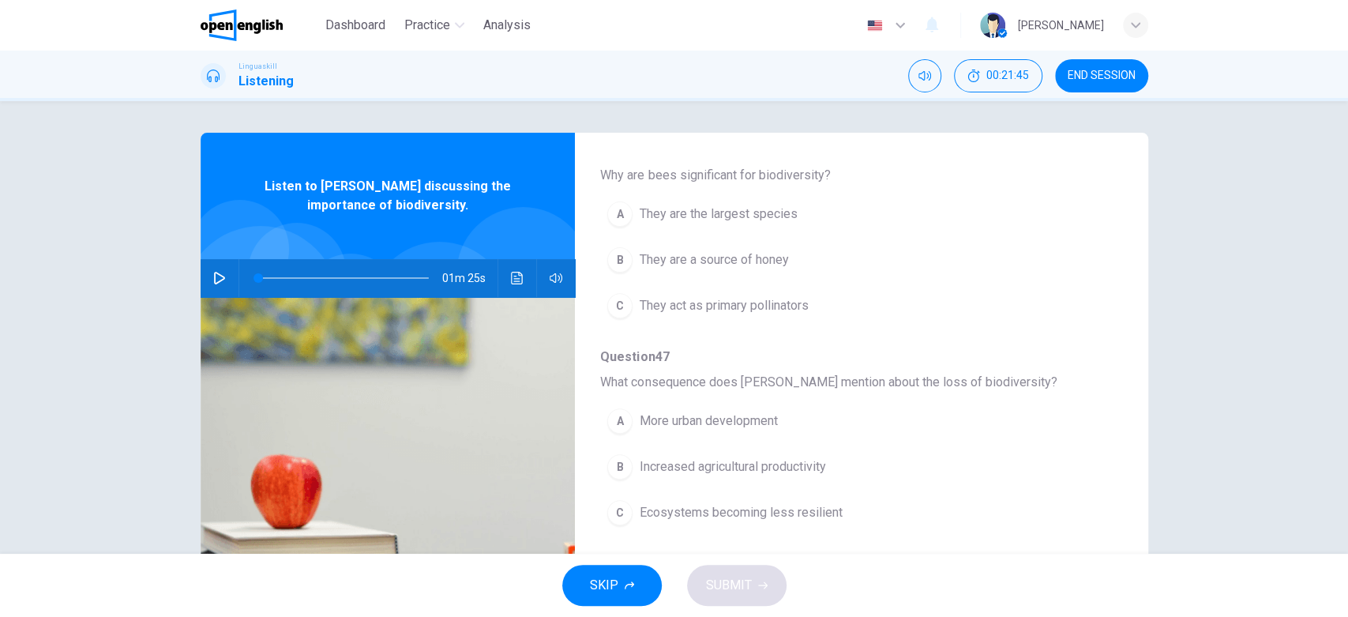
scroll to position [390, 0]
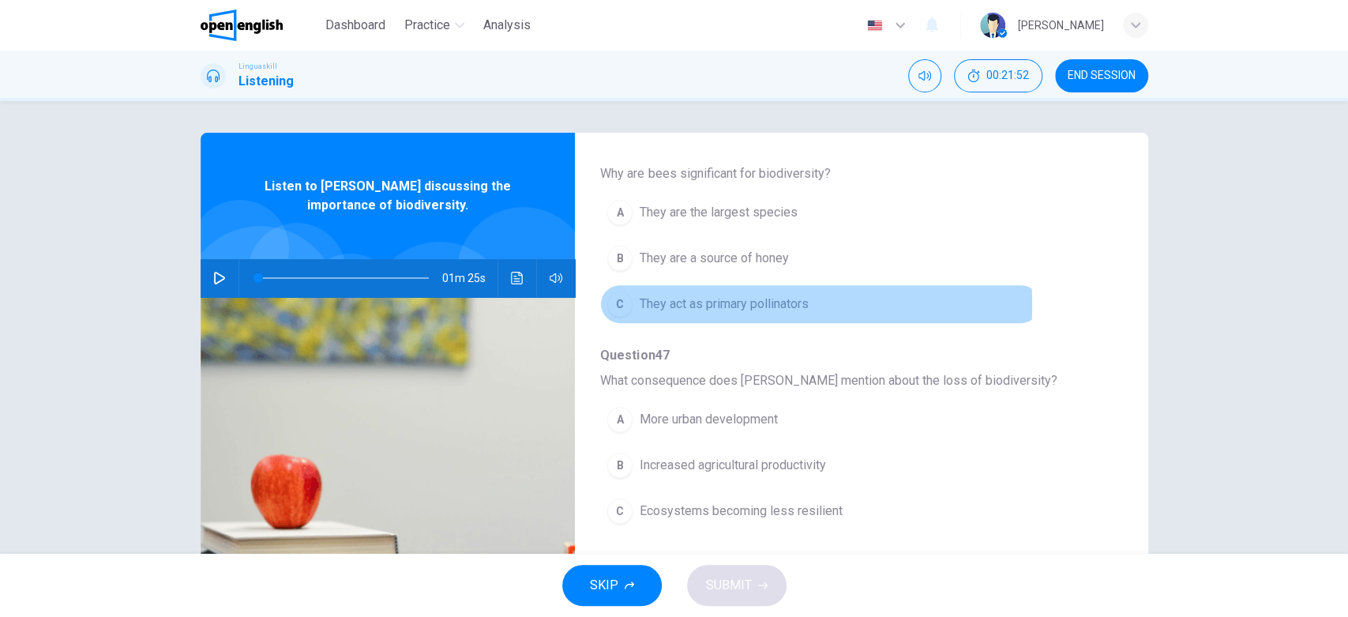
click at [616, 304] on div "C" at bounding box center [619, 303] width 25 height 25
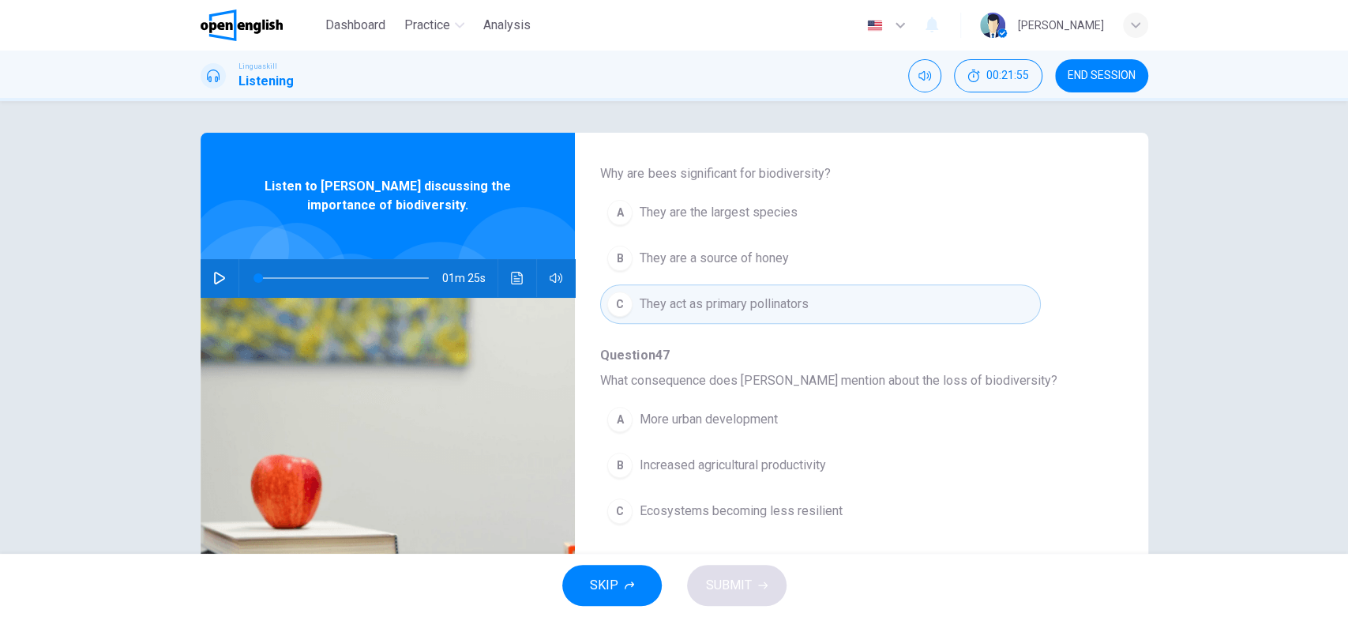
drag, startPoint x: 1118, startPoint y: 358, endPoint x: 1123, endPoint y: 396, distance: 38.2
click at [1123, 396] on div "Question 45 - 49 For these questions, choose the correct answer. On a real test…" at bounding box center [674, 407] width 947 height 549
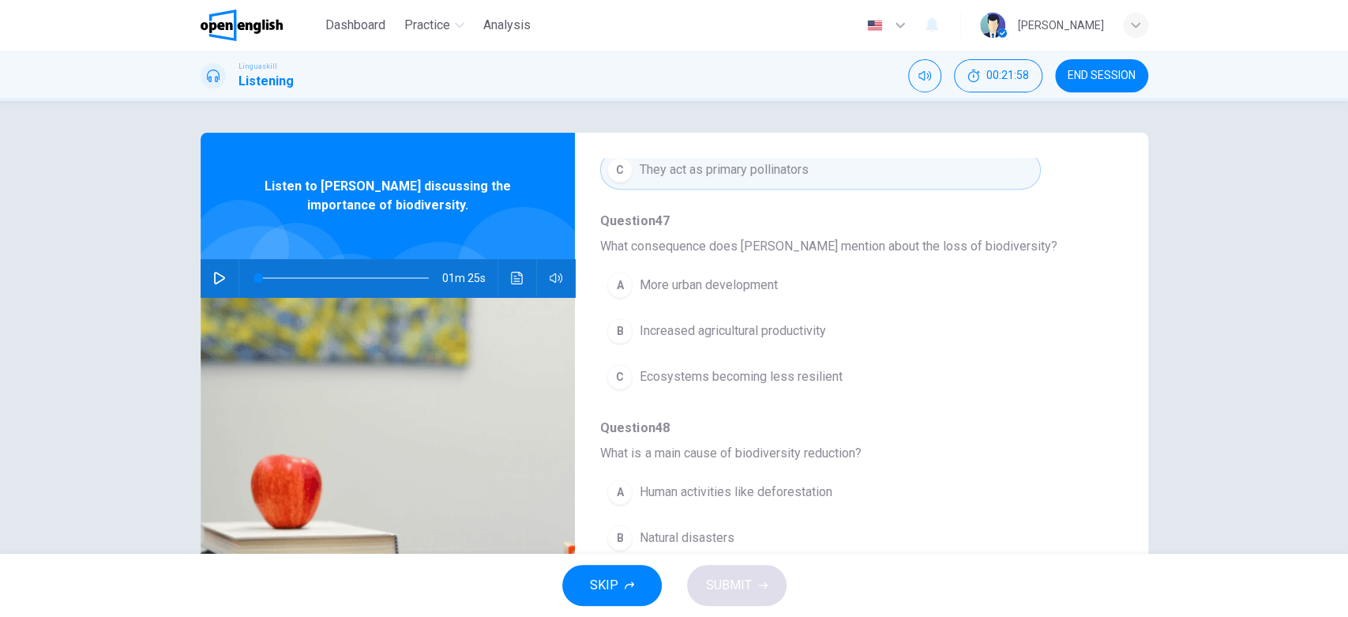
scroll to position [499, 0]
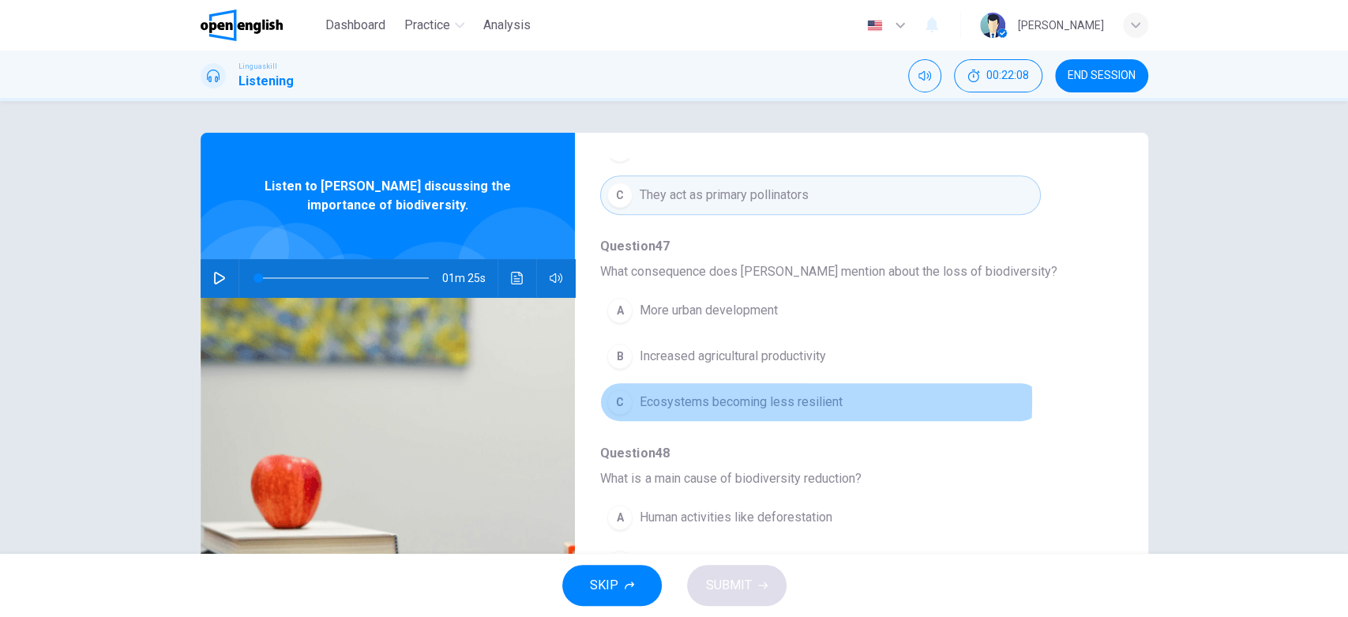
click at [620, 397] on div "C" at bounding box center [619, 401] width 25 height 25
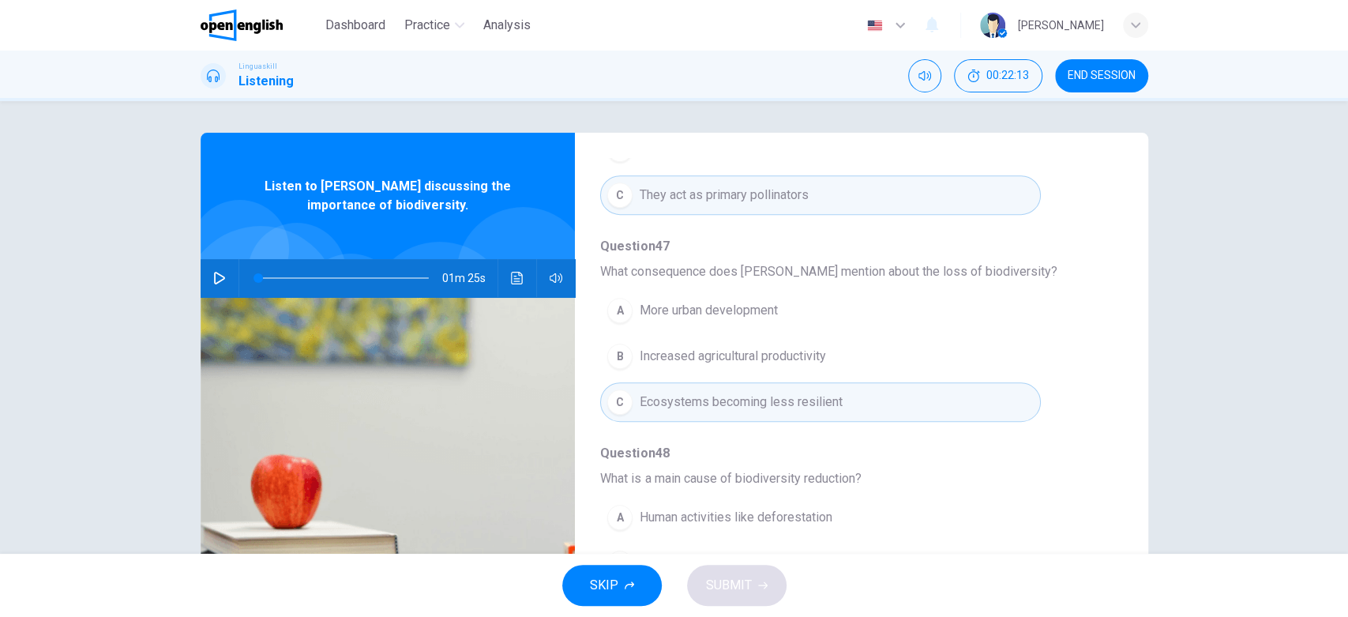
drag, startPoint x: 1107, startPoint y: 385, endPoint x: 1116, endPoint y: 411, distance: 27.0
click at [1116, 411] on div "Question 45 - 49 For these questions, choose the correct answer. On a real test…" at bounding box center [848, 407] width 547 height 498
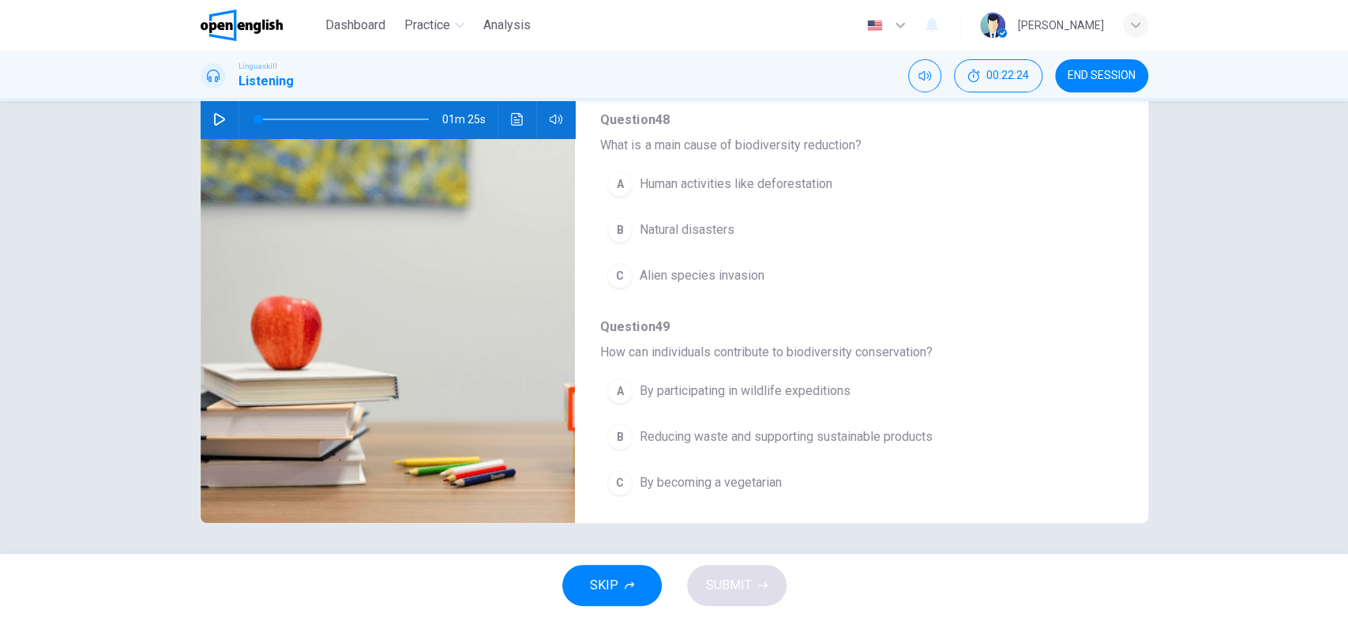
scroll to position [678, 0]
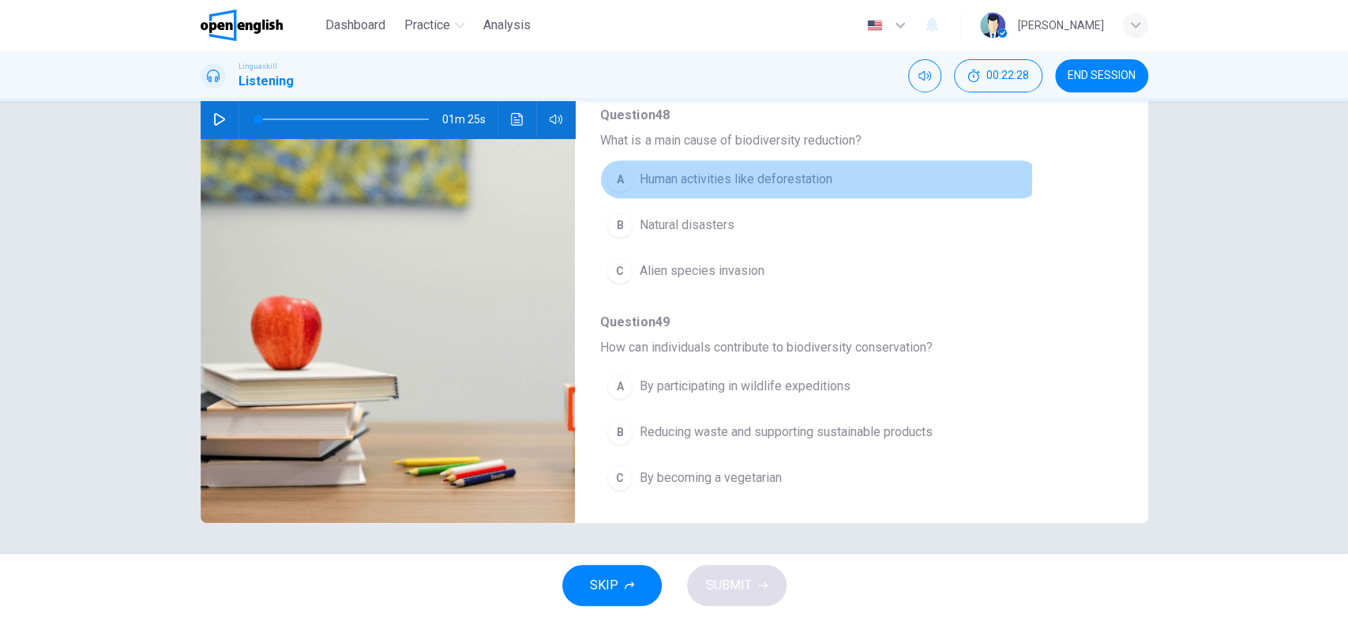
click at [617, 175] on div "A" at bounding box center [619, 179] width 25 height 25
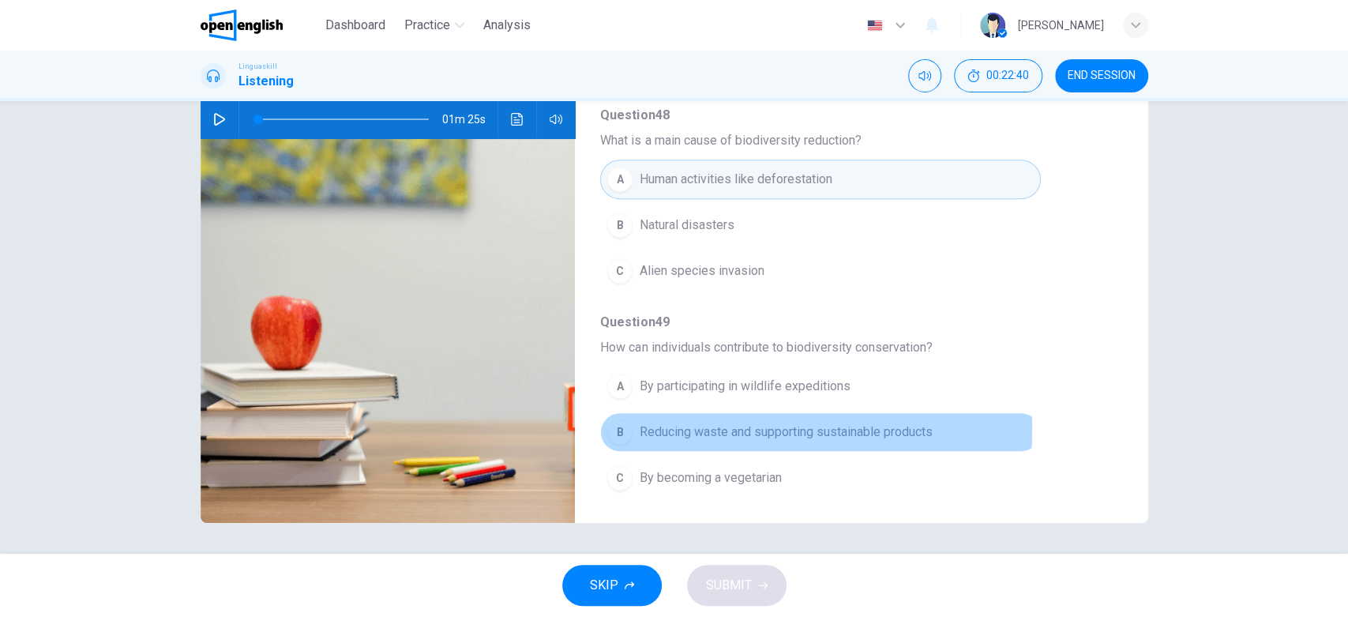
click at [613, 426] on div "B" at bounding box center [619, 431] width 25 height 25
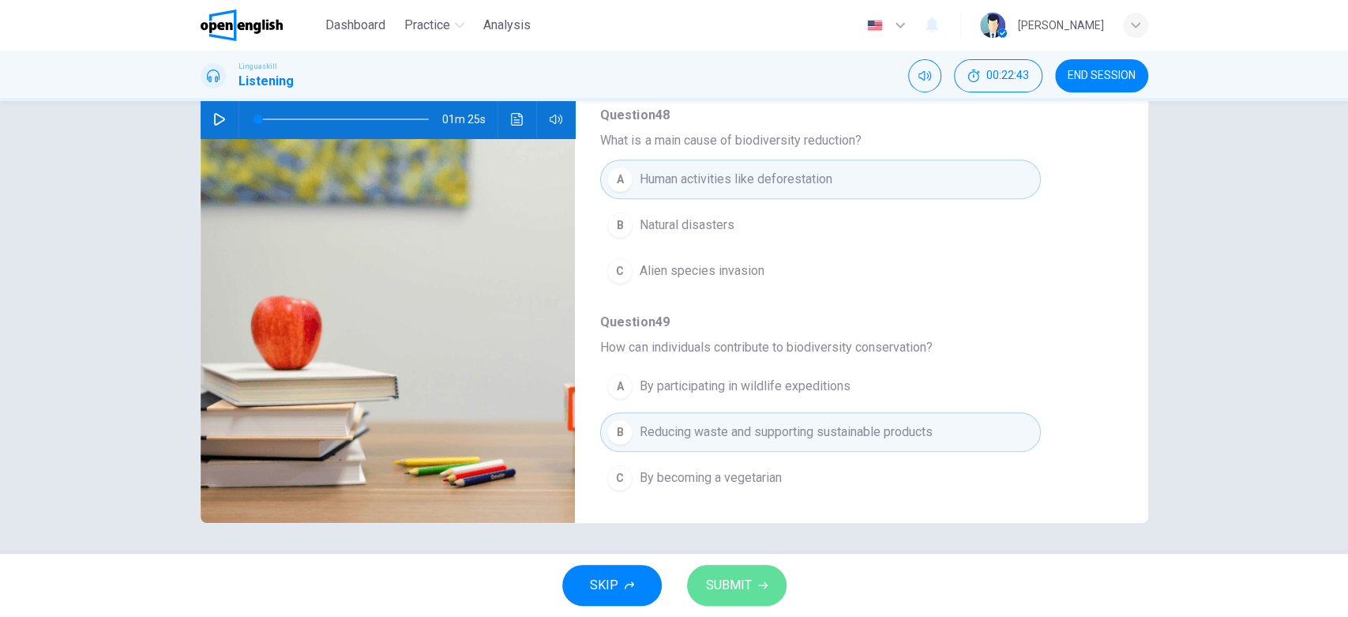
click at [747, 554] on span "SUBMIT" at bounding box center [729, 585] width 46 height 22
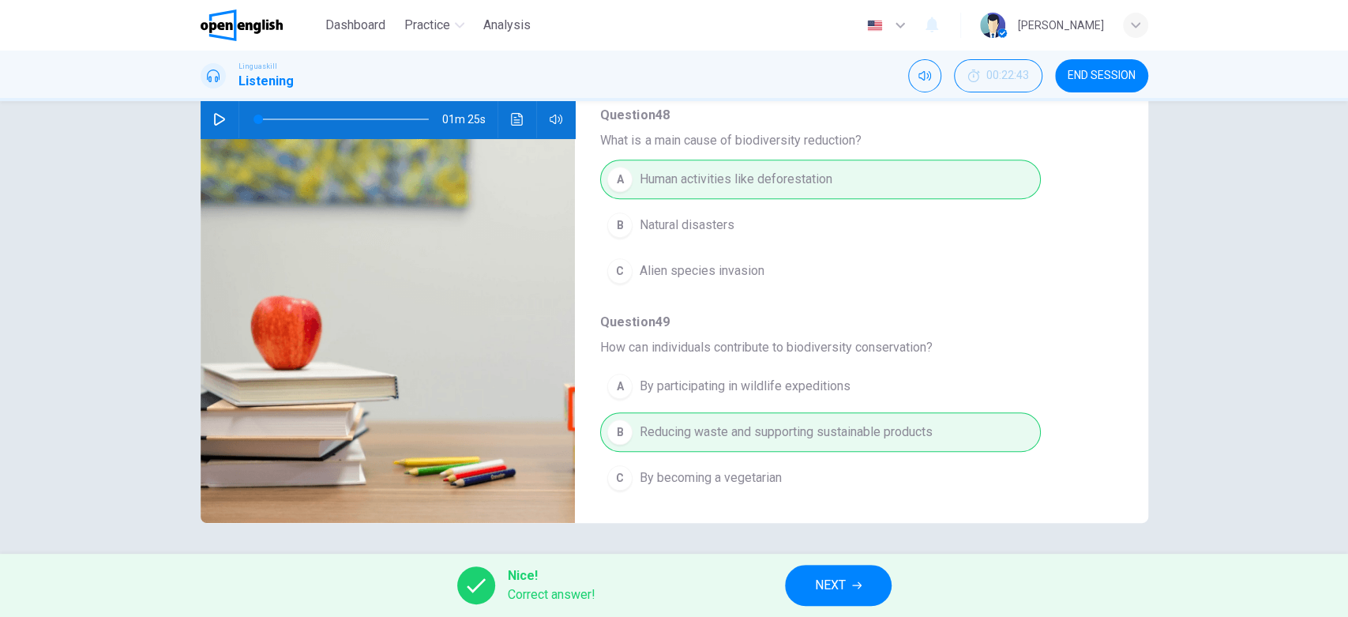
click at [851, 554] on button "NEXT" at bounding box center [838, 584] width 107 height 41
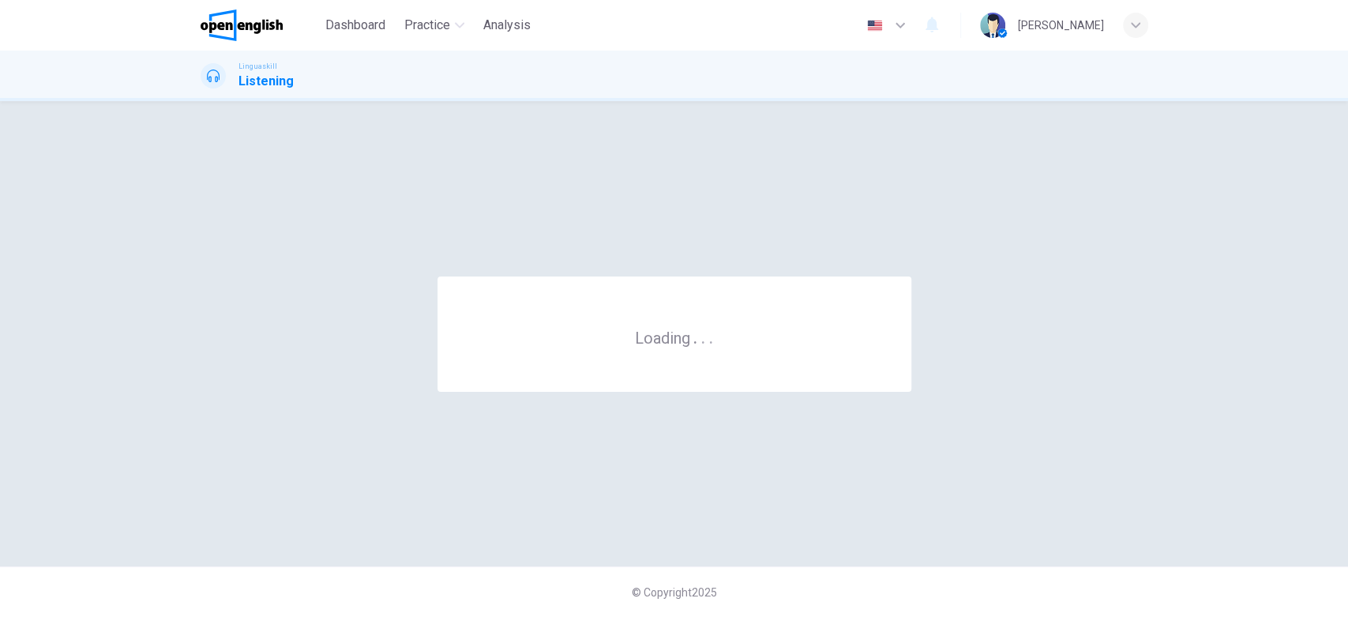
scroll to position [0, 0]
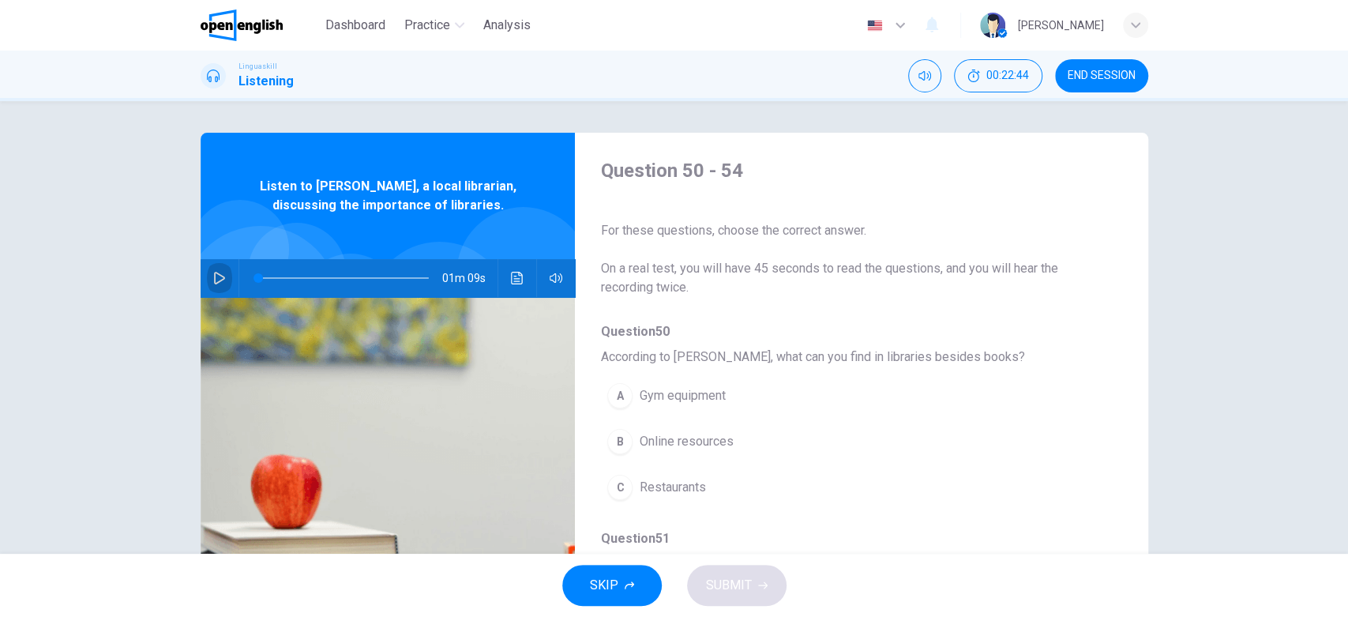
click at [210, 270] on button "button" at bounding box center [219, 278] width 25 height 38
type input "*"
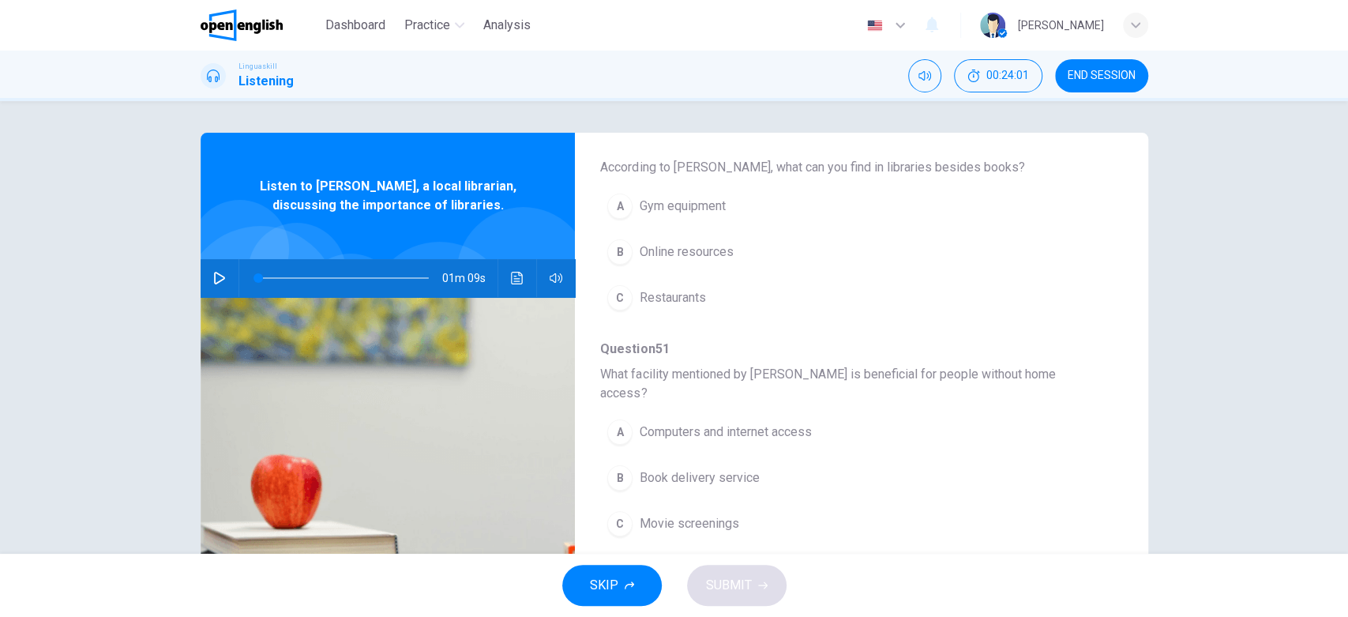
scroll to position [186, 0]
click at [619, 260] on div "B" at bounding box center [619, 255] width 25 height 25
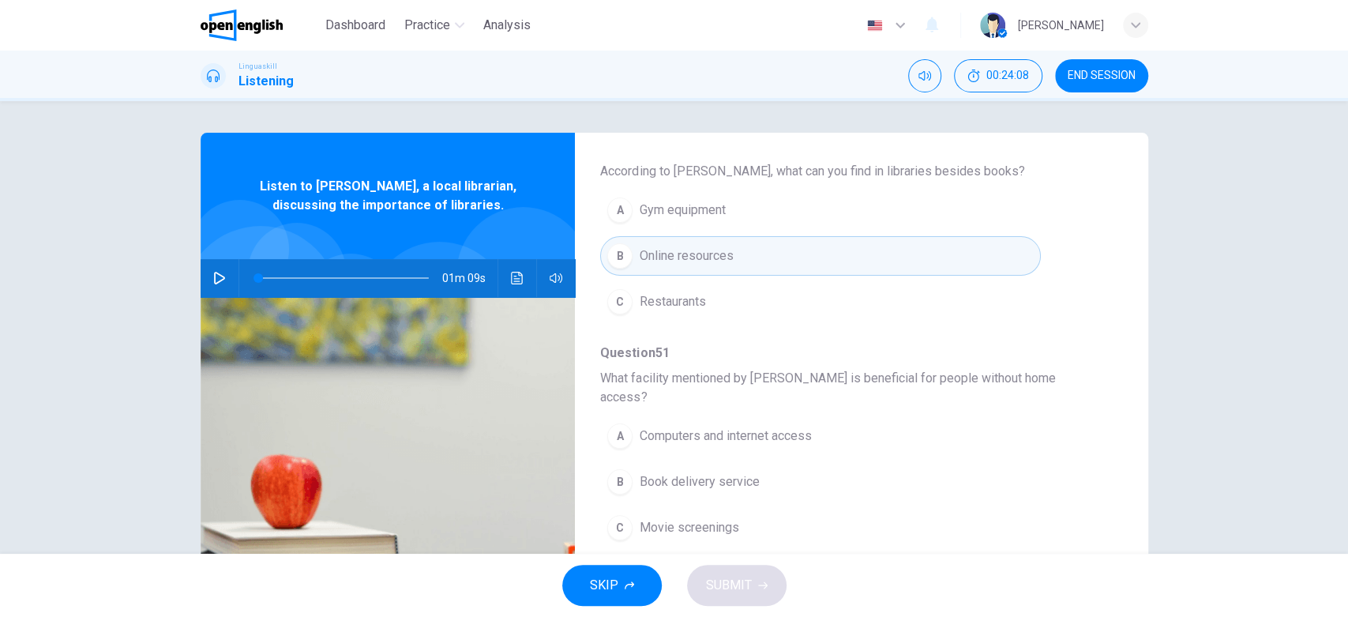
drag, startPoint x: 1099, startPoint y: 359, endPoint x: 1102, endPoint y: 376, distance: 16.9
click at [1099, 388] on div "Question 50 - 54 For these questions, choose the correct answer. On a real test…" at bounding box center [848, 221] width 547 height 498
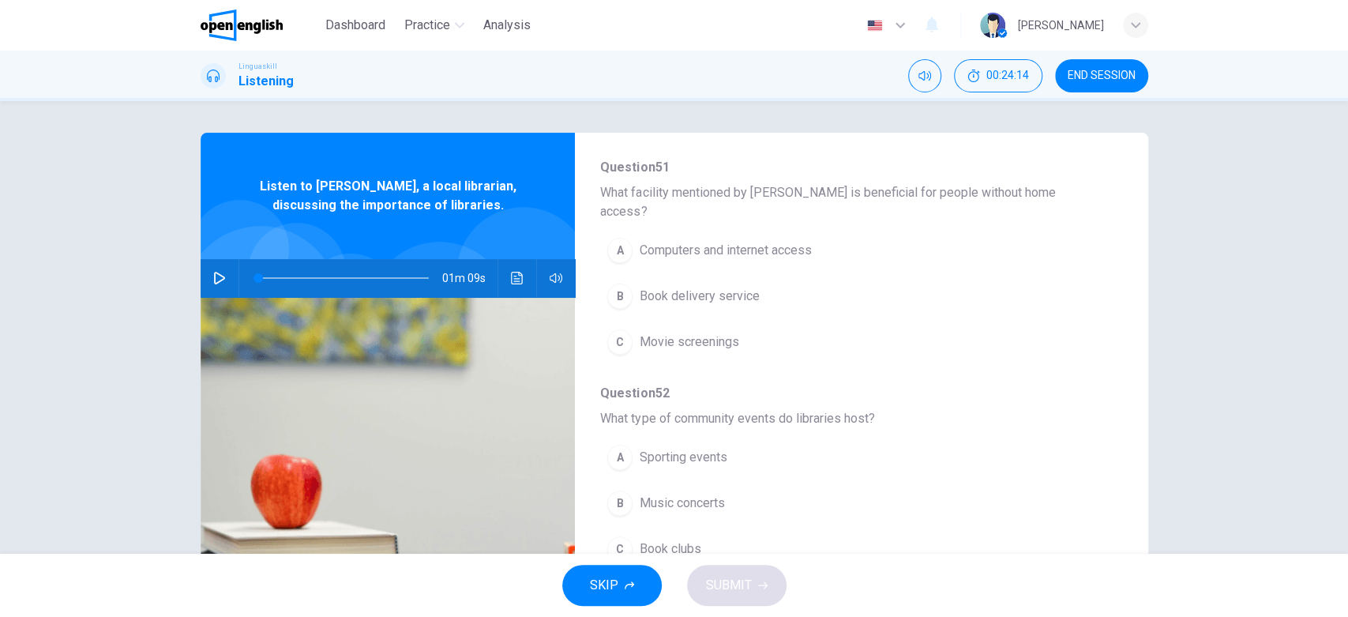
scroll to position [374, 0]
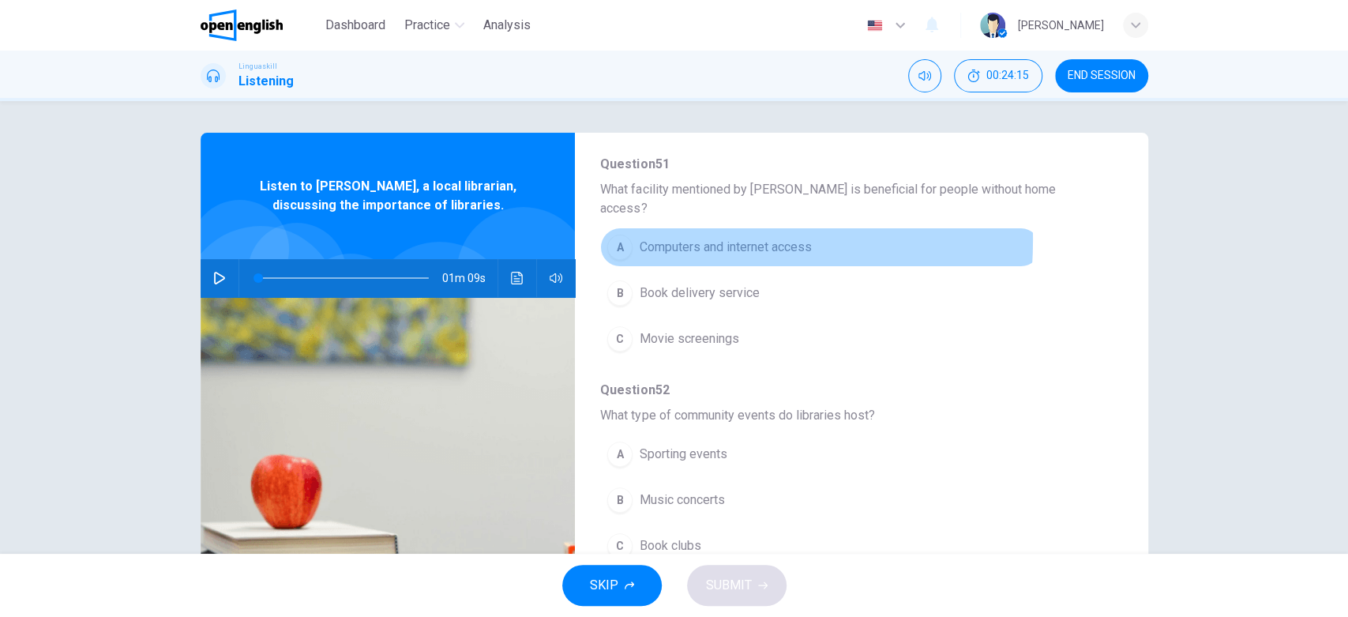
click at [614, 234] on div "A" at bounding box center [619, 246] width 25 height 25
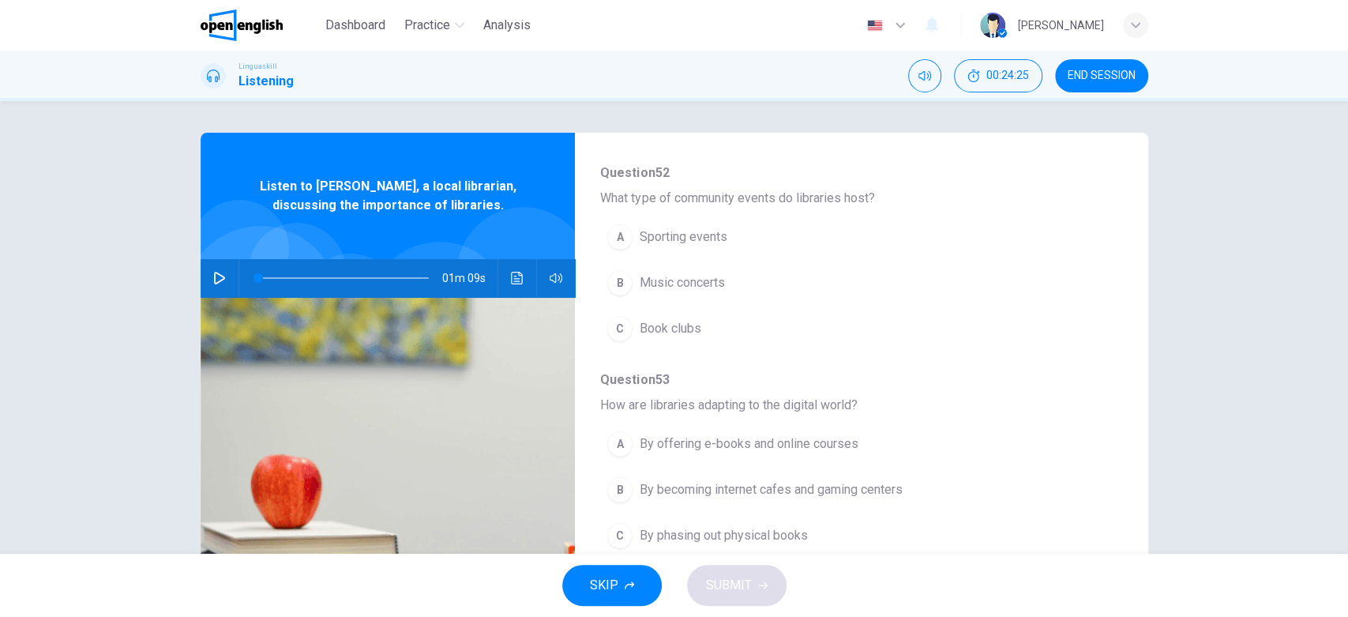
scroll to position [594, 0]
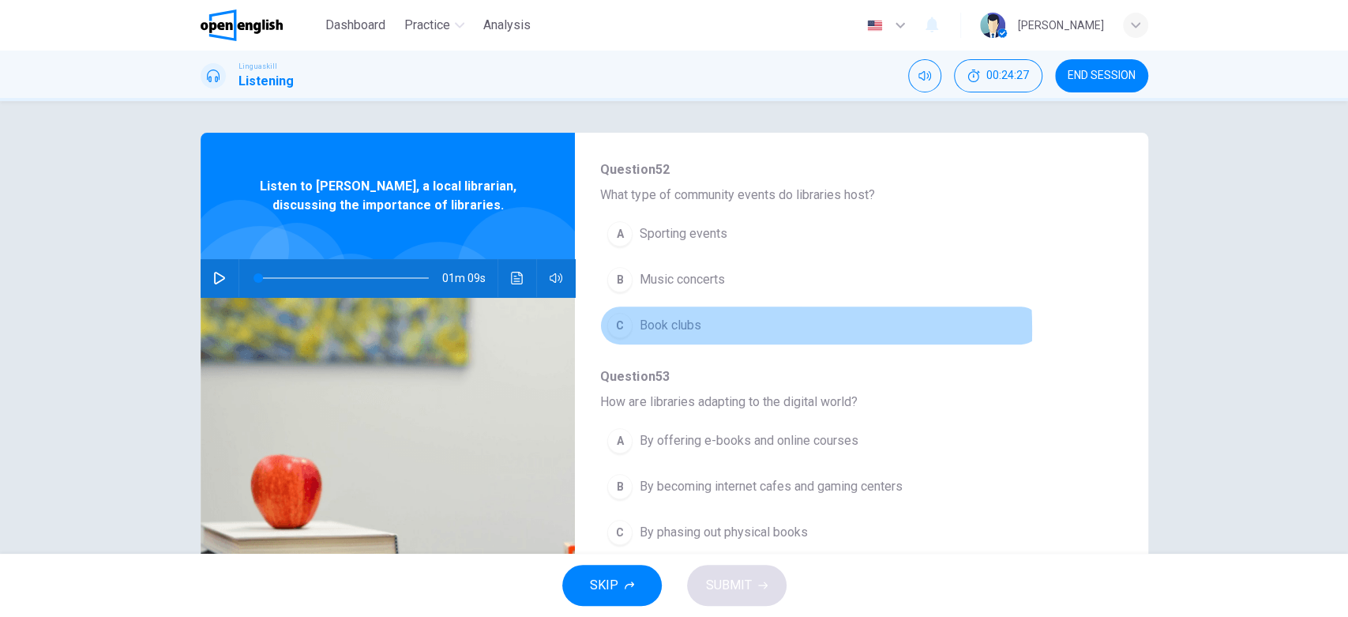
click at [613, 313] on div "C" at bounding box center [619, 325] width 25 height 25
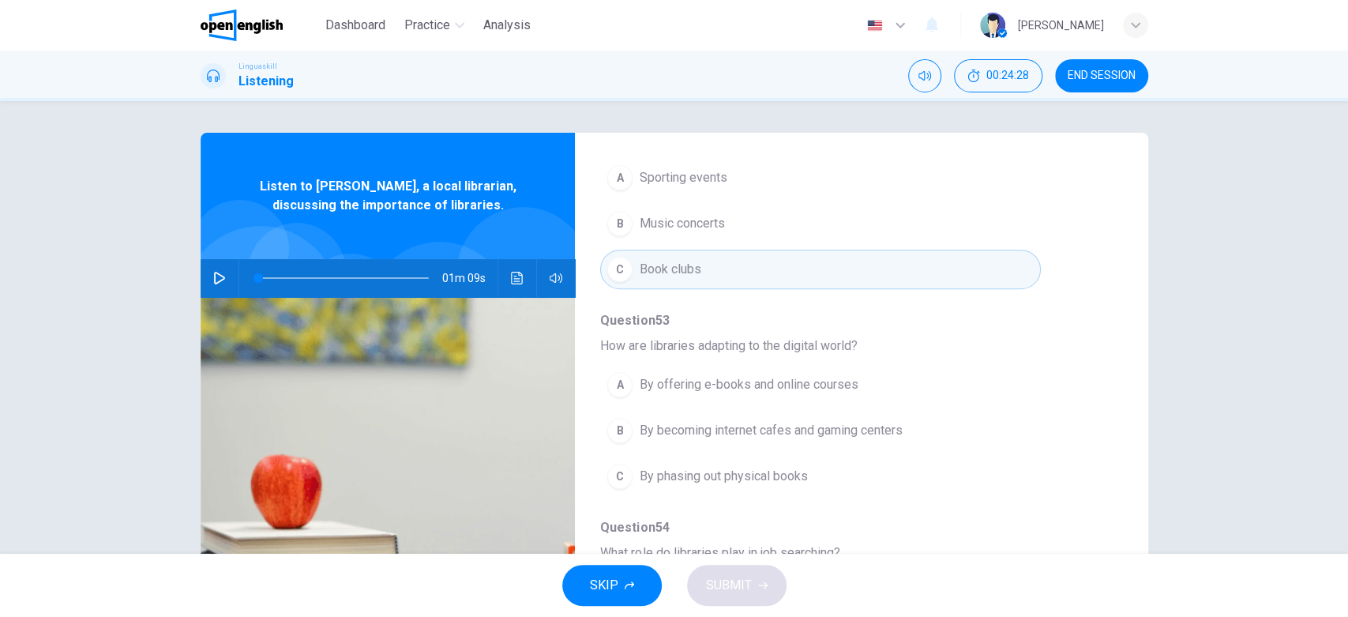
scroll to position [678, 0]
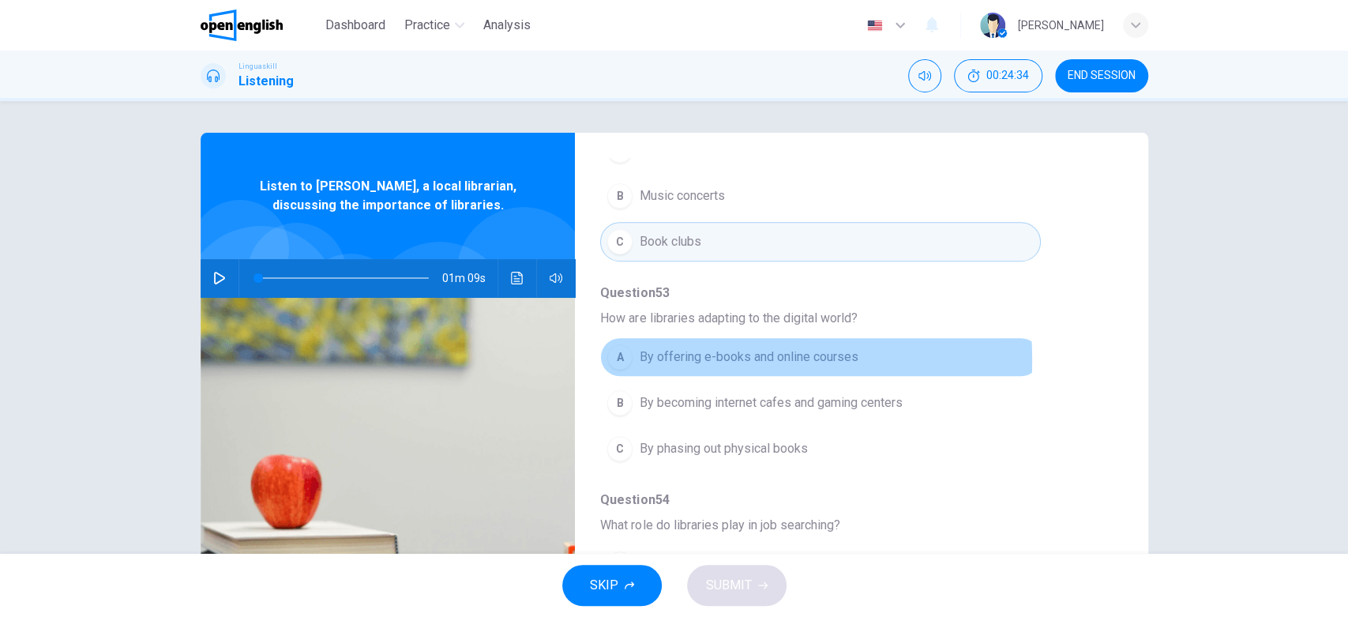
click at [640, 347] on span "By offering e-books and online courses" at bounding box center [748, 356] width 219 height 19
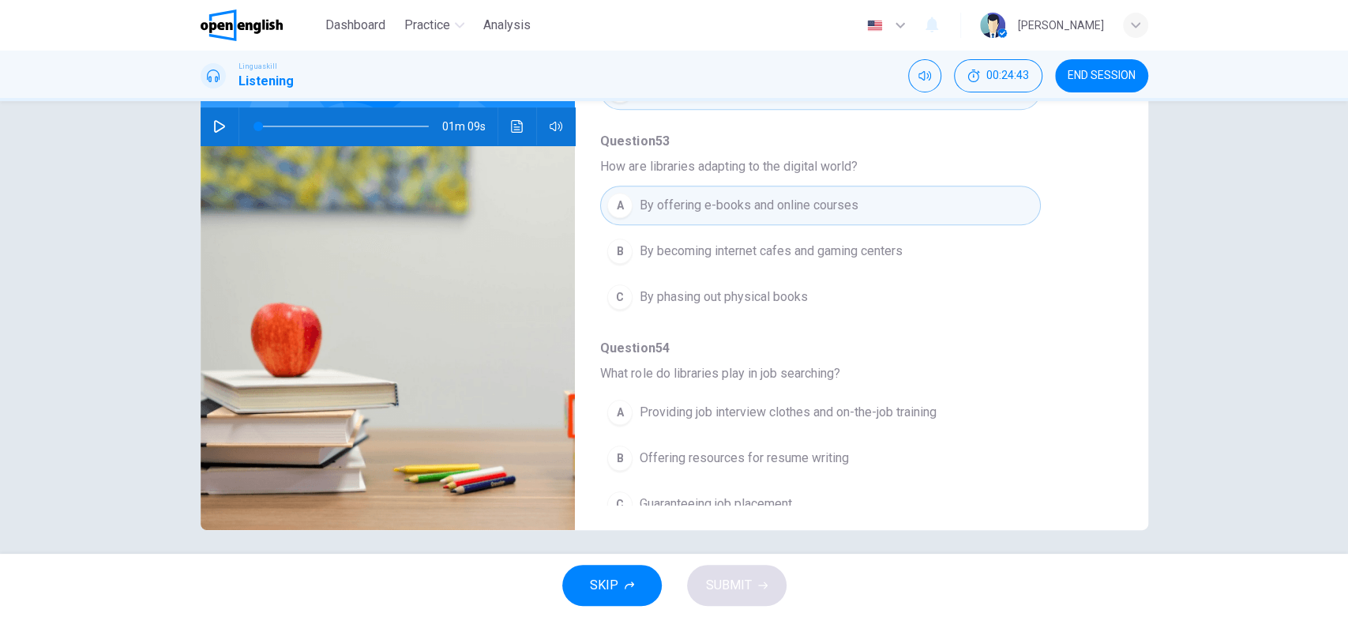
scroll to position [159, 0]
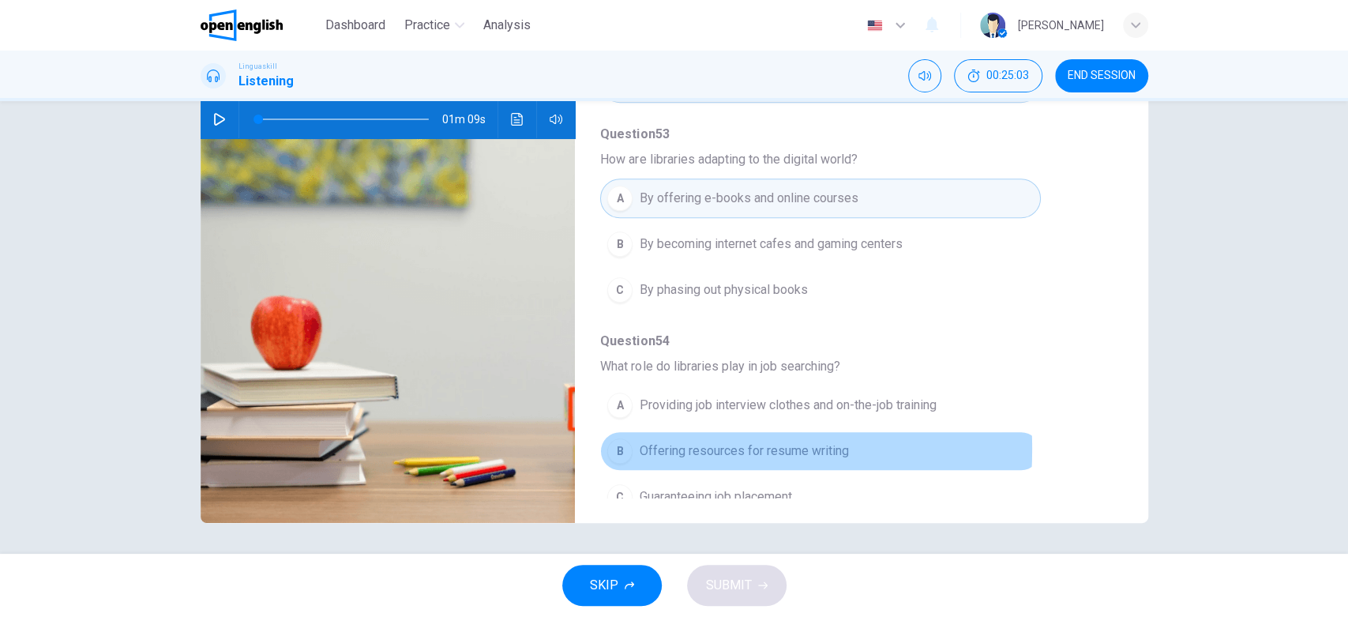
click at [613, 438] on div "B" at bounding box center [619, 450] width 25 height 25
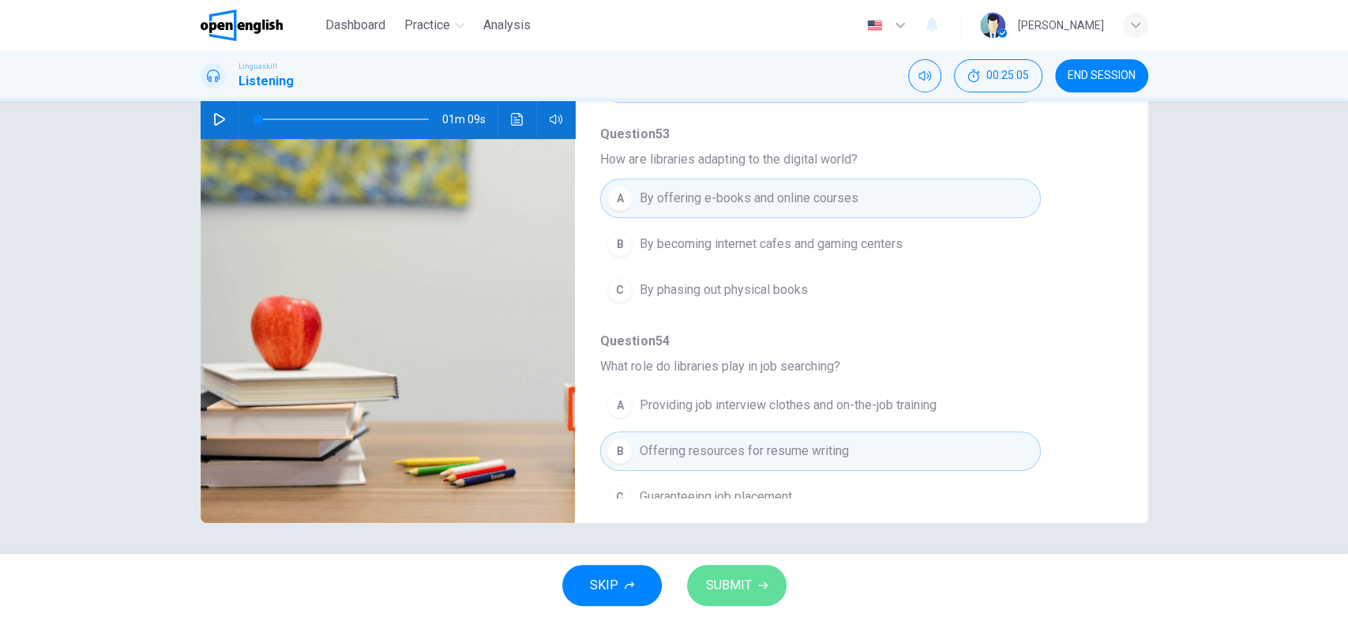
click at [737, 554] on span "SUBMIT" at bounding box center [729, 585] width 46 height 22
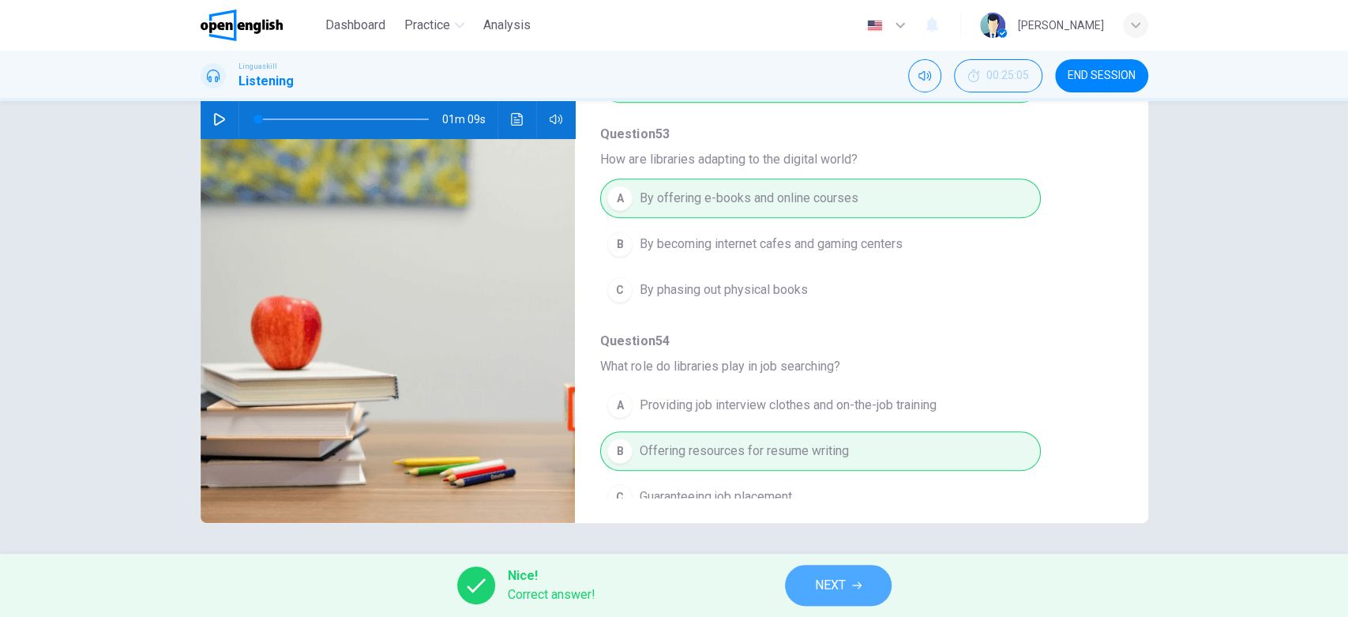
click at [849, 554] on button "NEXT" at bounding box center [838, 584] width 107 height 41
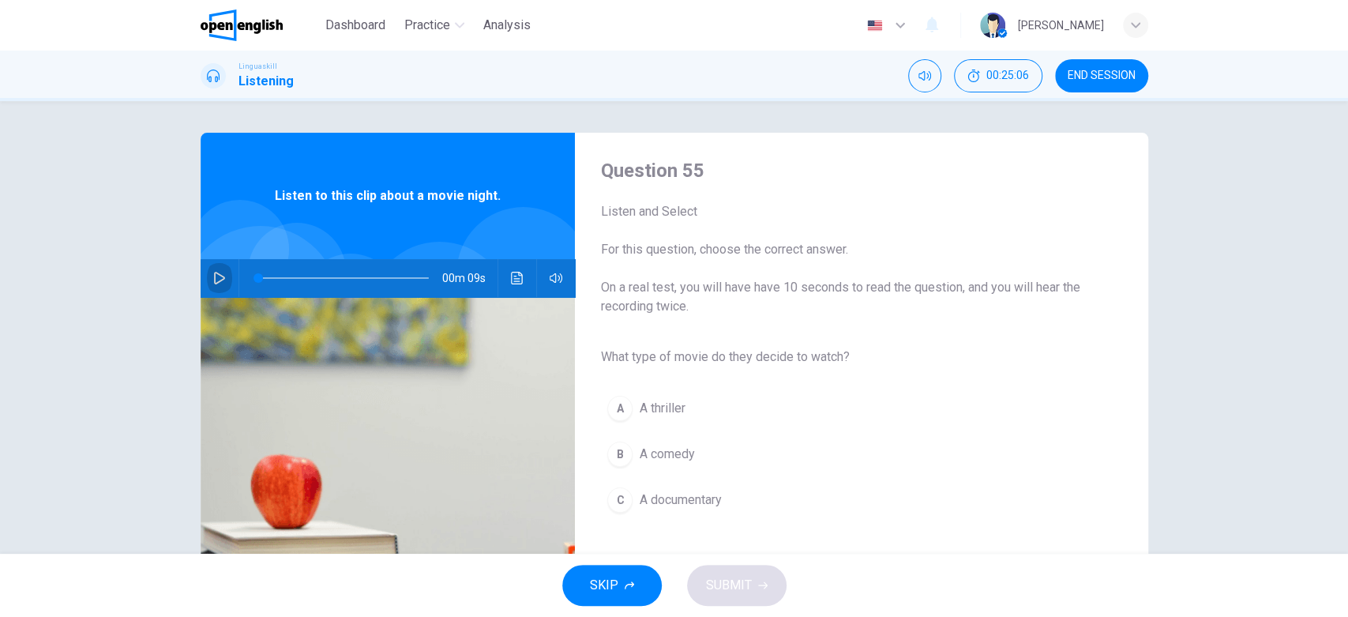
click at [219, 275] on icon "button" at bounding box center [219, 278] width 13 height 13
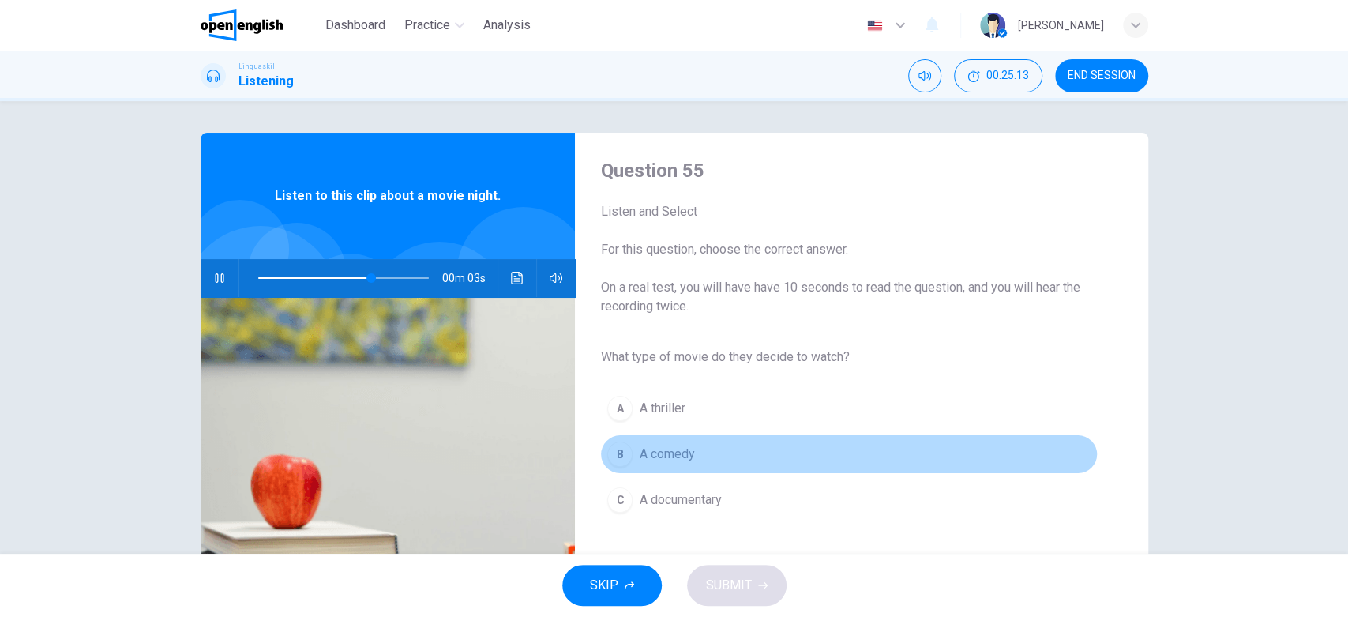
click at [609, 445] on div "B" at bounding box center [619, 453] width 25 height 25
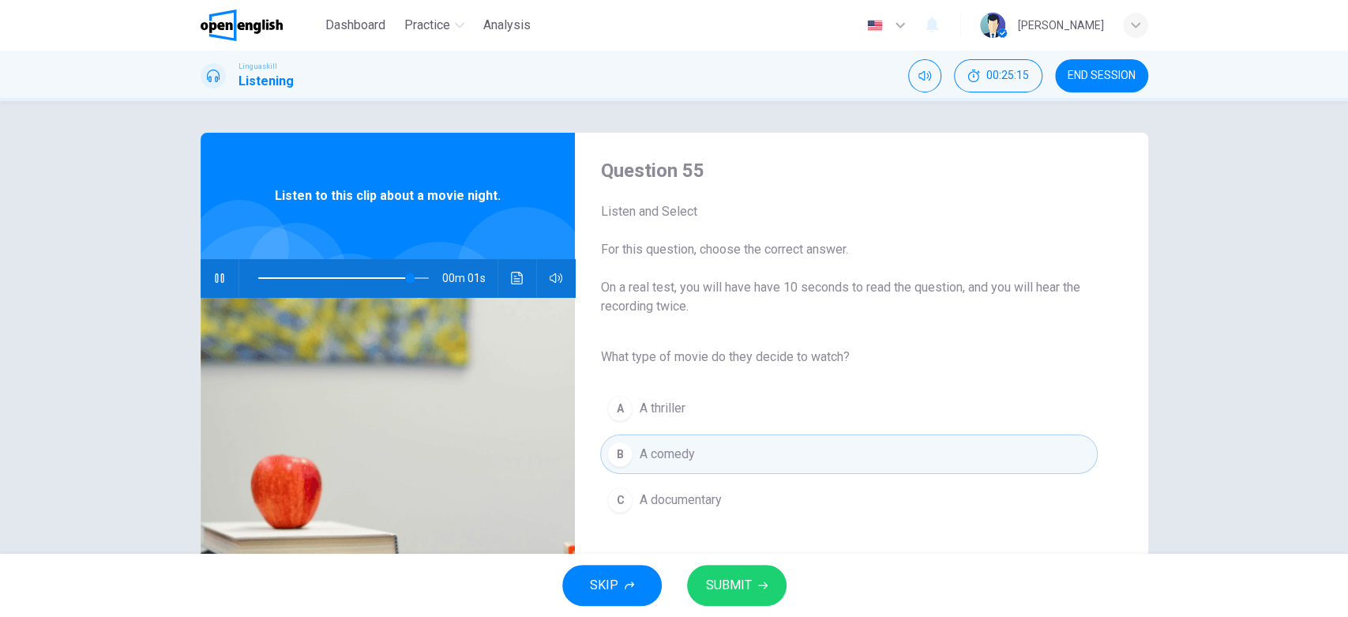
type input "*"
click at [743, 554] on span "SUBMIT" at bounding box center [729, 585] width 46 height 22
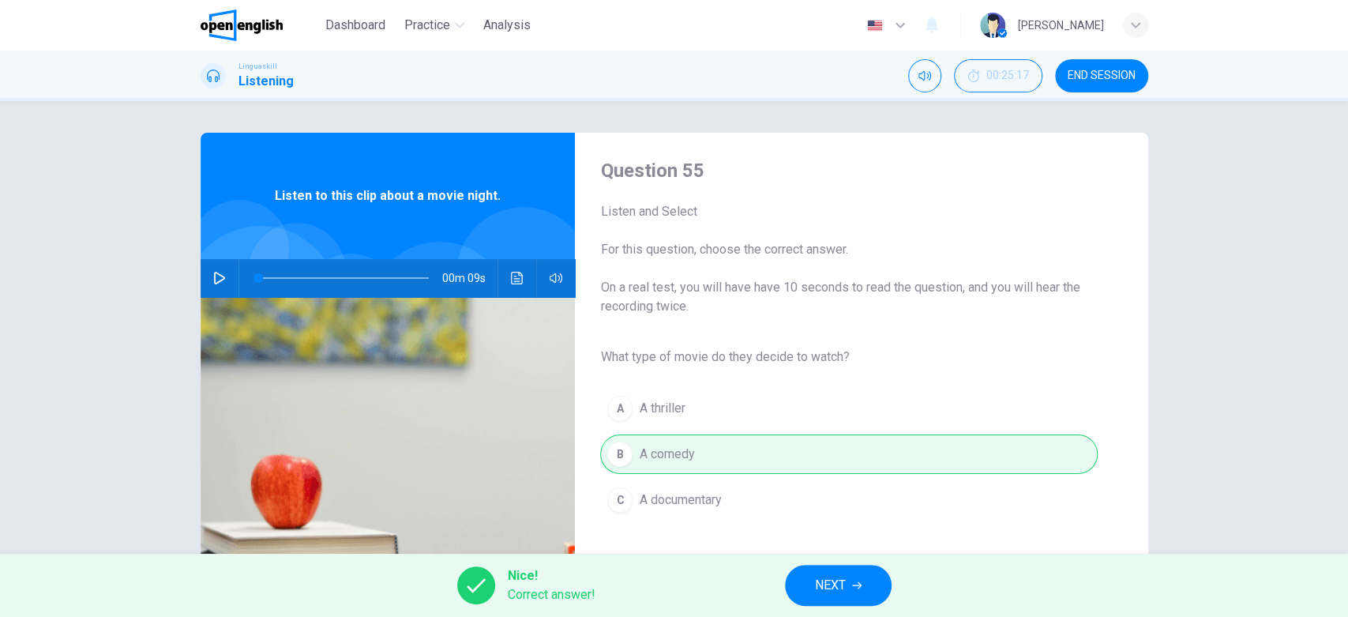
click at [866, 554] on button "NEXT" at bounding box center [838, 584] width 107 height 41
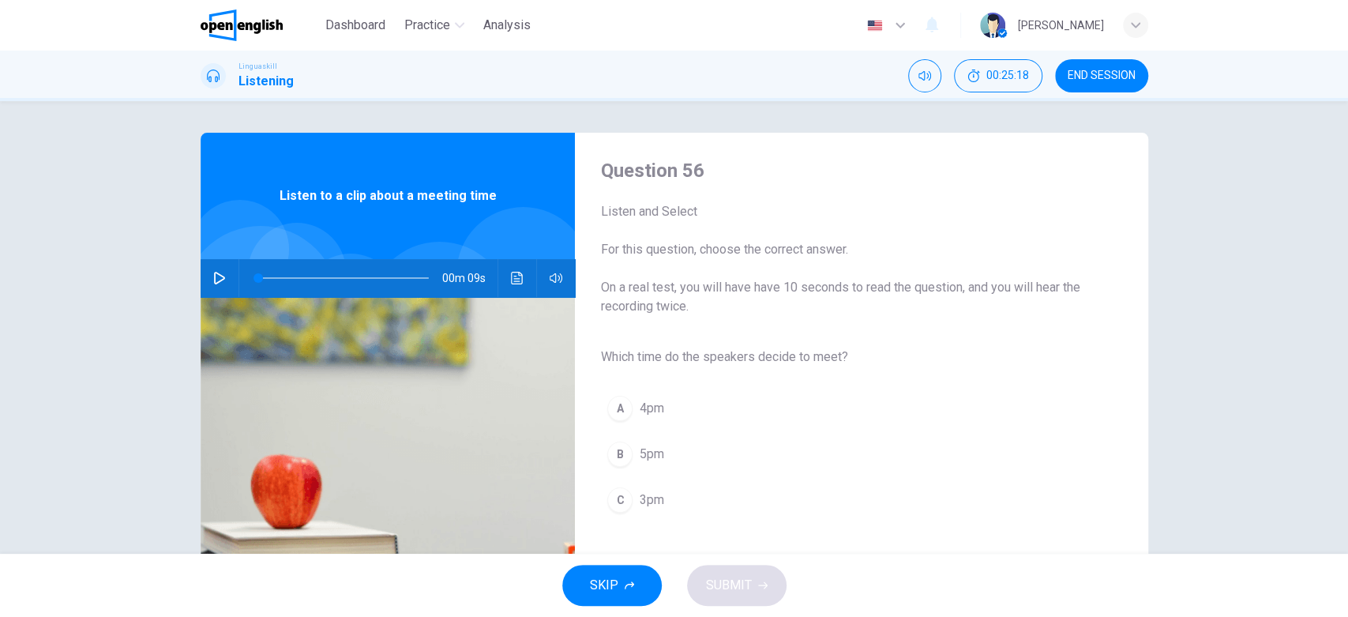
click at [214, 275] on icon "button" at bounding box center [219, 278] width 11 height 13
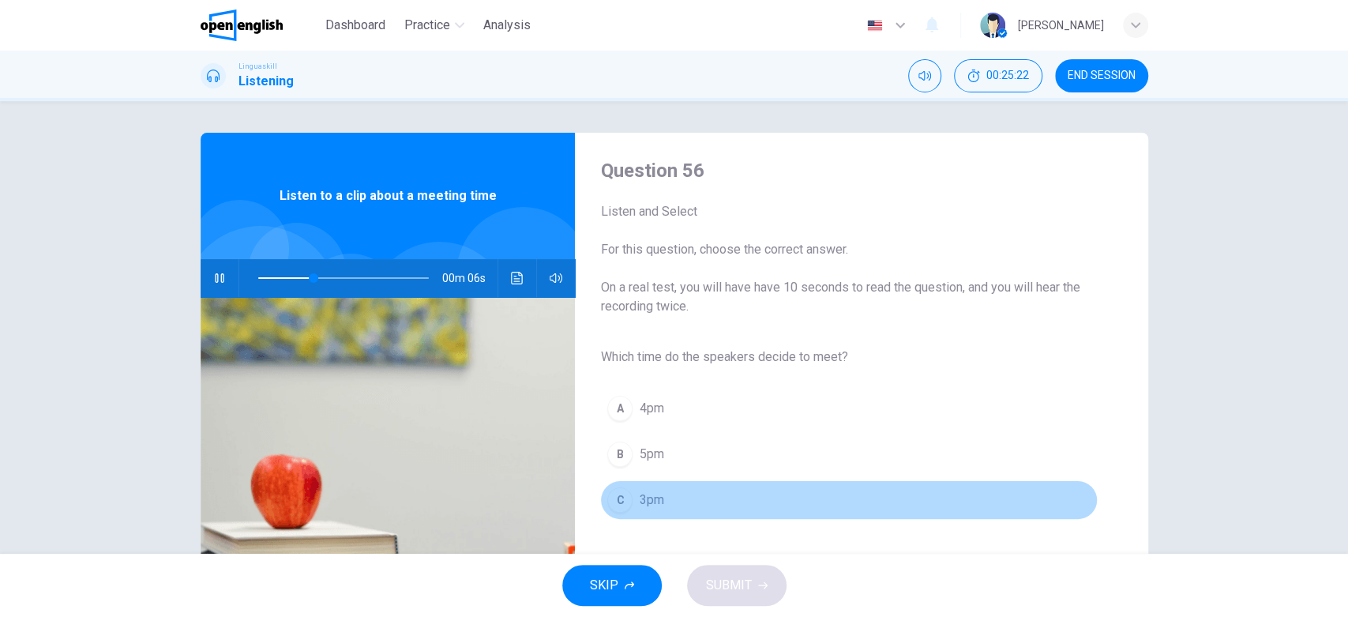
click at [619, 494] on div "C" at bounding box center [619, 499] width 25 height 25
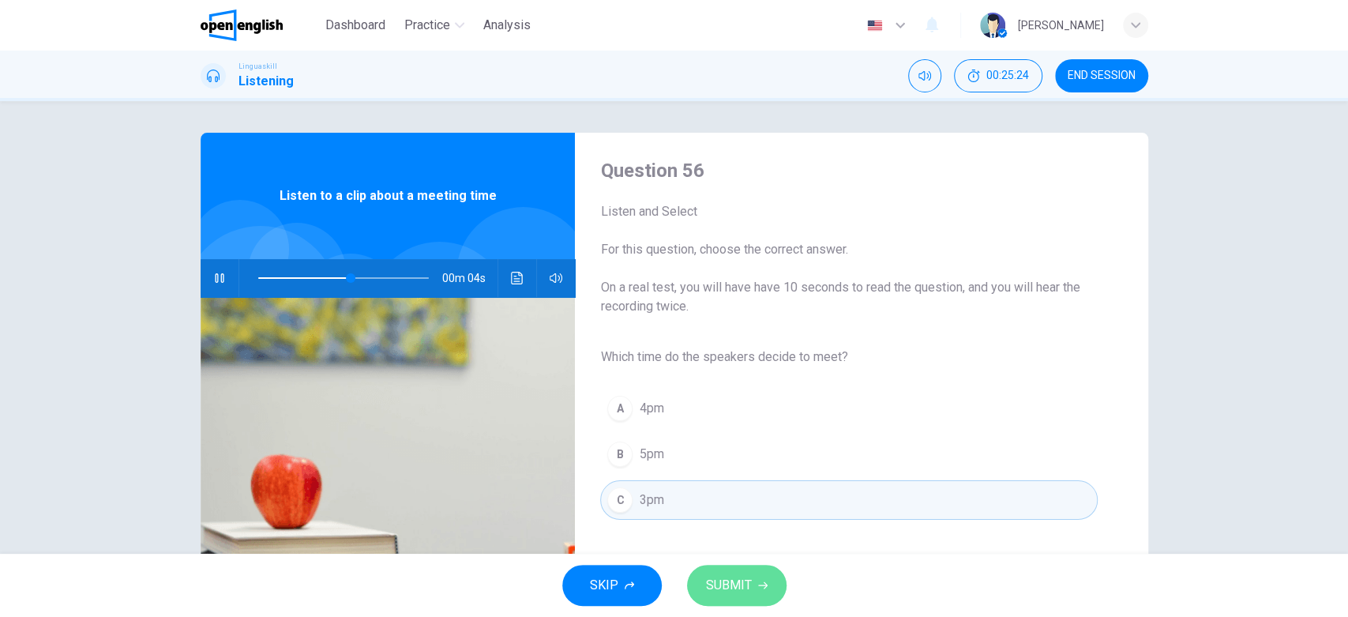
click at [745, 554] on span "SUBMIT" at bounding box center [729, 585] width 46 height 22
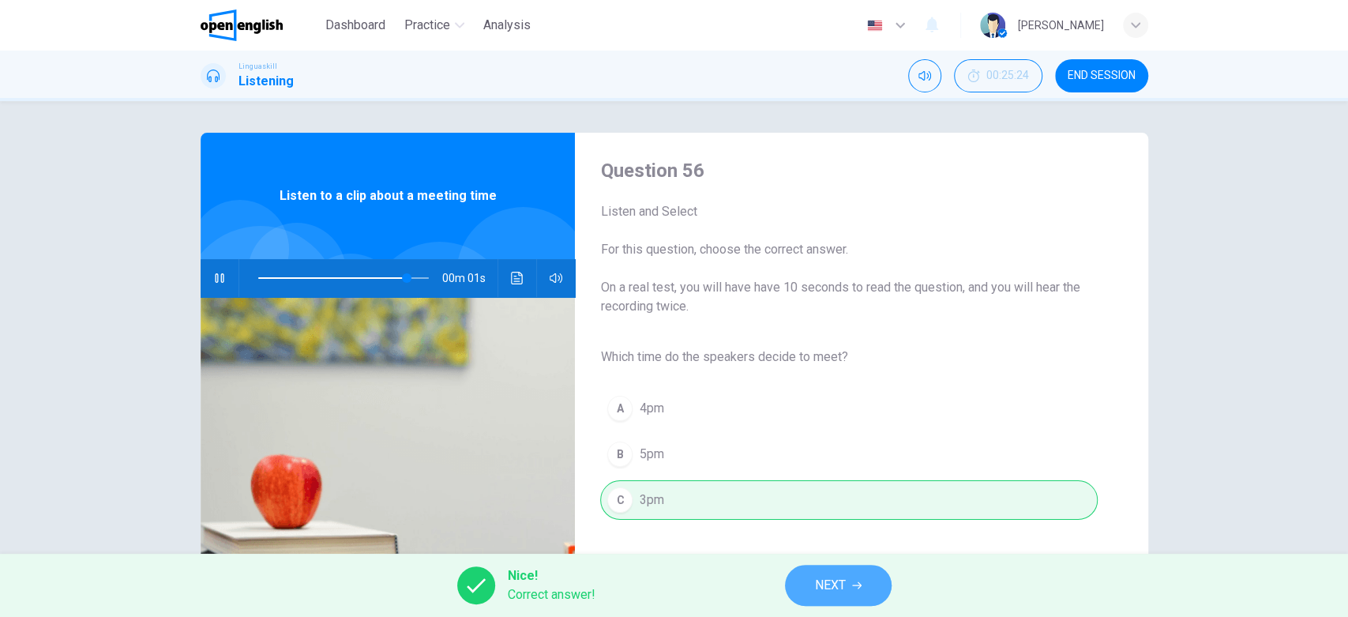
click at [842, 554] on span "NEXT" at bounding box center [830, 585] width 31 height 22
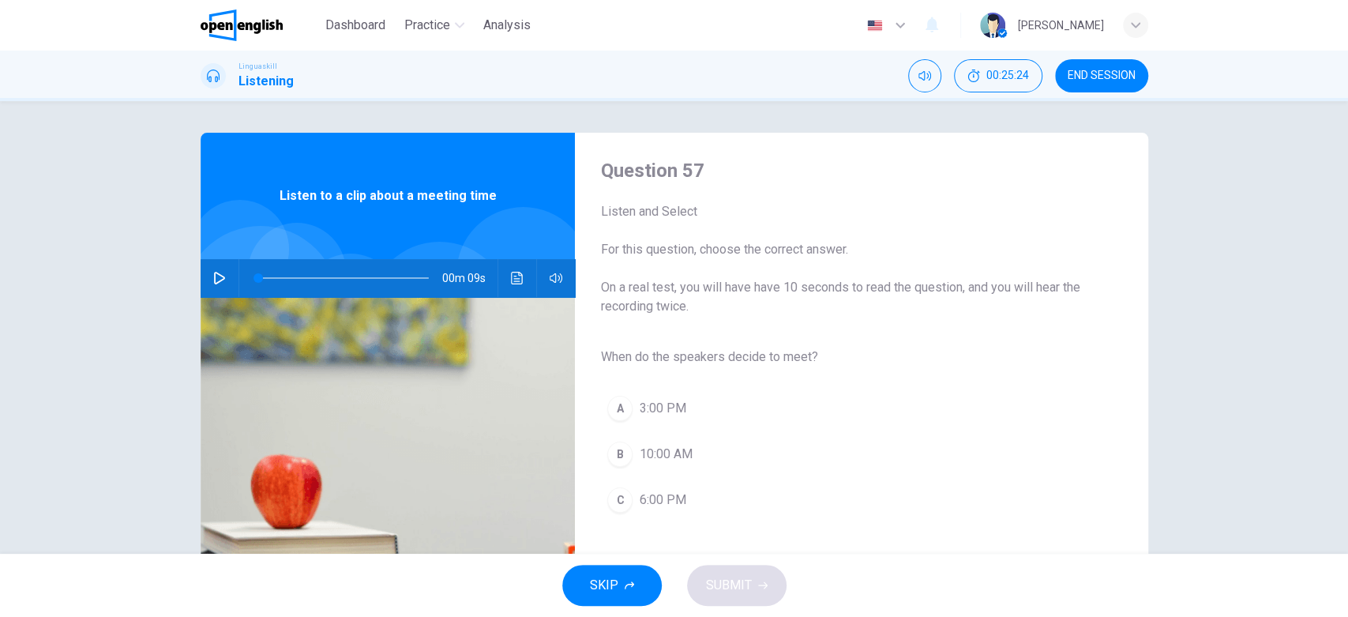
type input "*"
click at [1112, 75] on span "END SESSION" at bounding box center [1101, 75] width 68 height 13
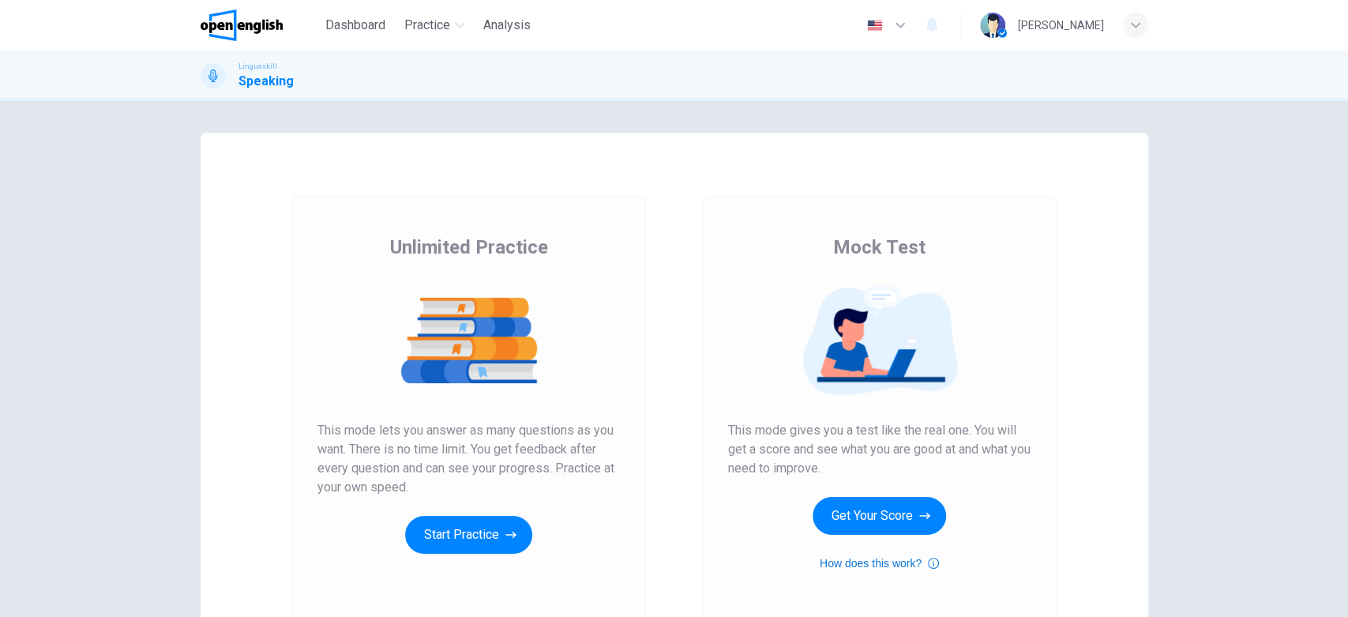
click at [875, 561] on button "How does this work?" at bounding box center [878, 562] width 119 height 19
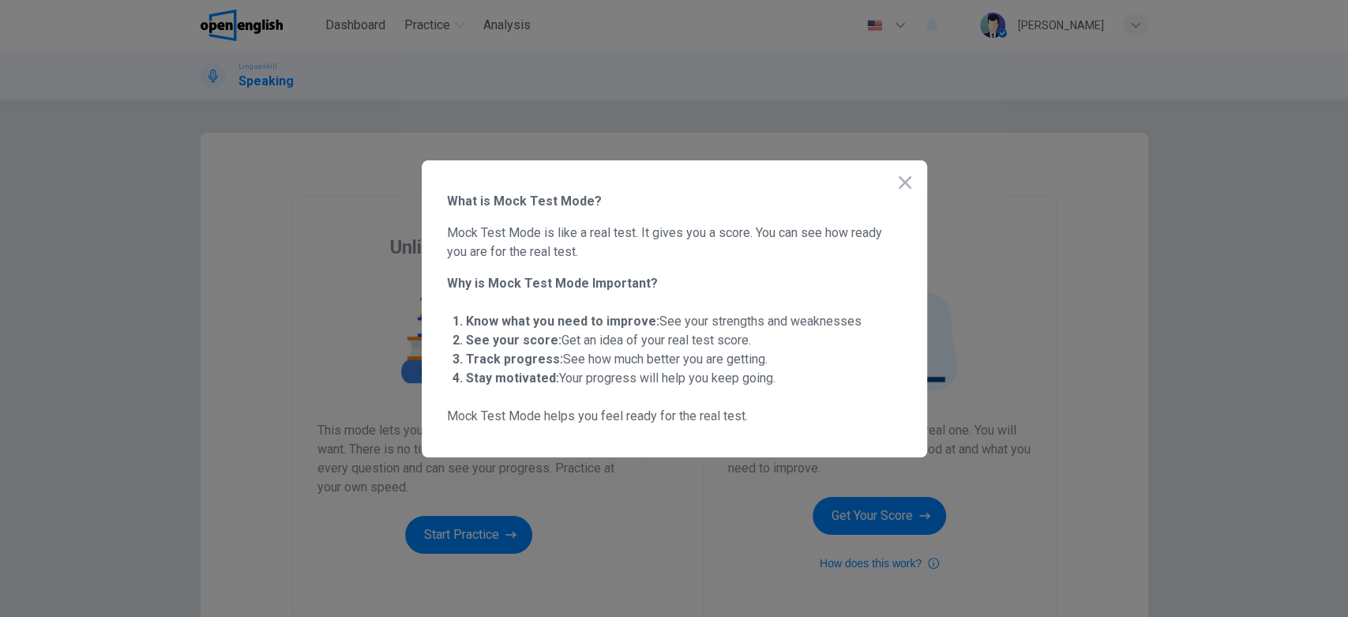
click at [907, 184] on icon "button" at bounding box center [904, 182] width 13 height 13
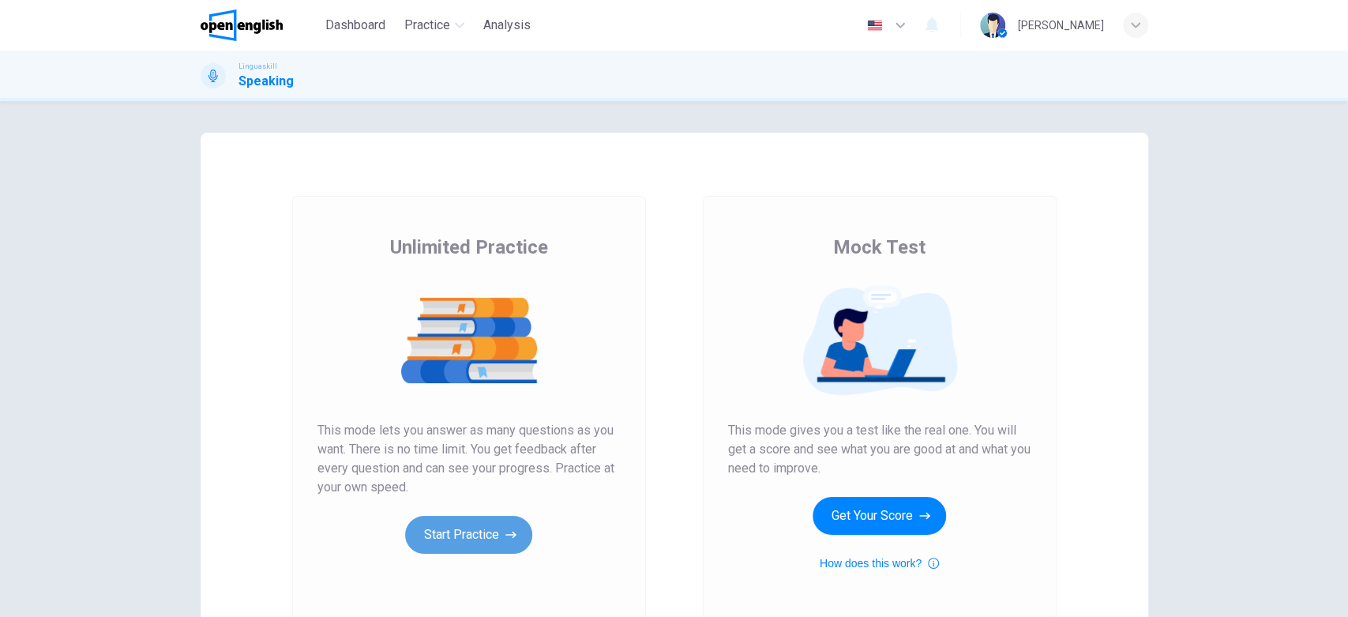
click at [464, 532] on button "Start Practice" at bounding box center [468, 535] width 127 height 38
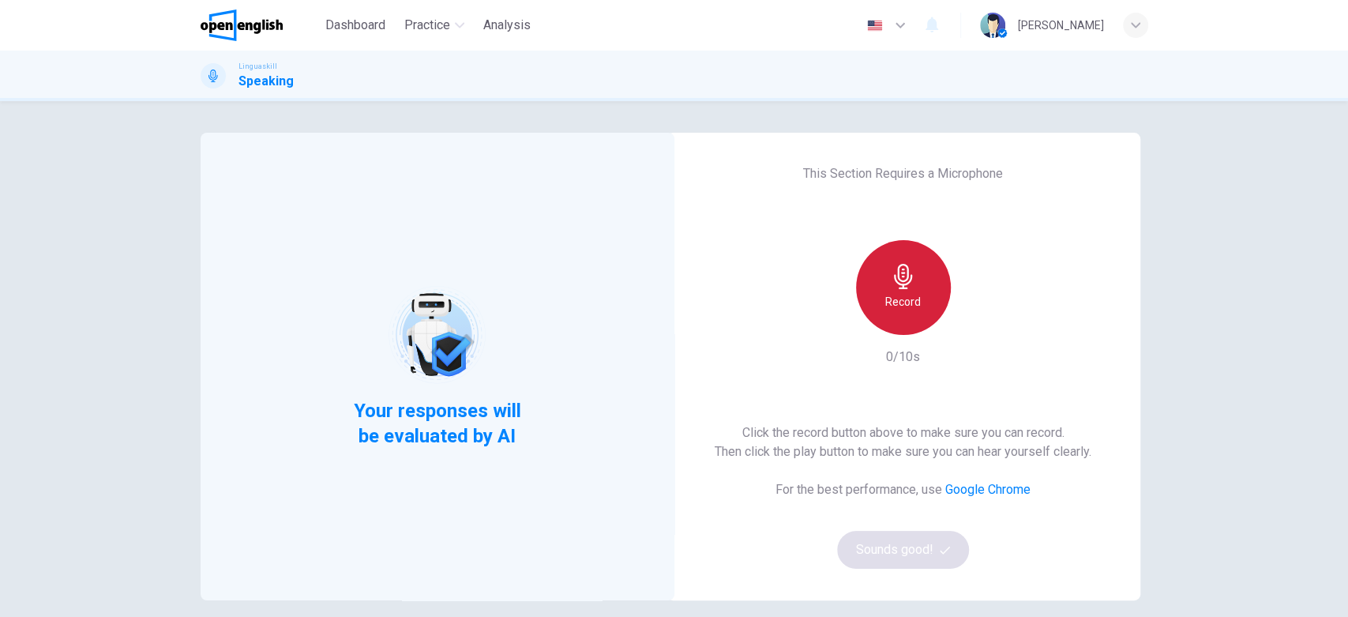
click at [907, 302] on h6 "Record" at bounding box center [903, 301] width 36 height 19
click at [907, 302] on h6 "Stop" at bounding box center [903, 301] width 24 height 19
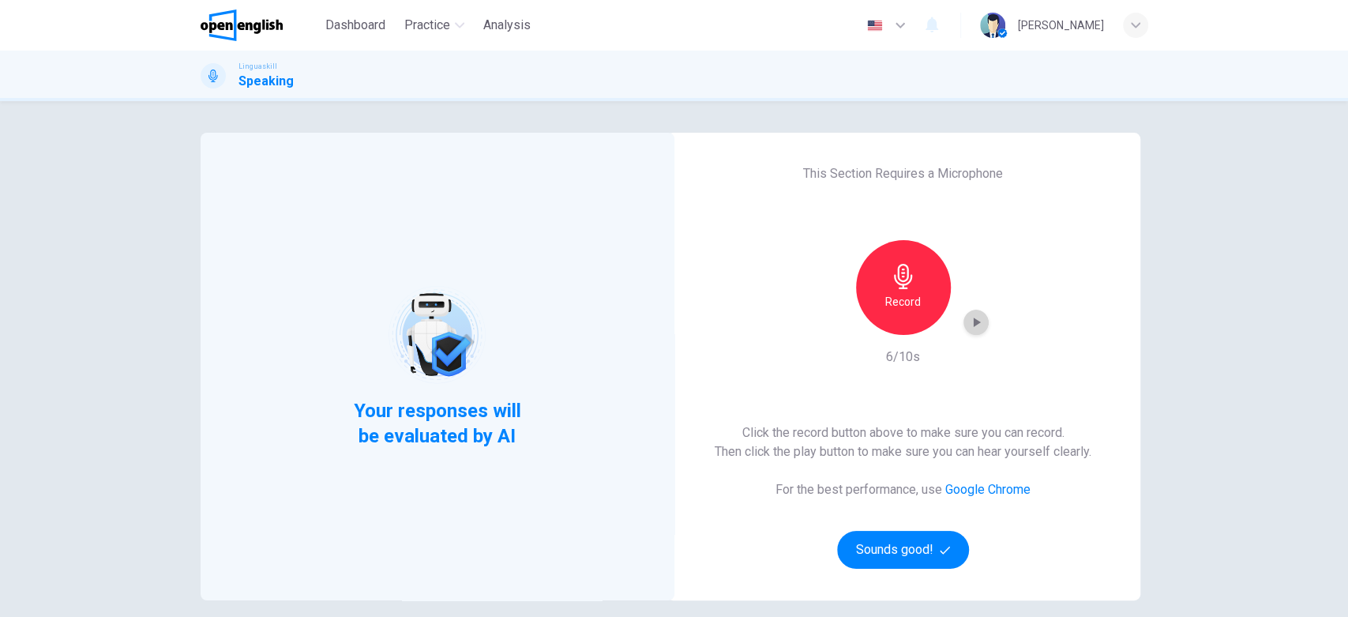
click at [968, 328] on icon "button" at bounding box center [976, 322] width 16 height 16
click at [921, 545] on button "Sounds good!" at bounding box center [903, 550] width 133 height 38
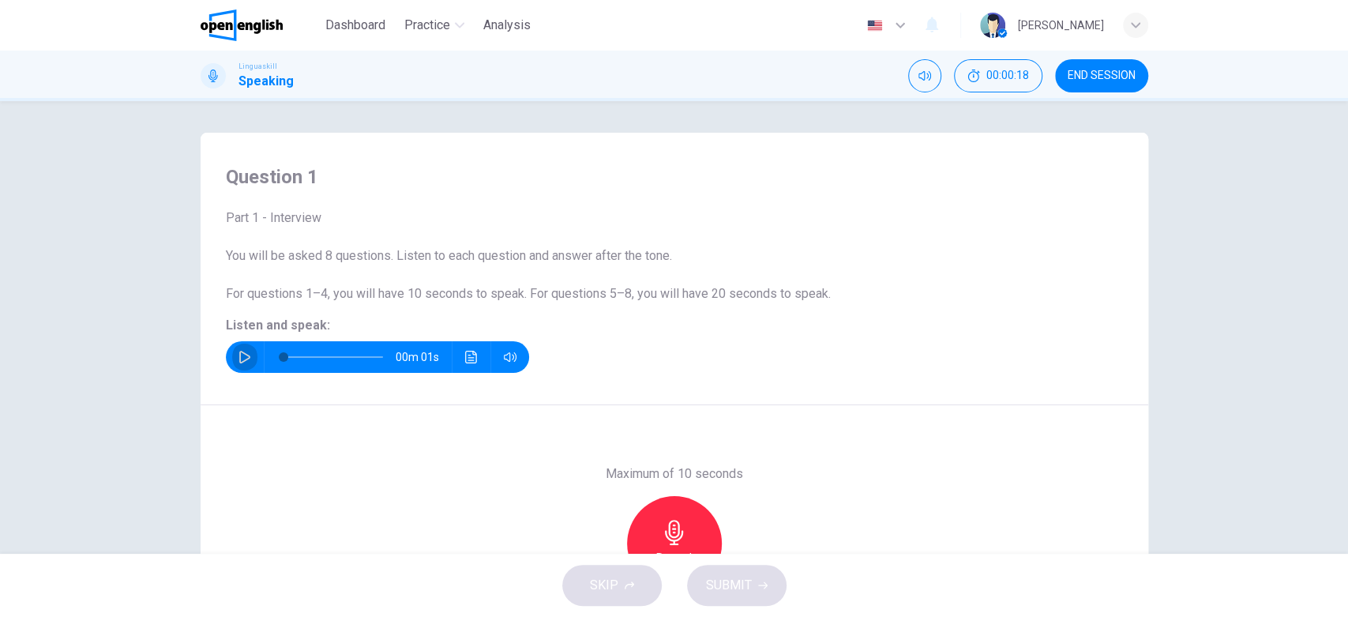
click at [240, 358] on icon "button" at bounding box center [244, 357] width 13 height 13
type input "*"
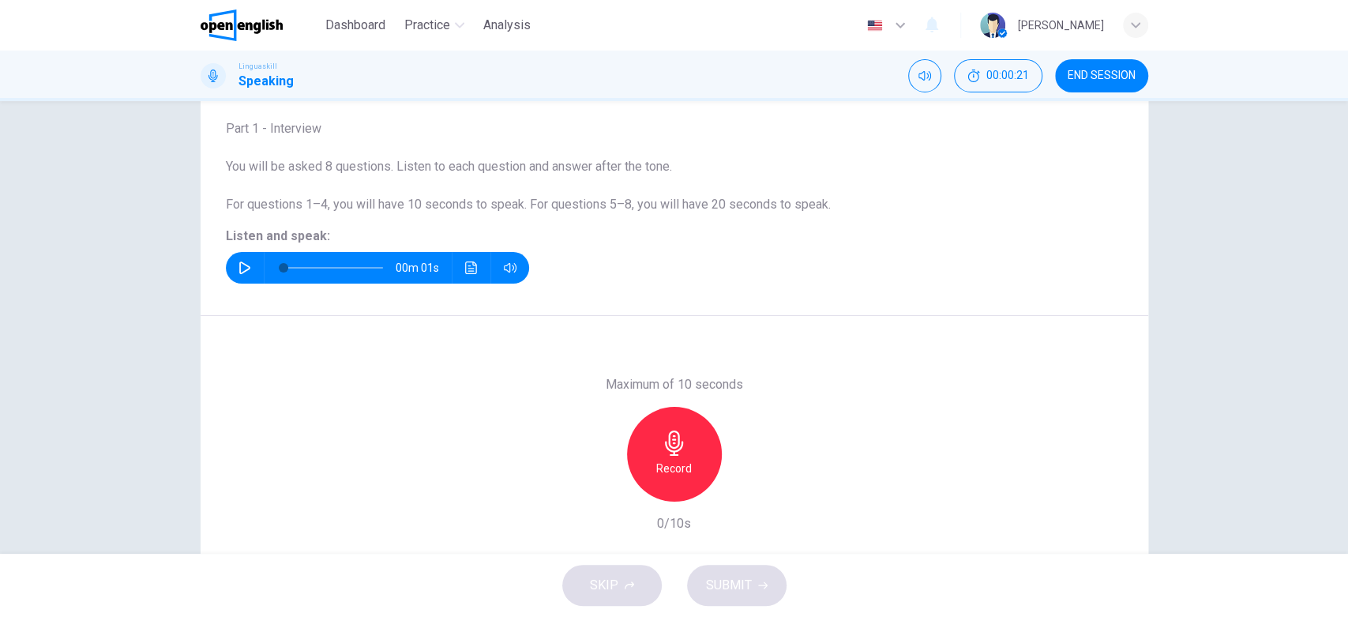
scroll to position [107, 0]
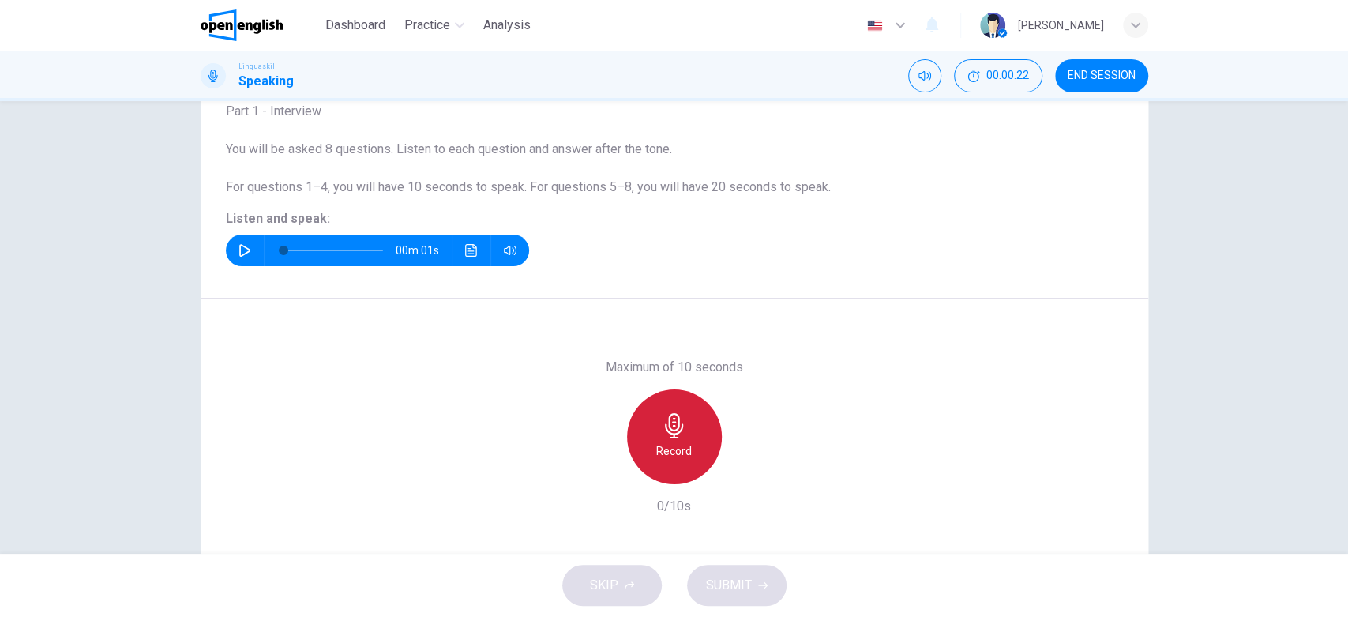
click at [662, 443] on h6 "Record" at bounding box center [674, 450] width 36 height 19
click at [680, 433] on icon "button" at bounding box center [674, 425] width 25 height 25
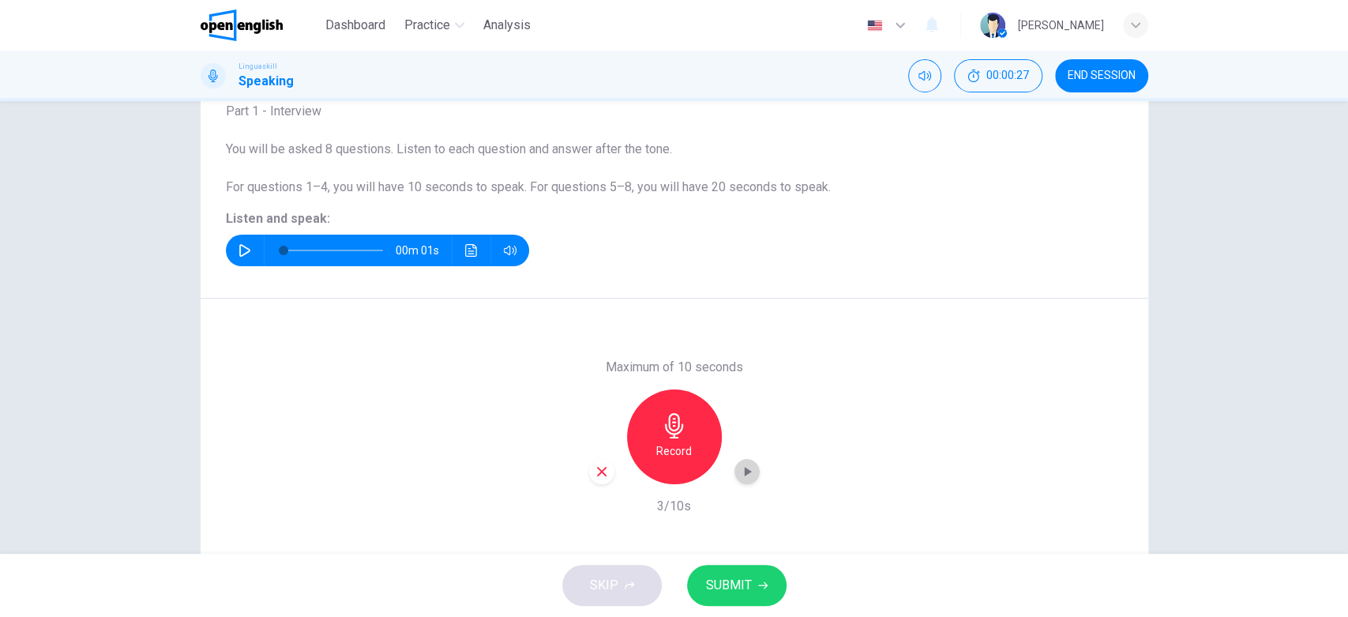
click at [740, 476] on icon "button" at bounding box center [747, 471] width 16 height 16
click at [744, 586] on span "SUBMIT" at bounding box center [729, 585] width 46 height 22
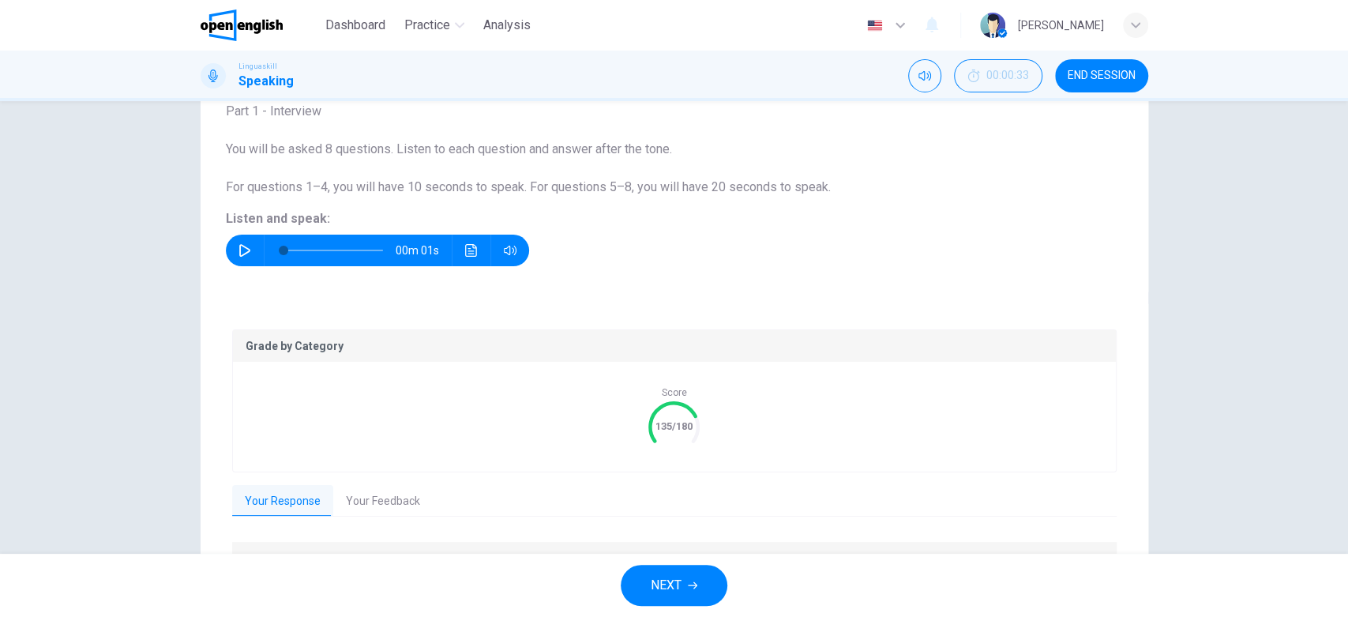
scroll to position [216, 0]
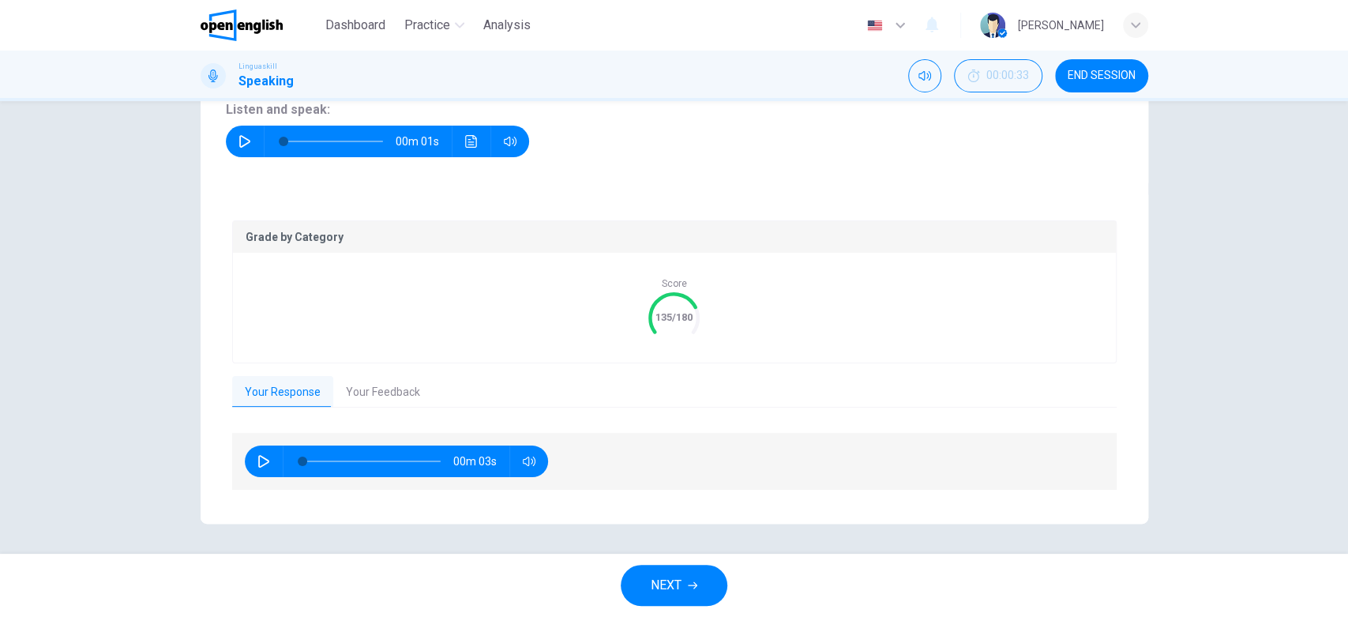
click at [258, 456] on icon "button" at bounding box center [263, 461] width 11 height 13
drag, startPoint x: 673, startPoint y: 313, endPoint x: 1346, endPoint y: 298, distance: 673.5
click at [1346, 298] on div "Question 1 Part 1 - Interview You will be asked 8 questions. Listen to each que…" at bounding box center [674, 327] width 1348 height 452
type input "*"
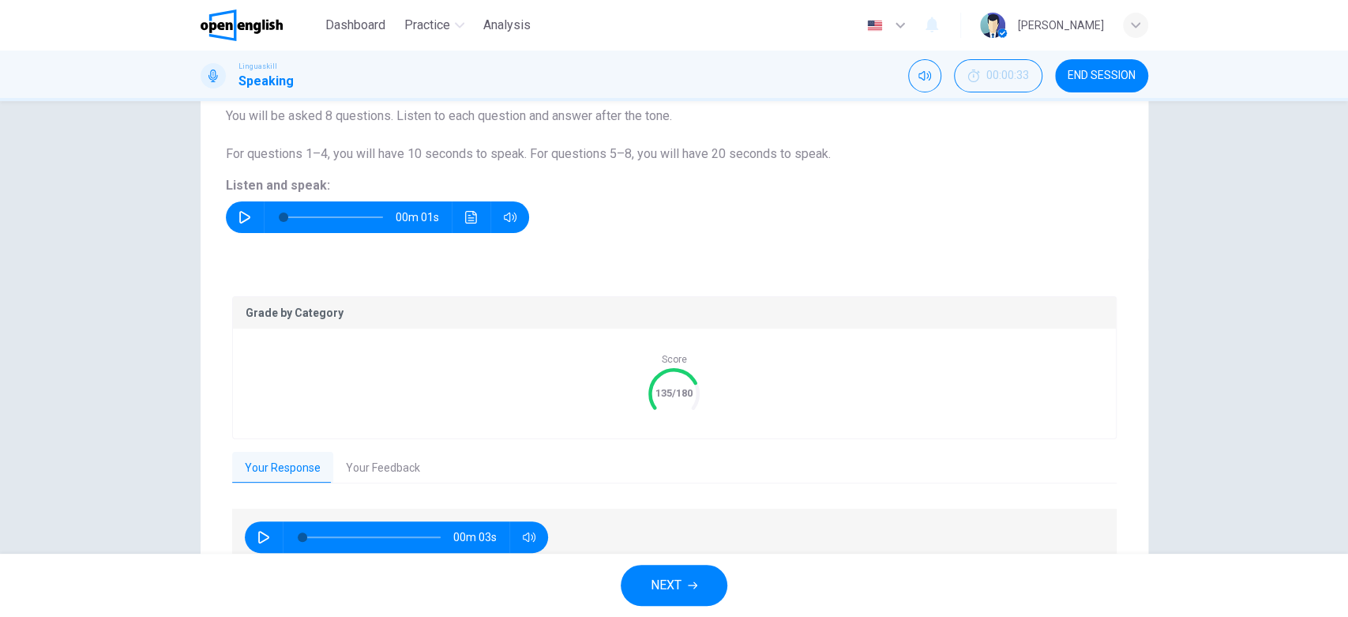
scroll to position [142, 0]
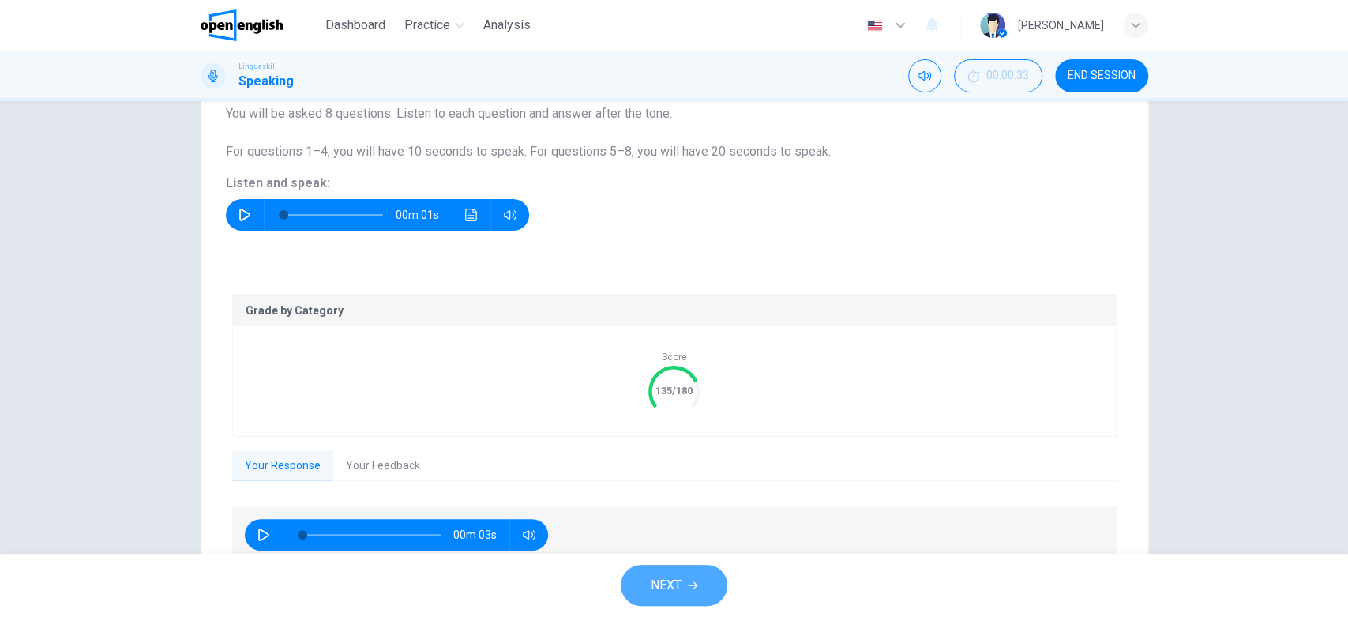
click at [673, 580] on span "NEXT" at bounding box center [665, 585] width 31 height 22
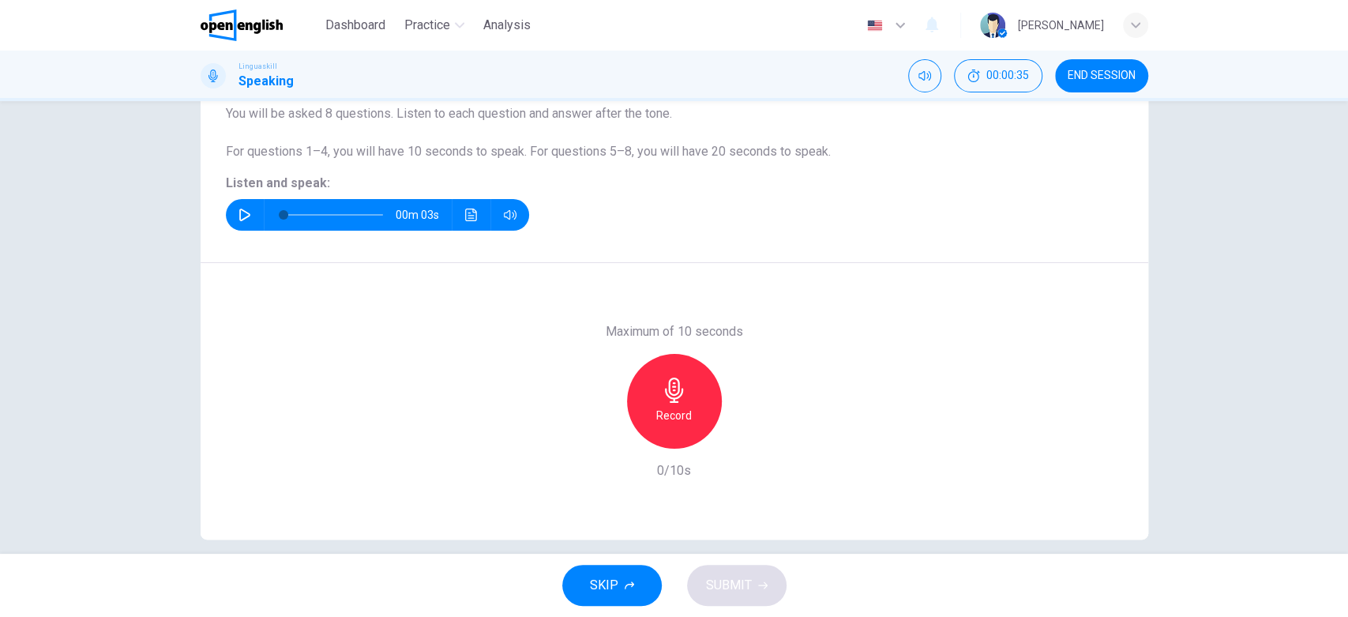
click at [238, 212] on icon "button" at bounding box center [244, 214] width 13 height 13
type input "*"
click at [677, 412] on h6 "Record" at bounding box center [674, 415] width 36 height 19
click at [744, 443] on div "button" at bounding box center [746, 435] width 25 height 25
click at [737, 579] on span "SUBMIT" at bounding box center [729, 585] width 46 height 22
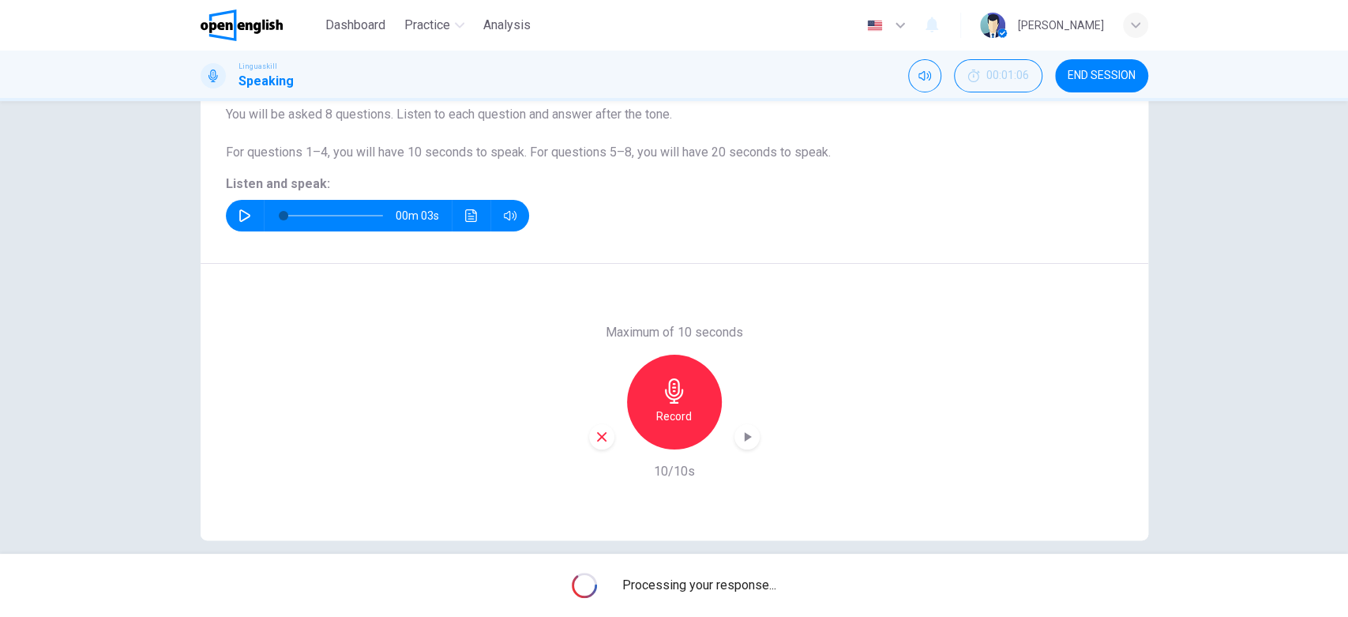
scroll to position [159, 0]
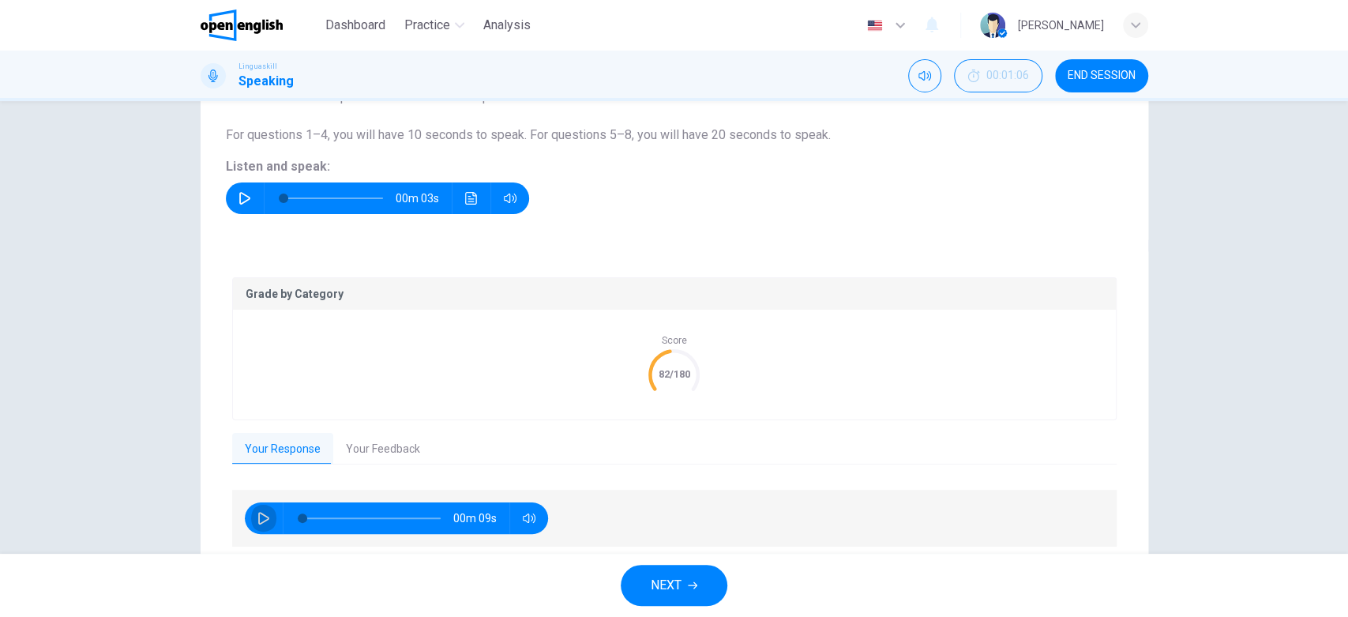
click at [260, 516] on icon "button" at bounding box center [263, 518] width 13 height 13
type input "**"
click at [376, 456] on button "Your Feedback" at bounding box center [382, 449] width 99 height 33
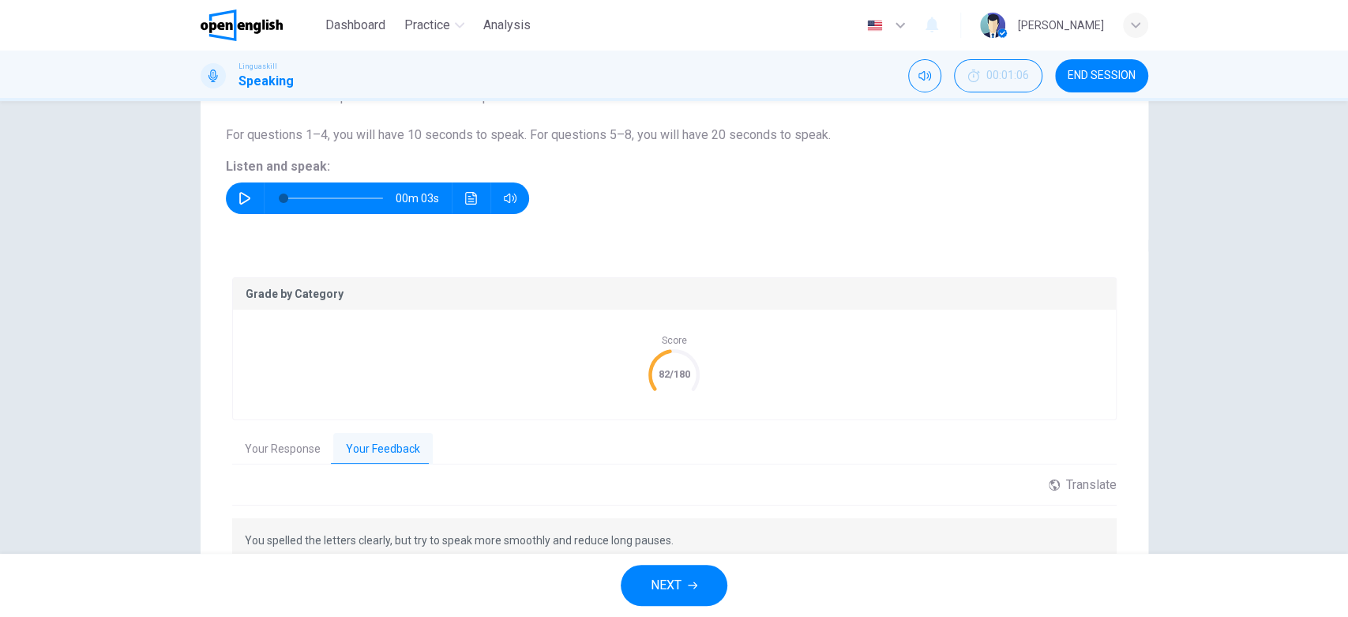
scroll to position [256, 0]
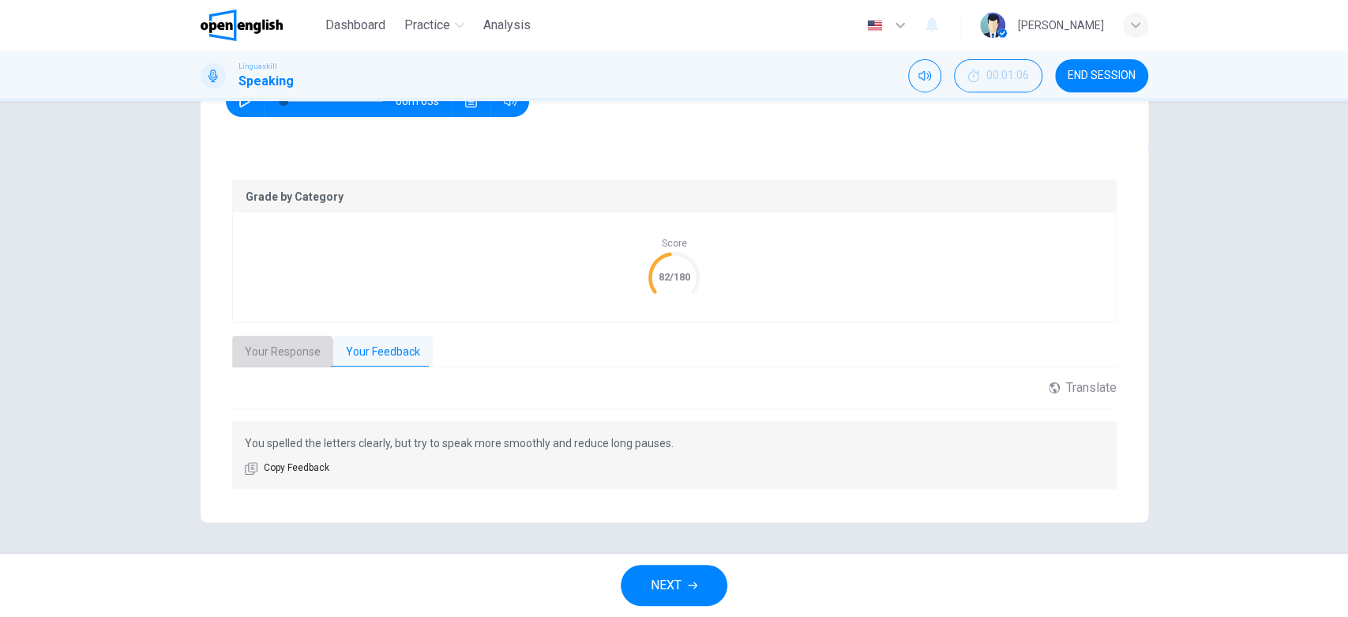
click at [273, 354] on button "Your Response" at bounding box center [282, 352] width 101 height 33
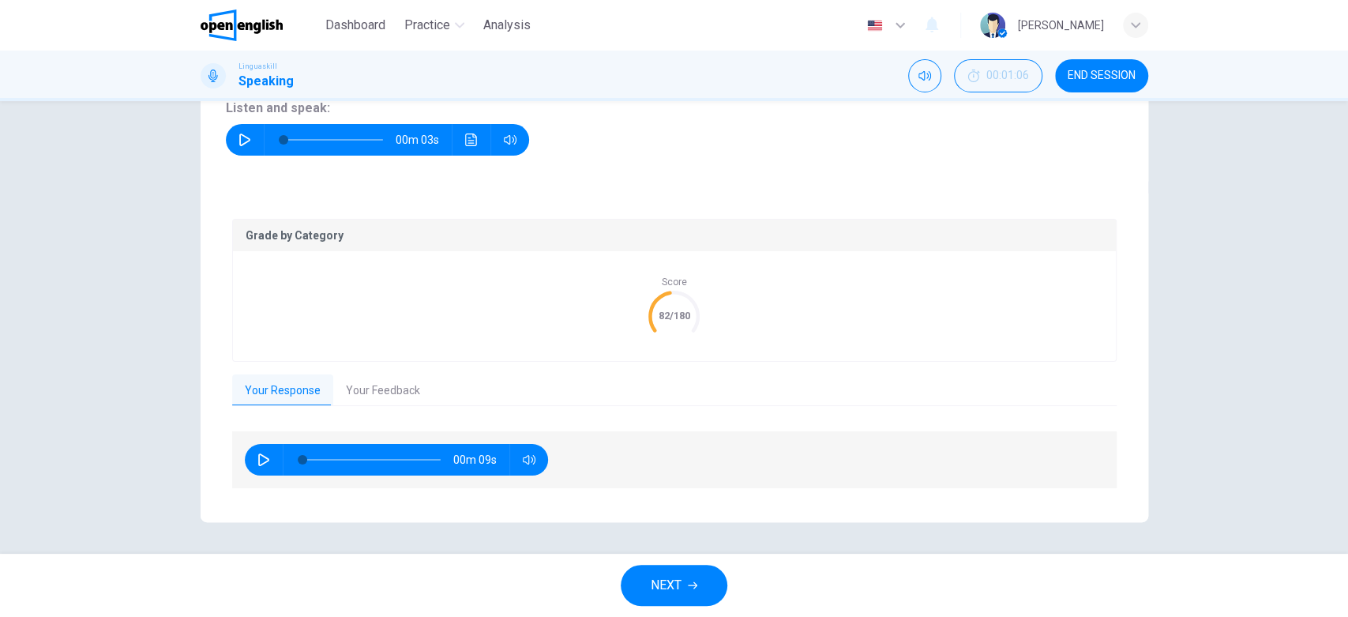
scroll to position [216, 0]
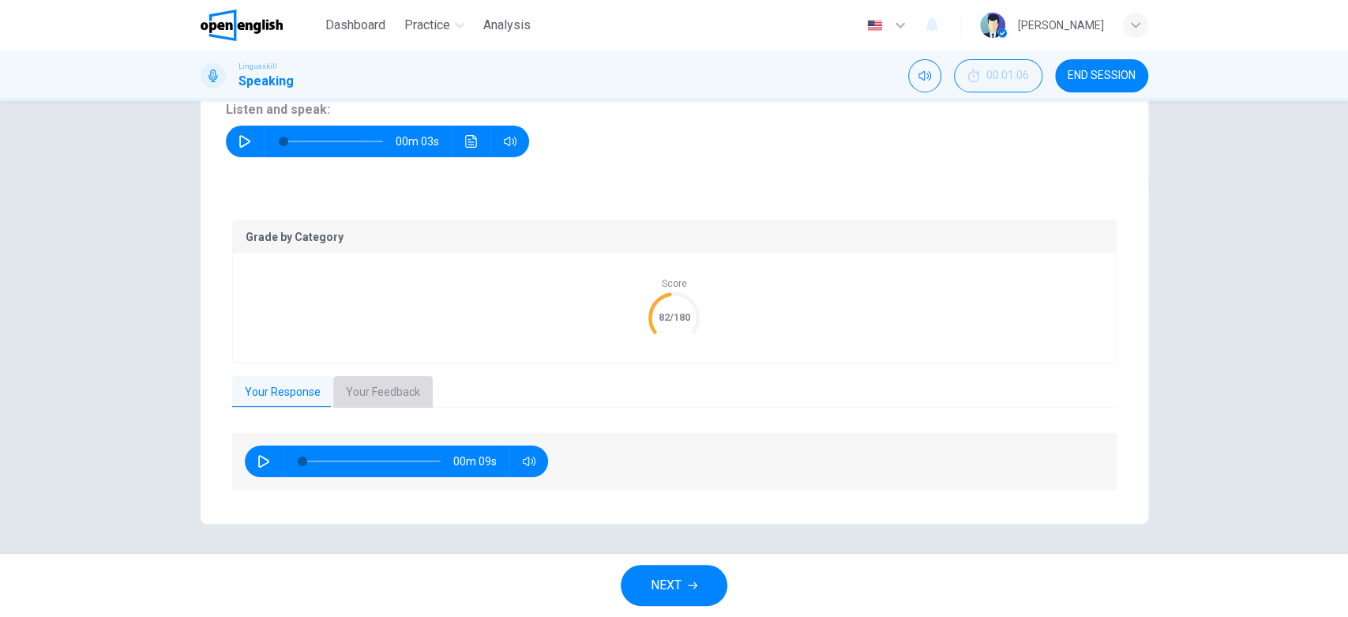
click at [376, 386] on button "Your Feedback" at bounding box center [382, 392] width 99 height 33
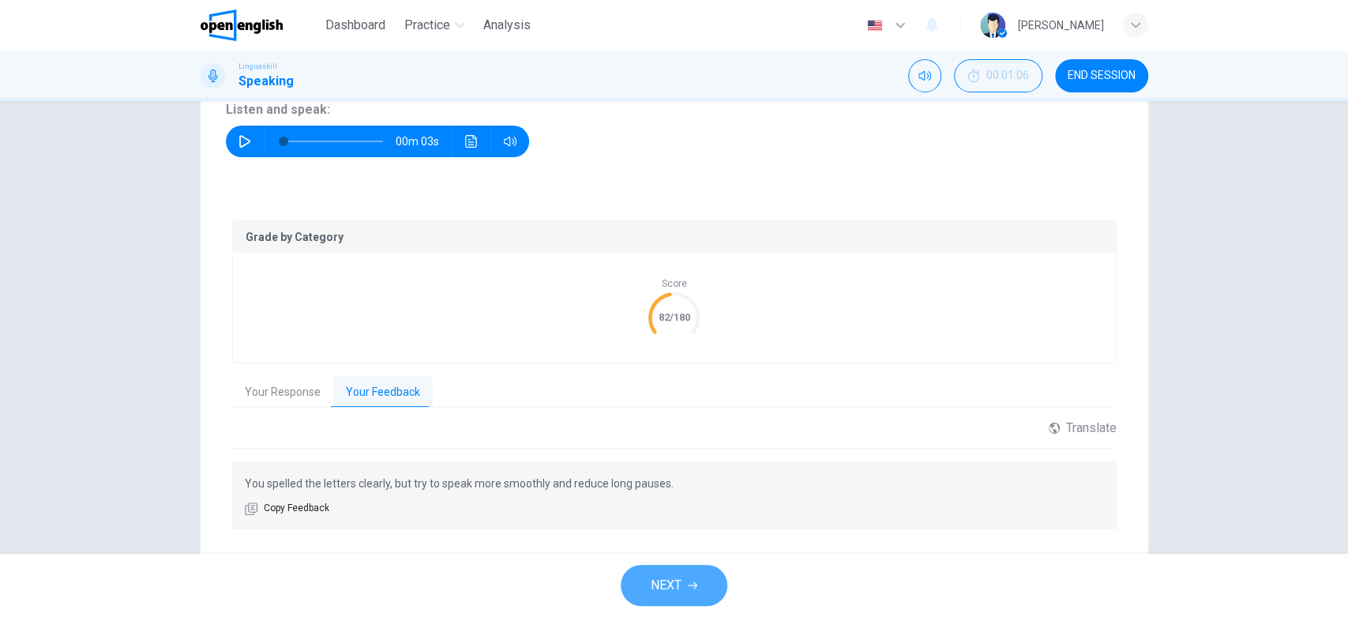
click at [688, 583] on icon "button" at bounding box center [692, 584] width 9 height 9
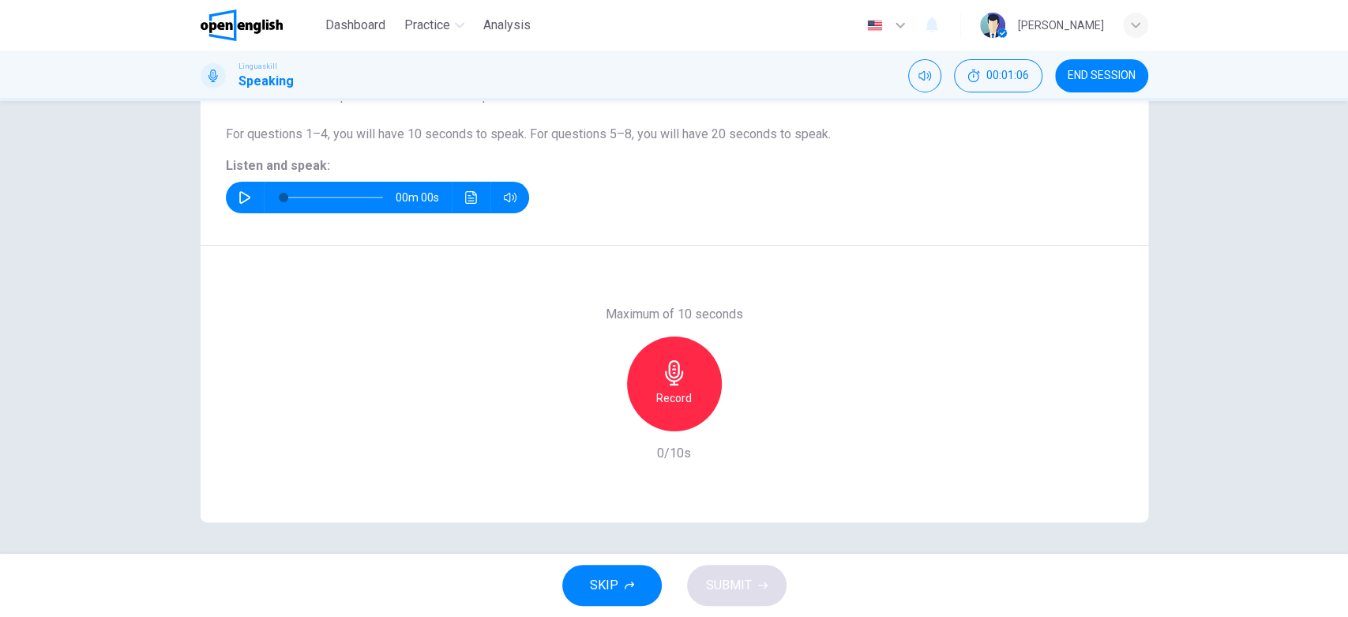
scroll to position [159, 0]
click at [240, 193] on icon "button" at bounding box center [244, 198] width 13 height 13
click at [677, 384] on icon "button" at bounding box center [674, 373] width 25 height 25
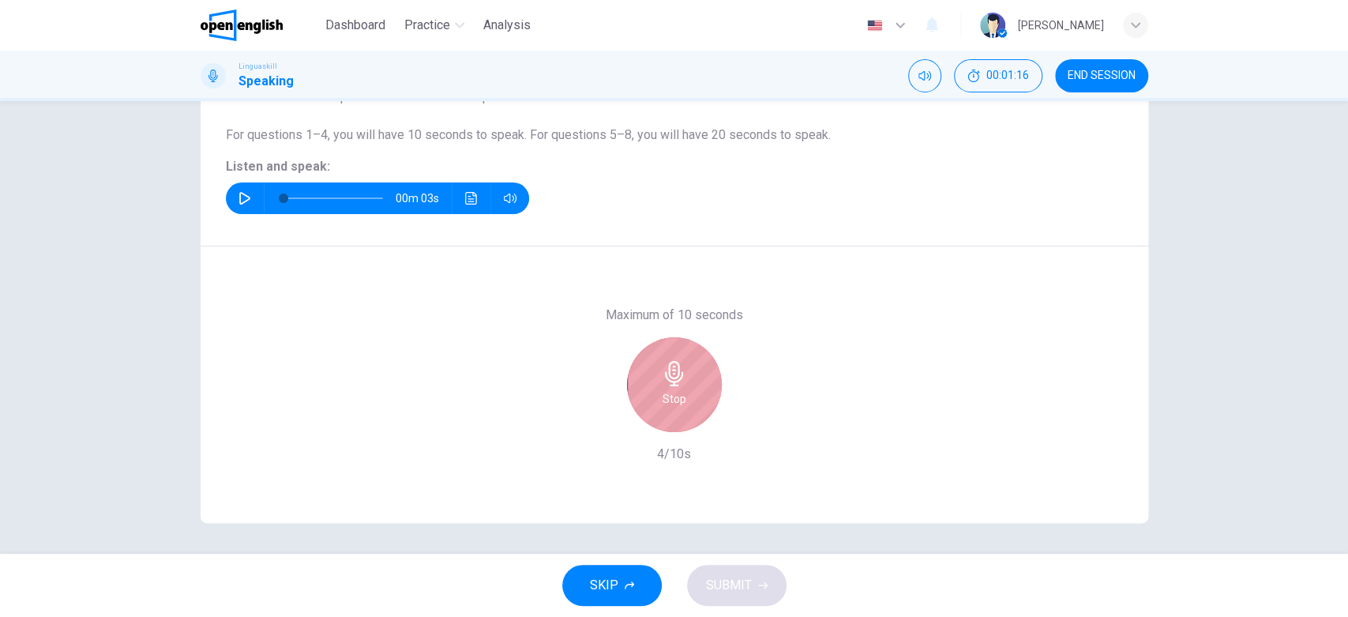
click at [677, 389] on h6 "Stop" at bounding box center [674, 398] width 24 height 19
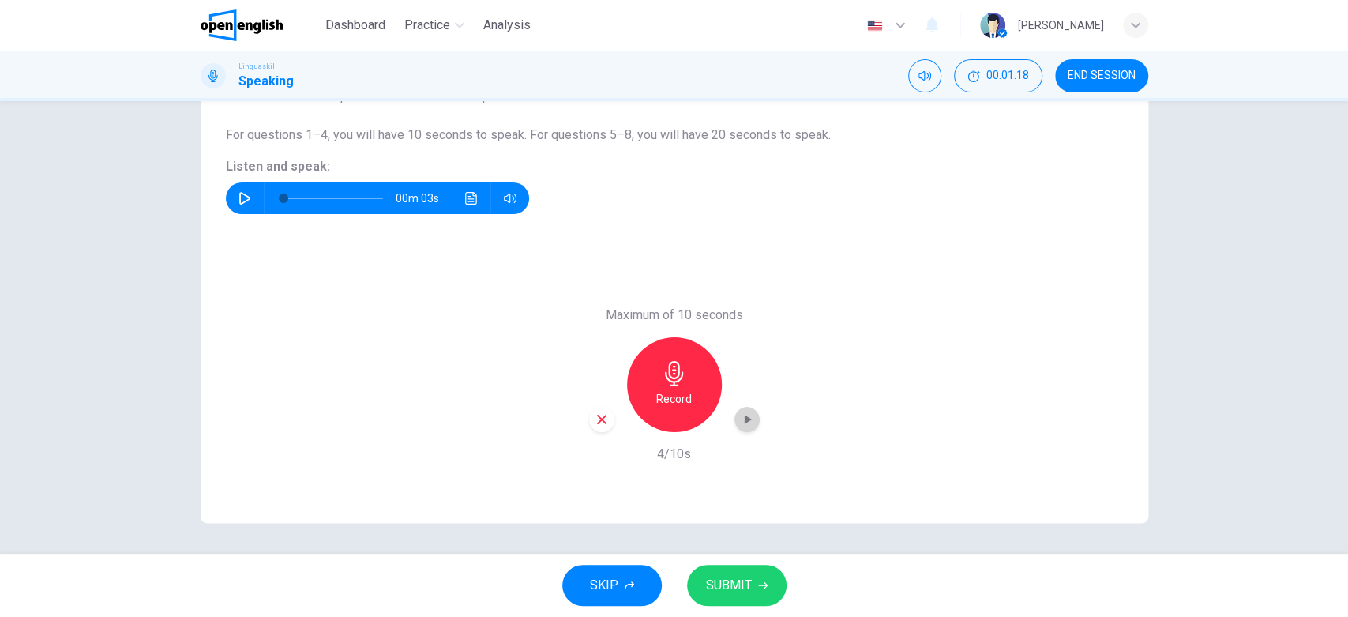
click at [742, 414] on icon "button" at bounding box center [747, 419] width 16 height 16
click at [737, 584] on span "SUBMIT" at bounding box center [729, 585] width 46 height 22
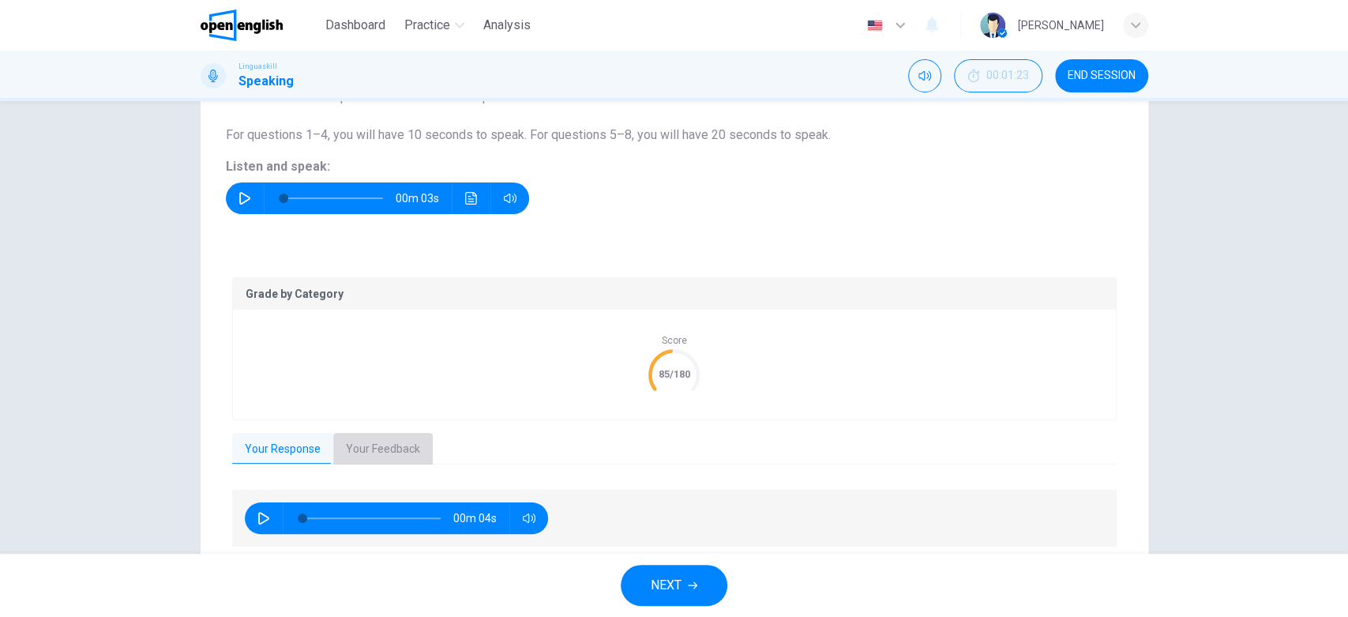
click at [383, 447] on button "Your Feedback" at bounding box center [382, 449] width 99 height 33
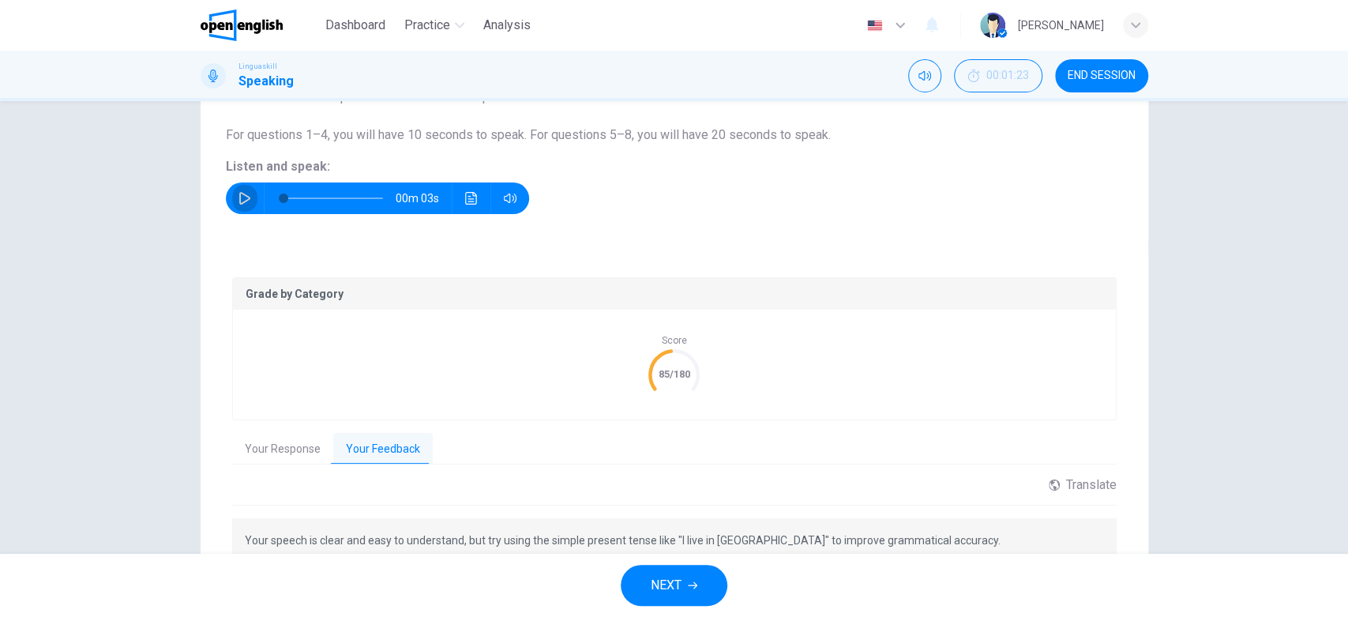
click at [234, 189] on button "button" at bounding box center [244, 198] width 25 height 32
click at [688, 584] on icon "button" at bounding box center [692, 584] width 9 height 9
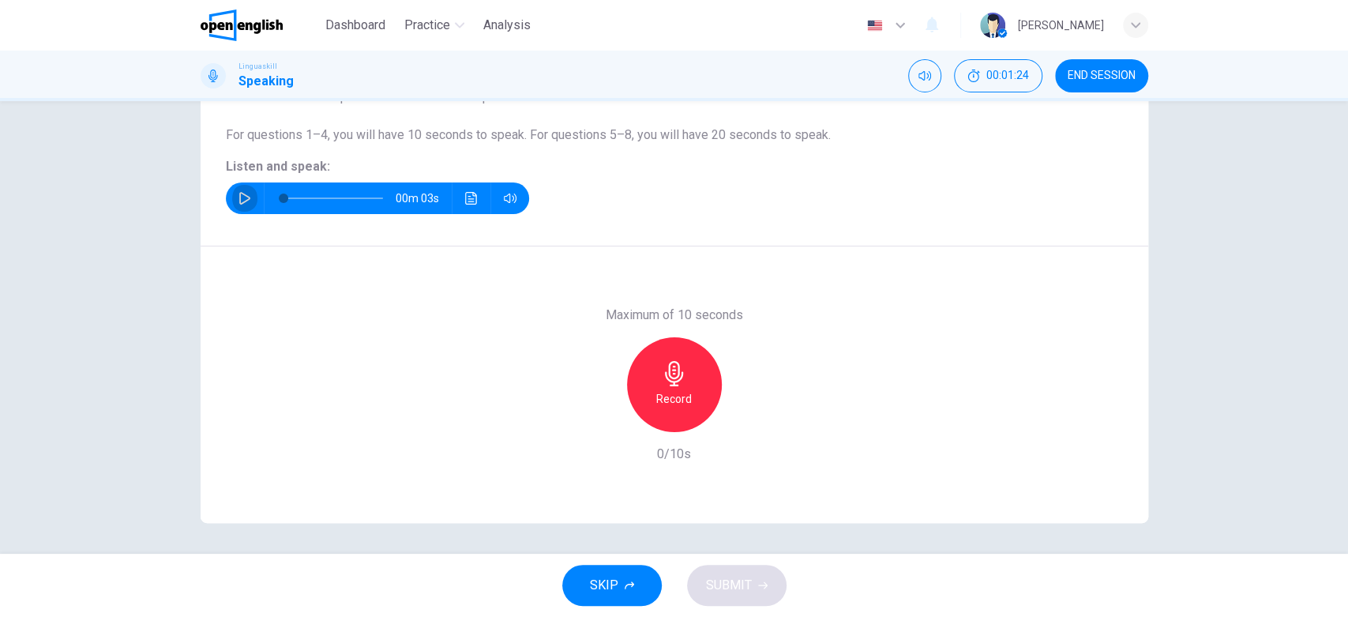
click at [235, 189] on button "button" at bounding box center [244, 198] width 25 height 32
click at [660, 403] on h6 "Record" at bounding box center [674, 398] width 36 height 19
click at [675, 384] on icon "button" at bounding box center [674, 373] width 25 height 25
click at [744, 422] on icon "button" at bounding box center [747, 419] width 16 height 16
click at [739, 584] on span "SUBMIT" at bounding box center [729, 585] width 46 height 22
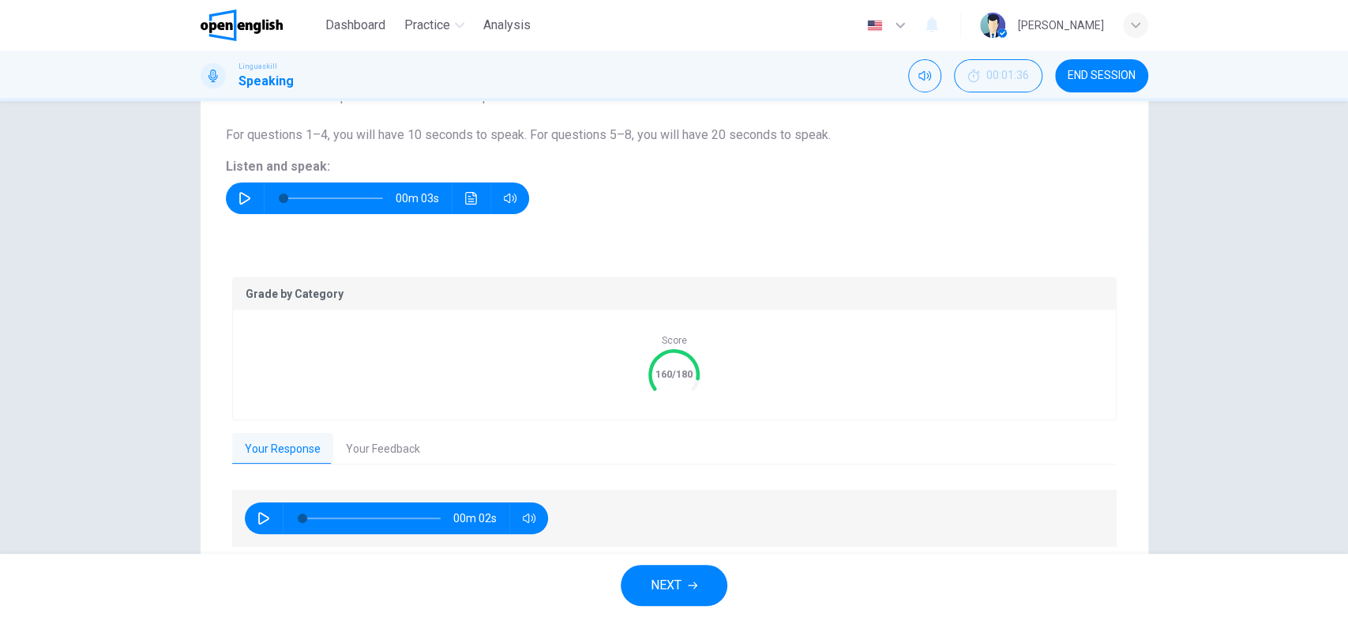
scroll to position [216, 0]
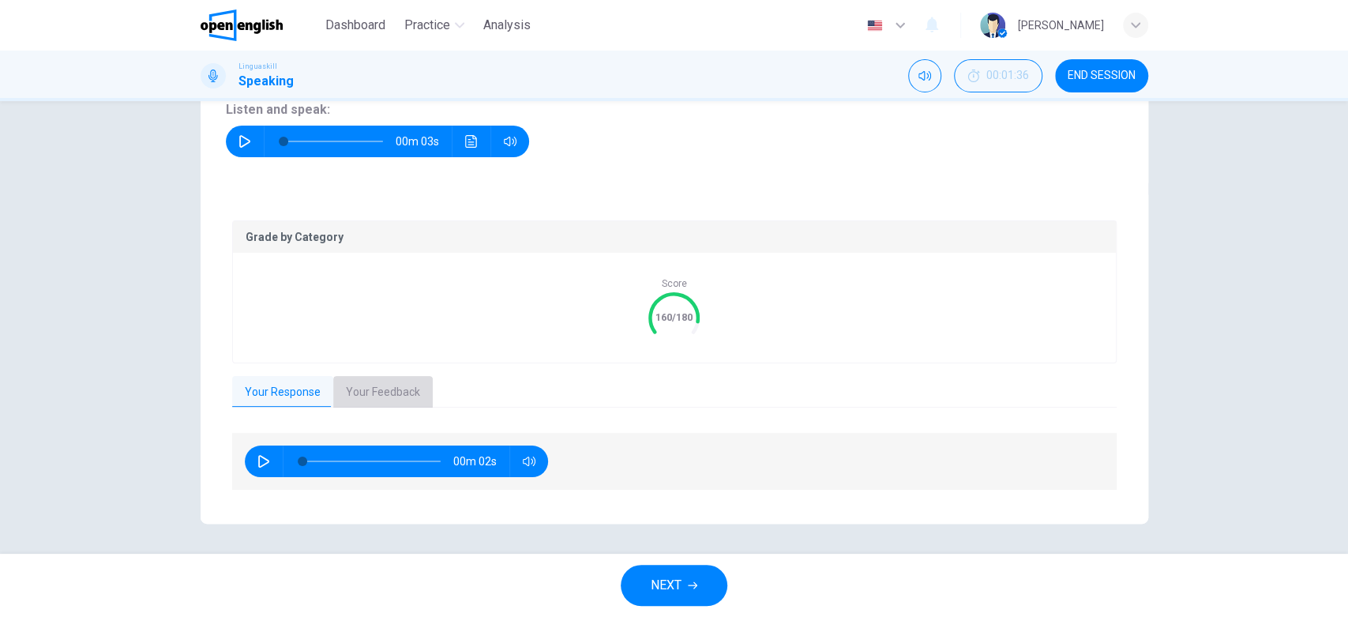
click at [358, 384] on button "Your Feedback" at bounding box center [382, 392] width 99 height 33
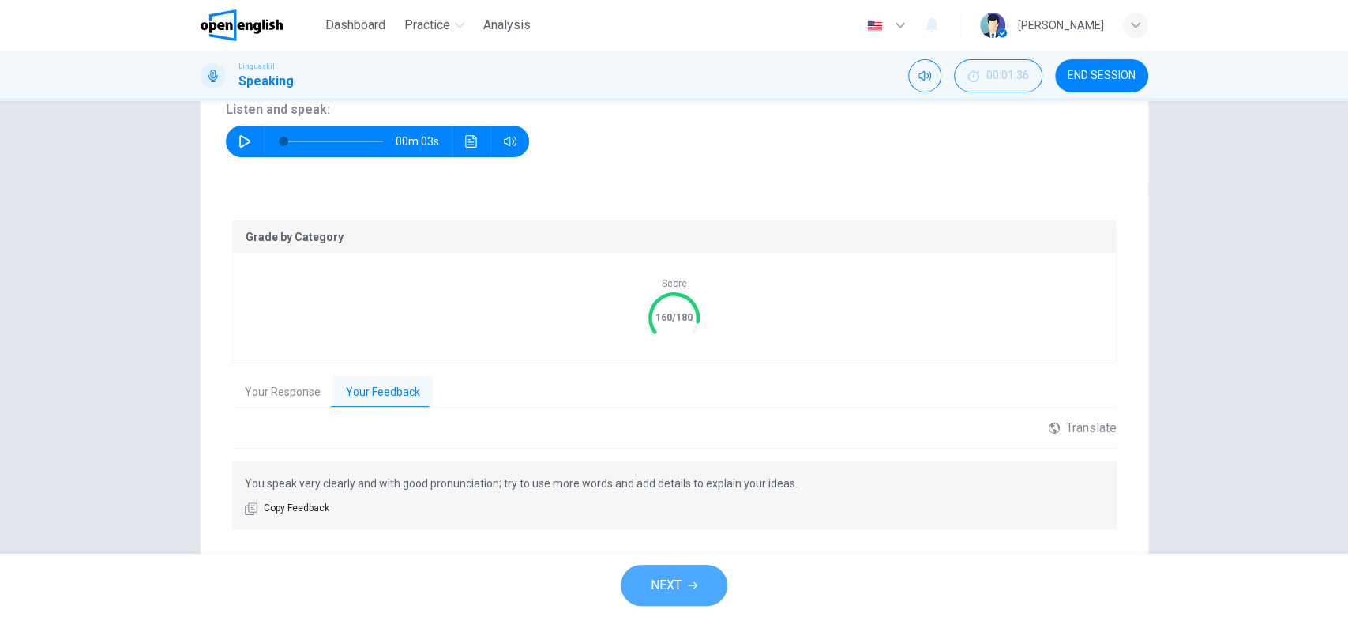
click at [669, 581] on span "NEXT" at bounding box center [665, 585] width 31 height 22
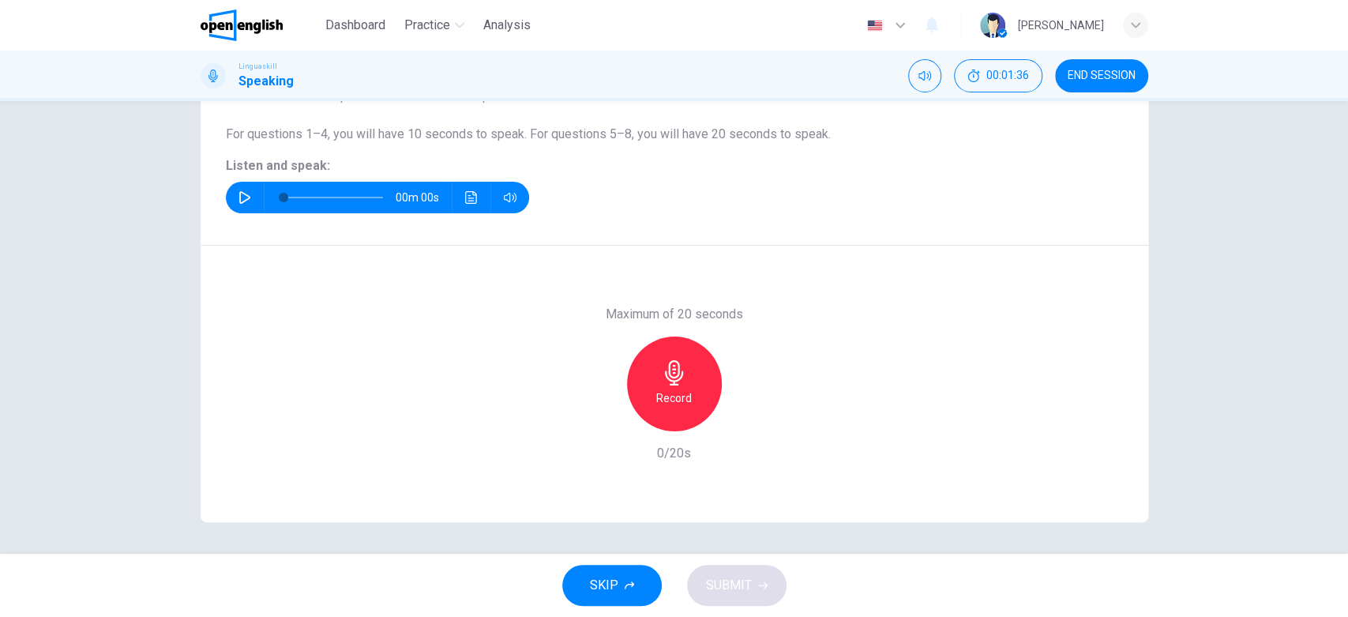
scroll to position [159, 0]
click at [232, 192] on button "button" at bounding box center [244, 198] width 25 height 32
click at [669, 380] on icon "button" at bounding box center [674, 373] width 18 height 25
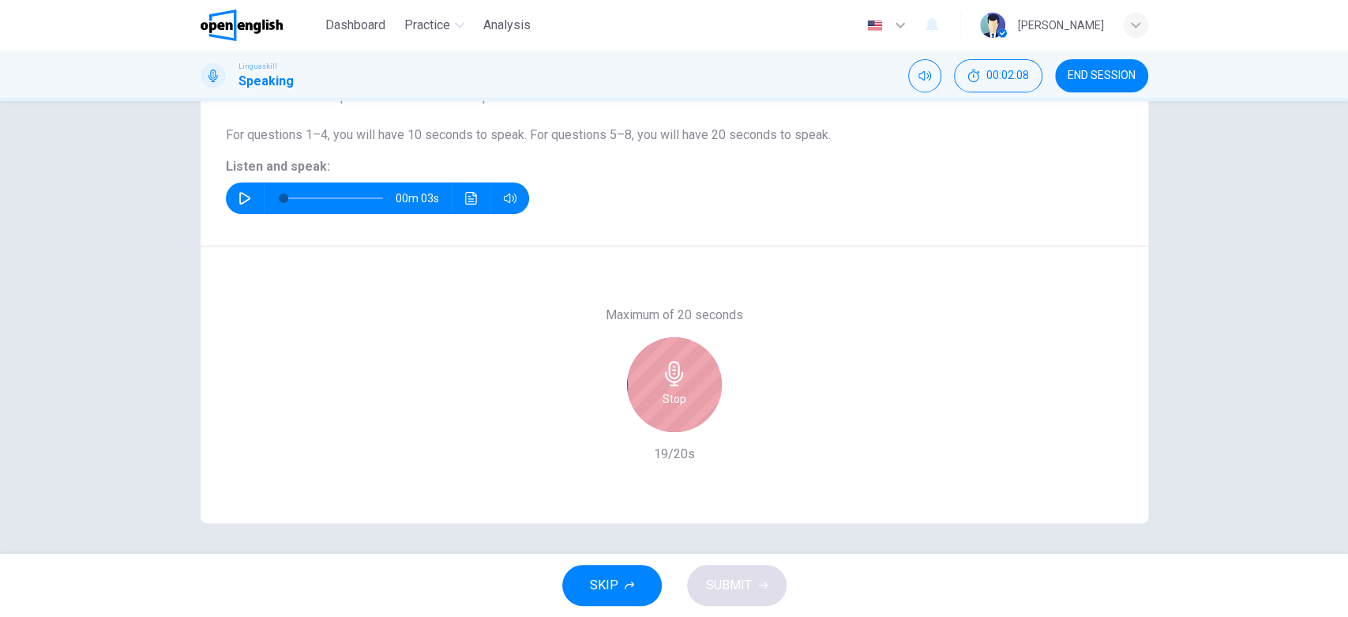
click at [669, 380] on icon "button" at bounding box center [674, 373] width 18 height 25
click at [676, 389] on h6 "Stop" at bounding box center [674, 398] width 24 height 19
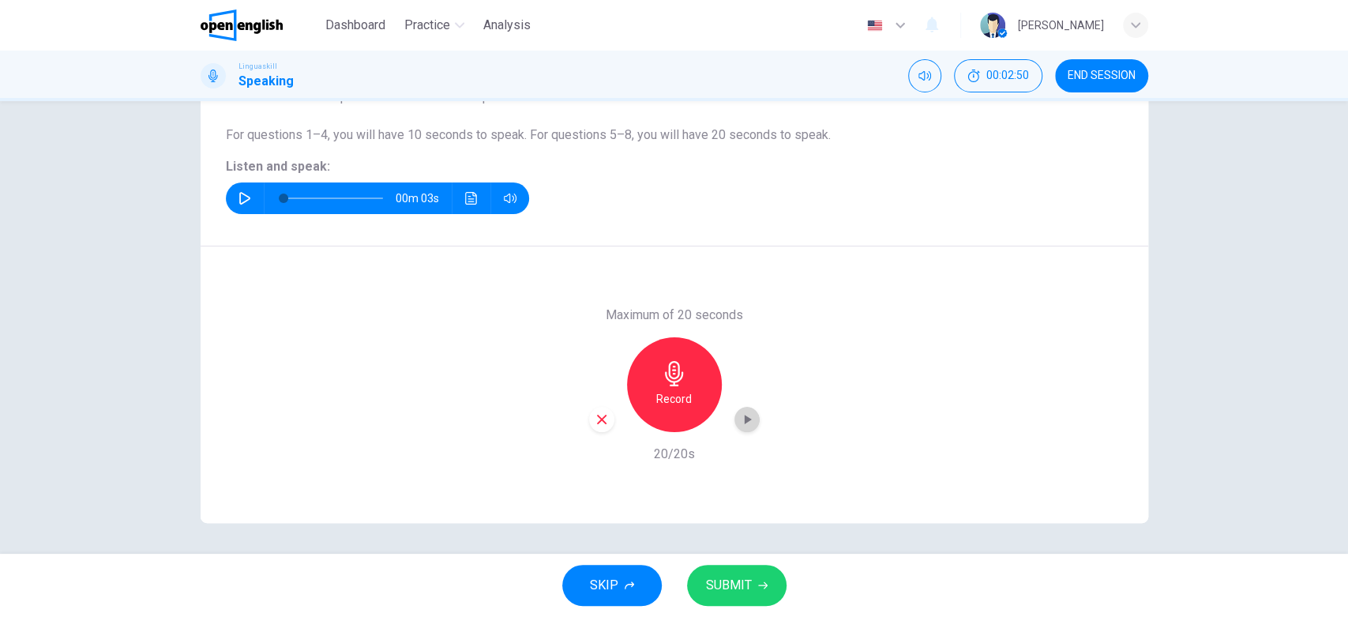
click at [744, 418] on icon "button" at bounding box center [747, 418] width 7 height 9
click at [749, 581] on span "SUBMIT" at bounding box center [729, 585] width 46 height 22
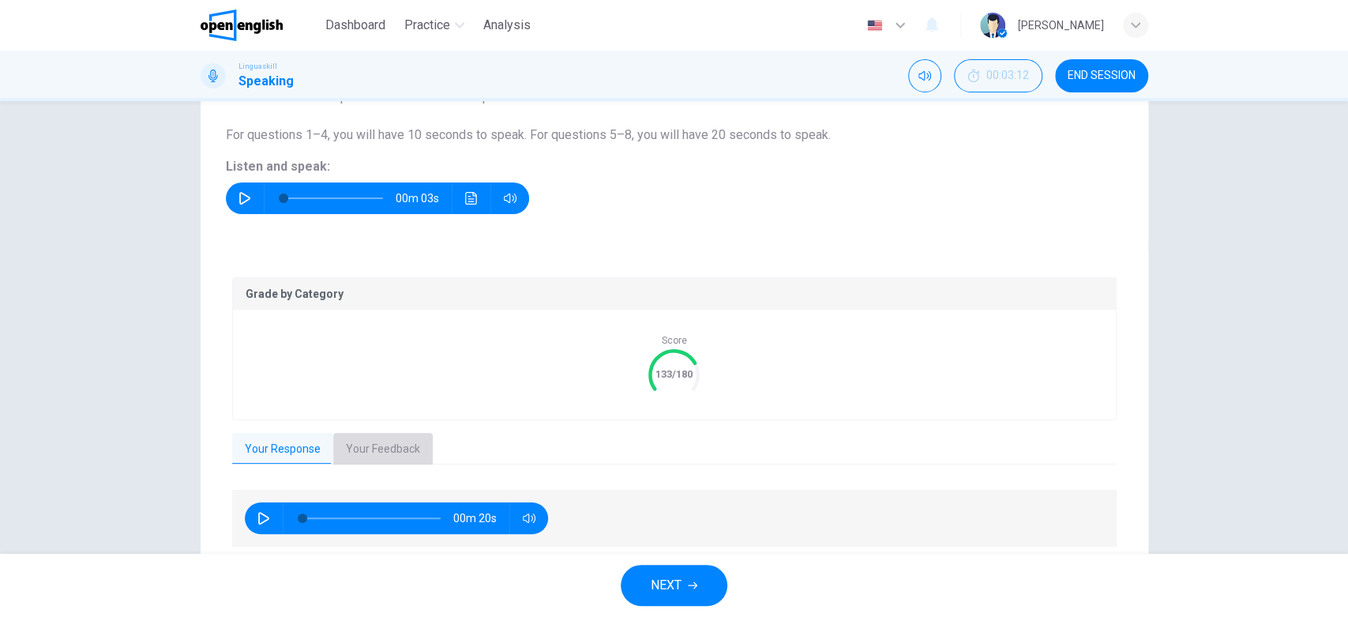
click at [377, 452] on button "Your Feedback" at bounding box center [382, 449] width 99 height 33
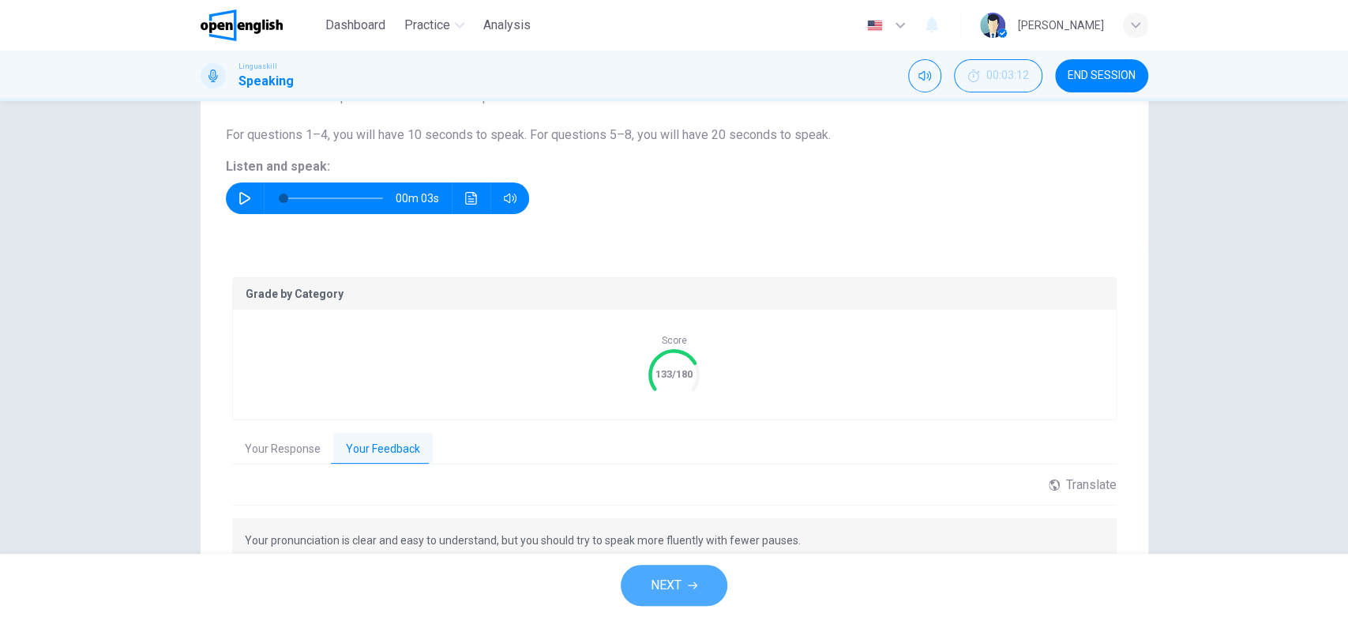
click at [684, 578] on button "NEXT" at bounding box center [673, 584] width 107 height 41
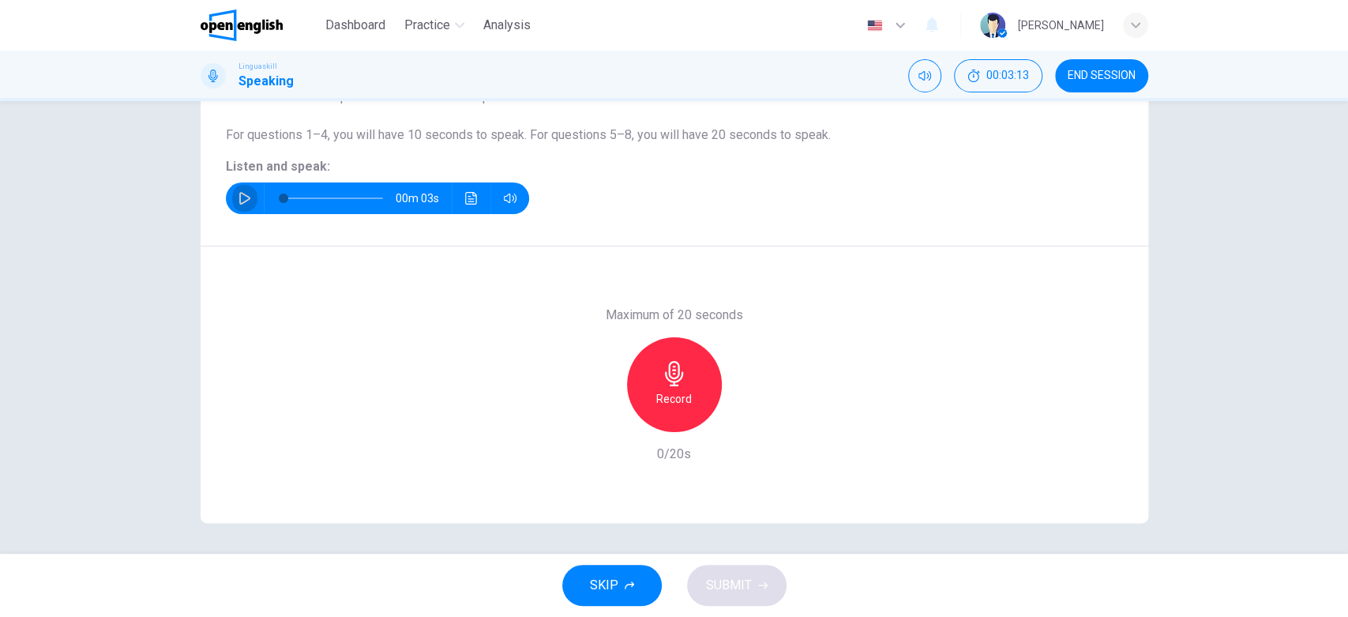
click at [238, 196] on icon "button" at bounding box center [244, 198] width 13 height 13
click at [672, 389] on h6 "Record" at bounding box center [674, 398] width 36 height 19
click at [740, 426] on icon "button" at bounding box center [747, 419] width 16 height 16
click at [767, 537] on div "Question 6 Part 1 - Interview You will be asked 8 questions. Listen to each que…" at bounding box center [674, 327] width 1348 height 452
click at [747, 586] on span "SUBMIT" at bounding box center [729, 585] width 46 height 22
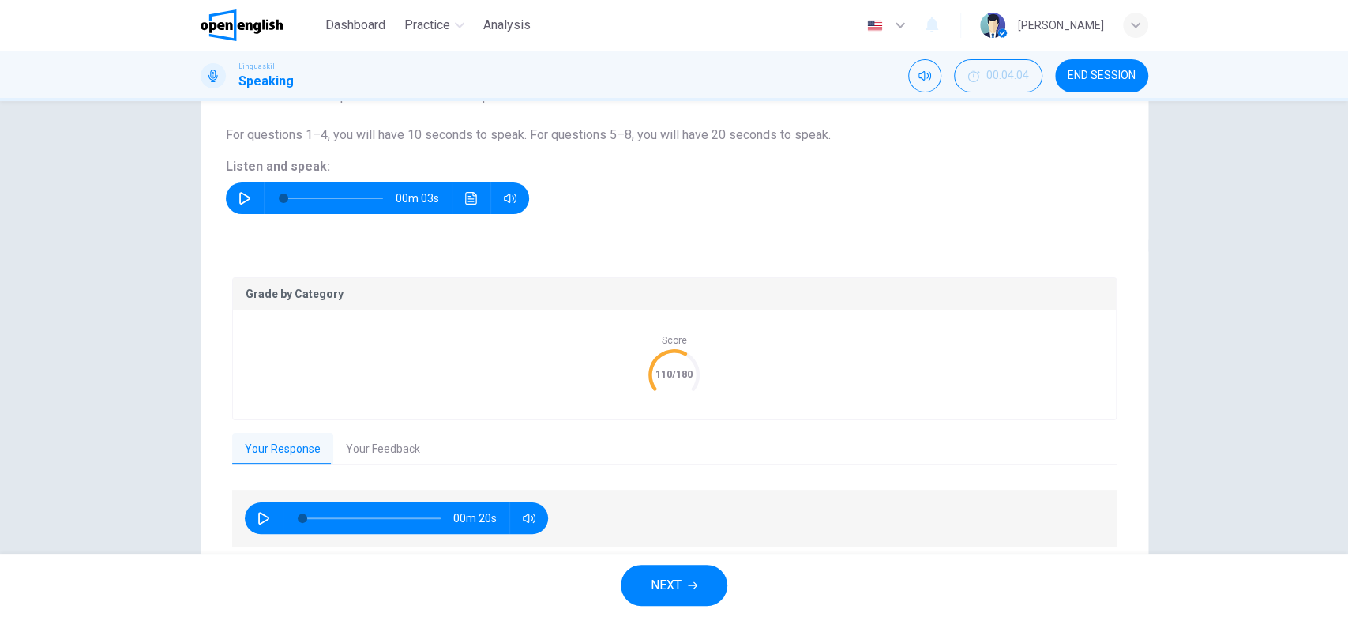
scroll to position [216, 0]
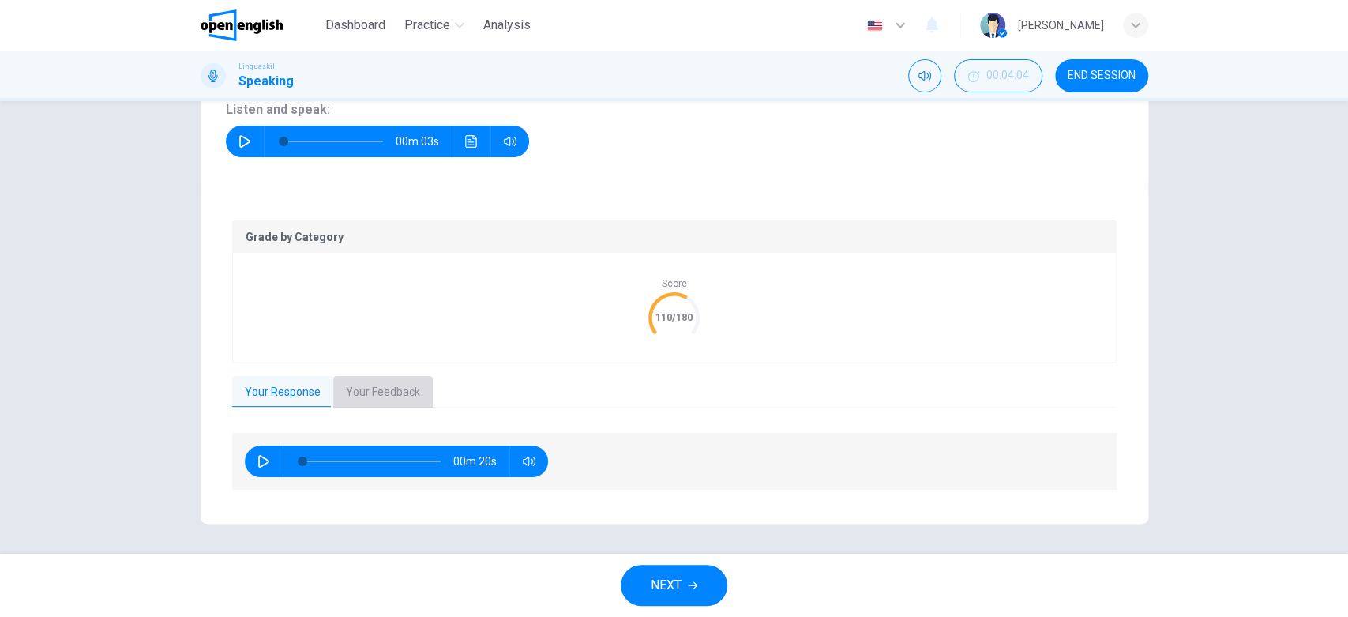
click at [385, 395] on button "Your Feedback" at bounding box center [382, 392] width 99 height 33
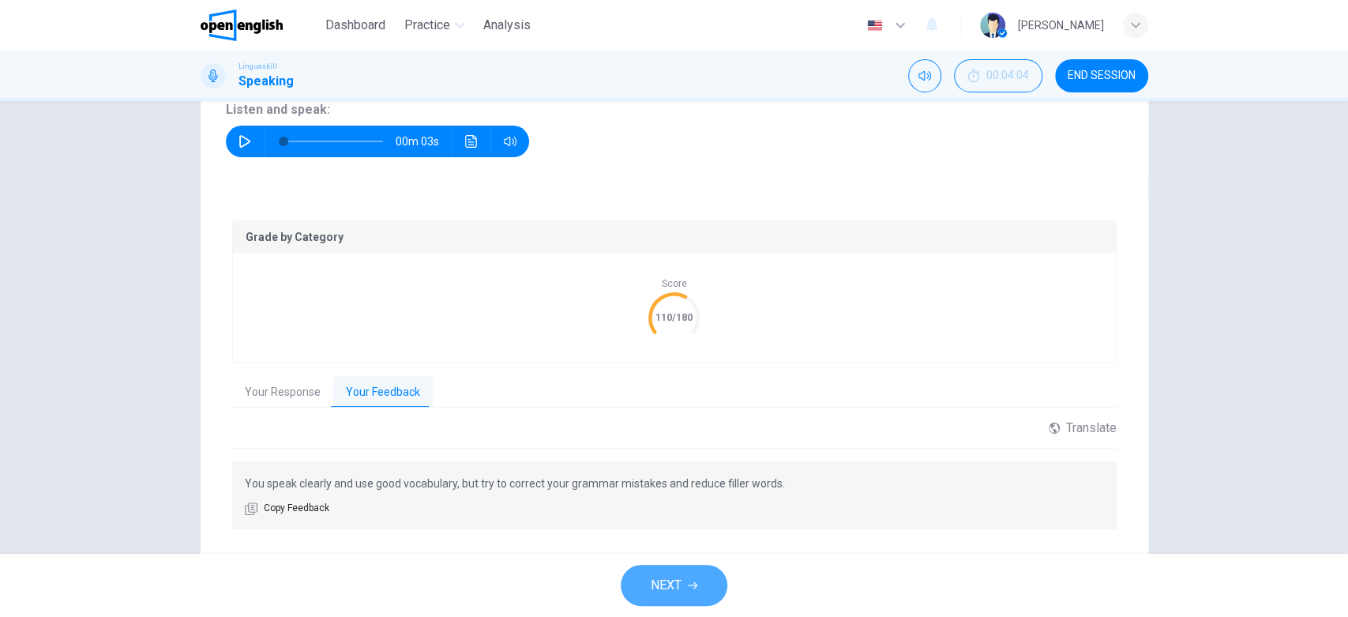
click at [688, 589] on icon "button" at bounding box center [692, 584] width 9 height 9
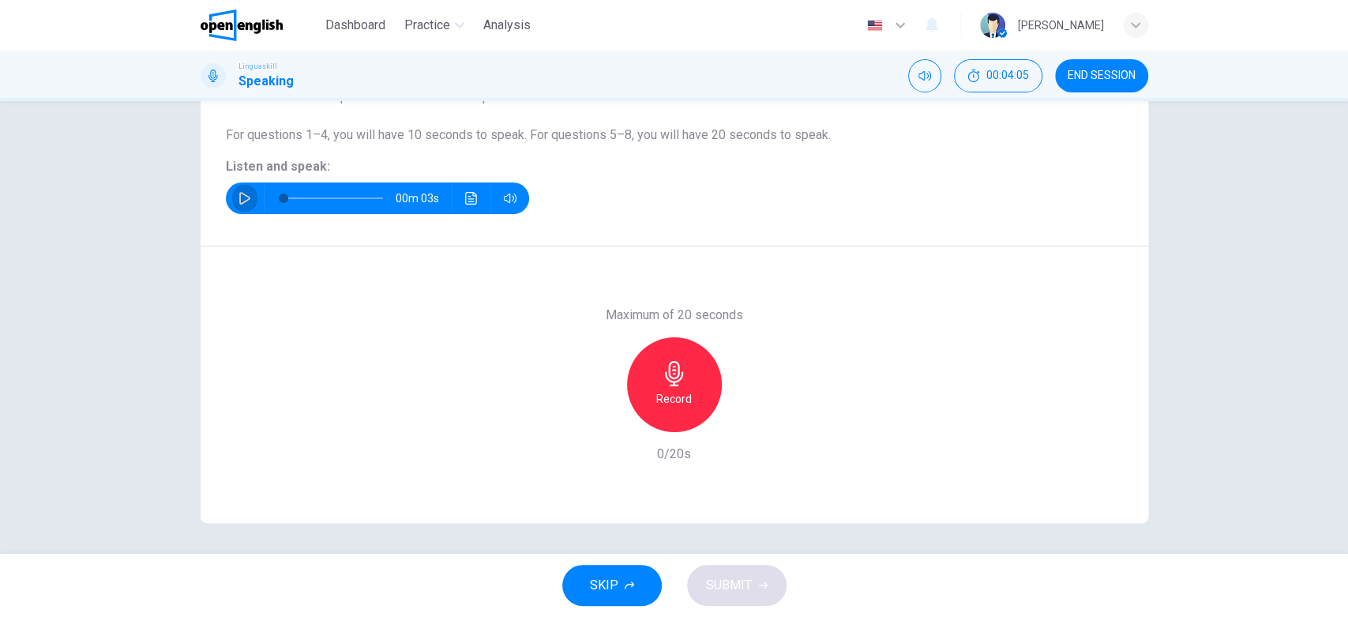
click at [238, 192] on icon "button" at bounding box center [244, 198] width 13 height 13
click at [684, 374] on div "Record" at bounding box center [674, 384] width 95 height 95
click at [722, 584] on span "SUBMIT" at bounding box center [729, 585] width 46 height 22
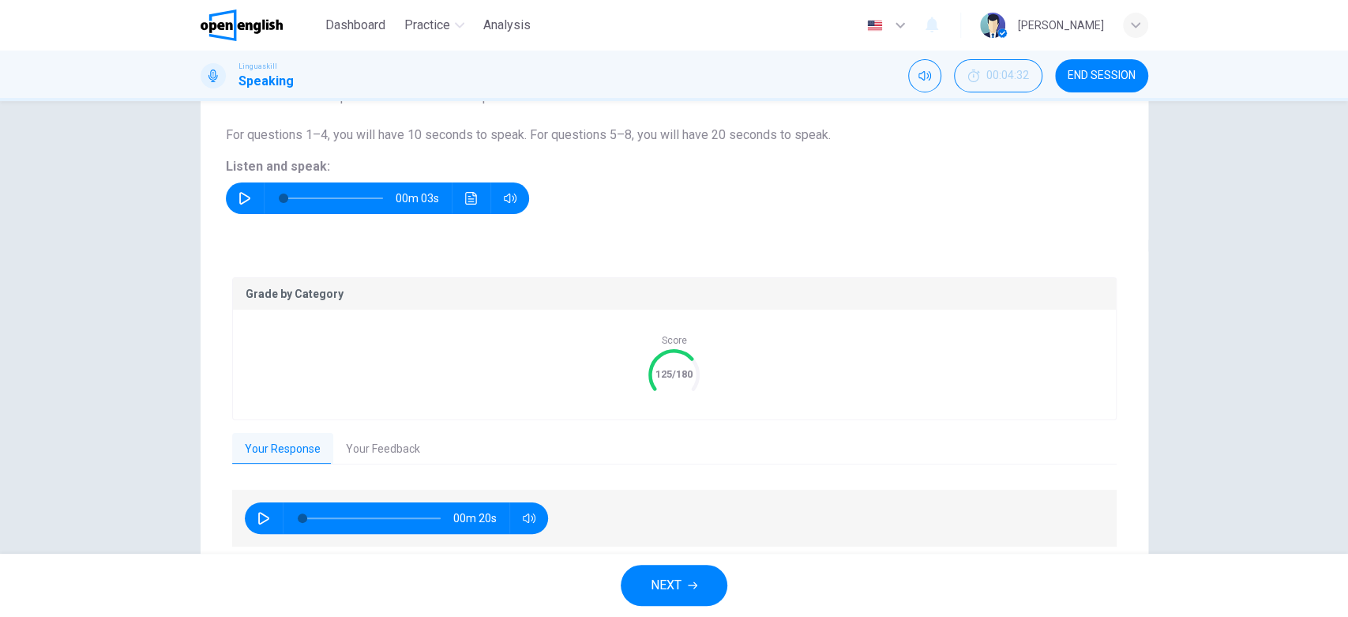
click at [421, 447] on button "Your Feedback" at bounding box center [382, 449] width 99 height 33
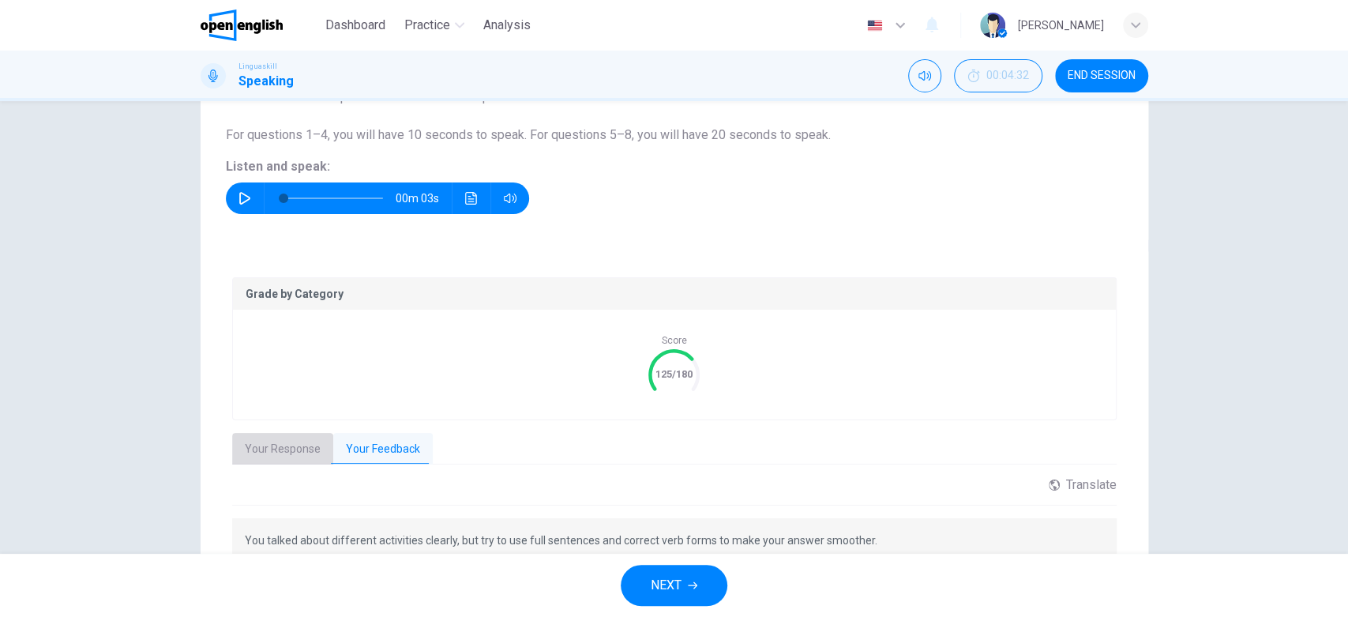
click at [278, 453] on button "Your Response" at bounding box center [282, 449] width 101 height 33
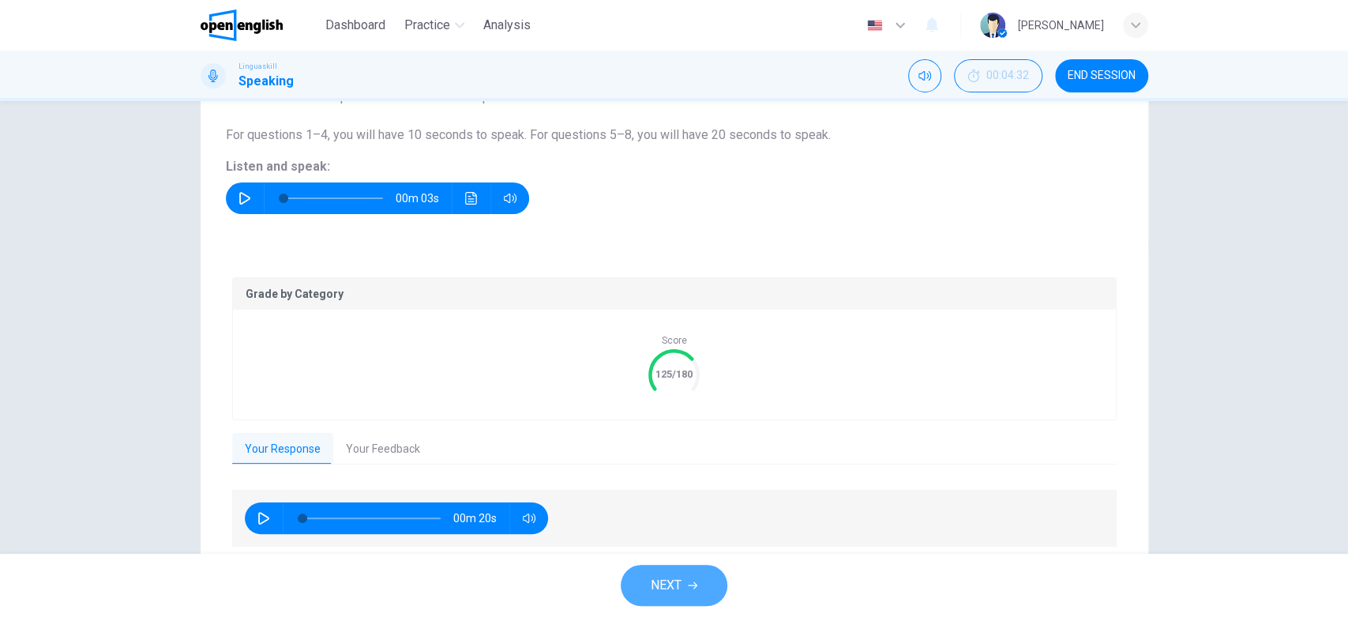
click at [682, 583] on button "NEXT" at bounding box center [673, 584] width 107 height 41
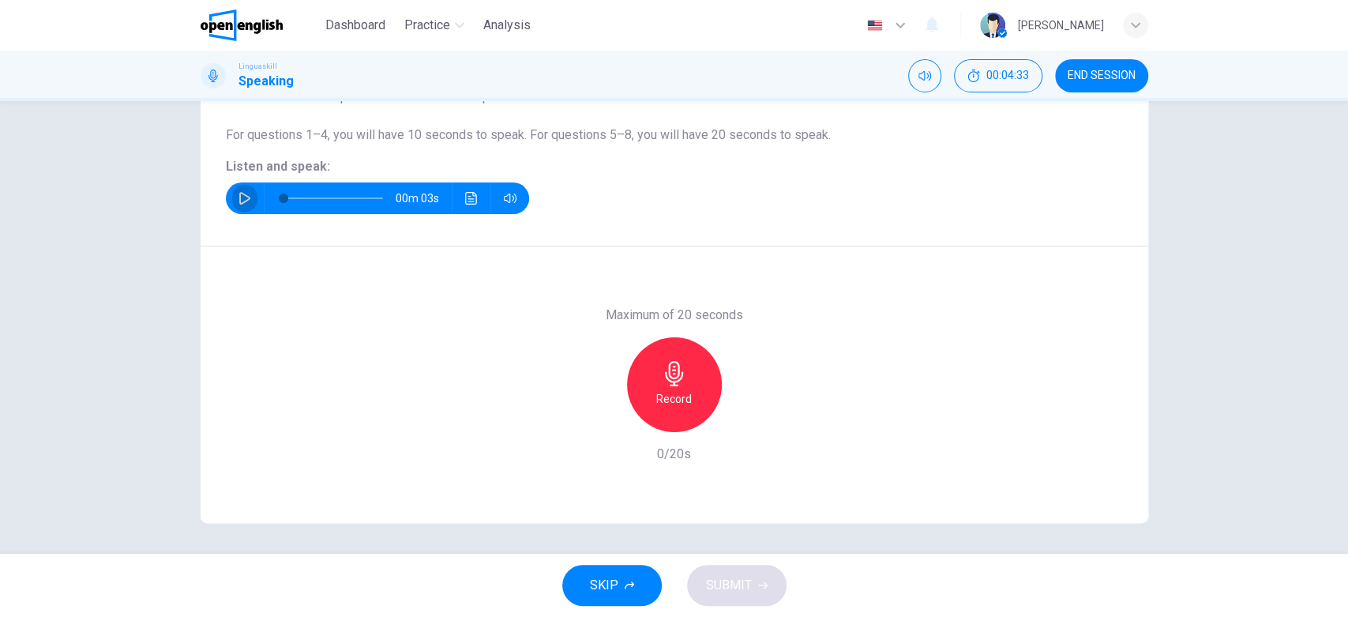
click at [234, 204] on button "button" at bounding box center [244, 198] width 25 height 32
type input "*"
click at [673, 381] on icon "button" at bounding box center [674, 373] width 25 height 25
click at [729, 584] on span "SUBMIT" at bounding box center [729, 585] width 46 height 22
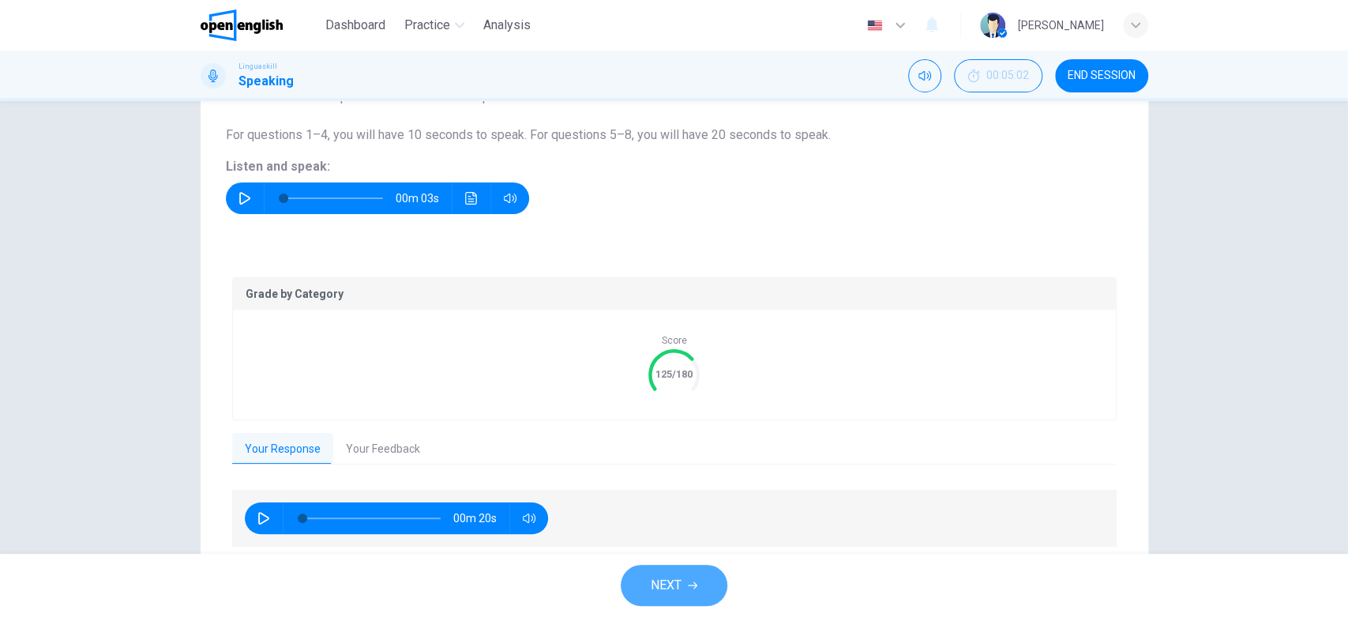
click at [675, 582] on span "NEXT" at bounding box center [665, 585] width 31 height 22
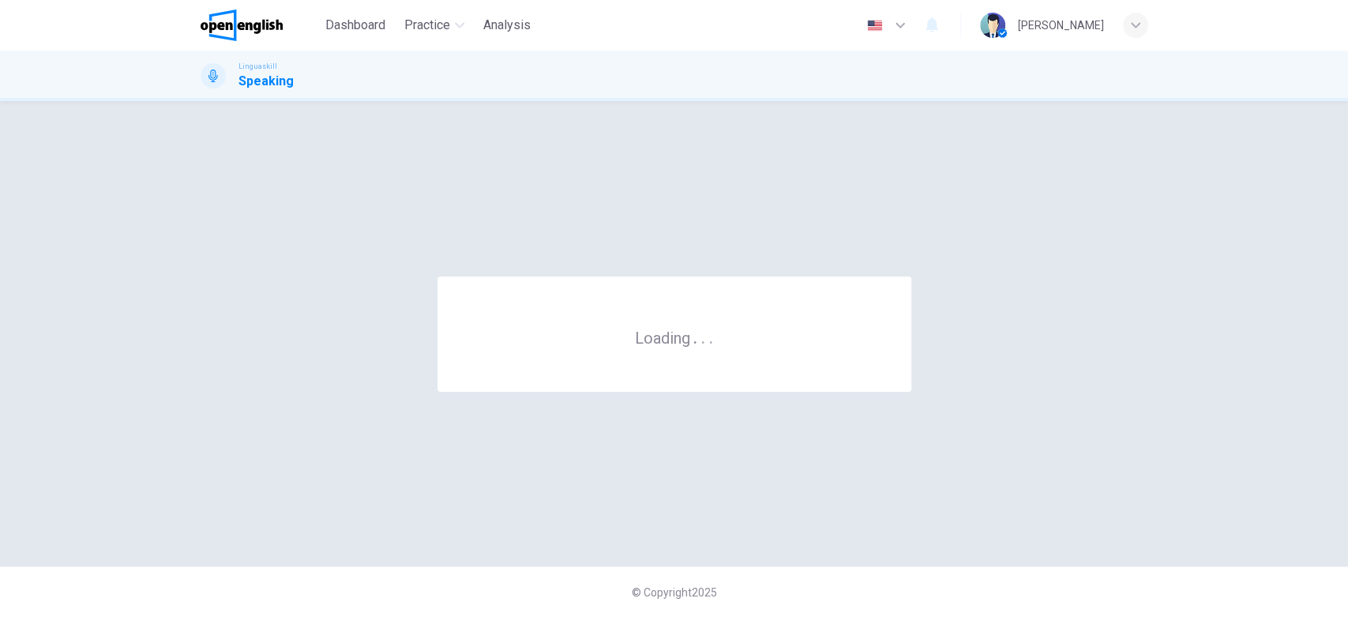
scroll to position [0, 0]
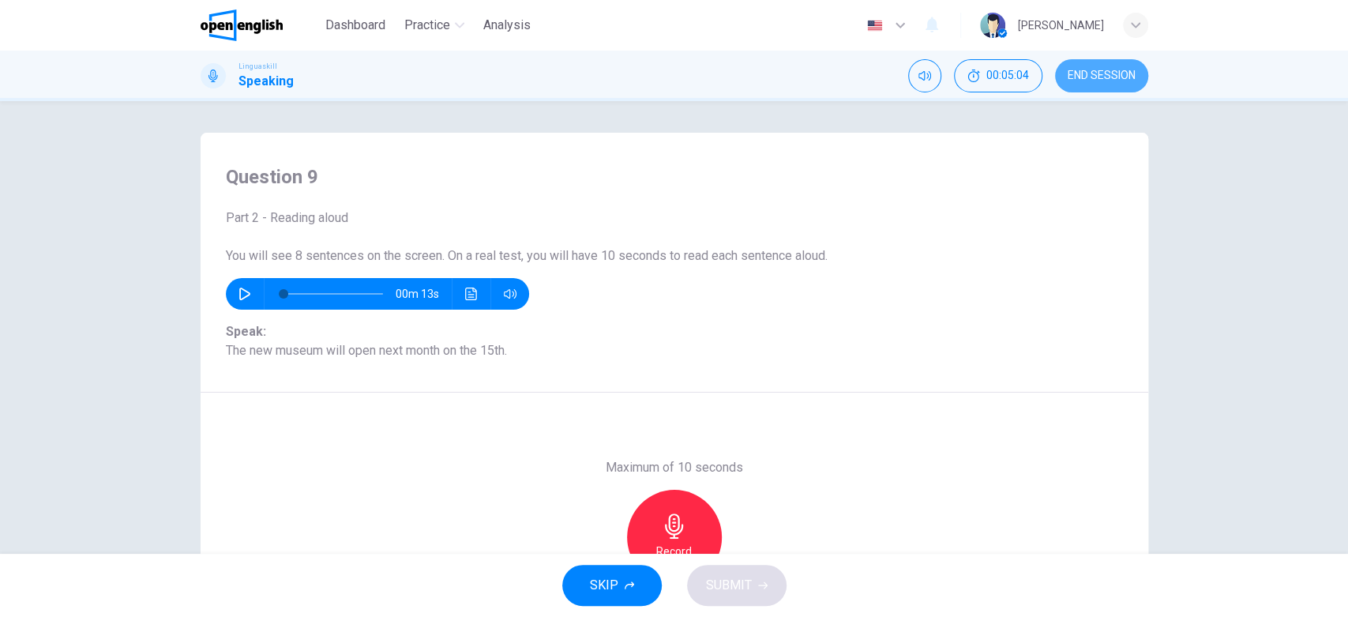
click at [1112, 66] on button "END SESSION" at bounding box center [1101, 75] width 93 height 33
